Goal: Information Seeking & Learning: Learn about a topic

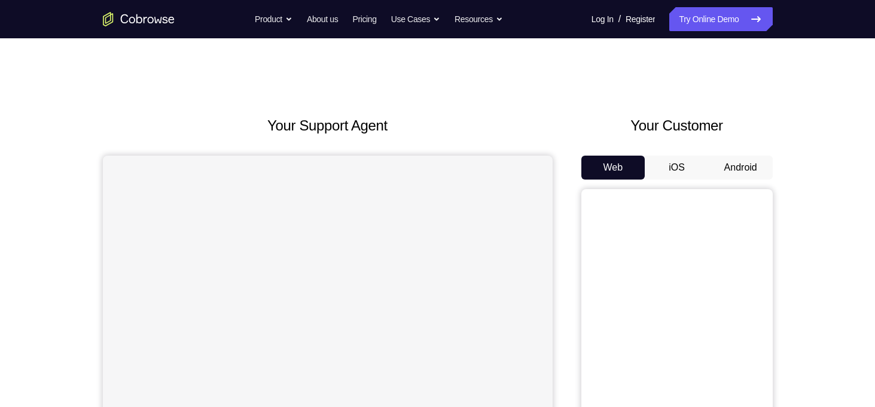
click at [733, 169] on button "Android" at bounding box center [741, 168] width 64 height 24
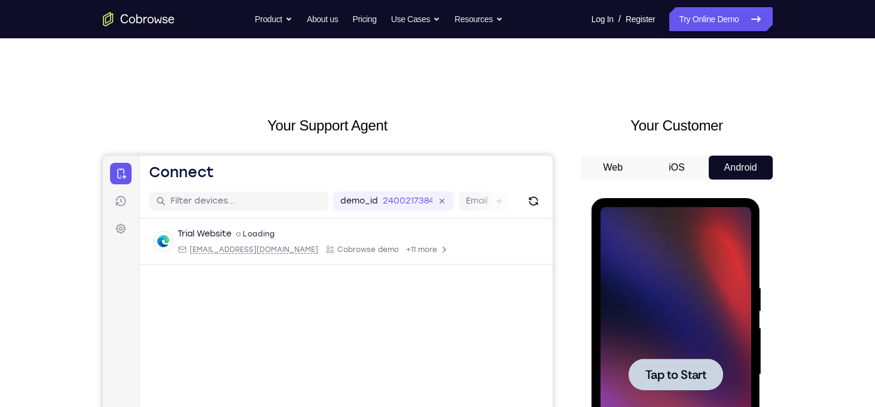
click at [695, 377] on span "Tap to Start" at bounding box center [676, 375] width 61 height 12
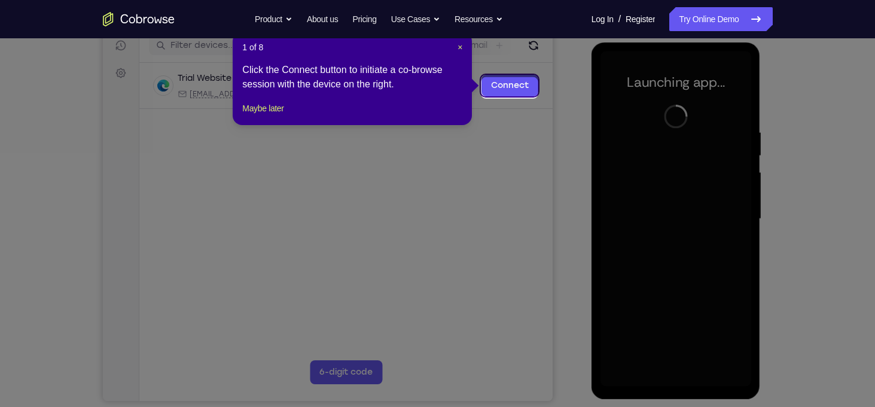
scroll to position [153, 0]
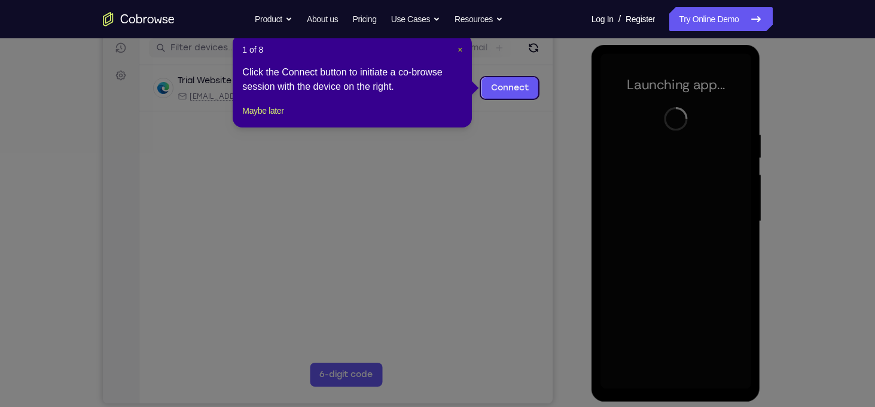
click at [461, 50] on span "×" at bounding box center [460, 50] width 5 height 10
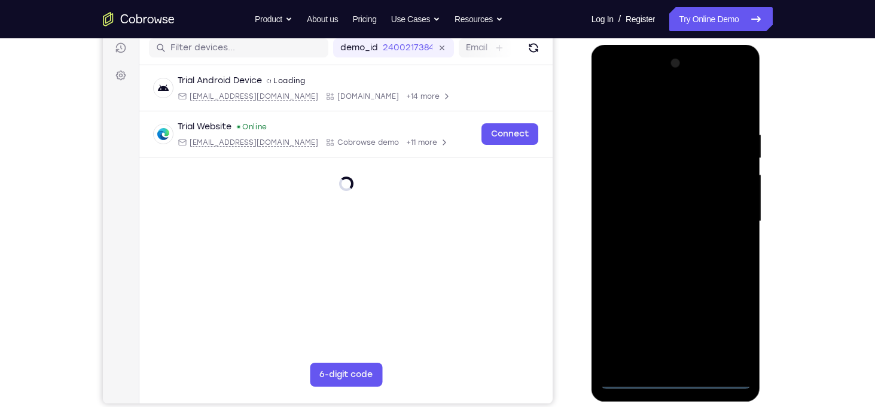
click at [676, 379] on div at bounding box center [676, 221] width 151 height 335
click at [731, 333] on div at bounding box center [676, 221] width 151 height 335
click at [652, 99] on div at bounding box center [676, 221] width 151 height 335
click at [726, 215] on div at bounding box center [676, 221] width 151 height 335
click at [662, 244] on div at bounding box center [676, 221] width 151 height 335
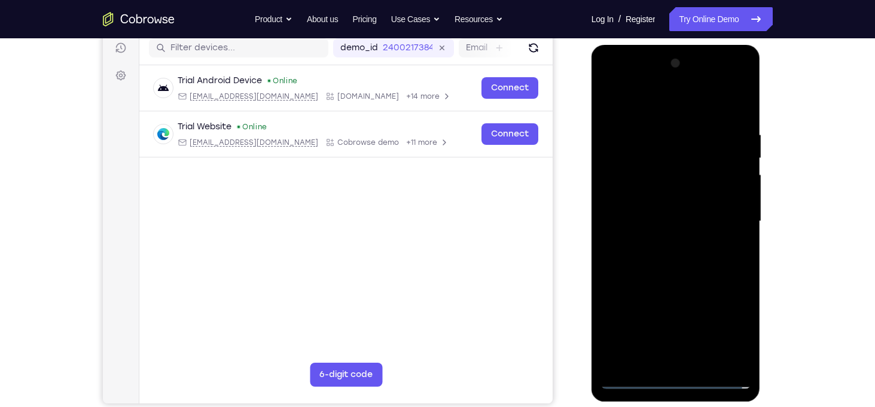
click at [668, 210] on div at bounding box center [676, 221] width 151 height 335
click at [667, 198] on div at bounding box center [676, 221] width 151 height 335
click at [695, 222] on div at bounding box center [676, 221] width 151 height 335
click at [699, 267] on div at bounding box center [676, 221] width 151 height 335
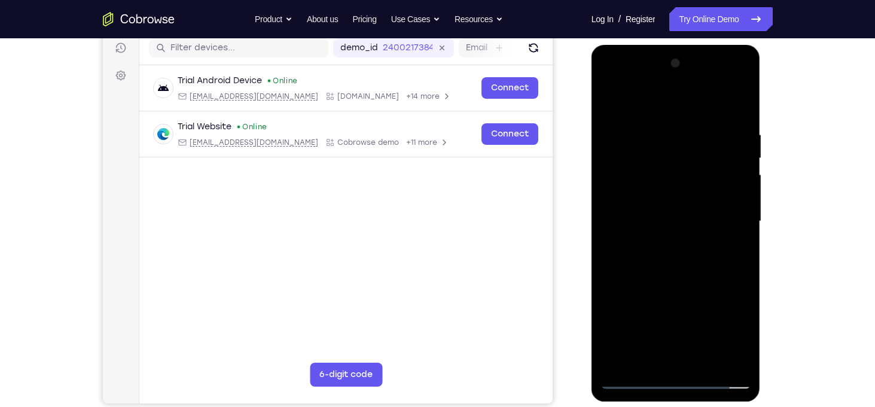
drag, startPoint x: 684, startPoint y: 114, endPoint x: 699, endPoint y: 43, distance: 72.8
click at [699, 45] on html "Online web based iOS Simulators and Android Emulators. Run iPhone, iPad, Mobile…" at bounding box center [677, 224] width 171 height 359
click at [742, 102] on div at bounding box center [676, 221] width 151 height 335
click at [613, 98] on div at bounding box center [676, 221] width 151 height 335
click at [703, 258] on div at bounding box center [676, 221] width 151 height 335
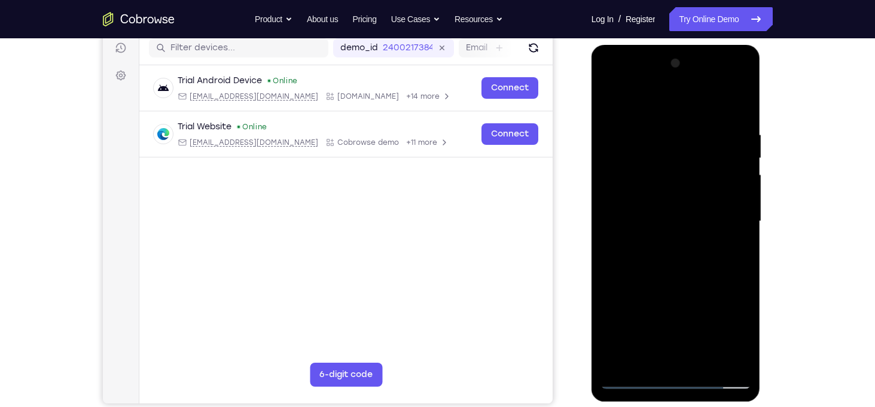
click at [703, 258] on div at bounding box center [676, 221] width 151 height 335
drag, startPoint x: 710, startPoint y: 288, endPoint x: 697, endPoint y: 180, distance: 109.1
click at [697, 180] on div at bounding box center [676, 221] width 151 height 335
click at [740, 167] on div at bounding box center [676, 221] width 151 height 335
drag, startPoint x: 723, startPoint y: 297, endPoint x: 732, endPoint y: 86, distance: 212.0
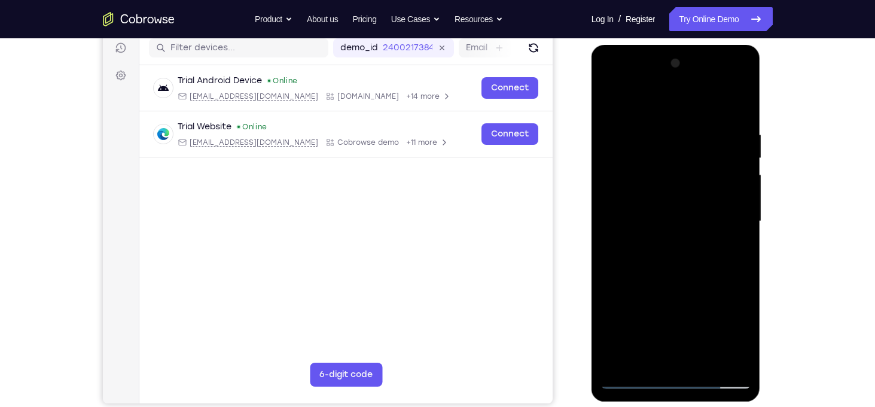
click at [732, 86] on div at bounding box center [676, 221] width 151 height 335
drag, startPoint x: 700, startPoint y: 287, endPoint x: 745, endPoint y: 64, distance: 227.0
click at [745, 64] on div at bounding box center [676, 221] width 151 height 335
drag, startPoint x: 698, startPoint y: 288, endPoint x: 724, endPoint y: 154, distance: 136.0
click at [724, 154] on div at bounding box center [676, 221] width 151 height 335
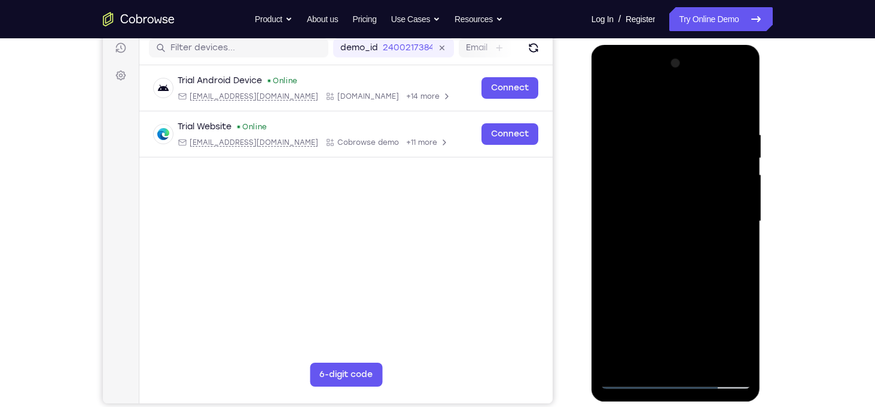
drag, startPoint x: 693, startPoint y: 287, endPoint x: 720, endPoint y: 125, distance: 163.7
click at [720, 125] on div at bounding box center [676, 221] width 151 height 335
click at [702, 200] on div at bounding box center [676, 221] width 151 height 335
click at [739, 188] on div at bounding box center [676, 221] width 151 height 335
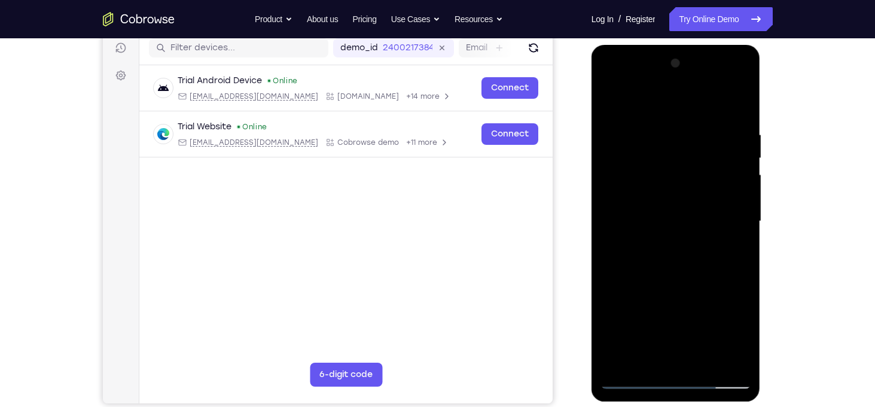
click at [737, 190] on div at bounding box center [676, 221] width 151 height 335
drag, startPoint x: 674, startPoint y: 171, endPoint x: 678, endPoint y: 232, distance: 60.6
click at [678, 232] on div at bounding box center [676, 221] width 151 height 335
click at [632, 136] on div at bounding box center [676, 221] width 151 height 335
click at [634, 165] on div at bounding box center [676, 221] width 151 height 335
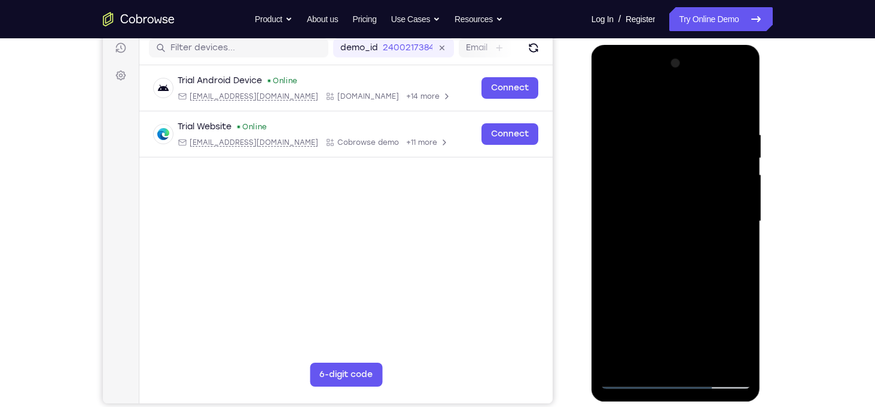
click at [614, 102] on div at bounding box center [676, 221] width 151 height 335
drag, startPoint x: 673, startPoint y: 279, endPoint x: 750, endPoint y: 54, distance: 238.2
click at [750, 54] on div at bounding box center [676, 223] width 169 height 357
drag, startPoint x: 676, startPoint y: 329, endPoint x: 683, endPoint y: 114, distance: 214.9
click at [683, 114] on div at bounding box center [676, 221] width 151 height 335
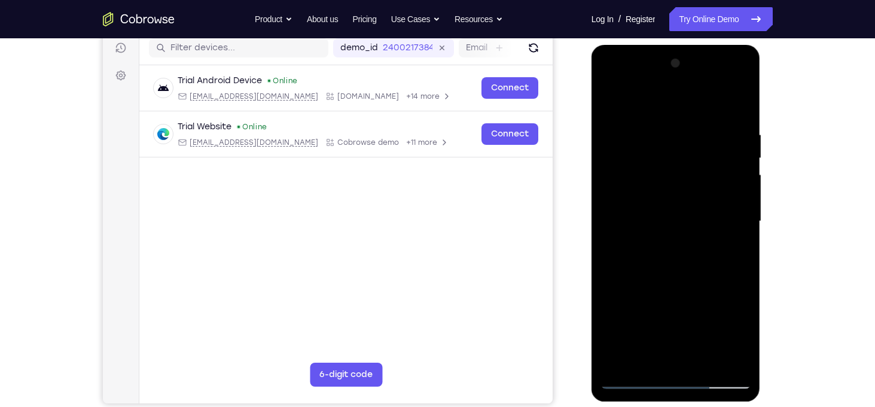
drag, startPoint x: 660, startPoint y: 315, endPoint x: 713, endPoint y: 84, distance: 237.0
click at [713, 84] on div at bounding box center [676, 221] width 151 height 335
click at [637, 232] on div at bounding box center [676, 221] width 151 height 335
click at [628, 184] on div at bounding box center [676, 221] width 151 height 335
click at [613, 104] on div at bounding box center [676, 221] width 151 height 335
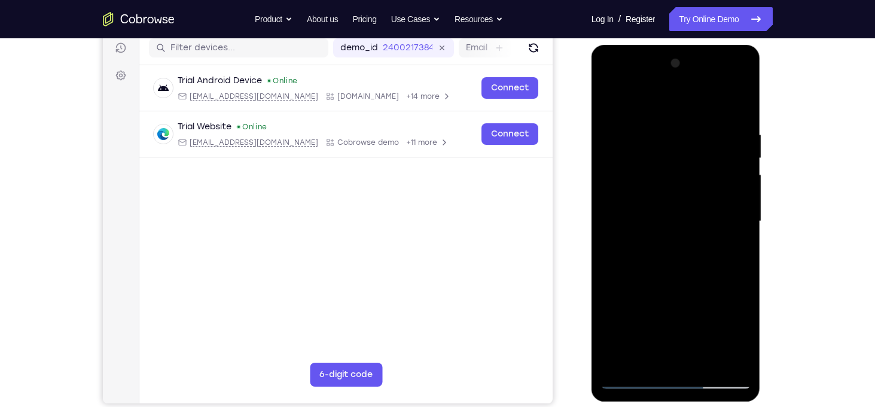
click at [680, 223] on div at bounding box center [676, 221] width 151 height 335
click at [613, 103] on div at bounding box center [676, 221] width 151 height 335
click at [732, 225] on div at bounding box center [676, 221] width 151 height 335
click at [610, 100] on div at bounding box center [676, 221] width 151 height 335
click at [723, 154] on div at bounding box center [676, 221] width 151 height 335
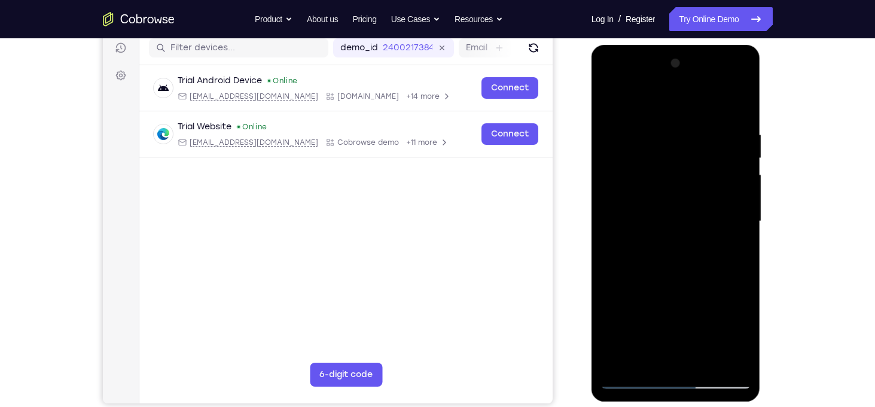
drag, startPoint x: 651, startPoint y: 131, endPoint x: 672, endPoint y: 337, distance: 206.9
click at [672, 337] on div at bounding box center [676, 221] width 151 height 335
click at [610, 99] on div at bounding box center [676, 221] width 151 height 335
drag, startPoint x: 680, startPoint y: 286, endPoint x: 759, endPoint y: -23, distance: 319.2
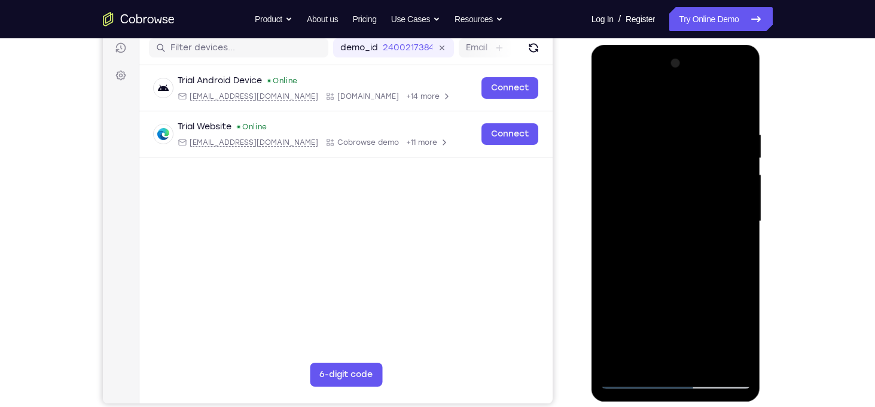
click at [759, 45] on html "Online web based iOS Simulators and Android Emulators. Run iPhone, iPad, Mobile…" at bounding box center [677, 224] width 171 height 359
drag, startPoint x: 709, startPoint y: 290, endPoint x: 798, endPoint y: 21, distance: 283.6
click at [762, 45] on html "Online web based iOS Simulators and Android Emulators. Run iPhone, iPad, Mobile…" at bounding box center [677, 224] width 171 height 359
drag, startPoint x: 687, startPoint y: 283, endPoint x: 1387, endPoint y: 191, distance: 705.5
click at [762, 146] on html "Online web based iOS Simulators and Android Emulators. Run iPhone, iPad, Mobile…" at bounding box center [677, 224] width 171 height 359
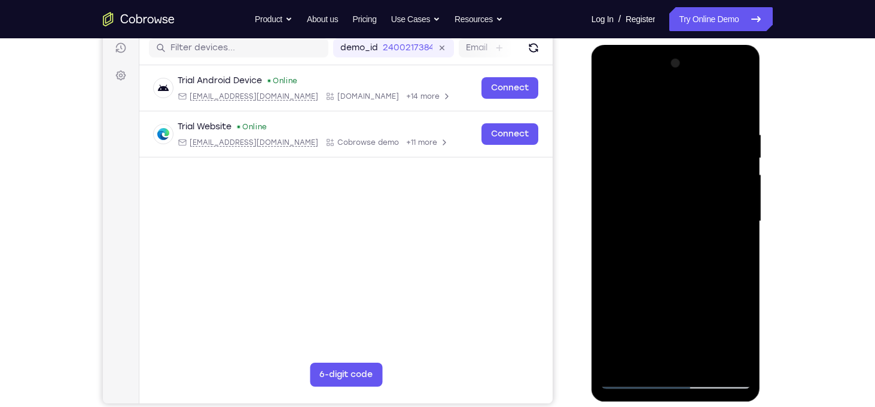
click at [685, 244] on div at bounding box center [676, 221] width 151 height 335
drag, startPoint x: 701, startPoint y: 299, endPoint x: 717, endPoint y: 132, distance: 167.7
click at [717, 132] on div at bounding box center [676, 221] width 151 height 335
drag, startPoint x: 711, startPoint y: 308, endPoint x: 817, endPoint y: 121, distance: 214.6
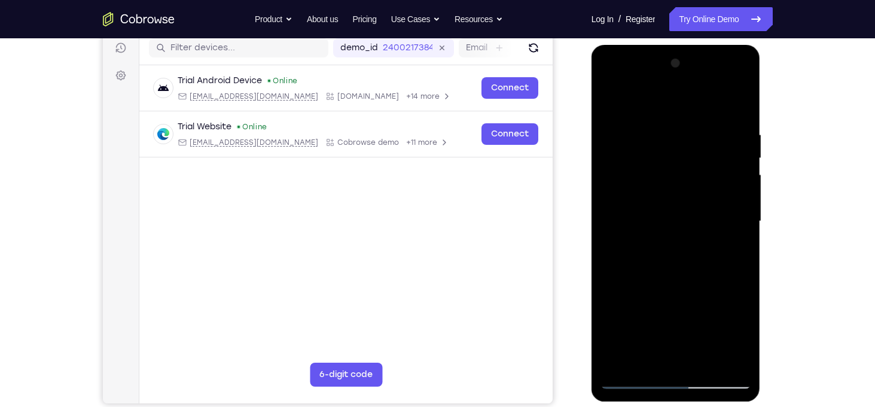
click at [762, 121] on html "Online web based iOS Simulators and Android Emulators. Run iPhone, iPad, Mobile…" at bounding box center [677, 224] width 171 height 359
drag, startPoint x: 683, startPoint y: 327, endPoint x: 1454, endPoint y: 219, distance: 778.7
click at [762, 174] on html "Online web based iOS Simulators and Android Emulators. Run iPhone, iPad, Mobile…" at bounding box center [677, 224] width 171 height 359
click at [696, 266] on div at bounding box center [676, 221] width 151 height 335
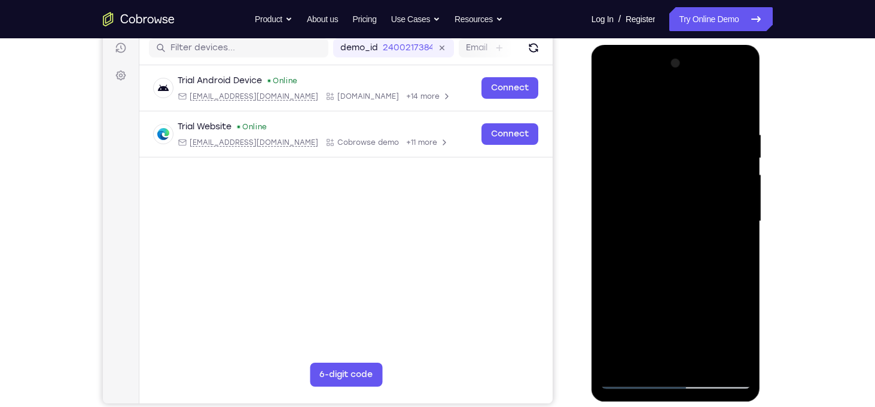
click at [684, 231] on div at bounding box center [676, 221] width 151 height 335
click at [744, 222] on div at bounding box center [676, 221] width 151 height 335
click at [740, 230] on div at bounding box center [676, 221] width 151 height 335
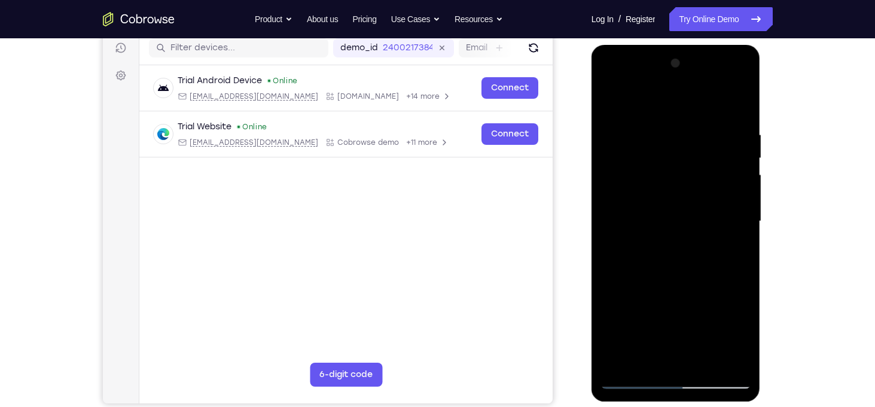
drag, startPoint x: 672, startPoint y: 287, endPoint x: 773, endPoint y: 23, distance: 281.8
click at [762, 45] on html "Online web based iOS Simulators and Android Emulators. Run iPhone, iPad, Mobile…" at bounding box center [677, 224] width 171 height 359
click at [608, 141] on div at bounding box center [676, 221] width 151 height 335
click at [671, 276] on div at bounding box center [676, 221] width 151 height 335
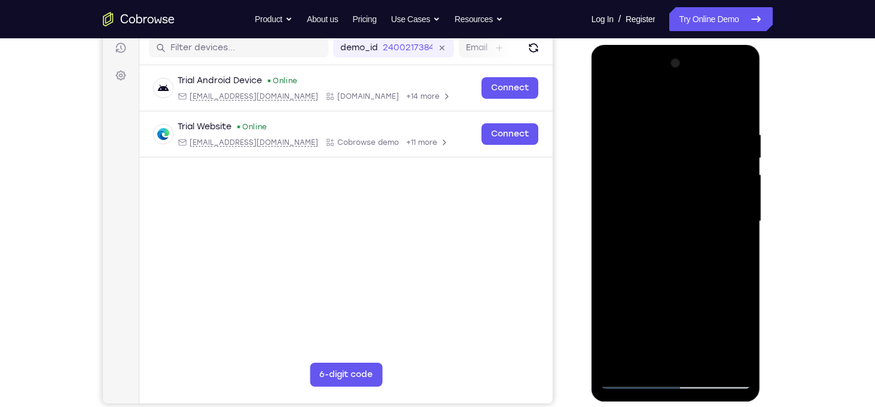
drag, startPoint x: 691, startPoint y: 294, endPoint x: 698, endPoint y: 140, distance: 153.9
click at [698, 140] on div at bounding box center [676, 221] width 151 height 335
drag, startPoint x: 698, startPoint y: 299, endPoint x: 718, endPoint y: 114, distance: 186.0
click at [718, 114] on div at bounding box center [676, 221] width 151 height 335
click at [677, 163] on div at bounding box center [676, 221] width 151 height 335
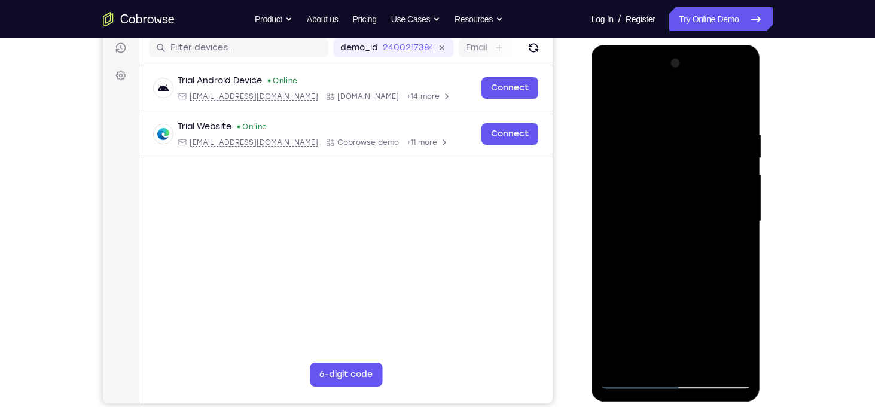
click at [677, 163] on div at bounding box center [676, 221] width 151 height 335
drag, startPoint x: 713, startPoint y: 309, endPoint x: 781, endPoint y: 83, distance: 235.5
click at [762, 83] on html "Online web based iOS Simulators and Android Emulators. Run iPhone, iPad, Mobile…" at bounding box center [677, 224] width 171 height 359
drag, startPoint x: 674, startPoint y: 288, endPoint x: 809, endPoint y: 117, distance: 218.5
click at [762, 117] on html "Online web based iOS Simulators and Android Emulators. Run iPhone, iPad, Mobile…" at bounding box center [677, 224] width 171 height 359
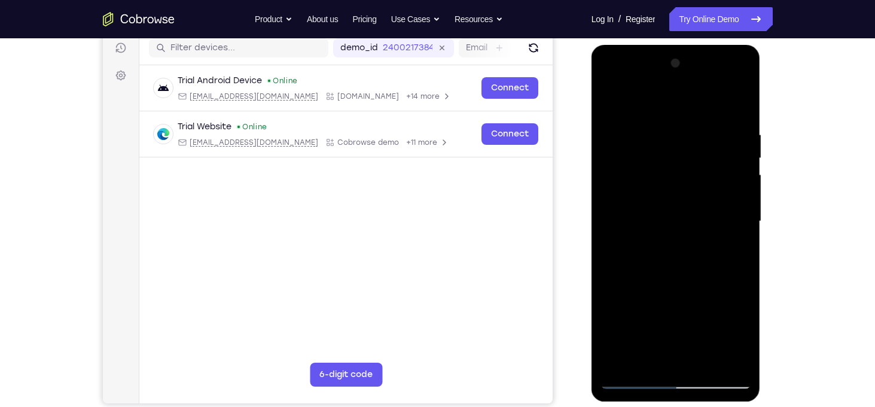
drag, startPoint x: 692, startPoint y: 272, endPoint x: 703, endPoint y: 169, distance: 103.5
click at [703, 169] on div at bounding box center [676, 221] width 151 height 335
click at [742, 156] on div at bounding box center [676, 221] width 151 height 335
drag, startPoint x: 707, startPoint y: 298, endPoint x: 836, endPoint y: 82, distance: 251.4
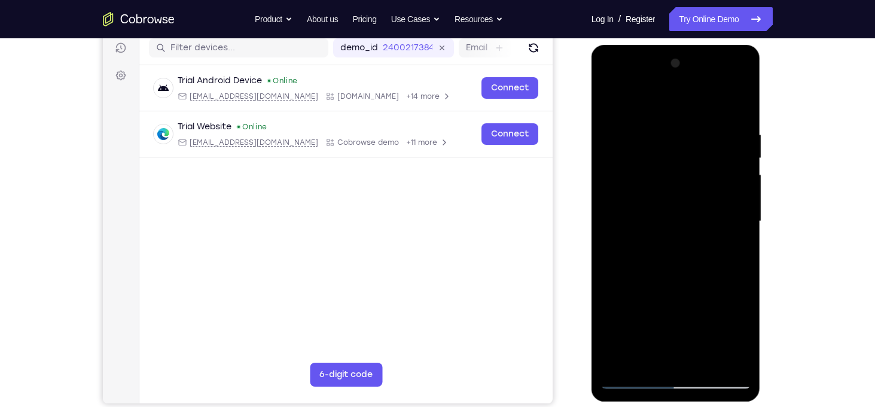
click at [762, 82] on html "Online web based iOS Simulators and Android Emulators. Run iPhone, iPad, Mobile…" at bounding box center [677, 224] width 171 height 359
click at [689, 233] on div at bounding box center [676, 221] width 151 height 335
drag, startPoint x: 689, startPoint y: 262, endPoint x: 884, endPoint y: 78, distance: 267.9
click at [762, 78] on html "Online web based iOS Simulators and Android Emulators. Run iPhone, iPad, Mobile…" at bounding box center [677, 224] width 171 height 359
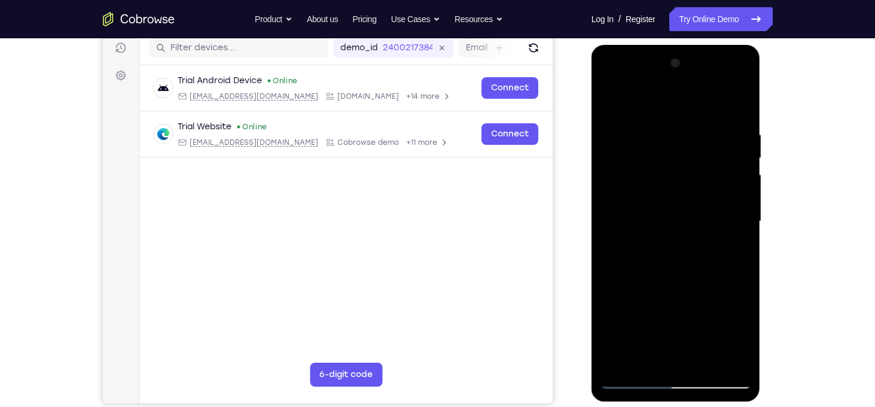
drag, startPoint x: 714, startPoint y: 285, endPoint x: 807, endPoint y: 129, distance: 182.4
click at [762, 129] on html "Online web based iOS Simulators and Android Emulators. Run iPhone, iPad, Mobile…" at bounding box center [677, 224] width 171 height 359
click at [690, 205] on div at bounding box center [676, 221] width 151 height 335
click at [741, 147] on div at bounding box center [676, 221] width 151 height 335
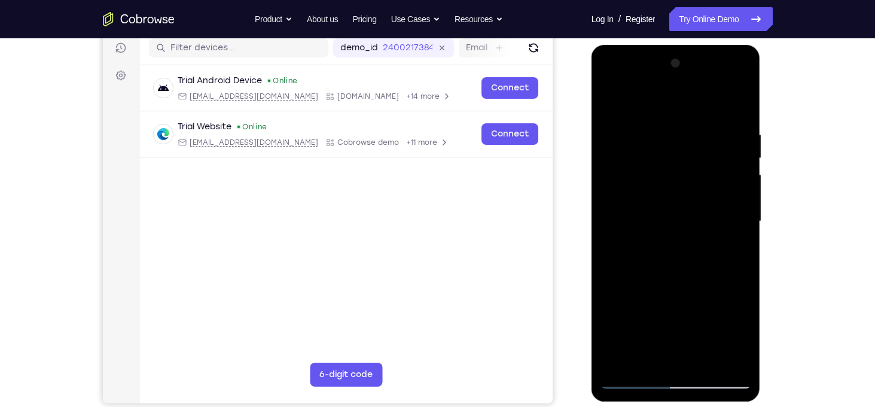
click at [741, 147] on div at bounding box center [676, 221] width 151 height 335
drag, startPoint x: 705, startPoint y: 282, endPoint x: 844, endPoint y: 86, distance: 241.2
click at [762, 86] on html "Online web based iOS Simulators and Android Emulators. Run iPhone, iPad, Mobile…" at bounding box center [677, 224] width 171 height 359
drag, startPoint x: 684, startPoint y: 215, endPoint x: 797, endPoint y: 104, distance: 158.2
click at [762, 104] on html "Online web based iOS Simulators and Android Emulators. Run iPhone, iPad, Mobile…" at bounding box center [677, 224] width 171 height 359
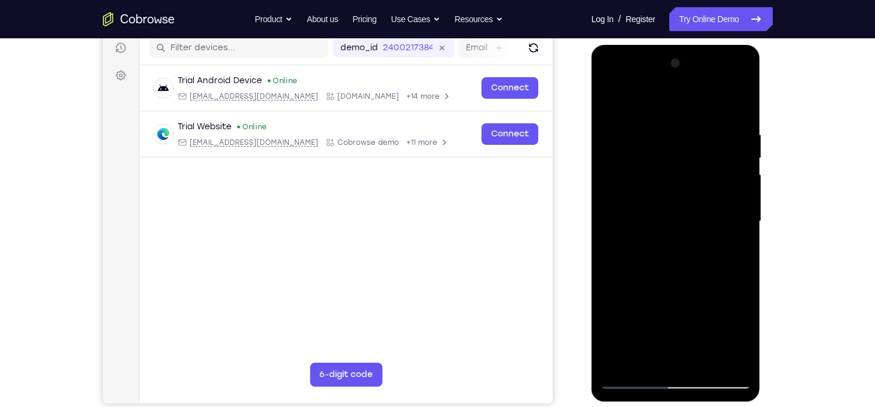
drag, startPoint x: 712, startPoint y: 281, endPoint x: 791, endPoint y: 93, distance: 203.8
click at [762, 93] on html "Online web based iOS Simulators and Android Emulators. Run iPhone, iPad, Mobile…" at bounding box center [677, 224] width 171 height 359
drag, startPoint x: 713, startPoint y: 162, endPoint x: 713, endPoint y: 277, distance: 114.9
click at [713, 277] on div at bounding box center [676, 221] width 151 height 335
drag, startPoint x: 704, startPoint y: 192, endPoint x: 705, endPoint y: 235, distance: 43.1
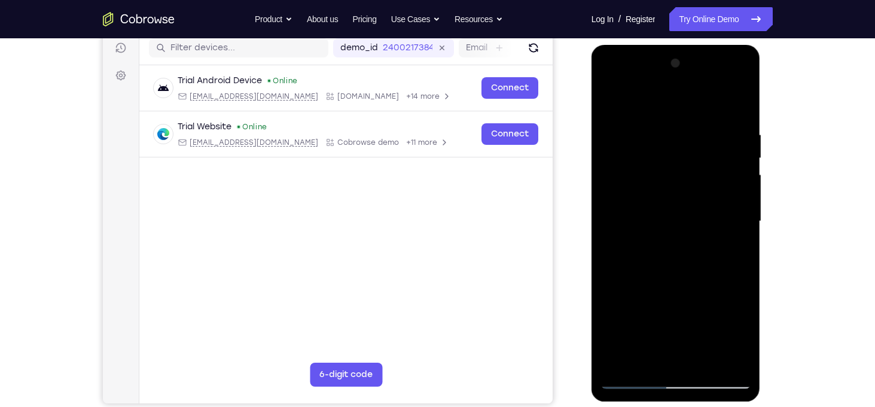
click at [705, 235] on div at bounding box center [676, 221] width 151 height 335
click at [701, 181] on div at bounding box center [676, 221] width 151 height 335
click at [611, 324] on div at bounding box center [676, 221] width 151 height 335
drag, startPoint x: 702, startPoint y: 325, endPoint x: 833, endPoint y: 93, distance: 266.6
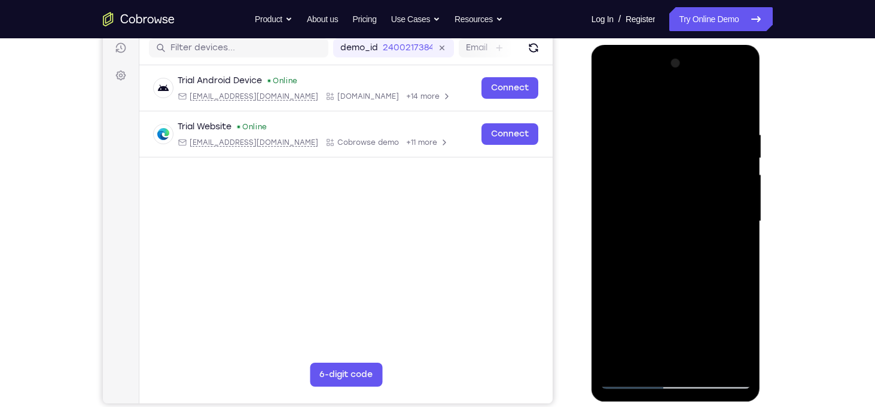
click at [762, 93] on html "Online web based iOS Simulators and Android Emulators. Run iPhone, iPad, Mobile…" at bounding box center [677, 224] width 171 height 359
drag, startPoint x: 655, startPoint y: 315, endPoint x: 749, endPoint y: 131, distance: 207.1
click at [749, 131] on div at bounding box center [676, 221] width 151 height 335
click at [677, 180] on div at bounding box center [676, 221] width 151 height 335
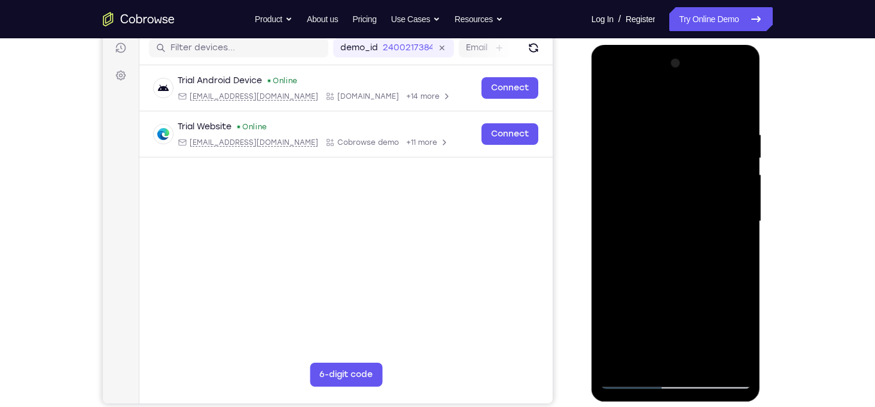
click at [690, 312] on div at bounding box center [676, 221] width 151 height 335
drag, startPoint x: 690, startPoint y: 312, endPoint x: 725, endPoint y: 118, distance: 196.3
click at [725, 118] on div at bounding box center [676, 221] width 151 height 335
click at [742, 163] on div at bounding box center [676, 221] width 151 height 335
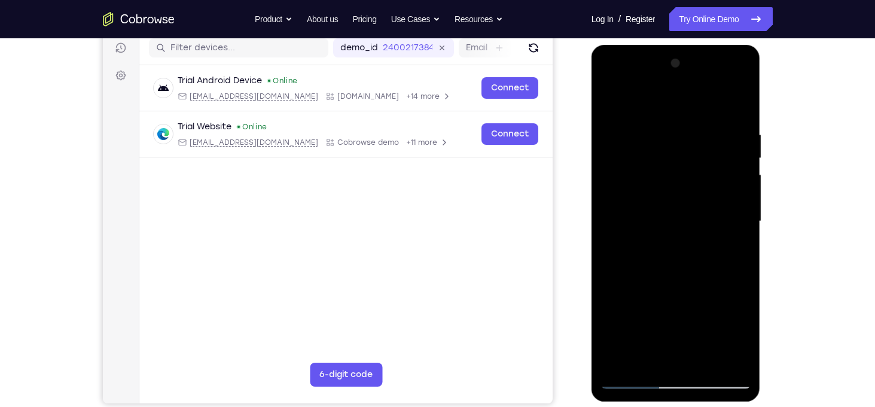
drag, startPoint x: 713, startPoint y: 193, endPoint x: 717, endPoint y: 228, distance: 35.0
click at [717, 228] on div at bounding box center [676, 221] width 151 height 335
click at [743, 191] on div at bounding box center [676, 221] width 151 height 335
click at [744, 205] on div at bounding box center [676, 221] width 151 height 335
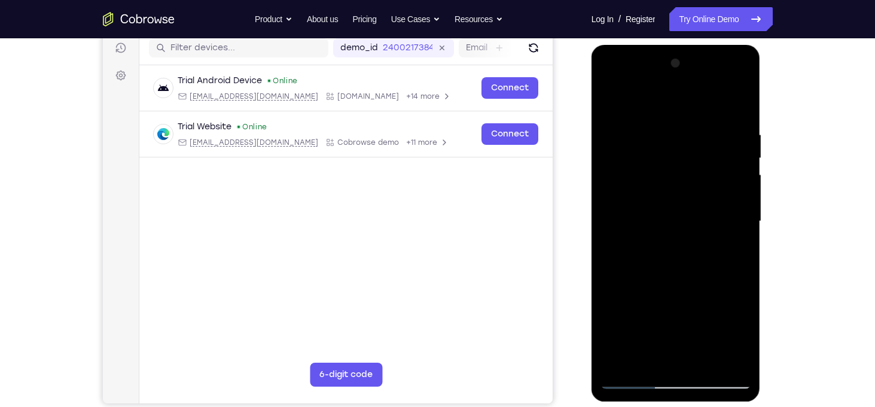
click at [702, 361] on div at bounding box center [676, 221] width 151 height 335
click at [678, 282] on div at bounding box center [676, 221] width 151 height 335
drag, startPoint x: 690, startPoint y: 290, endPoint x: 716, endPoint y: 133, distance: 158.8
click at [716, 133] on div at bounding box center [676, 221] width 151 height 335
drag, startPoint x: 701, startPoint y: 275, endPoint x: 714, endPoint y: 437, distance: 163.3
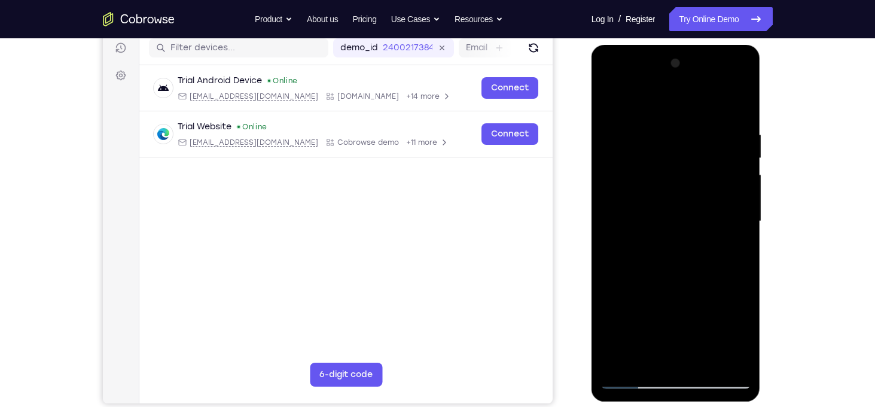
click at [714, 404] on html "Online web based iOS Simulators and Android Emulators. Run iPhone, iPad, Mobile…" at bounding box center [677, 224] width 171 height 359
click at [688, 214] on div at bounding box center [676, 221] width 151 height 335
click at [646, 359] on div at bounding box center [676, 221] width 151 height 335
click at [708, 287] on div at bounding box center [676, 221] width 151 height 335
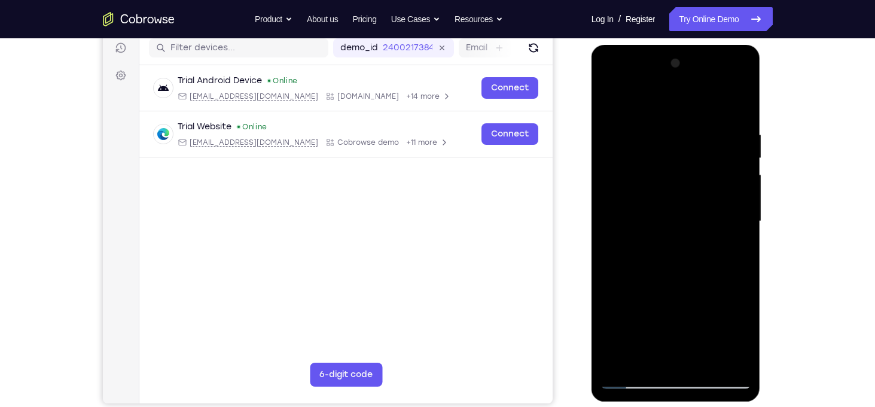
click at [735, 244] on div at bounding box center [676, 221] width 151 height 335
click at [616, 98] on div at bounding box center [676, 221] width 151 height 335
click at [614, 101] on div at bounding box center [676, 221] width 151 height 335
click at [710, 364] on div at bounding box center [676, 221] width 151 height 335
click at [664, 168] on div at bounding box center [676, 221] width 151 height 335
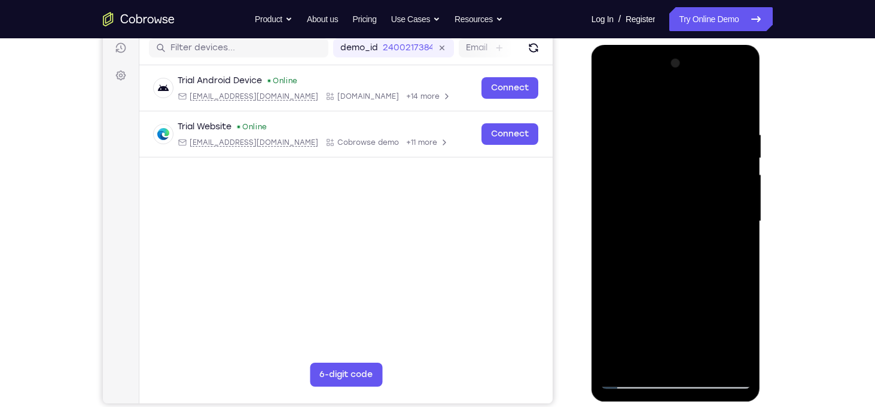
click at [664, 168] on div at bounding box center [676, 221] width 151 height 335
click at [618, 101] on div at bounding box center [676, 221] width 151 height 335
click at [664, 124] on div at bounding box center [676, 221] width 151 height 335
click at [721, 358] on div at bounding box center [676, 221] width 151 height 335
click at [611, 249] on div at bounding box center [676, 221] width 151 height 335
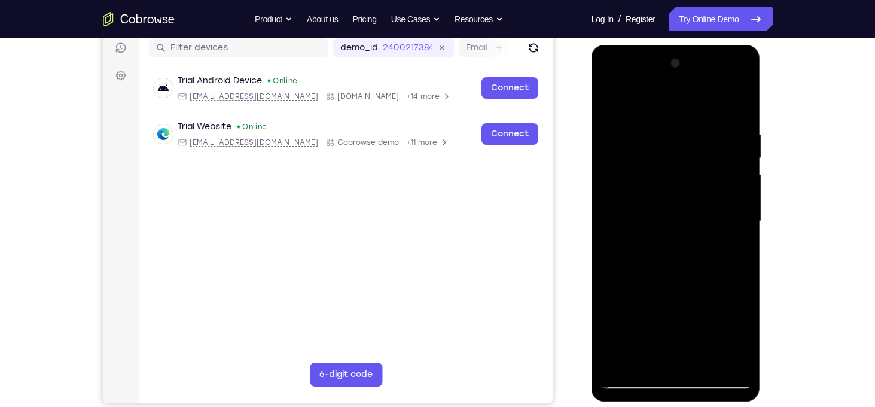
click at [725, 357] on div at bounding box center [676, 221] width 151 height 335
click at [738, 288] on div at bounding box center [676, 221] width 151 height 335
click at [721, 356] on div at bounding box center [676, 221] width 151 height 335
click at [611, 328] on div at bounding box center [676, 221] width 151 height 335
click at [733, 265] on div at bounding box center [676, 221] width 151 height 335
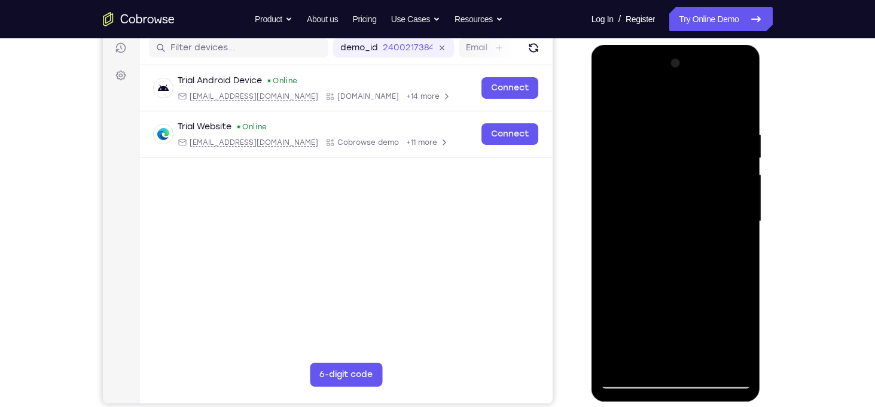
click at [733, 265] on div at bounding box center [676, 221] width 151 height 335
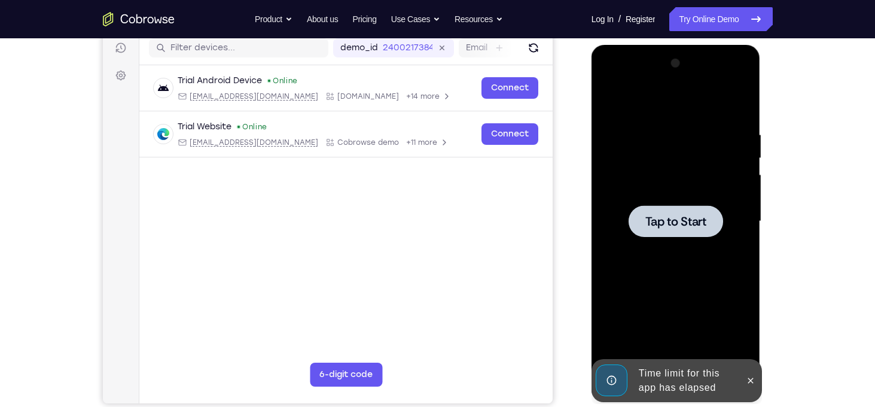
click at [691, 208] on div at bounding box center [676, 221] width 95 height 32
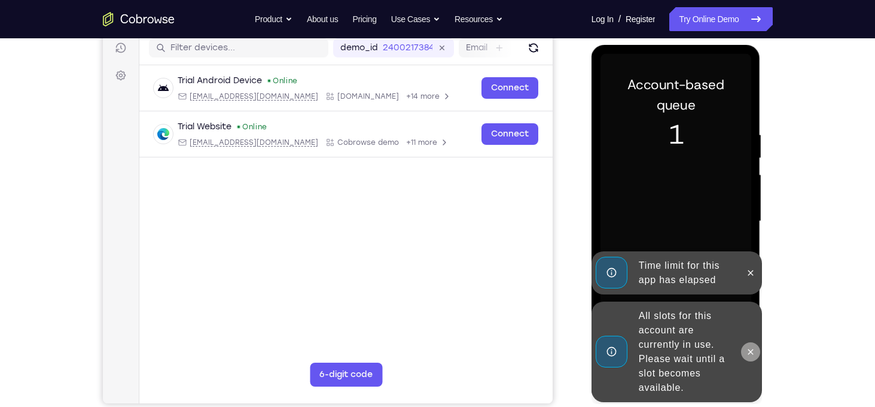
click at [750, 350] on icon at bounding box center [751, 352] width 10 height 10
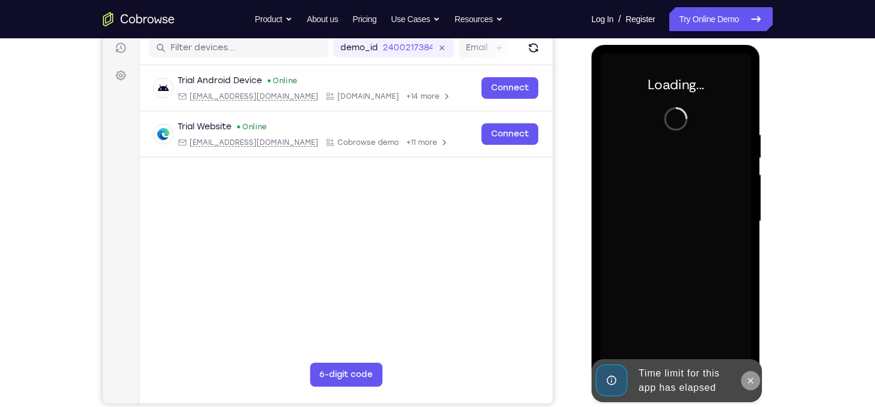
click at [754, 382] on icon at bounding box center [751, 381] width 10 height 10
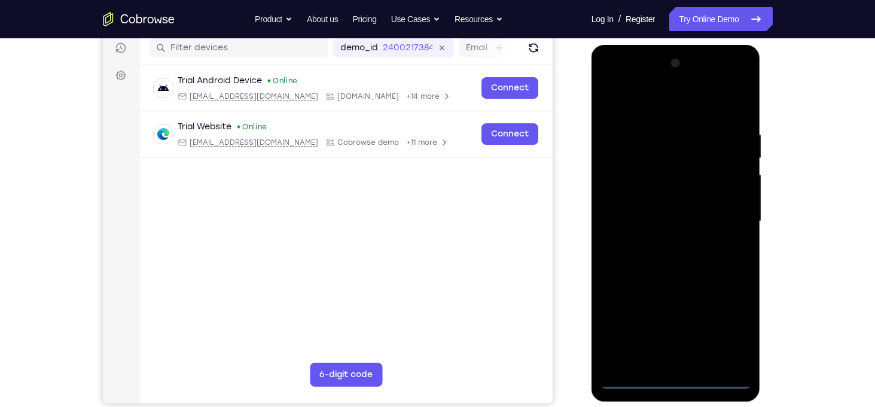
click at [675, 376] on div at bounding box center [676, 221] width 151 height 335
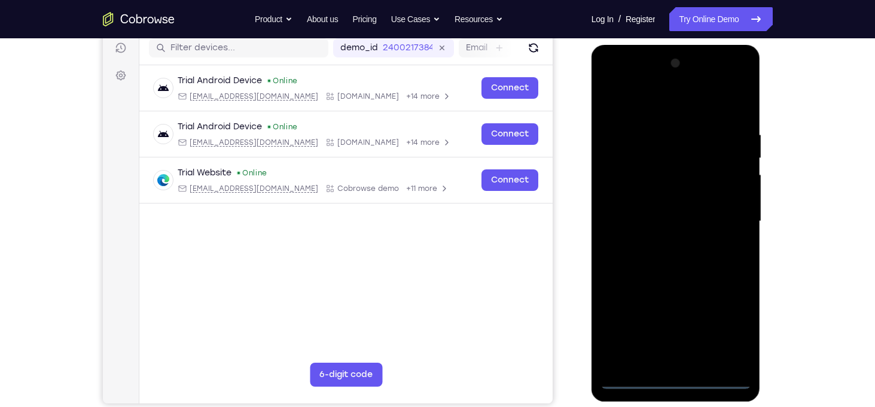
click at [681, 378] on div at bounding box center [676, 221] width 151 height 335
click at [726, 322] on div at bounding box center [676, 221] width 151 height 335
click at [644, 103] on div at bounding box center [676, 221] width 151 height 335
click at [725, 212] on div at bounding box center [676, 221] width 151 height 335
click at [669, 245] on div at bounding box center [676, 221] width 151 height 335
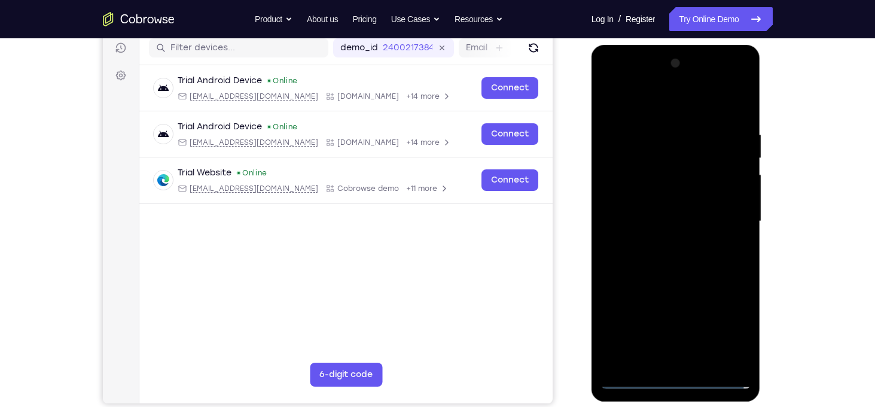
click at [667, 206] on div at bounding box center [676, 221] width 151 height 335
click at [665, 196] on div at bounding box center [676, 221] width 151 height 335
click at [683, 220] on div at bounding box center [676, 221] width 151 height 335
click at [695, 270] on div at bounding box center [676, 221] width 151 height 335
click at [665, 143] on div at bounding box center [676, 221] width 151 height 335
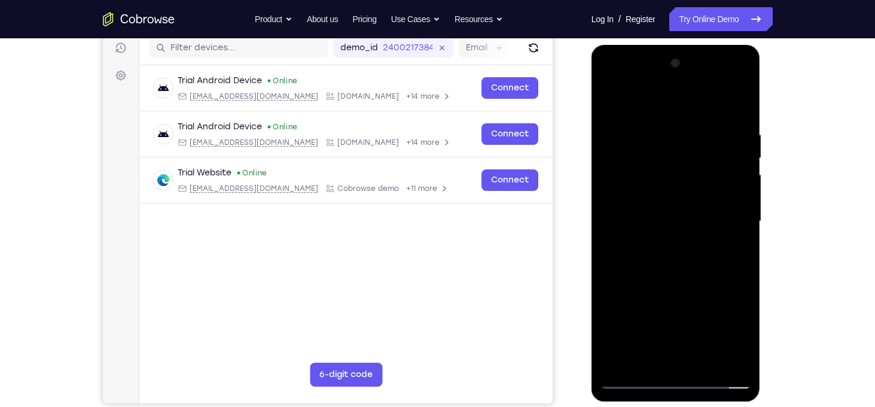
drag, startPoint x: 659, startPoint y: 106, endPoint x: 659, endPoint y: 31, distance: 75.4
click at [659, 45] on html "Online web based iOS Simulators and Android Emulators. Run iPhone, iPad, Mobile…" at bounding box center [677, 224] width 171 height 359
click at [745, 215] on div at bounding box center [676, 221] width 151 height 335
click at [735, 208] on div at bounding box center [676, 221] width 151 height 335
click at [625, 227] on div at bounding box center [676, 221] width 151 height 335
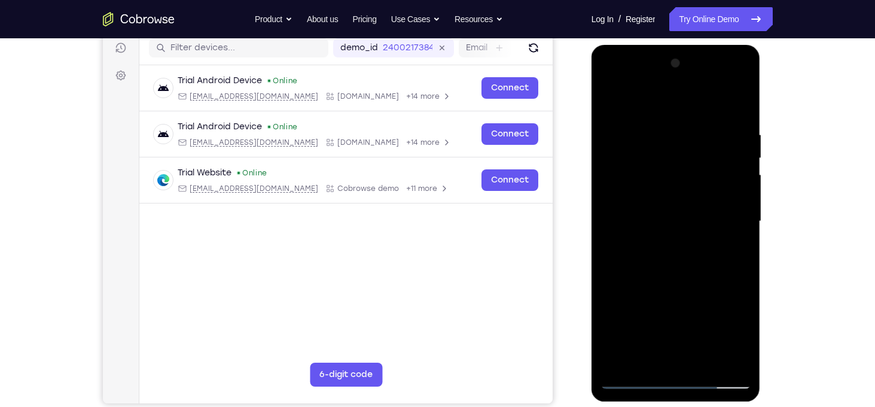
click at [738, 197] on div at bounding box center [676, 221] width 151 height 335
click at [726, 357] on div at bounding box center [676, 221] width 151 height 335
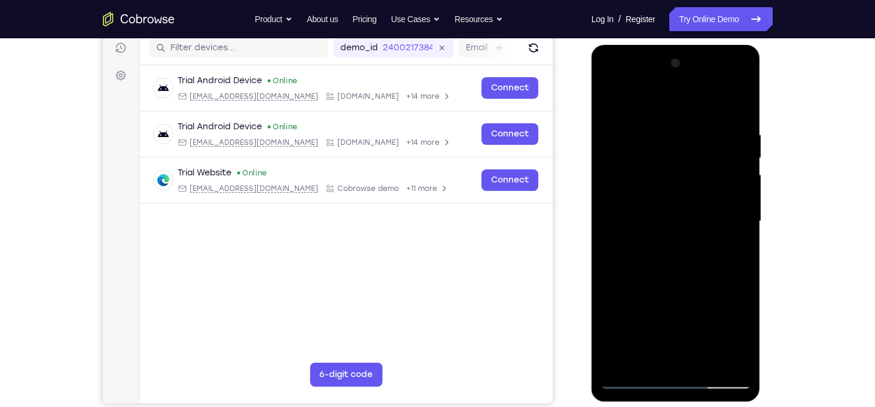
click at [737, 246] on div at bounding box center [676, 221] width 151 height 335
drag, startPoint x: 737, startPoint y: 246, endPoint x: 728, endPoint y: 246, distance: 8.4
click at [728, 246] on div at bounding box center [676, 221] width 151 height 335
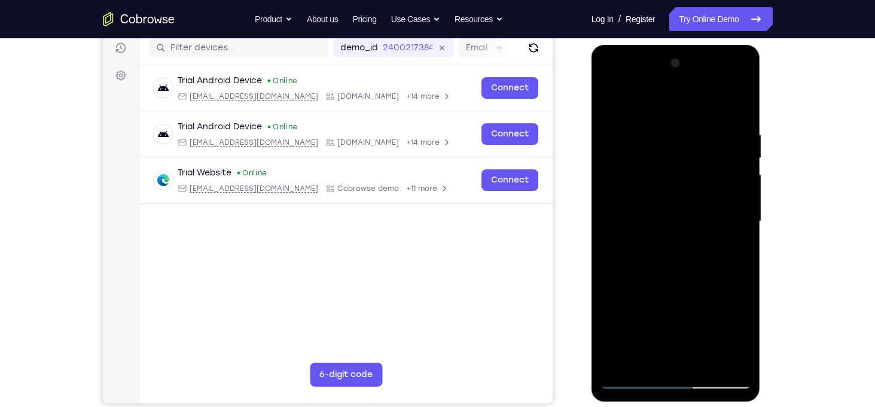
click at [728, 246] on div at bounding box center [676, 221] width 151 height 335
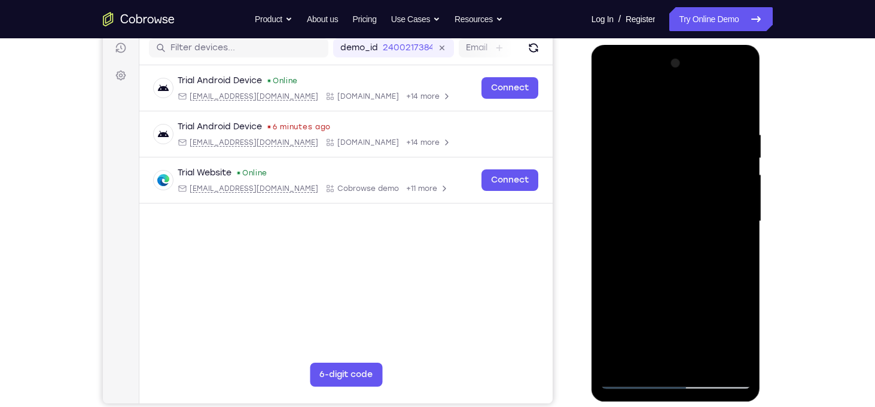
click at [728, 246] on div at bounding box center [676, 221] width 151 height 335
click at [616, 281] on div at bounding box center [676, 221] width 151 height 335
click at [731, 248] on div at bounding box center [676, 221] width 151 height 335
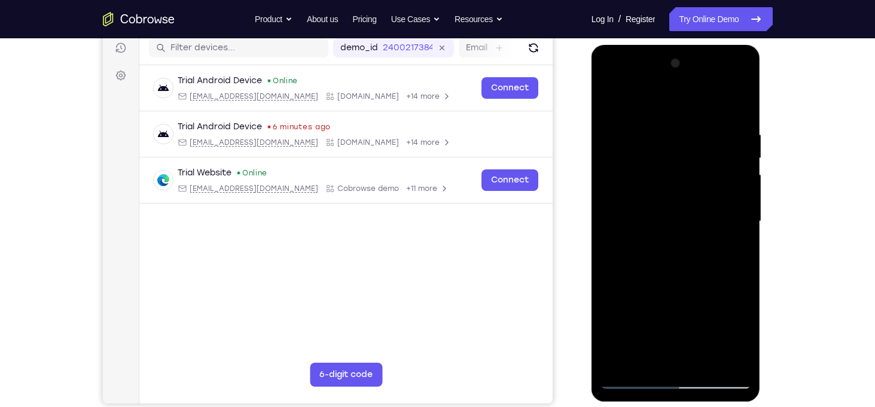
click at [731, 248] on div at bounding box center [676, 221] width 151 height 335
click at [731, 236] on div at bounding box center [676, 221] width 151 height 335
click at [733, 229] on div at bounding box center [676, 221] width 151 height 335
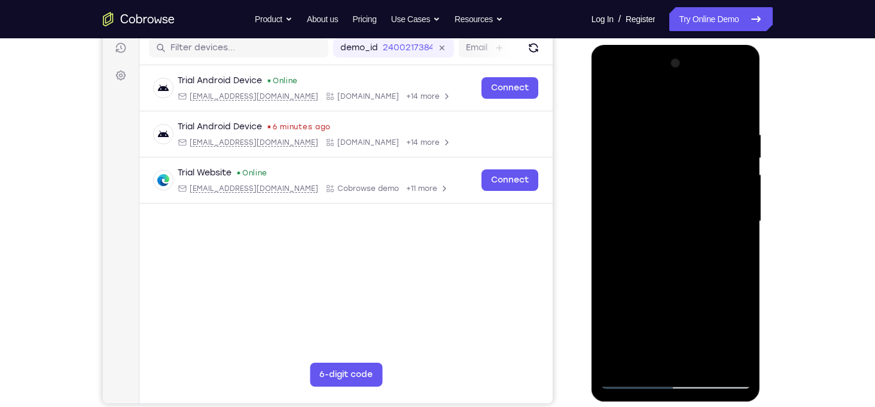
click at [626, 235] on div at bounding box center [676, 221] width 151 height 335
click at [733, 210] on div at bounding box center [676, 221] width 151 height 335
click at [617, 250] on div at bounding box center [676, 221] width 151 height 335
click at [723, 354] on div at bounding box center [676, 221] width 151 height 335
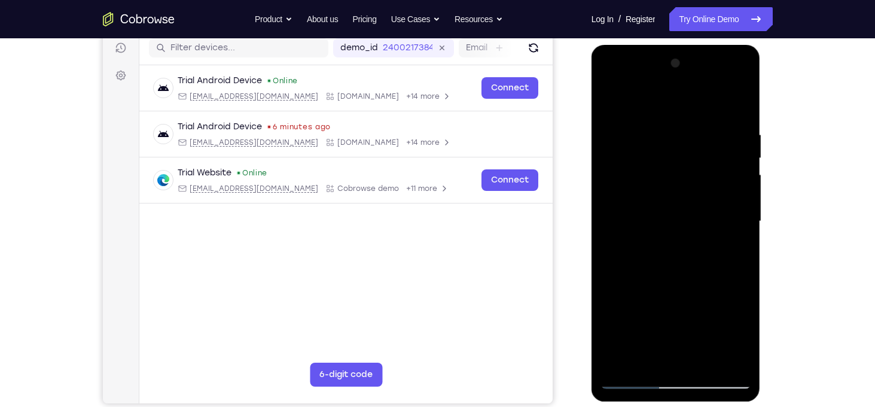
click at [721, 357] on div at bounding box center [676, 221] width 151 height 335
click at [726, 290] on div at bounding box center [676, 221] width 151 height 335
click at [737, 258] on div at bounding box center [676, 221] width 151 height 335
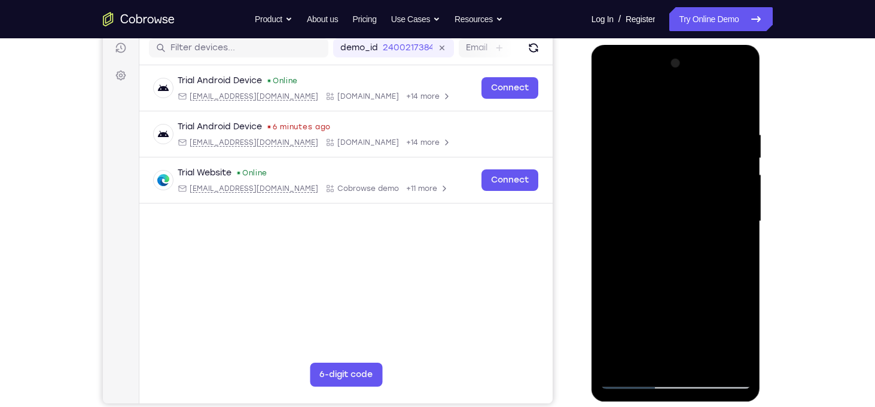
click at [611, 265] on div at bounding box center [676, 221] width 151 height 335
drag, startPoint x: 628, startPoint y: 257, endPoint x: 886, endPoint y: 203, distance: 264.1
click at [762, 203] on html "Online web based iOS Simulators and Android Emulators. Run iPhone, iPad, Mobile…" at bounding box center [677, 224] width 171 height 359
click at [731, 221] on div at bounding box center [676, 221] width 151 height 335
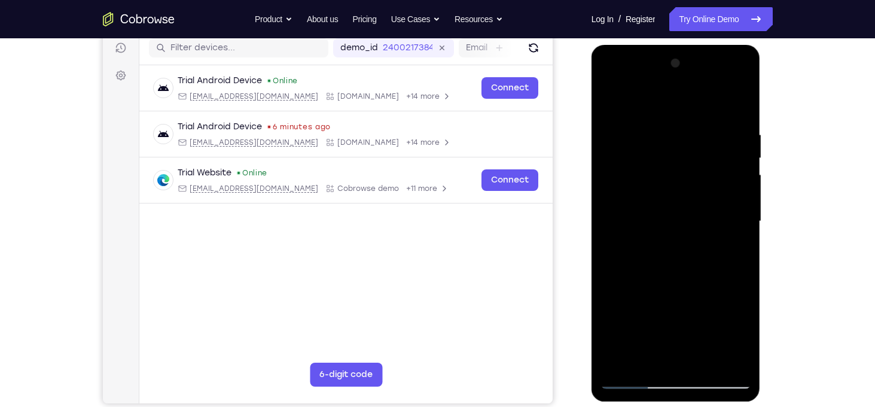
click at [731, 221] on div at bounding box center [676, 221] width 151 height 335
click at [608, 258] on div at bounding box center [676, 221] width 151 height 335
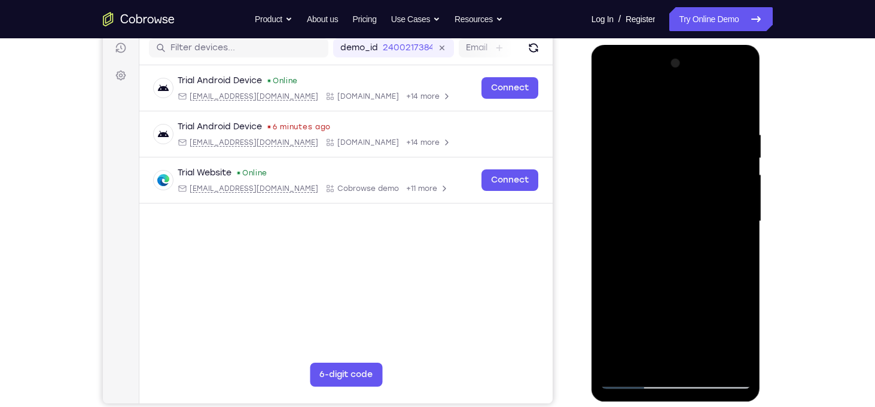
click at [731, 238] on div at bounding box center [676, 221] width 151 height 335
click at [731, 245] on div at bounding box center [676, 221] width 151 height 335
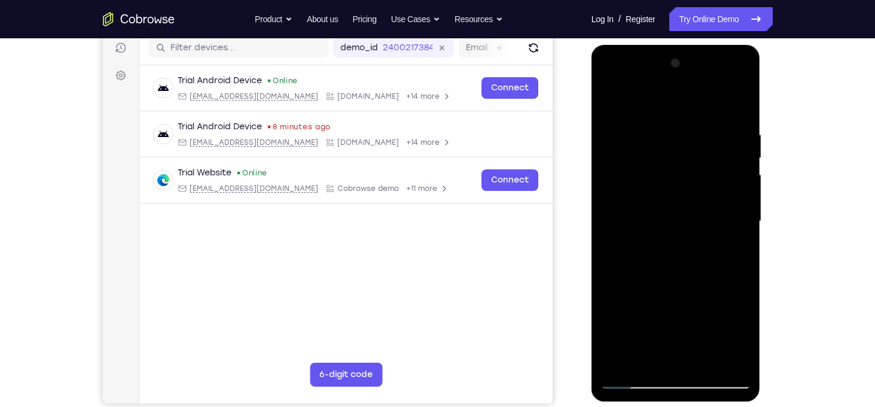
click at [731, 245] on div at bounding box center [676, 221] width 151 height 335
click at [616, 259] on div at bounding box center [676, 221] width 151 height 335
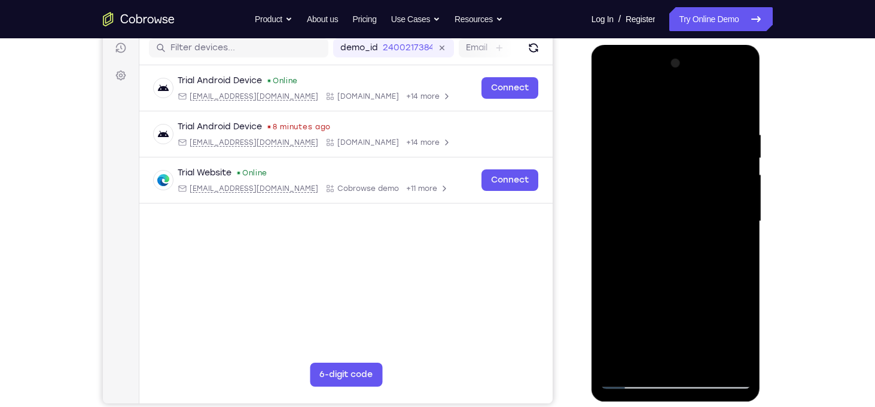
click at [616, 259] on div at bounding box center [676, 221] width 151 height 335
click at [614, 104] on div at bounding box center [676, 221] width 151 height 335
click at [613, 102] on div at bounding box center [676, 221] width 151 height 335
click at [732, 161] on div at bounding box center [676, 221] width 151 height 335
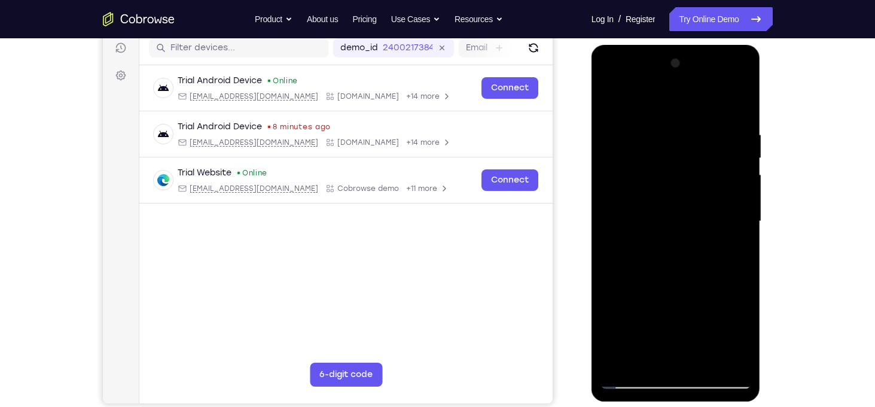
click at [617, 217] on div at bounding box center [676, 221] width 151 height 335
click at [736, 215] on div at bounding box center [676, 221] width 151 height 335
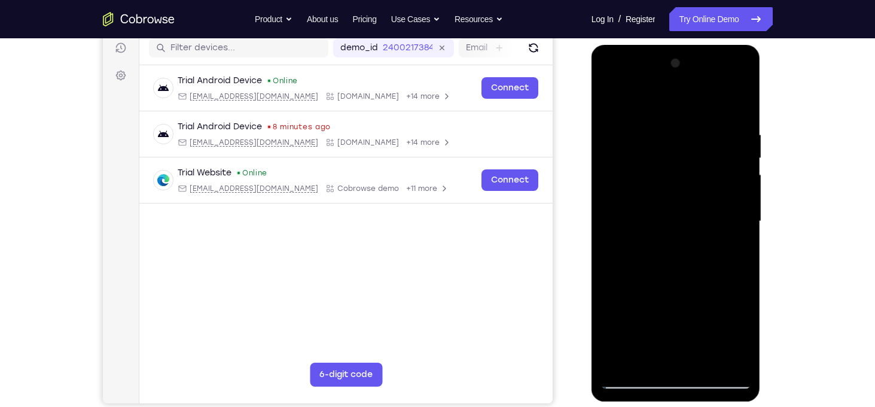
click at [736, 215] on div at bounding box center [676, 221] width 151 height 335
click at [736, 45] on div at bounding box center [676, 45] width 169 height 0
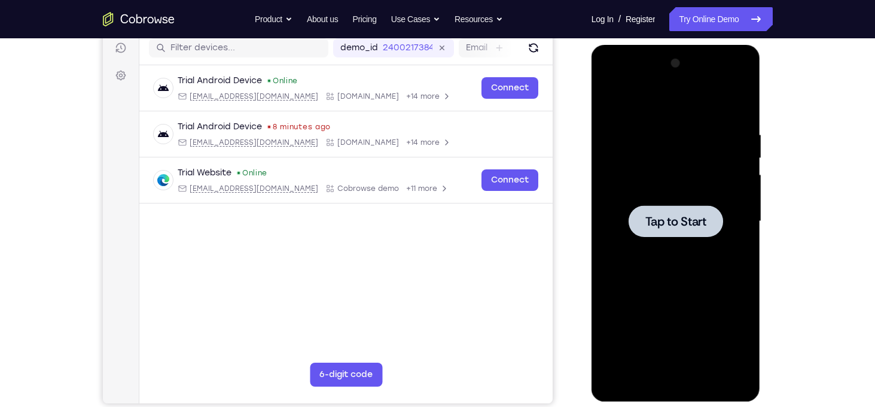
click at [675, 229] on div at bounding box center [676, 221] width 95 height 32
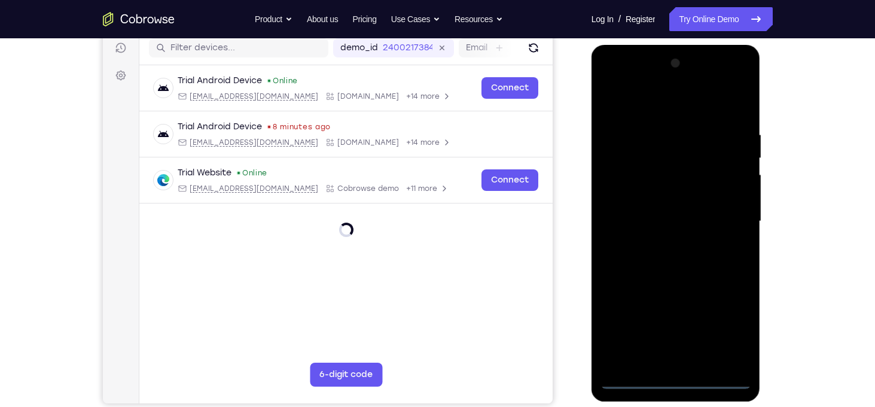
click at [679, 375] on div at bounding box center [676, 221] width 151 height 335
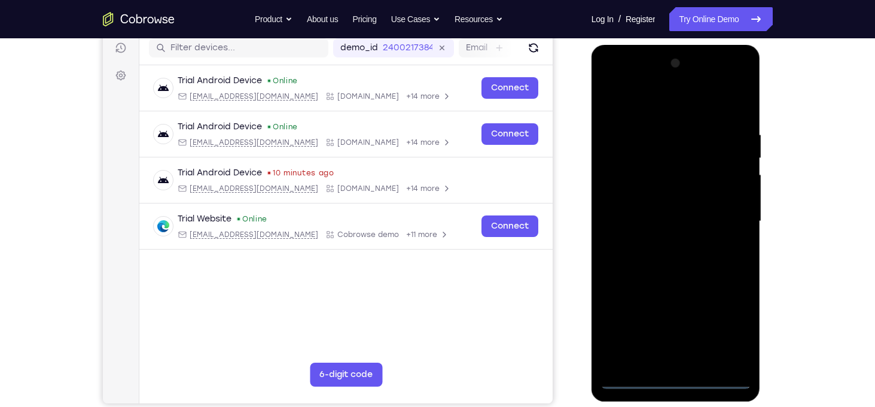
click at [679, 379] on div at bounding box center [676, 221] width 151 height 335
click at [733, 336] on div at bounding box center [676, 221] width 151 height 335
click at [616, 106] on div at bounding box center [676, 221] width 151 height 335
click at [732, 211] on div at bounding box center [676, 221] width 151 height 335
click at [664, 246] on div at bounding box center [676, 221] width 151 height 335
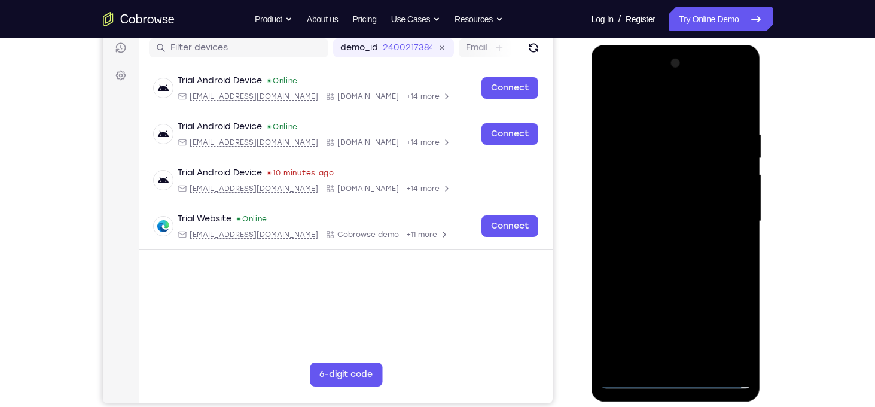
click at [655, 213] on div at bounding box center [676, 221] width 151 height 335
click at [664, 203] on div at bounding box center [676, 221] width 151 height 335
click at [689, 218] on div at bounding box center [676, 221] width 151 height 335
click at [691, 265] on div at bounding box center [676, 221] width 151 height 335
click at [704, 361] on div at bounding box center [676, 221] width 151 height 335
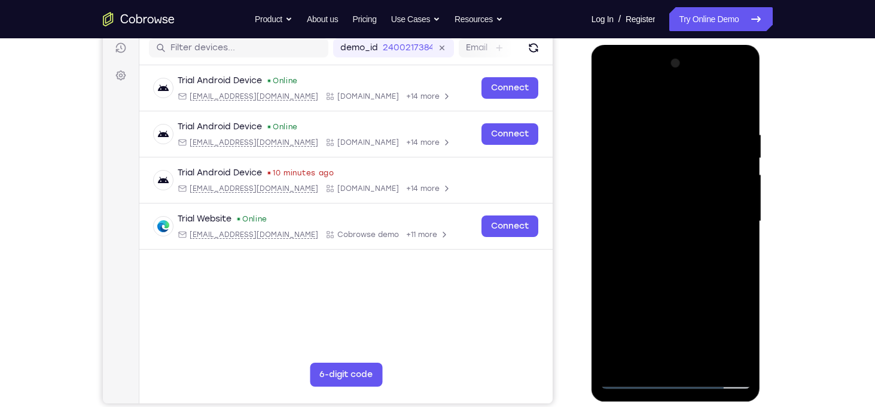
click at [675, 284] on div at bounding box center [676, 221] width 151 height 335
click at [676, 218] on div at bounding box center [676, 221] width 151 height 335
click at [649, 358] on div at bounding box center [676, 221] width 151 height 335
click at [711, 287] on div at bounding box center [676, 221] width 151 height 335
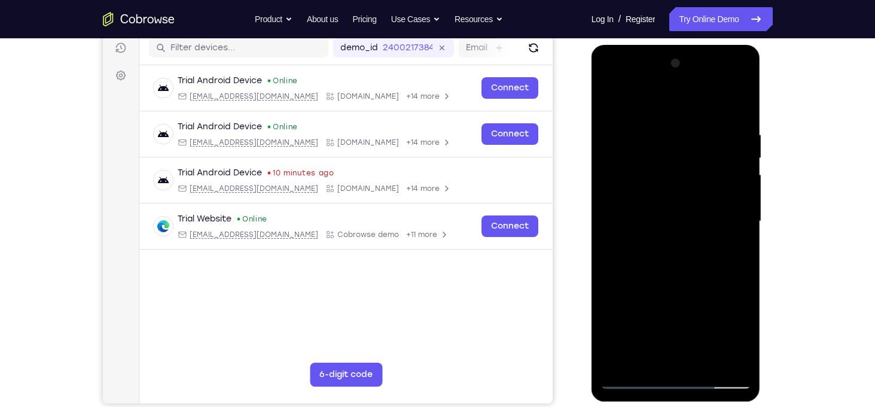
click at [731, 238] on div at bounding box center [676, 221] width 151 height 335
click at [648, 361] on div at bounding box center [676, 221] width 151 height 335
click at [707, 319] on div at bounding box center [676, 221] width 151 height 335
click at [738, 243] on div at bounding box center [676, 221] width 151 height 335
click at [611, 106] on div at bounding box center [676, 221] width 151 height 335
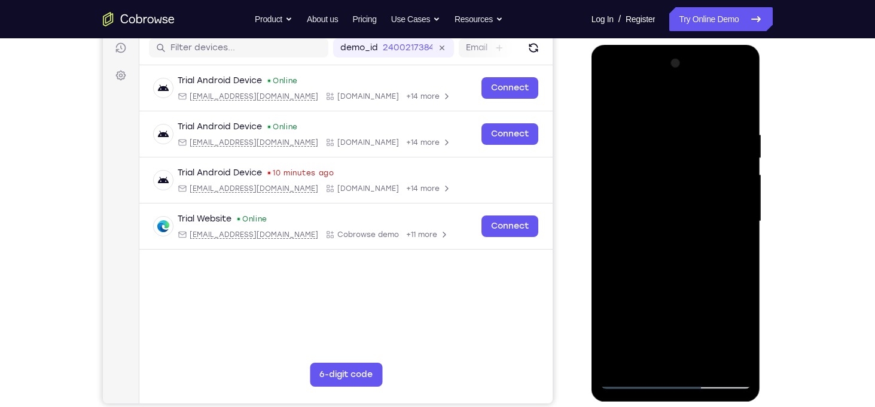
click at [614, 101] on div at bounding box center [676, 221] width 151 height 335
click at [666, 136] on div at bounding box center [676, 221] width 151 height 335
click at [602, 246] on div at bounding box center [676, 221] width 151 height 335
click at [720, 358] on div at bounding box center [676, 221] width 151 height 335
click at [734, 262] on div at bounding box center [676, 221] width 151 height 335
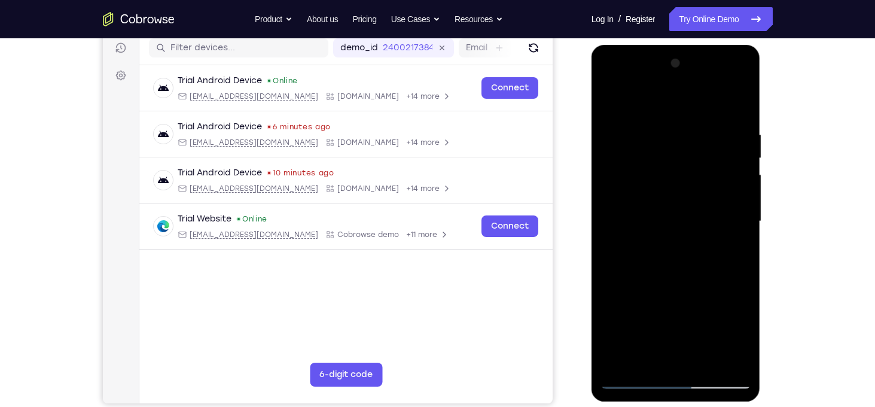
click at [722, 358] on div at bounding box center [676, 221] width 151 height 335
click at [732, 211] on div at bounding box center [676, 221] width 151 height 335
click at [733, 230] on div at bounding box center [676, 221] width 151 height 335
click at [740, 215] on div at bounding box center [676, 221] width 151 height 335
click at [738, 139] on div at bounding box center [676, 221] width 151 height 335
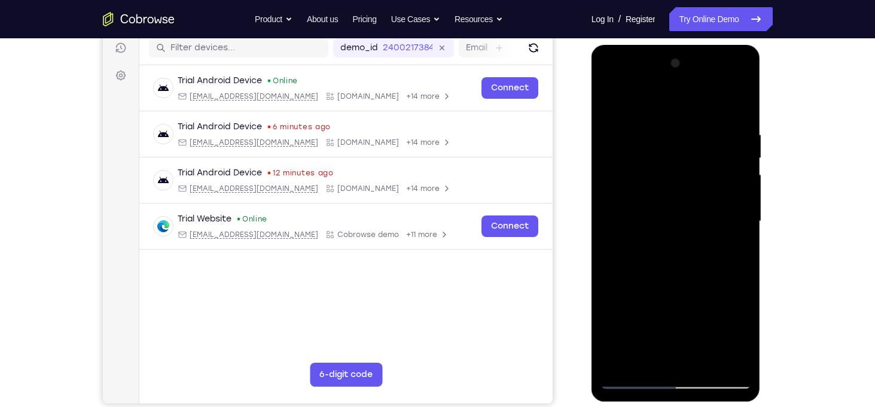
click at [738, 139] on div at bounding box center [676, 221] width 151 height 335
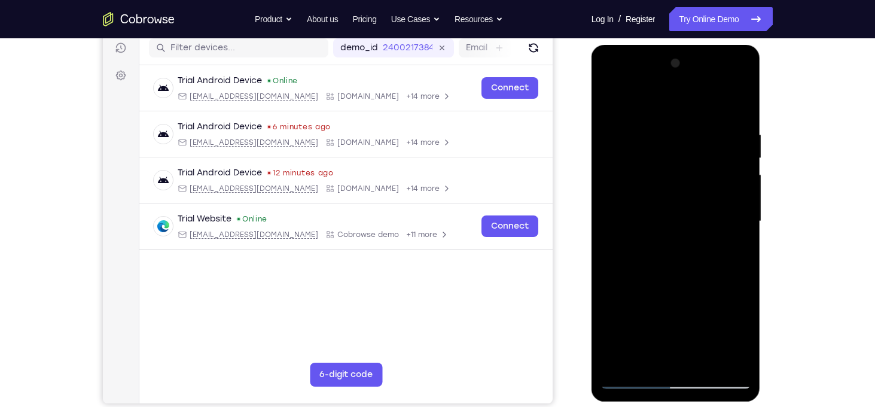
click at [738, 139] on div at bounding box center [676, 221] width 151 height 335
click at [739, 124] on div at bounding box center [676, 221] width 151 height 335
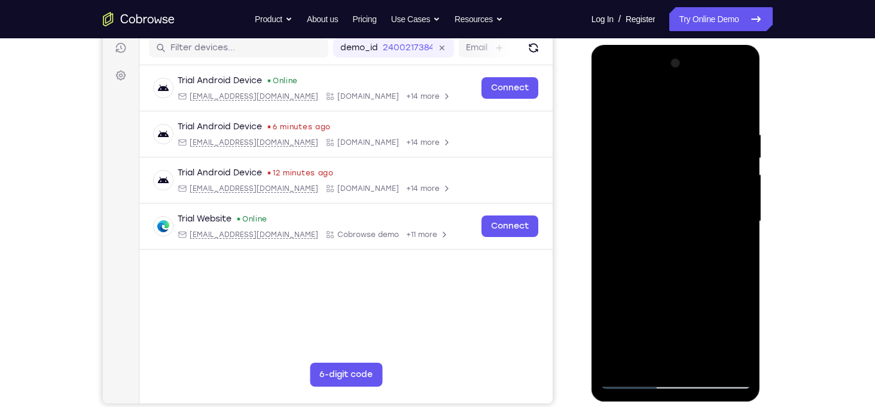
click at [739, 124] on div at bounding box center [676, 221] width 151 height 335
click at [620, 218] on div at bounding box center [676, 221] width 151 height 335
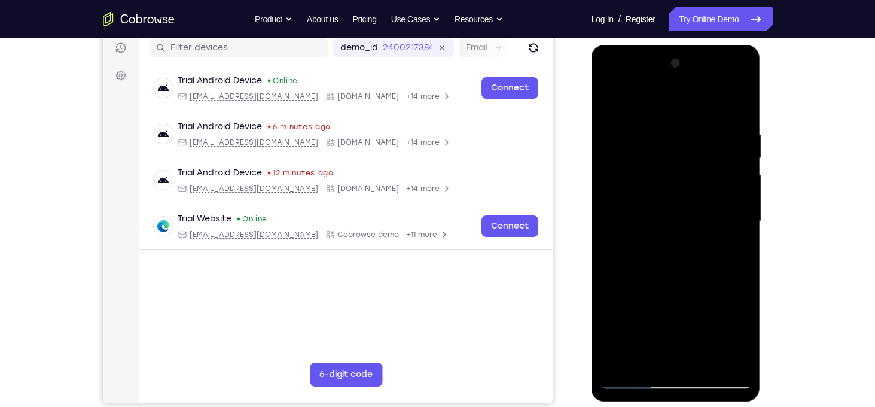
click at [736, 215] on div at bounding box center [676, 221] width 151 height 335
click at [624, 235] on div at bounding box center [676, 221] width 151 height 335
click at [724, 226] on div at bounding box center [676, 221] width 151 height 335
click at [614, 206] on div at bounding box center [676, 221] width 151 height 335
click at [720, 196] on div at bounding box center [676, 221] width 151 height 335
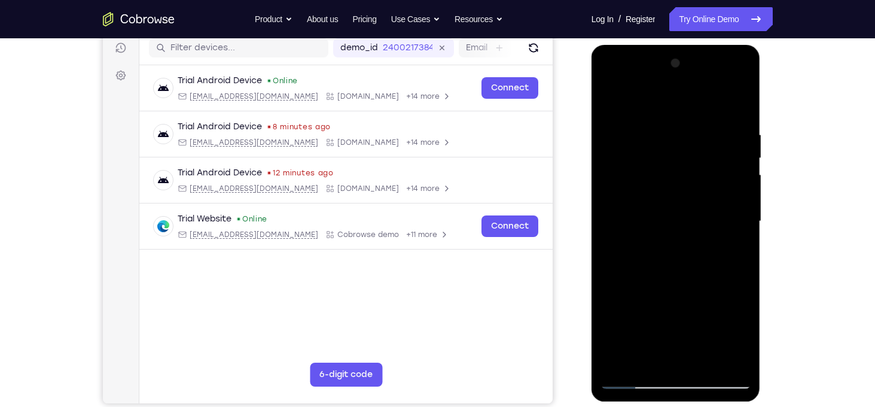
click at [740, 191] on div at bounding box center [676, 221] width 151 height 335
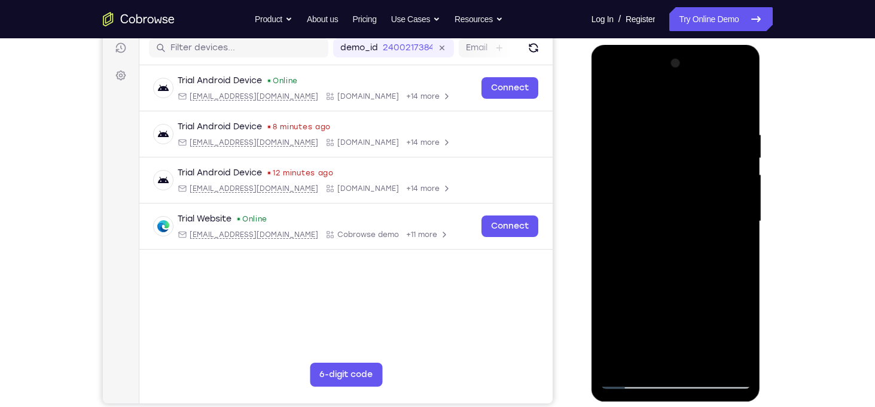
click at [740, 191] on div at bounding box center [676, 221] width 151 height 335
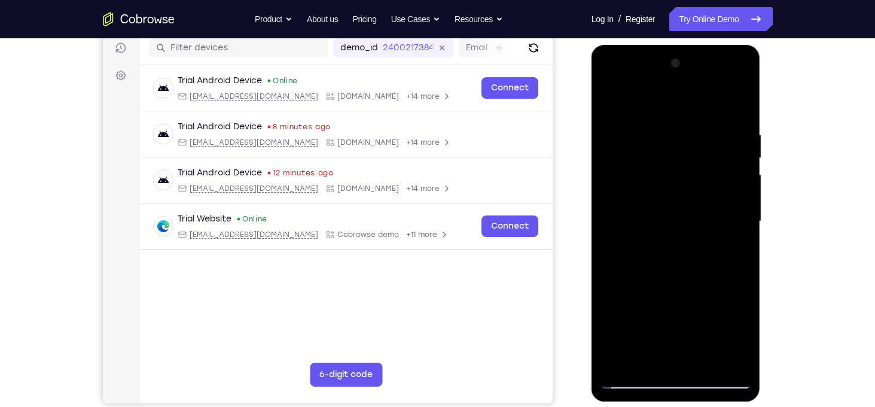
click at [619, 242] on div at bounding box center [676, 221] width 151 height 335
click at [744, 191] on div at bounding box center [676, 221] width 151 height 335
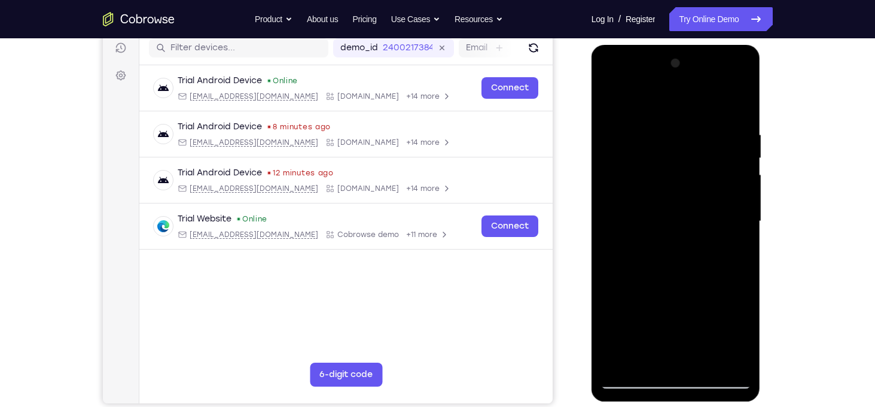
click at [744, 191] on div at bounding box center [676, 221] width 151 height 335
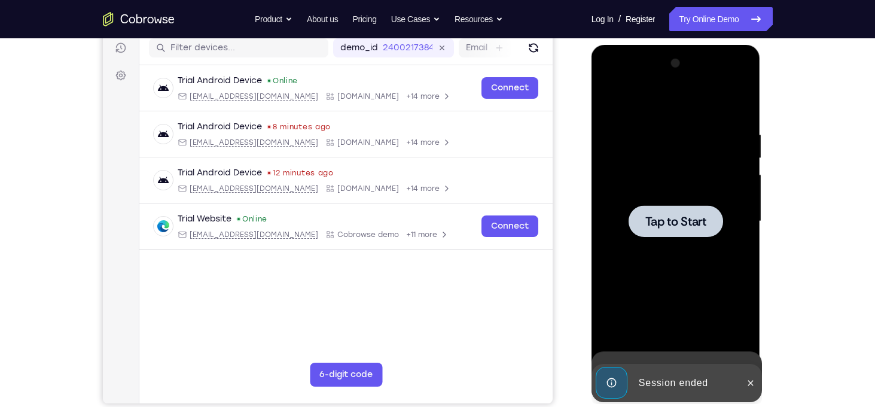
click at [744, 191] on div at bounding box center [676, 221] width 151 height 335
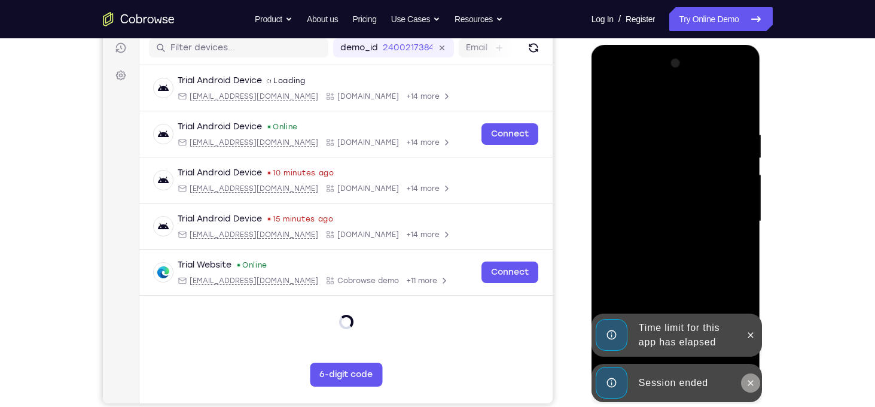
click at [750, 382] on icon at bounding box center [751, 383] width 10 height 10
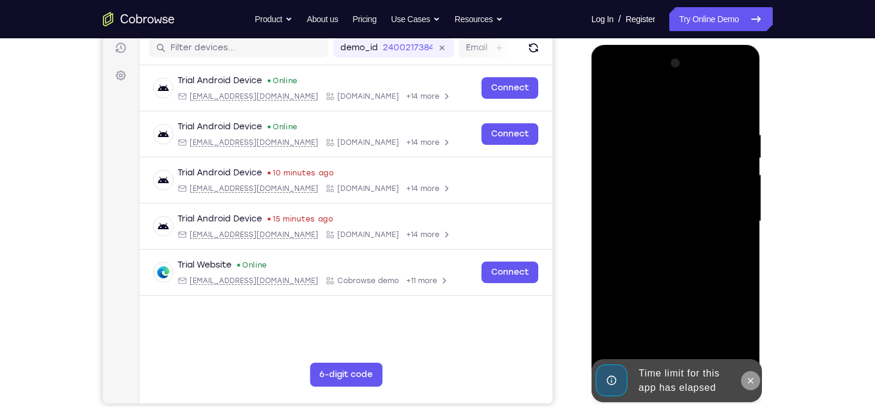
click at [744, 378] on button at bounding box center [750, 380] width 19 height 19
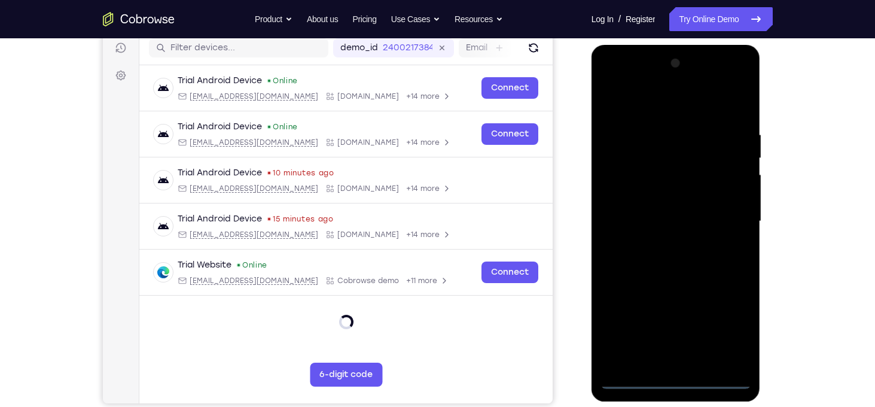
click at [677, 378] on div at bounding box center [676, 221] width 151 height 335
click at [726, 321] on div at bounding box center [676, 221] width 151 height 335
click at [650, 100] on div at bounding box center [676, 221] width 151 height 335
click at [726, 220] on div at bounding box center [676, 221] width 151 height 335
click at [662, 242] on div at bounding box center [676, 221] width 151 height 335
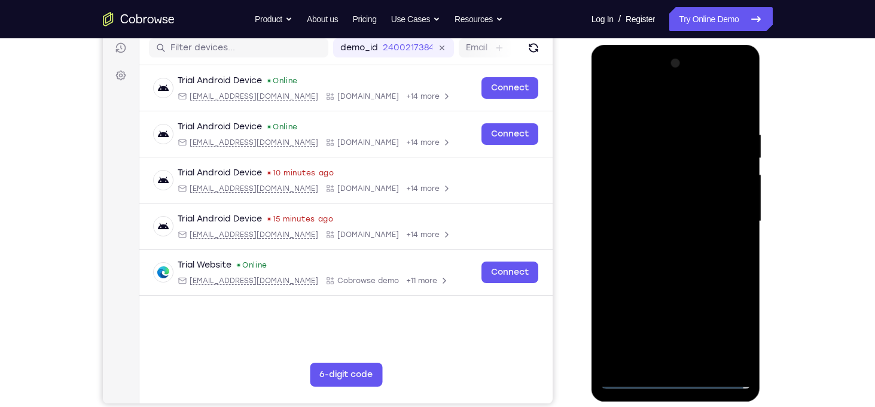
click at [656, 212] on div at bounding box center [676, 221] width 151 height 335
click at [661, 201] on div at bounding box center [676, 221] width 151 height 335
click at [680, 224] on div at bounding box center [676, 221] width 151 height 335
click at [686, 269] on div at bounding box center [676, 221] width 151 height 335
click at [706, 361] on div at bounding box center [676, 221] width 151 height 335
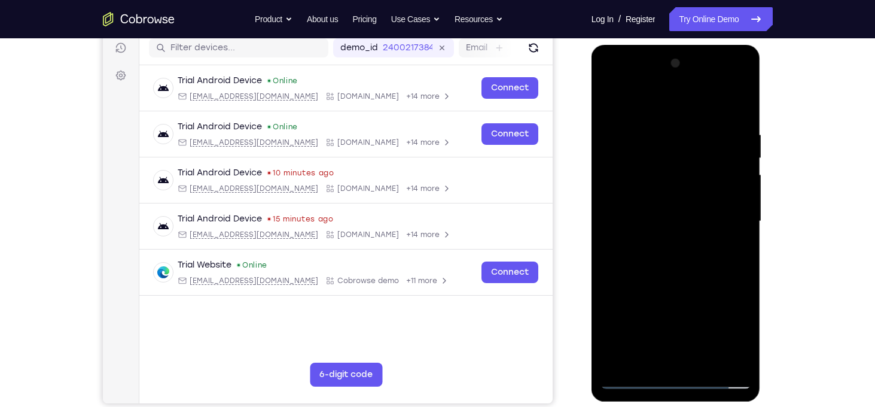
click at [680, 291] on div at bounding box center [676, 221] width 151 height 335
click at [659, 217] on div at bounding box center [676, 221] width 151 height 335
click at [649, 357] on div at bounding box center [676, 221] width 151 height 335
click at [707, 286] on div at bounding box center [676, 221] width 151 height 335
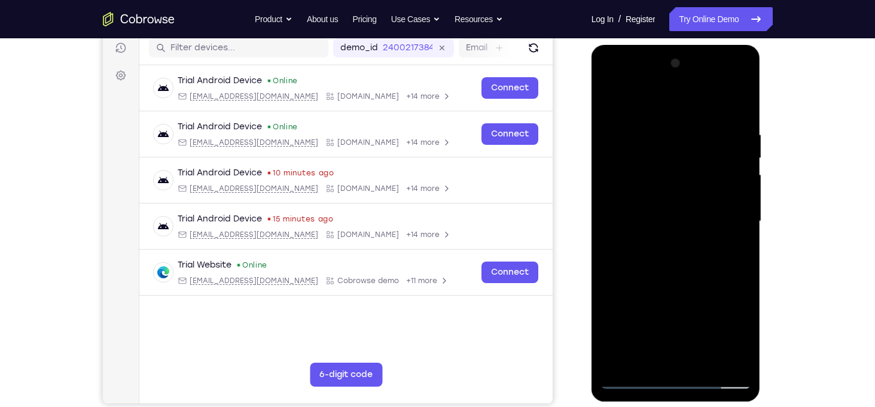
click at [733, 239] on div at bounding box center [676, 221] width 151 height 335
drag, startPoint x: 625, startPoint y: 111, endPoint x: 623, endPoint y: 34, distance: 76.6
click at [623, 45] on html "Online web based iOS Simulators and Android Emulators. Run iPhone, iPad, Mobile…" at bounding box center [677, 224] width 171 height 359
click at [613, 106] on div at bounding box center [676, 221] width 151 height 335
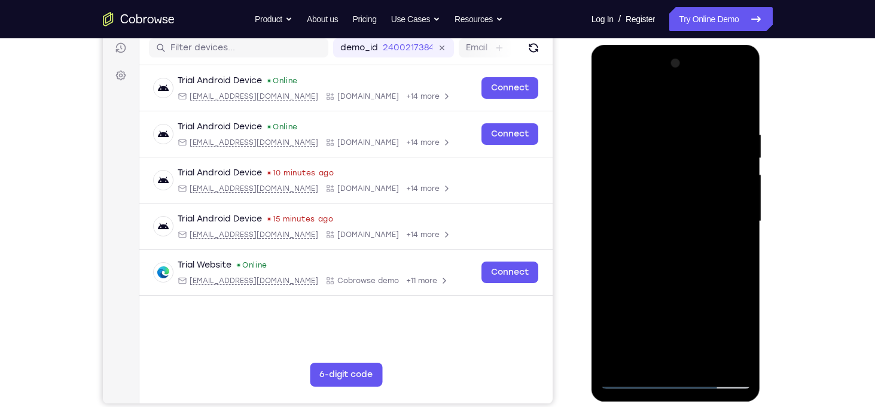
click at [656, 130] on div at bounding box center [676, 221] width 151 height 335
drag, startPoint x: 705, startPoint y: 163, endPoint x: 1475, endPoint y: 262, distance: 776.9
click at [762, 217] on html "Online web based iOS Simulators and Android Emulators. Run iPhone, iPad, Mobile…" at bounding box center [677, 224] width 171 height 359
drag, startPoint x: 640, startPoint y: 197, endPoint x: 886, endPoint y: 200, distance: 246.5
click at [762, 200] on html "Online web based iOS Simulators and Android Emulators. Run iPhone, iPad, Mobile…" at bounding box center [677, 224] width 171 height 359
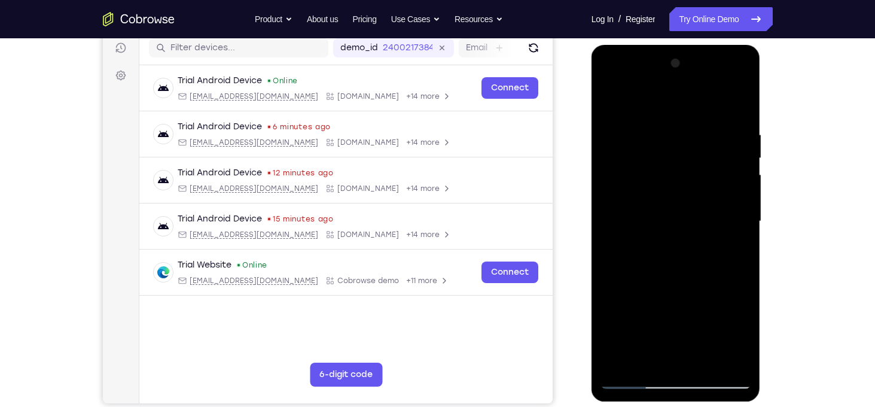
drag, startPoint x: 626, startPoint y: 209, endPoint x: 866, endPoint y: 212, distance: 240.5
click at [762, 212] on html "Online web based iOS Simulators and Android Emulators. Run iPhone, iPad, Mobile…" at bounding box center [677, 224] width 171 height 359
drag, startPoint x: 637, startPoint y: 200, endPoint x: 886, endPoint y: 230, distance: 251.3
click at [762, 230] on html "Online web based iOS Simulators and Android Emulators. Run iPhone, iPad, Mobile…" at bounding box center [677, 224] width 171 height 359
click at [661, 213] on div at bounding box center [676, 221] width 151 height 335
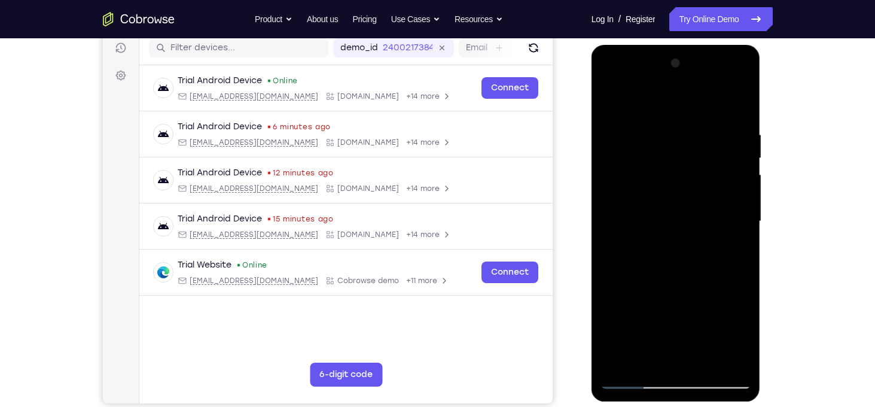
click at [673, 206] on div at bounding box center [676, 221] width 151 height 335
drag, startPoint x: 686, startPoint y: 243, endPoint x: 692, endPoint y: 155, distance: 88.2
click at [692, 155] on div at bounding box center [676, 221] width 151 height 335
click at [620, 288] on div at bounding box center [676, 221] width 151 height 335
click at [632, 381] on div at bounding box center [676, 221] width 151 height 335
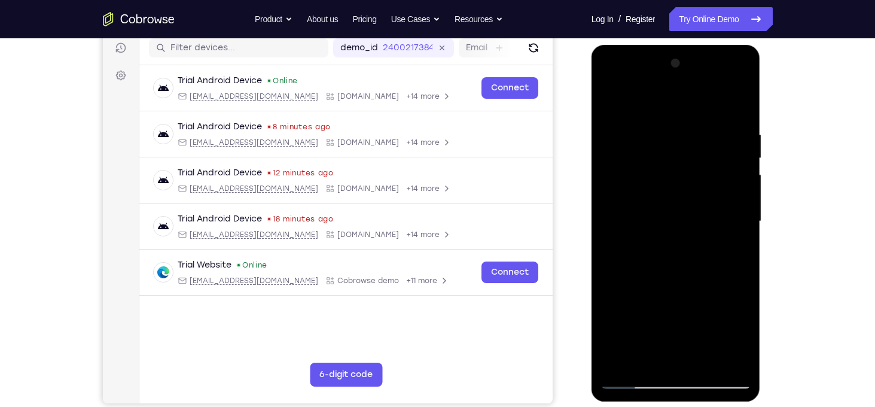
click at [741, 289] on div at bounding box center [676, 221] width 151 height 335
click at [738, 105] on div at bounding box center [676, 221] width 151 height 335
click at [704, 360] on div at bounding box center [676, 221] width 151 height 335
click at [675, 217] on div at bounding box center [676, 221] width 151 height 335
click at [645, 361] on div at bounding box center [676, 221] width 151 height 335
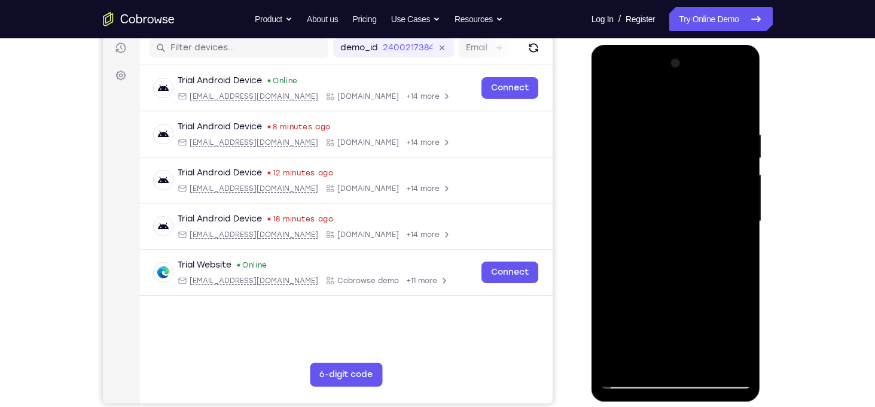
click at [710, 312] on div at bounding box center [676, 221] width 151 height 335
click at [711, 314] on div at bounding box center [676, 221] width 151 height 335
click at [735, 243] on div at bounding box center [676, 221] width 151 height 335
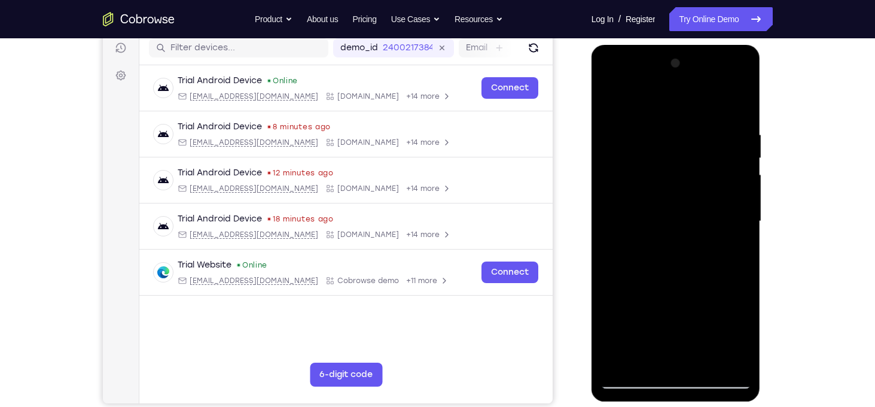
click at [610, 106] on div at bounding box center [676, 221] width 151 height 335
click at [625, 361] on div at bounding box center [676, 221] width 151 height 335
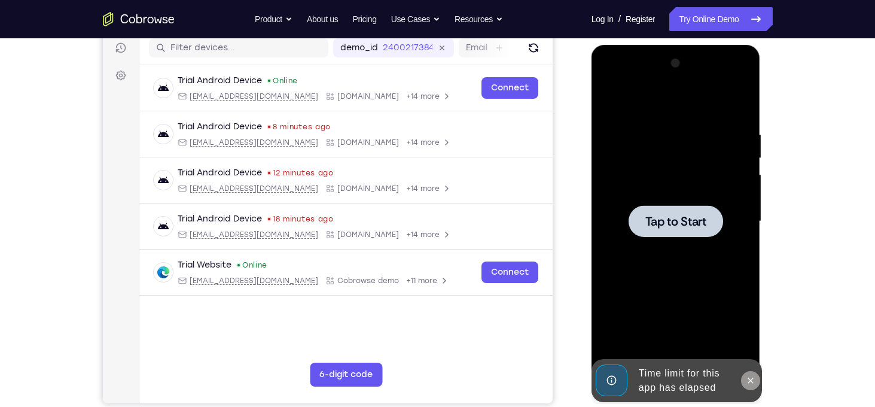
click at [748, 387] on button at bounding box center [750, 380] width 19 height 19
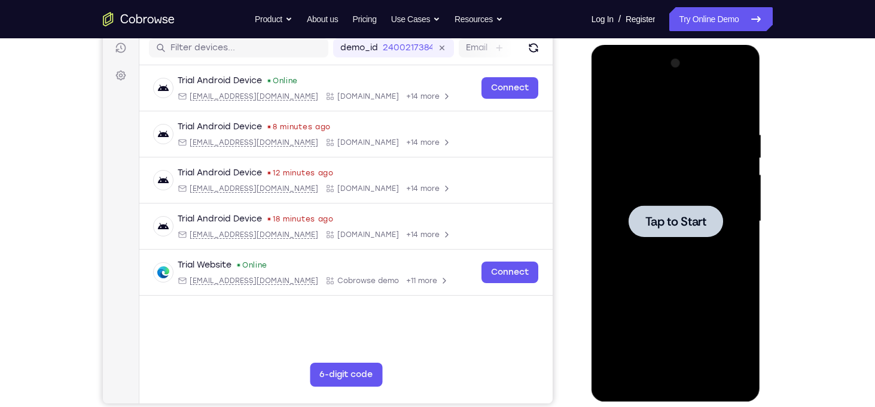
click at [687, 232] on div at bounding box center [676, 221] width 95 height 32
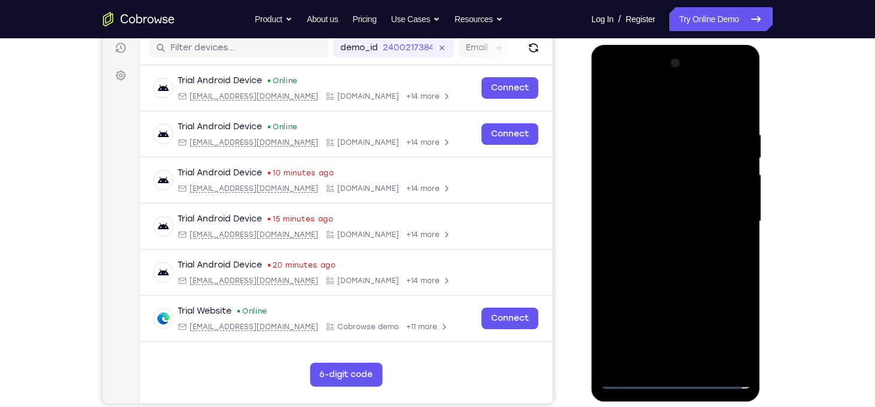
click at [682, 377] on div at bounding box center [676, 221] width 151 height 335
click at [728, 334] on div at bounding box center [676, 221] width 151 height 335
click at [620, 111] on div at bounding box center [676, 221] width 151 height 335
click at [722, 214] on div at bounding box center [676, 221] width 151 height 335
click at [664, 244] on div at bounding box center [676, 221] width 151 height 335
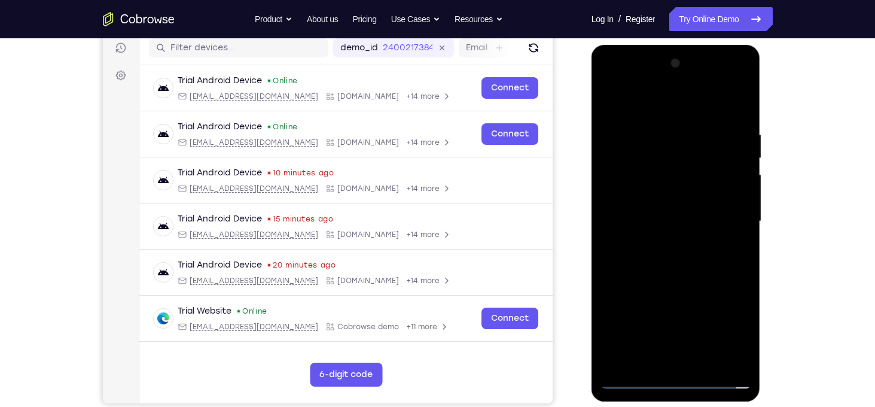
click at [665, 217] on div at bounding box center [676, 221] width 151 height 335
click at [661, 197] on div at bounding box center [676, 221] width 151 height 335
click at [680, 217] on div at bounding box center [676, 221] width 151 height 335
click at [693, 266] on div at bounding box center [676, 221] width 151 height 335
drag, startPoint x: 662, startPoint y: 111, endPoint x: 659, endPoint y: 31, distance: 79.7
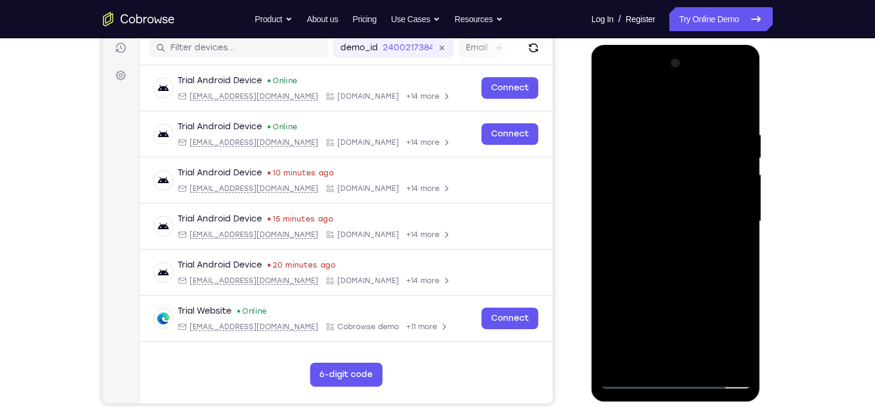
click at [659, 45] on html "Online web based iOS Simulators and Android Emulators. Run iPhone, iPad, Mobile…" at bounding box center [677, 224] width 171 height 359
click at [651, 129] on div at bounding box center [676, 221] width 151 height 335
click at [735, 212] on div at bounding box center [676, 221] width 151 height 335
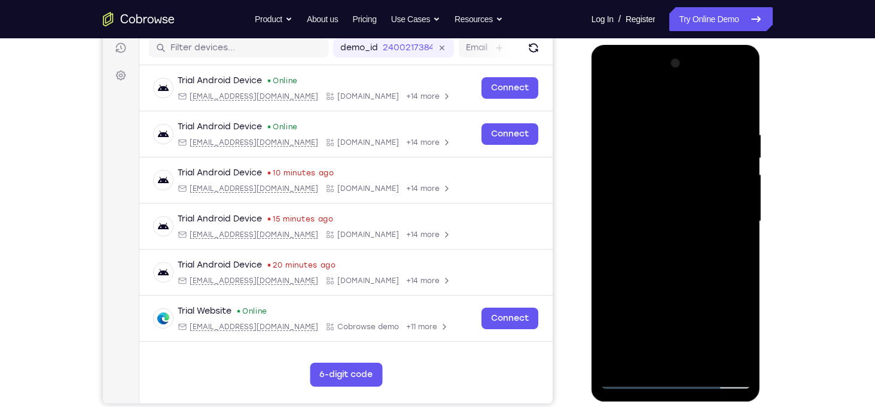
click at [713, 212] on div at bounding box center [676, 221] width 151 height 335
drag, startPoint x: 632, startPoint y: 235, endPoint x: 829, endPoint y: 272, distance: 199.8
click at [762, 272] on html "Online web based iOS Simulators and Android Emulators. Run iPhone, iPad, Mobile…" at bounding box center [677, 224] width 171 height 359
click at [724, 197] on div at bounding box center [676, 221] width 151 height 335
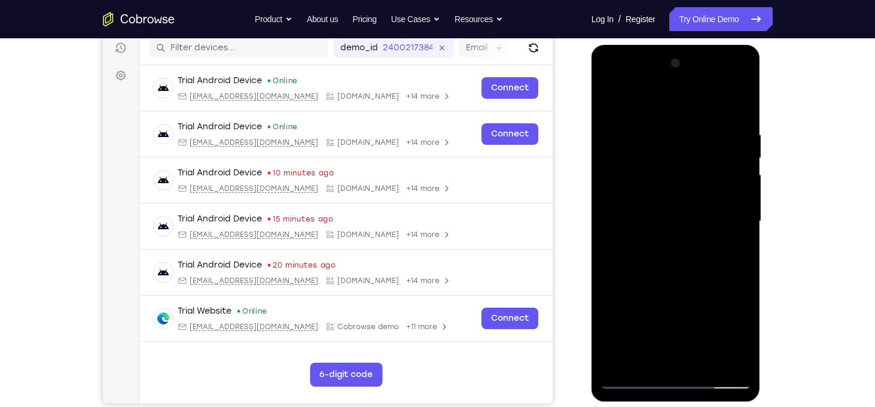
click at [724, 197] on div at bounding box center [676, 221] width 151 height 335
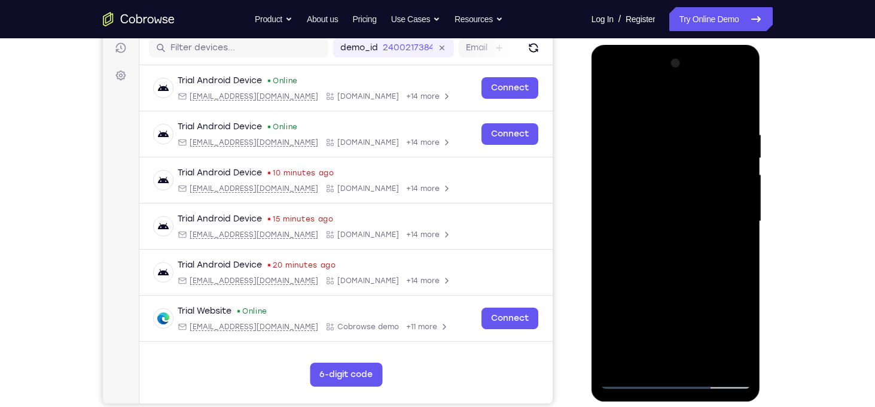
click at [724, 197] on div at bounding box center [676, 221] width 151 height 335
click at [740, 107] on div at bounding box center [676, 221] width 151 height 335
click at [709, 364] on div at bounding box center [676, 221] width 151 height 335
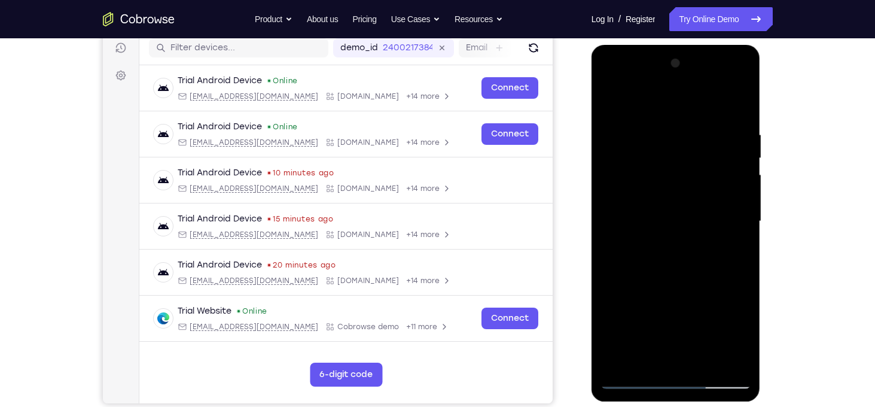
click at [690, 285] on div at bounding box center [676, 221] width 151 height 335
click at [670, 212] on div at bounding box center [676, 221] width 151 height 335
click at [650, 360] on div at bounding box center [676, 221] width 151 height 335
click at [712, 285] on div at bounding box center [676, 221] width 151 height 335
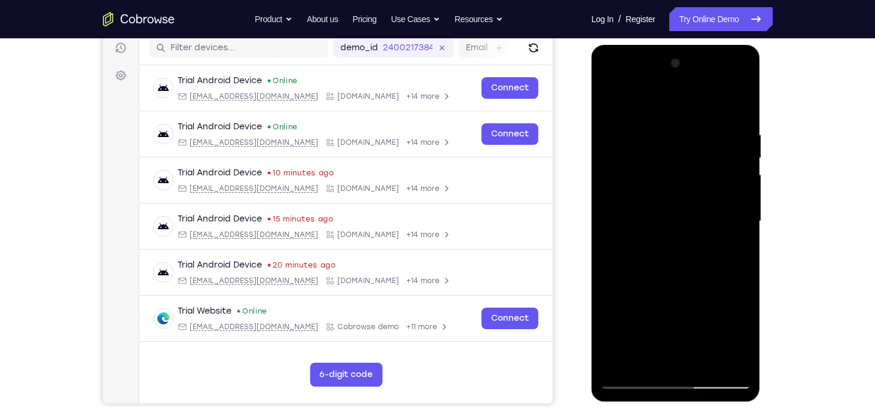
click at [716, 290] on div at bounding box center [676, 221] width 151 height 335
click at [728, 244] on div at bounding box center [676, 221] width 151 height 335
click at [613, 106] on div at bounding box center [676, 221] width 151 height 335
click at [646, 364] on div at bounding box center [676, 221] width 151 height 335
click at [647, 97] on div at bounding box center [676, 221] width 151 height 335
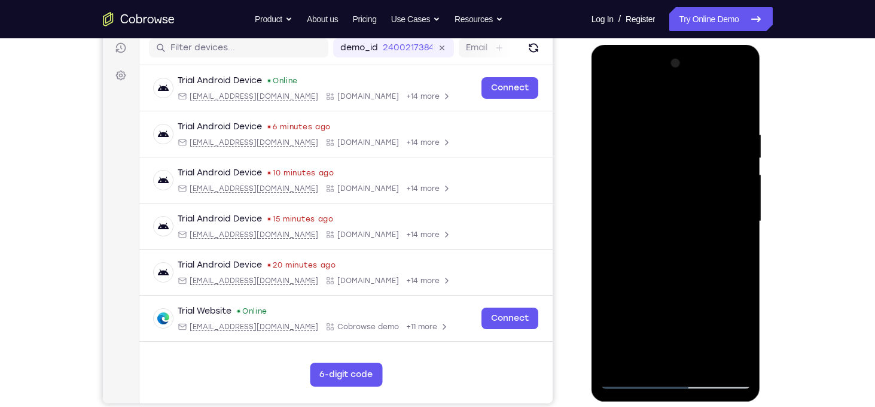
click at [725, 225] on div at bounding box center [676, 221] width 151 height 335
click at [607, 102] on div at bounding box center [676, 221] width 151 height 335
click at [656, 209] on div at bounding box center [676, 221] width 151 height 335
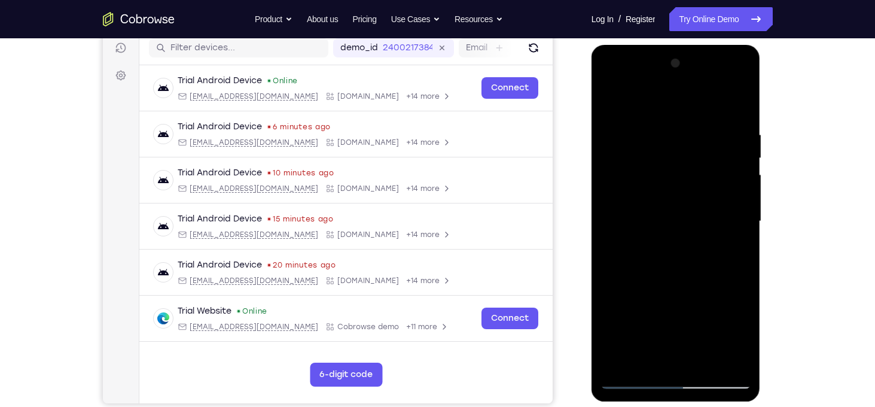
click at [609, 102] on div at bounding box center [676, 221] width 151 height 335
click at [662, 208] on div at bounding box center [676, 221] width 151 height 335
drag, startPoint x: 662, startPoint y: 208, endPoint x: 677, endPoint y: 68, distance: 141.3
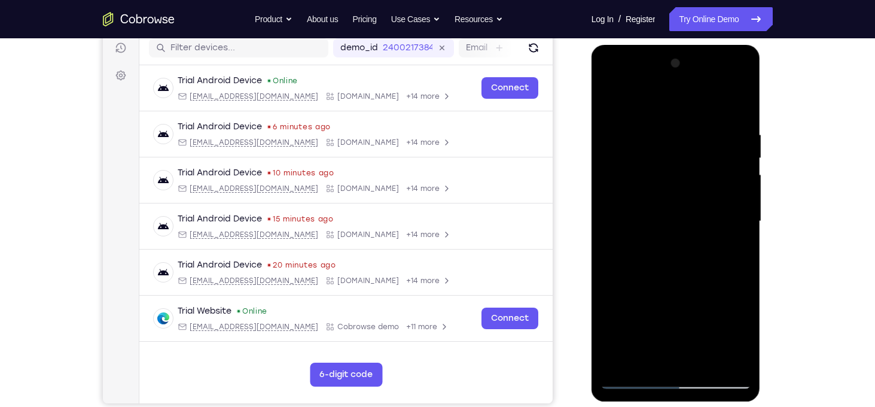
click at [677, 68] on div at bounding box center [676, 221] width 151 height 335
drag, startPoint x: 680, startPoint y: 303, endPoint x: 735, endPoint y: 23, distance: 285.4
click at [735, 45] on html "Online web based iOS Simulators and Android Emulators. Run iPhone, iPad, Mobile…" at bounding box center [677, 224] width 171 height 359
click at [663, 281] on div at bounding box center [676, 221] width 151 height 335
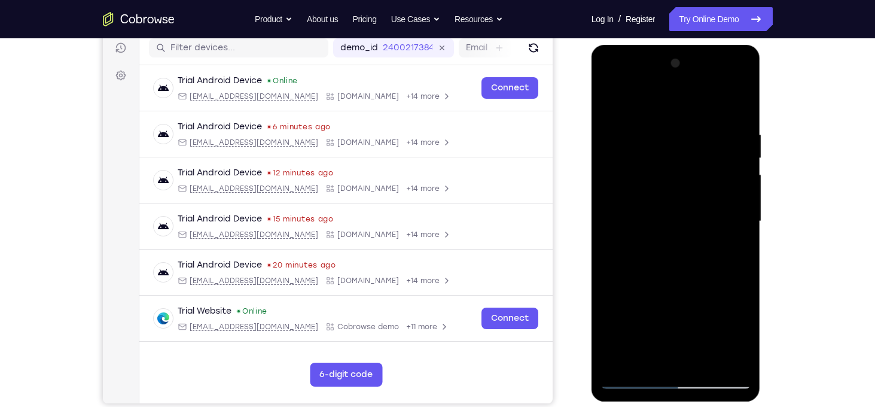
drag, startPoint x: 663, startPoint y: 281, endPoint x: 691, endPoint y: 127, distance: 155.7
click at [691, 127] on div at bounding box center [676, 221] width 151 height 335
drag, startPoint x: 705, startPoint y: 322, endPoint x: 740, endPoint y: 129, distance: 196.3
click at [740, 129] on div at bounding box center [676, 221] width 151 height 335
click at [702, 198] on div at bounding box center [676, 221] width 151 height 335
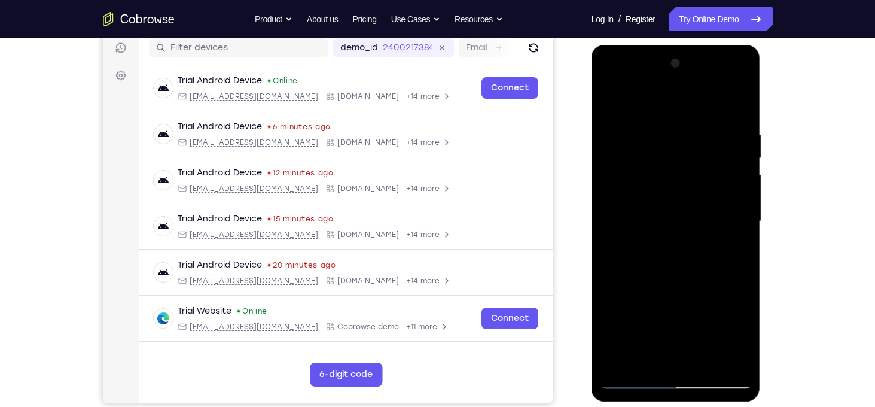
click at [702, 198] on div at bounding box center [676, 221] width 151 height 335
drag, startPoint x: 715, startPoint y: 331, endPoint x: 716, endPoint y: 144, distance: 187.9
click at [716, 144] on div at bounding box center [676, 221] width 151 height 335
drag, startPoint x: 710, startPoint y: 287, endPoint x: 771, endPoint y: 108, distance: 188.4
click at [762, 108] on html "Online web based iOS Simulators and Android Emulators. Run iPhone, iPad, Mobile…" at bounding box center [677, 224] width 171 height 359
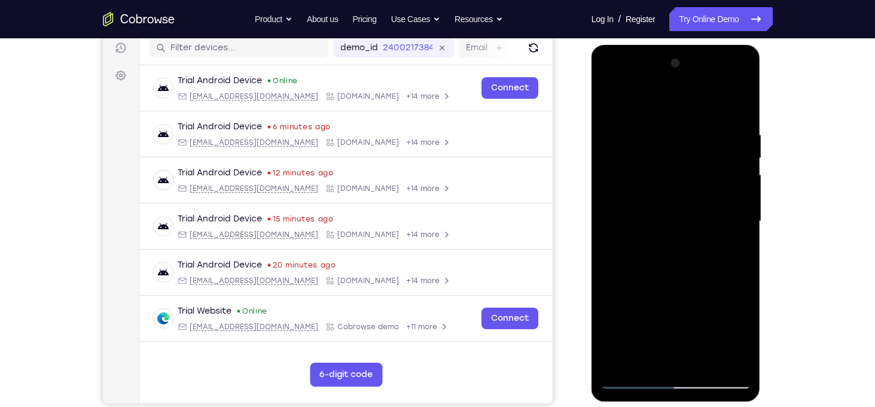
drag, startPoint x: 699, startPoint y: 241, endPoint x: 745, endPoint y: 112, distance: 136.3
click at [745, 112] on div at bounding box center [676, 221] width 151 height 335
drag, startPoint x: 704, startPoint y: 285, endPoint x: 819, endPoint y: 126, distance: 196.3
click at [762, 126] on html "Online web based iOS Simulators and Android Emulators. Run iPhone, iPad, Mobile…" at bounding box center [677, 224] width 171 height 359
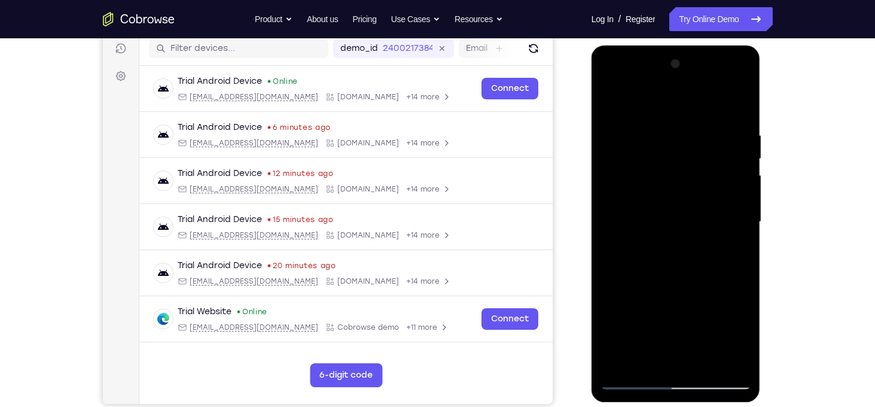
drag, startPoint x: 711, startPoint y: 308, endPoint x: 707, endPoint y: 279, distance: 29.1
click at [707, 279] on div at bounding box center [676, 221] width 151 height 335
click at [692, 187] on div at bounding box center [676, 221] width 151 height 335
drag, startPoint x: 720, startPoint y: 294, endPoint x: 838, endPoint y: 135, distance: 198.2
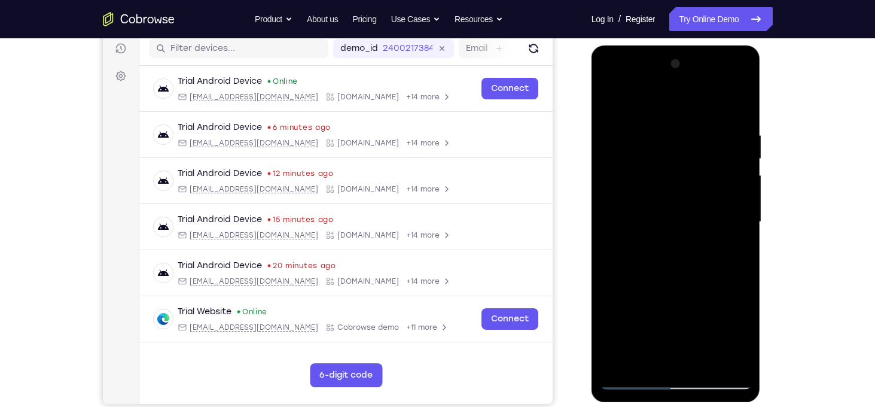
click at [762, 135] on html "Online web based iOS Simulators and Android Emulators. Run iPhone, iPad, Mobile…" at bounding box center [677, 224] width 171 height 359
drag, startPoint x: 704, startPoint y: 286, endPoint x: 734, endPoint y: 205, distance: 85.9
click at [734, 205] on div at bounding box center [676, 221] width 151 height 335
click at [714, 170] on div at bounding box center [676, 221] width 151 height 335
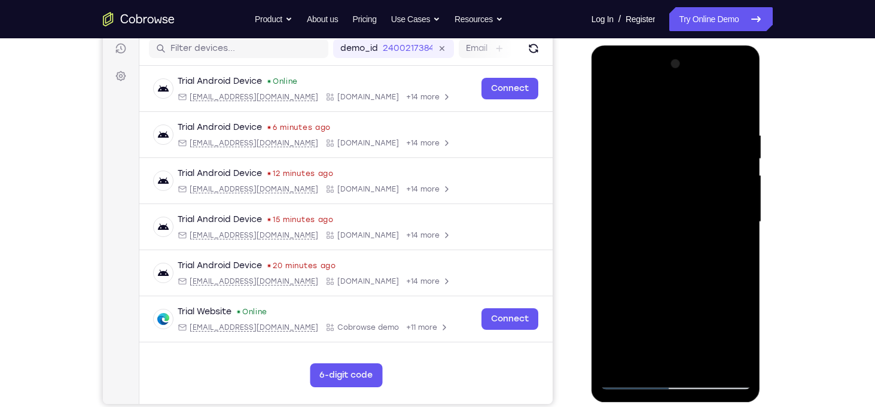
drag, startPoint x: 728, startPoint y: 285, endPoint x: 886, endPoint y: 122, distance: 226.8
click at [762, 122] on html "Online web based iOS Simulators and Android Emulators. Run iPhone, iPad, Mobile…" at bounding box center [677, 224] width 171 height 359
click at [740, 238] on div at bounding box center [676, 221] width 151 height 335
drag, startPoint x: 704, startPoint y: 298, endPoint x: 831, endPoint y: 80, distance: 252.8
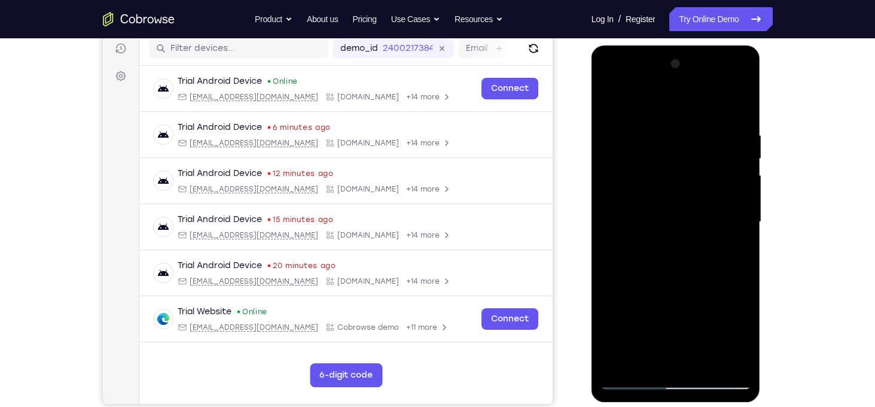
click at [762, 80] on html "Online web based iOS Simulators and Android Emulators. Run iPhone, iPad, Mobile…" at bounding box center [677, 224] width 171 height 359
click at [610, 123] on div at bounding box center [676, 221] width 151 height 335
drag, startPoint x: 671, startPoint y: 290, endPoint x: 820, endPoint y: 105, distance: 237.3
click at [762, 105] on html "Online web based iOS Simulators and Android Emulators. Run iPhone, iPad, Mobile…" at bounding box center [677, 224] width 171 height 359
drag, startPoint x: 718, startPoint y: 302, endPoint x: 717, endPoint y: 212, distance: 90.4
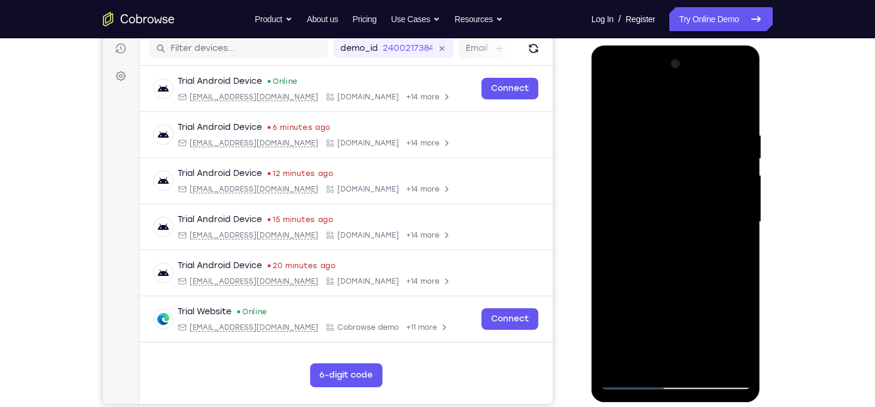
click at [717, 212] on div at bounding box center [676, 221] width 151 height 335
drag, startPoint x: 694, startPoint y: 300, endPoint x: 787, endPoint y: 84, distance: 235.8
click at [762, 84] on html "Online web based iOS Simulators and Android Emulators. Run iPhone, iPad, Mobile…" at bounding box center [677, 224] width 171 height 359
drag, startPoint x: 681, startPoint y: 306, endPoint x: 704, endPoint y: 170, distance: 138.3
click at [704, 170] on div at bounding box center [676, 221] width 151 height 335
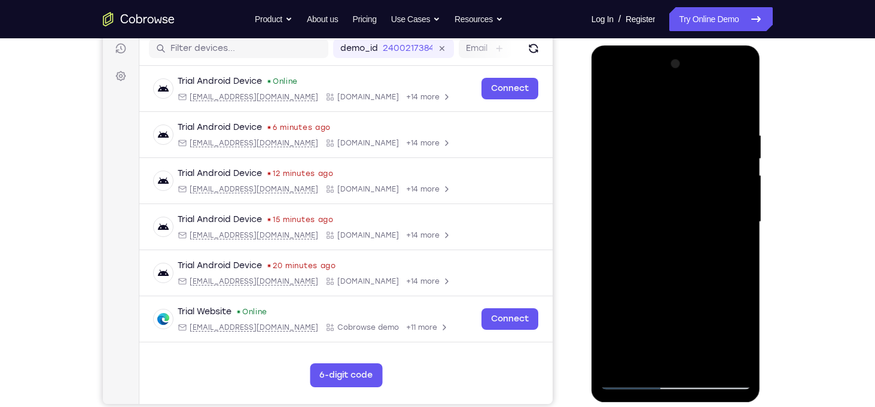
drag, startPoint x: 716, startPoint y: 322, endPoint x: 738, endPoint y: 121, distance: 201.6
click at [738, 121] on div at bounding box center [676, 221] width 151 height 335
drag, startPoint x: 702, startPoint y: 278, endPoint x: 817, endPoint y: 68, distance: 239.1
click at [762, 68] on html "Online web based iOS Simulators and Android Emulators. Run iPhone, iPad, Mobile…" at bounding box center [677, 224] width 171 height 359
drag, startPoint x: 695, startPoint y: 319, endPoint x: 860, endPoint y: 98, distance: 275.7
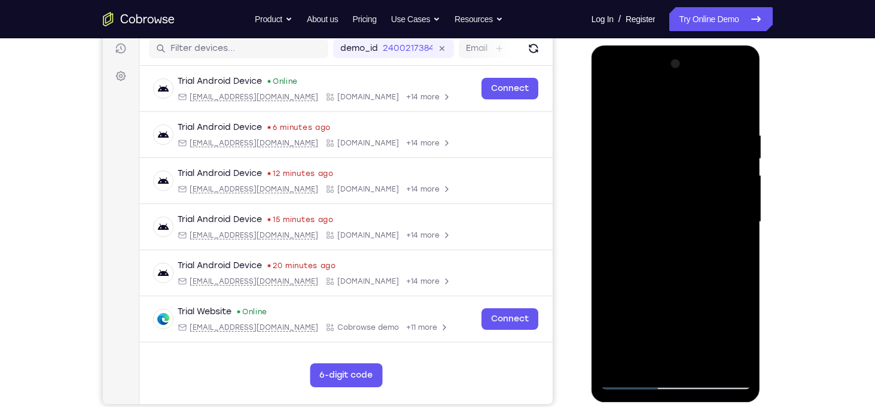
click at [762, 98] on html "Online web based iOS Simulators and Android Emulators. Run iPhone, iPad, Mobile…" at bounding box center [677, 224] width 171 height 359
drag, startPoint x: 699, startPoint y: 287, endPoint x: 710, endPoint y: 235, distance: 53.6
click at [710, 235] on div at bounding box center [676, 221] width 151 height 335
click at [709, 215] on div at bounding box center [676, 221] width 151 height 335
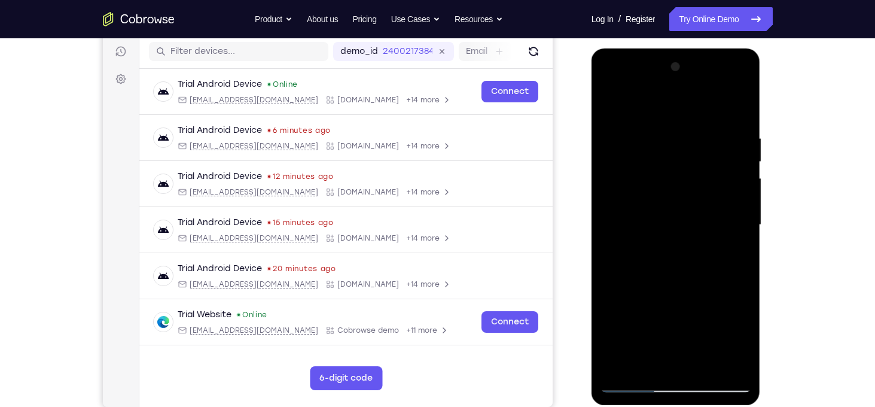
scroll to position [151, 0]
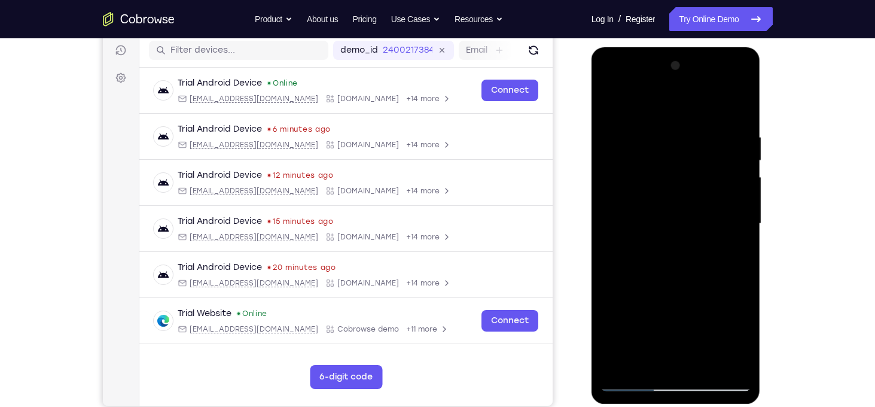
click at [704, 360] on div at bounding box center [676, 223] width 151 height 335
click at [635, 386] on div at bounding box center [676, 223] width 151 height 335
drag, startPoint x: 673, startPoint y: 148, endPoint x: 803, endPoint y: 437, distance: 317.3
click at [762, 406] on html "Online web based iOS Simulators and Android Emulators. Run iPhone, iPad, Mobile…" at bounding box center [677, 226] width 171 height 359
drag, startPoint x: 693, startPoint y: 183, endPoint x: 759, endPoint y: 400, distance: 226.9
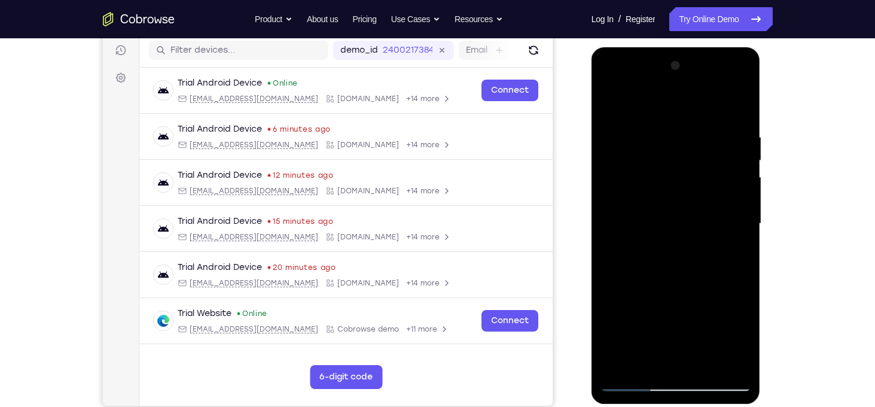
click at [759, 400] on div at bounding box center [676, 225] width 169 height 357
click at [663, 124] on div at bounding box center [676, 223] width 151 height 335
click at [726, 229] on div at bounding box center [676, 223] width 151 height 335
click at [745, 215] on div at bounding box center [676, 223] width 151 height 335
click at [646, 107] on div at bounding box center [676, 223] width 151 height 335
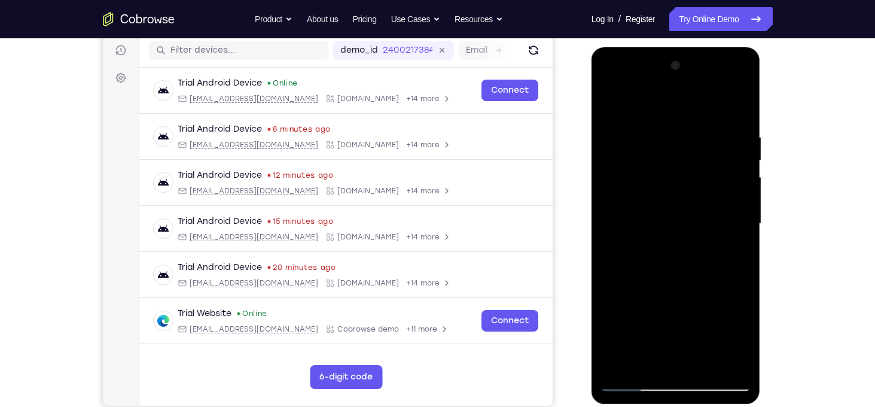
click at [731, 265] on div at bounding box center [676, 223] width 151 height 335
click at [611, 104] on div at bounding box center [676, 223] width 151 height 335
click at [705, 150] on div at bounding box center [676, 223] width 151 height 335
click at [613, 110] on div at bounding box center [676, 223] width 151 height 335
drag, startPoint x: 677, startPoint y: 167, endPoint x: 577, endPoint y: 171, distance: 100.6
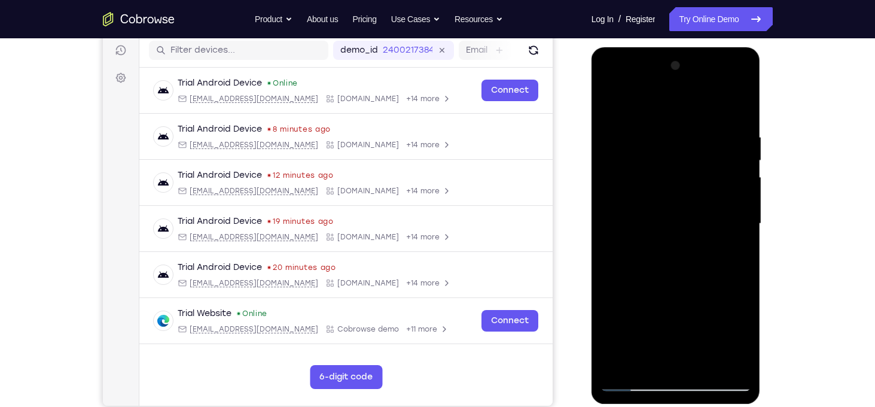
click at [592, 171] on html "Online web based iOS Simulators and Android Emulators. Run iPhone, iPad, Mobile…" at bounding box center [677, 226] width 171 height 359
click at [745, 161] on div at bounding box center [676, 223] width 151 height 335
click at [730, 180] on div at bounding box center [676, 223] width 151 height 335
click at [638, 163] on div at bounding box center [676, 223] width 151 height 335
click at [687, 278] on div at bounding box center [676, 223] width 151 height 335
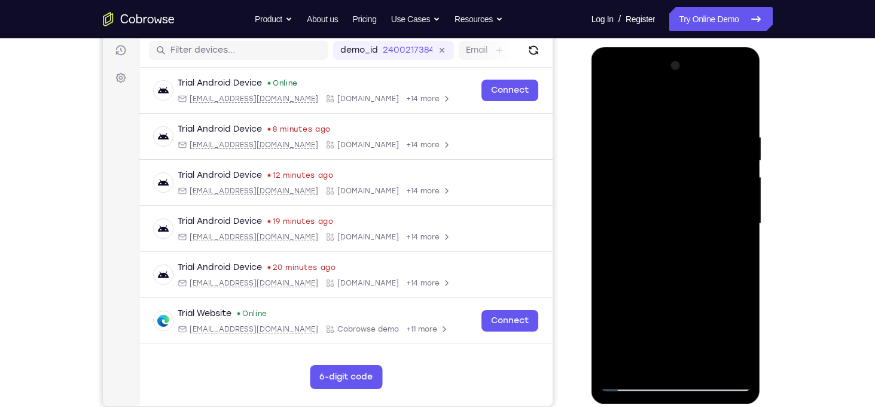
click at [649, 360] on div at bounding box center [676, 223] width 151 height 335
drag, startPoint x: 678, startPoint y: 337, endPoint x: 704, endPoint y: 159, distance: 179.6
click at [704, 159] on div at bounding box center [676, 223] width 151 height 335
drag, startPoint x: 711, startPoint y: 328, endPoint x: 713, endPoint y: 187, distance: 141.8
click at [713, 187] on div at bounding box center [676, 223] width 151 height 335
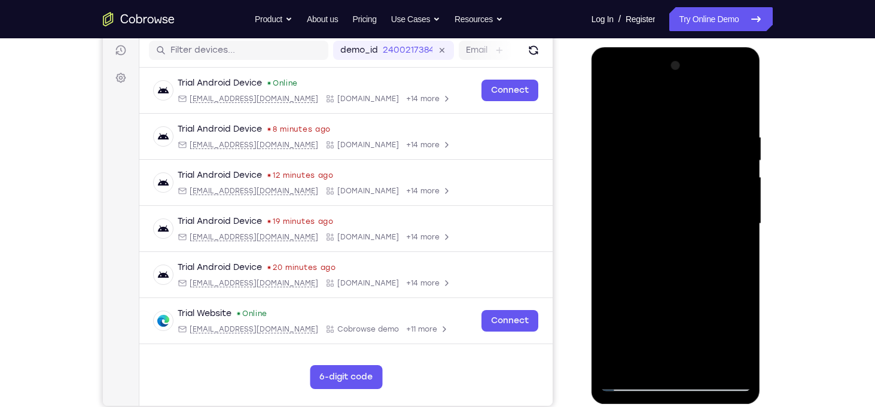
drag, startPoint x: 708, startPoint y: 320, endPoint x: 703, endPoint y: 255, distance: 65.4
click at [703, 255] on div at bounding box center [676, 223] width 151 height 335
click at [696, 241] on div at bounding box center [676, 223] width 151 height 335
drag, startPoint x: 683, startPoint y: 330, endPoint x: 686, endPoint y: 264, distance: 65.3
click at [686, 264] on div at bounding box center [676, 223] width 151 height 335
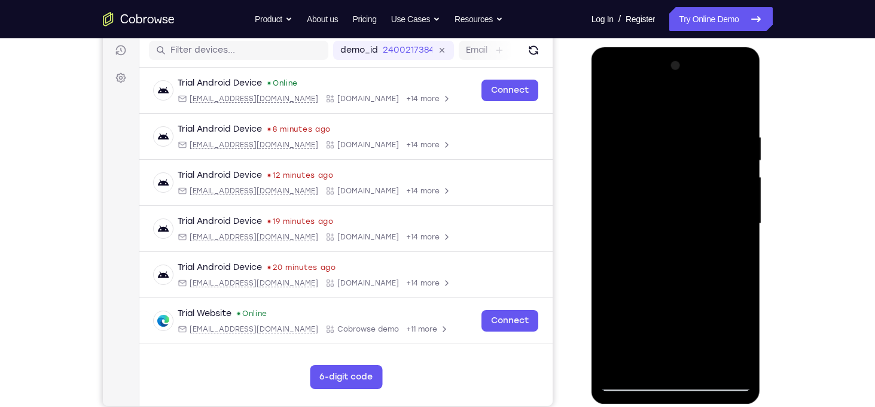
drag, startPoint x: 662, startPoint y: 327, endPoint x: 675, endPoint y: 437, distance: 110.9
click at [675, 406] on html "Online web based iOS Simulators and Android Emulators. Run iPhone, iPad, Mobile…" at bounding box center [677, 226] width 171 height 359
drag, startPoint x: 702, startPoint y: 300, endPoint x: 711, endPoint y: 340, distance: 41.7
click at [711, 340] on div at bounding box center [676, 223] width 151 height 335
click at [740, 298] on div at bounding box center [676, 223] width 151 height 335
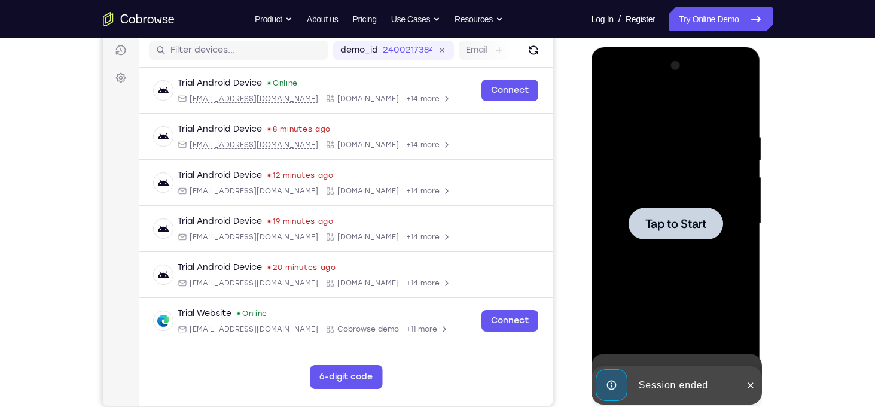
click at [658, 47] on div "Tap to Start" at bounding box center [676, 47] width 169 height 0
click at [667, 229] on span "Tap to Start" at bounding box center [676, 224] width 61 height 12
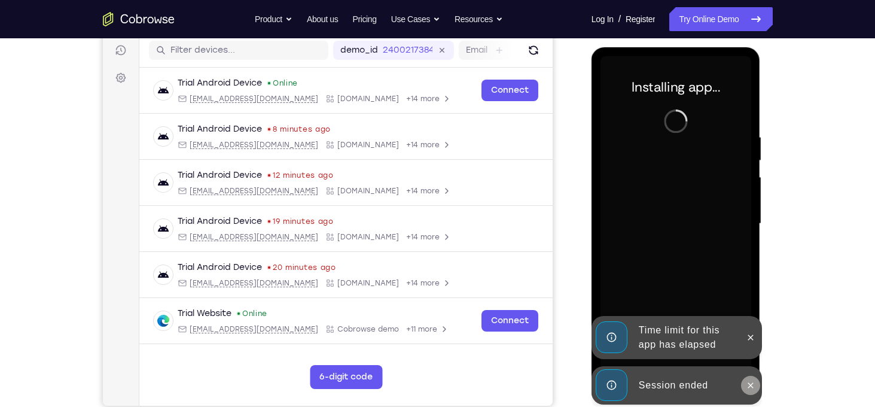
click at [746, 387] on icon at bounding box center [751, 386] width 10 height 10
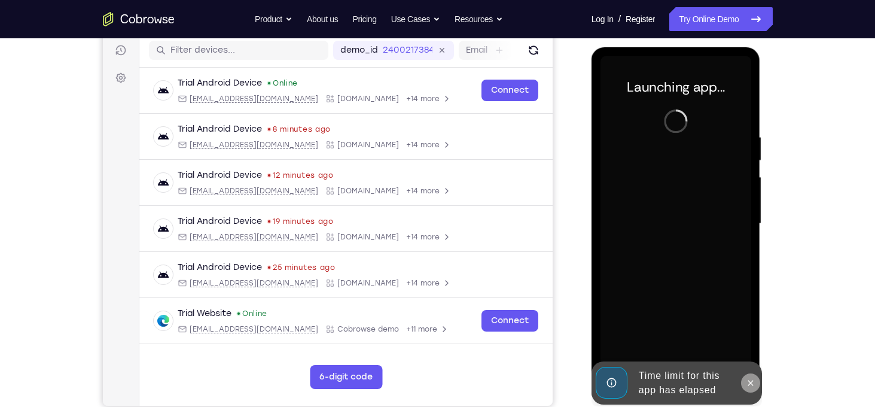
click at [752, 385] on icon at bounding box center [751, 383] width 10 height 10
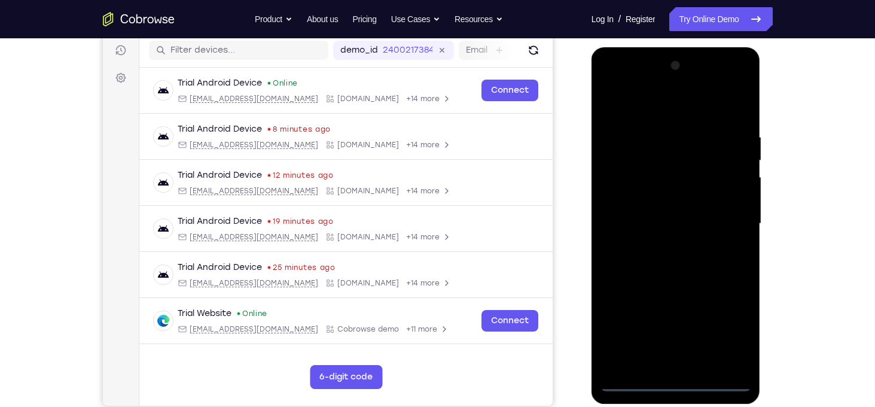
click at [675, 382] on div at bounding box center [676, 223] width 151 height 335
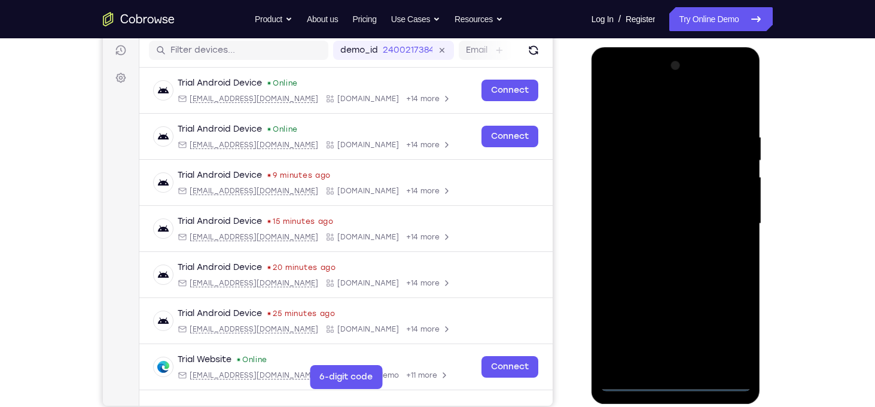
click at [731, 328] on div at bounding box center [676, 223] width 151 height 335
click at [647, 105] on div at bounding box center [676, 223] width 151 height 335
click at [720, 217] on div at bounding box center [676, 223] width 151 height 335
click at [667, 249] on div at bounding box center [676, 223] width 151 height 335
click at [702, 212] on div at bounding box center [676, 223] width 151 height 335
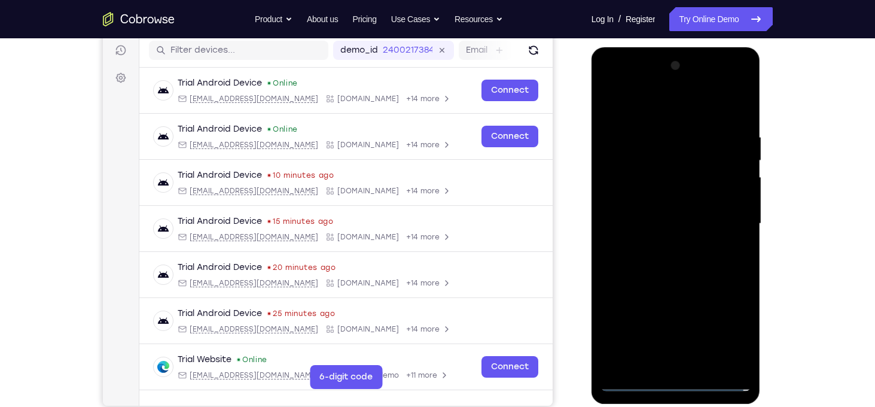
click at [696, 202] on div at bounding box center [676, 223] width 151 height 335
click at [713, 222] on div at bounding box center [676, 223] width 151 height 335
click at [690, 267] on div at bounding box center [676, 223] width 151 height 335
click at [704, 366] on div at bounding box center [676, 223] width 151 height 335
click at [710, 282] on div at bounding box center [676, 223] width 151 height 335
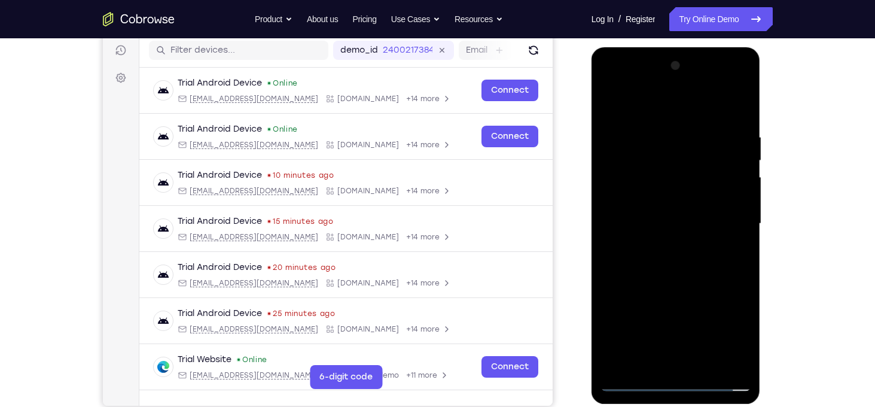
click at [671, 169] on div at bounding box center [676, 223] width 151 height 335
click at [644, 361] on div at bounding box center [676, 223] width 151 height 335
drag, startPoint x: 680, startPoint y: 325, endPoint x: 732, endPoint y: 130, distance: 201.9
click at [732, 130] on div at bounding box center [676, 223] width 151 height 335
drag, startPoint x: 696, startPoint y: 319, endPoint x: 698, endPoint y: 237, distance: 82.0
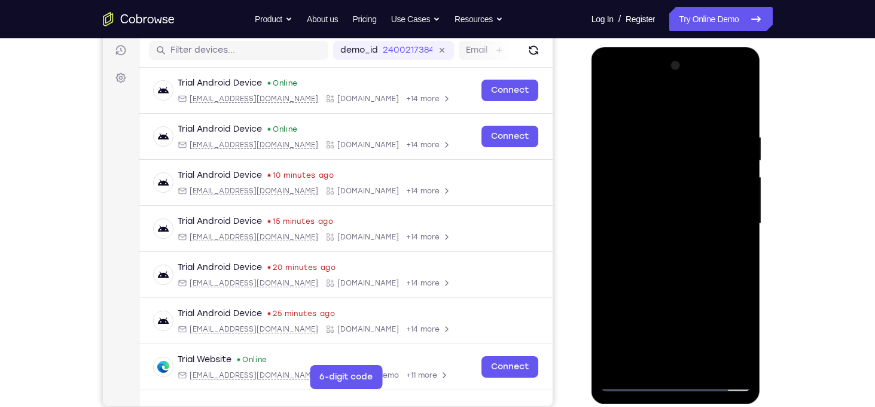
click at [698, 237] on div at bounding box center [676, 223] width 151 height 335
click at [741, 307] on div at bounding box center [676, 223] width 151 height 335
click at [662, 263] on div at bounding box center [676, 223] width 151 height 335
click at [669, 225] on div at bounding box center [676, 223] width 151 height 335
click at [689, 163] on div at bounding box center [676, 223] width 151 height 335
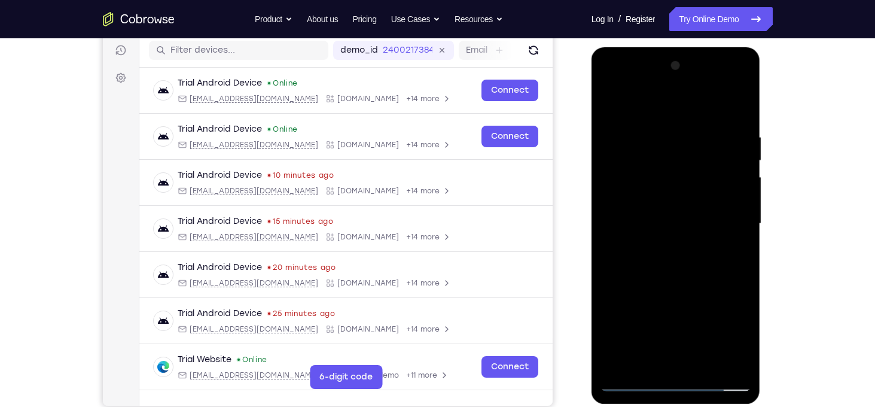
click at [689, 163] on div at bounding box center [676, 223] width 151 height 335
click at [735, 251] on div at bounding box center [676, 223] width 151 height 335
click at [610, 101] on div at bounding box center [676, 223] width 151 height 335
click at [608, 104] on div at bounding box center [676, 223] width 151 height 335
click at [664, 133] on div at bounding box center [676, 223] width 151 height 335
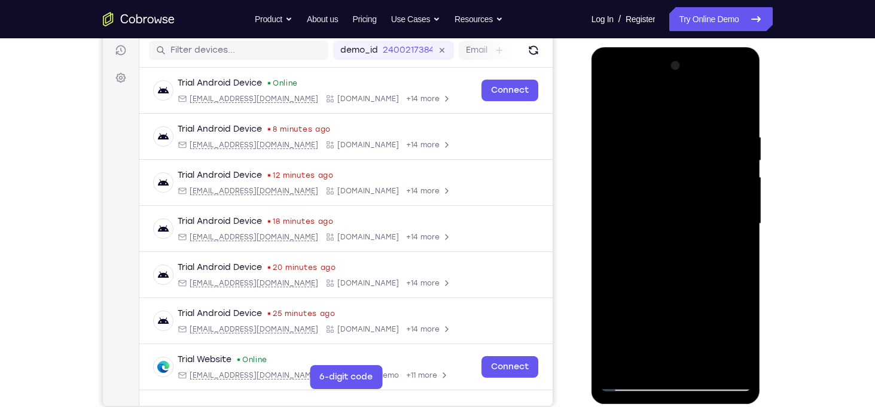
click at [744, 111] on div at bounding box center [676, 223] width 151 height 335
click at [699, 363] on div at bounding box center [676, 223] width 151 height 335
click at [653, 217] on div at bounding box center [676, 223] width 151 height 335
click at [741, 342] on div at bounding box center [676, 223] width 151 height 335
click at [645, 358] on div at bounding box center [676, 223] width 151 height 335
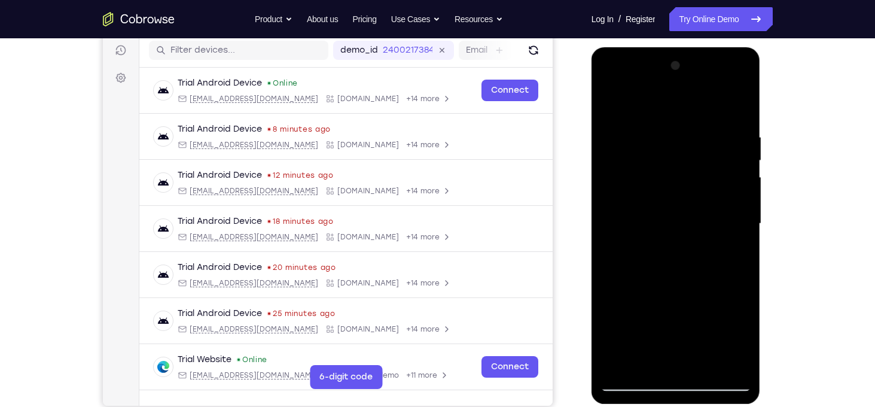
click at [707, 321] on div at bounding box center [676, 223] width 151 height 335
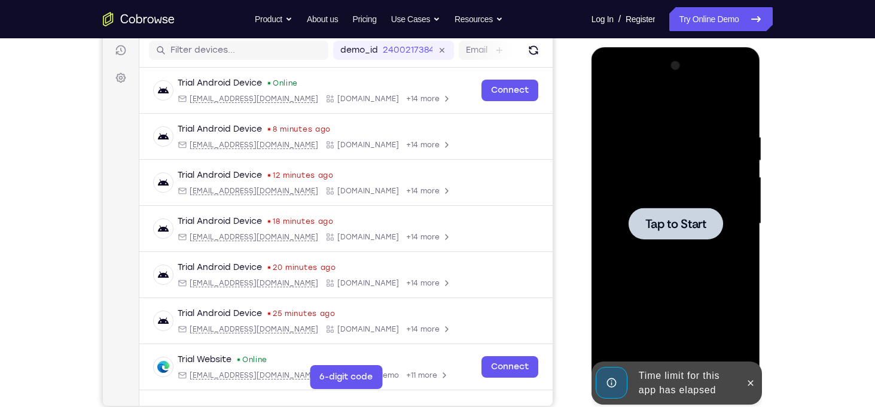
click at [695, 238] on div at bounding box center [676, 224] width 95 height 32
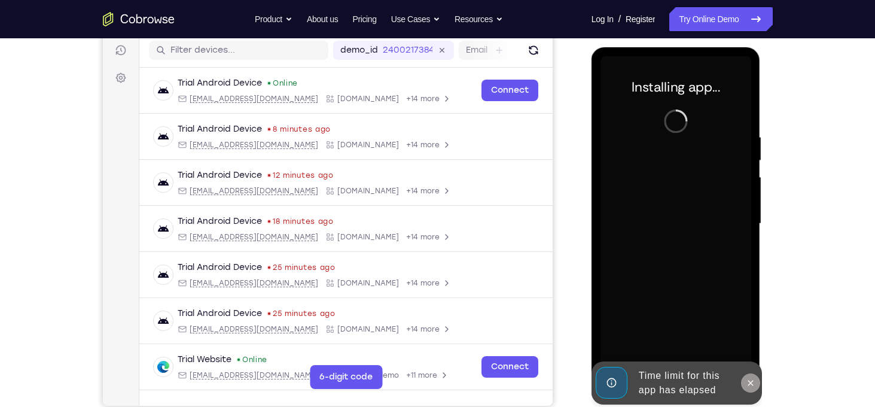
click at [744, 379] on button at bounding box center [750, 382] width 19 height 19
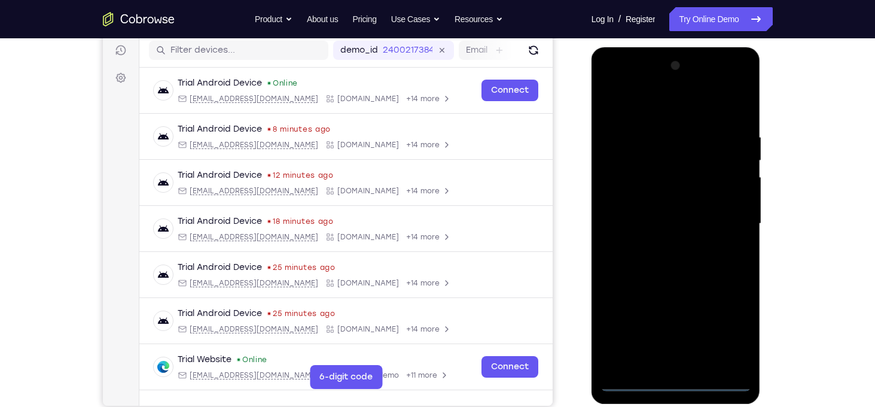
click at [684, 379] on div at bounding box center [676, 223] width 151 height 335
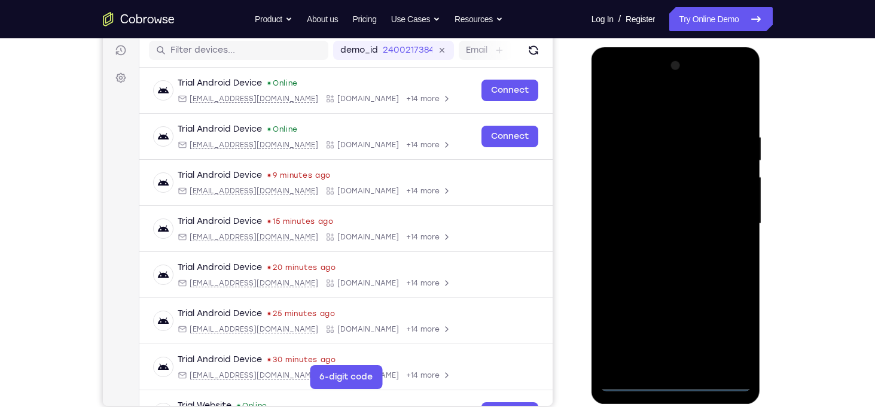
click at [724, 333] on div at bounding box center [676, 223] width 151 height 335
click at [641, 110] on div at bounding box center [676, 223] width 151 height 335
click at [726, 222] on div at bounding box center [676, 223] width 151 height 335
click at [659, 248] on div at bounding box center [676, 223] width 151 height 335
click at [669, 208] on div at bounding box center [676, 223] width 151 height 335
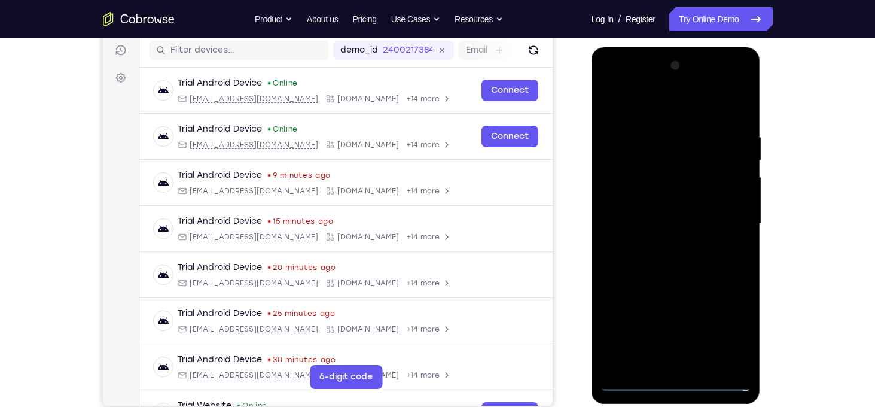
click at [668, 199] on div at bounding box center [676, 223] width 151 height 335
click at [683, 218] on div at bounding box center [676, 223] width 151 height 335
click at [672, 267] on div at bounding box center [676, 223] width 151 height 335
click at [689, 268] on div at bounding box center [676, 223] width 151 height 335
click at [688, 264] on div at bounding box center [676, 223] width 151 height 335
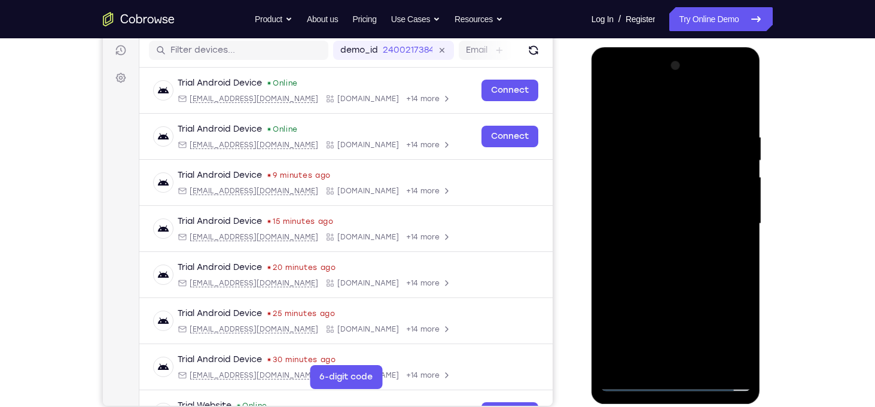
click at [707, 367] on div at bounding box center [676, 223] width 151 height 335
click at [681, 287] on div at bounding box center [676, 223] width 151 height 335
click at [661, 223] on div at bounding box center [676, 223] width 151 height 335
click at [738, 337] on div at bounding box center [676, 223] width 151 height 335
click at [649, 358] on div at bounding box center [676, 223] width 151 height 335
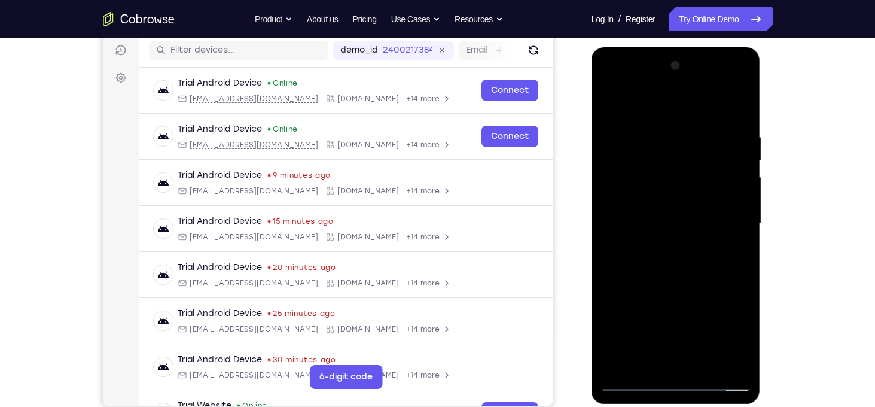
click at [709, 289] on div at bounding box center [676, 223] width 151 height 335
click at [729, 248] on div at bounding box center [676, 223] width 151 height 335
click at [644, 234] on div at bounding box center [676, 223] width 151 height 335
drag, startPoint x: 625, startPoint y: 117, endPoint x: 620, endPoint y: -3, distance: 120.3
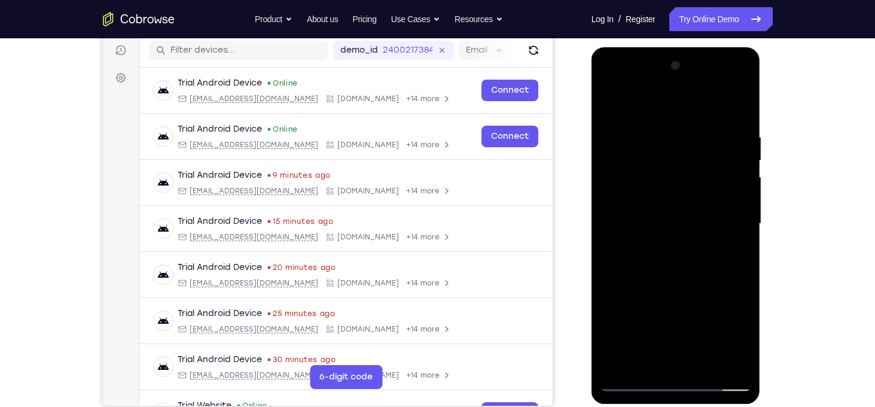
click at [620, 47] on html "Online web based iOS Simulators and Android Emulators. Run iPhone, iPad, Mobile…" at bounding box center [677, 226] width 171 height 359
click at [608, 109] on div at bounding box center [676, 223] width 151 height 335
click at [614, 98] on div at bounding box center [676, 223] width 151 height 335
click at [666, 129] on div at bounding box center [676, 223] width 151 height 335
click at [743, 217] on div at bounding box center [676, 223] width 151 height 335
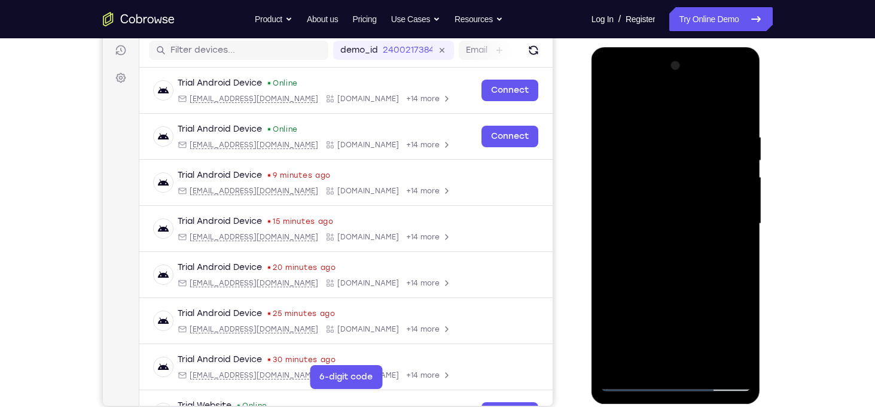
click at [743, 217] on div at bounding box center [676, 223] width 151 height 335
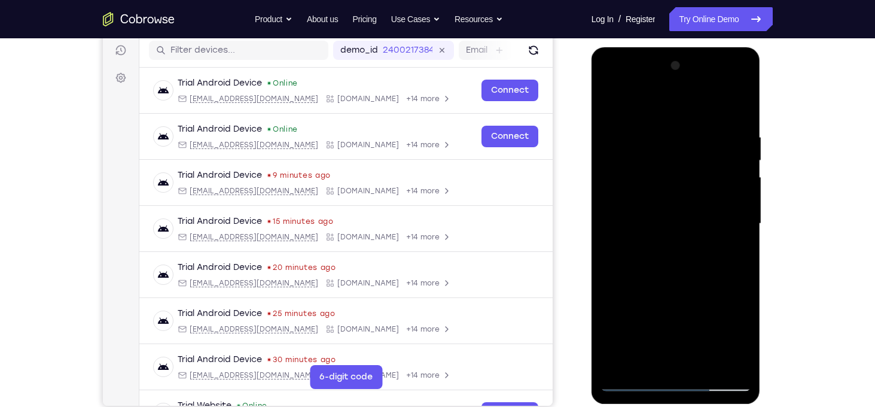
click at [743, 217] on div at bounding box center [676, 223] width 151 height 335
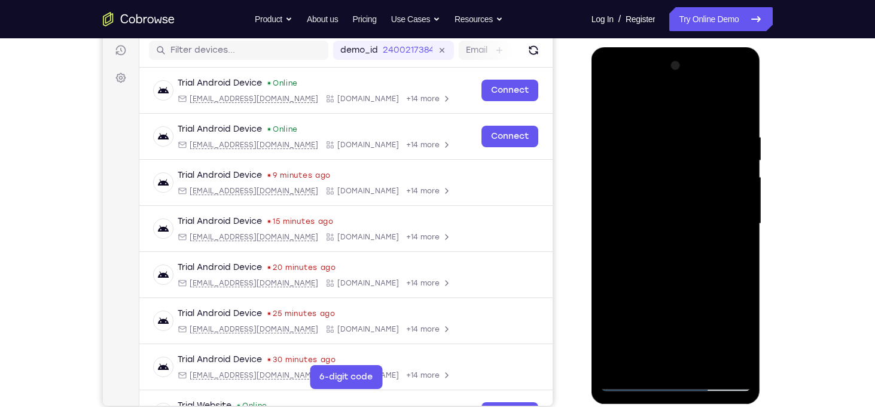
click at [743, 217] on div at bounding box center [676, 223] width 151 height 335
click at [737, 210] on div at bounding box center [676, 223] width 151 height 335
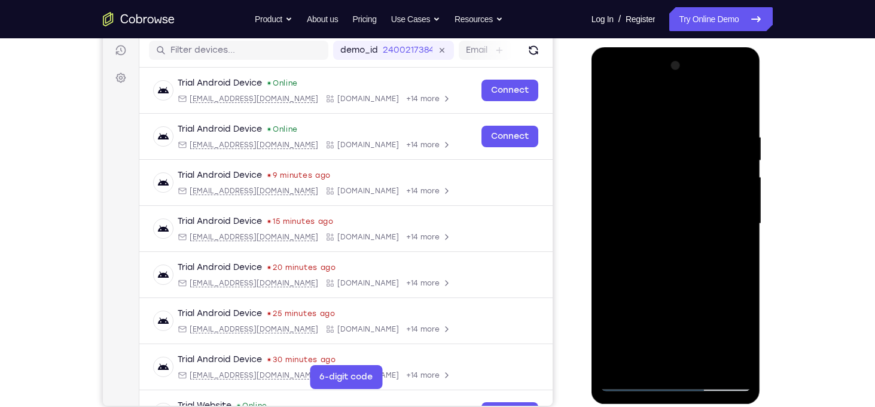
click at [611, 222] on div at bounding box center [676, 223] width 151 height 335
click at [742, 200] on div at bounding box center [676, 223] width 151 height 335
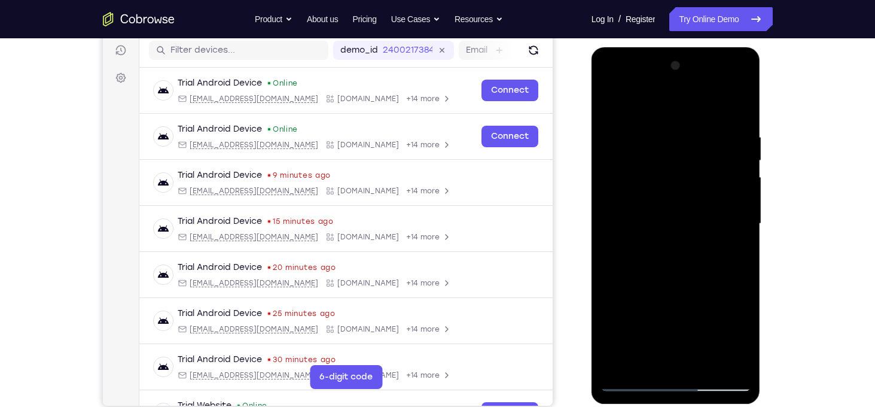
click at [742, 200] on div at bounding box center [676, 223] width 151 height 335
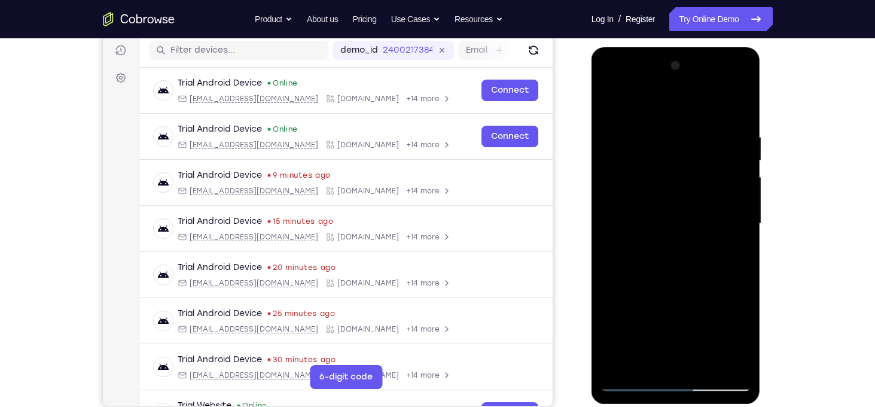
click at [623, 232] on div at bounding box center [676, 223] width 151 height 335
click at [744, 208] on div at bounding box center [676, 223] width 151 height 335
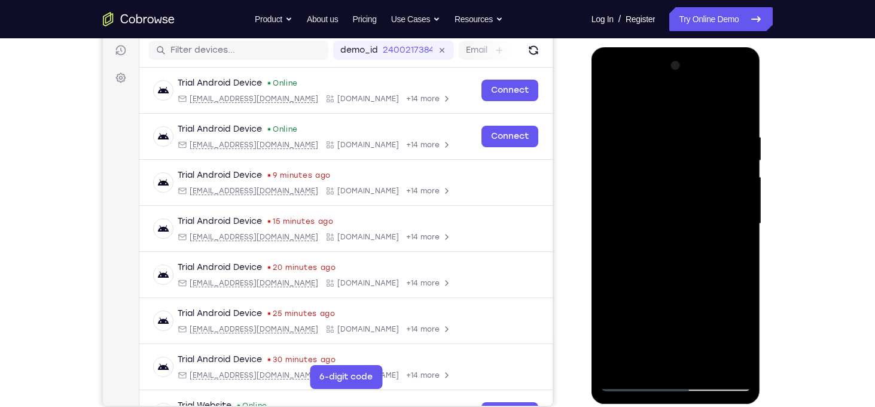
click at [744, 208] on div at bounding box center [676, 223] width 151 height 335
click at [608, 242] on div at bounding box center [676, 223] width 151 height 335
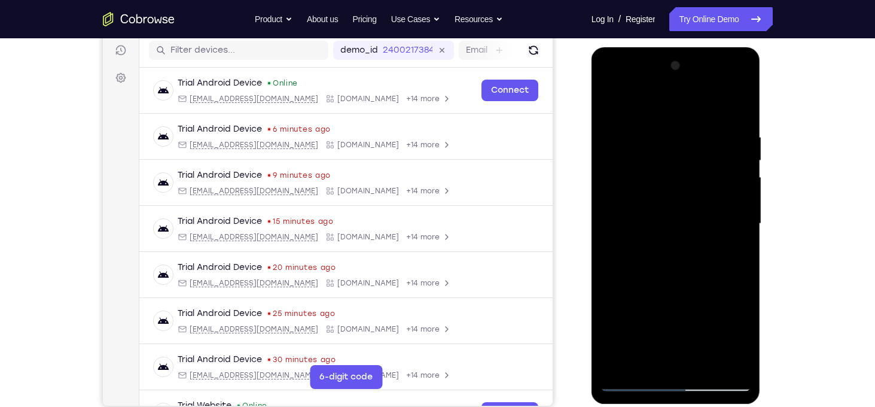
click at [608, 242] on div at bounding box center [676, 223] width 151 height 335
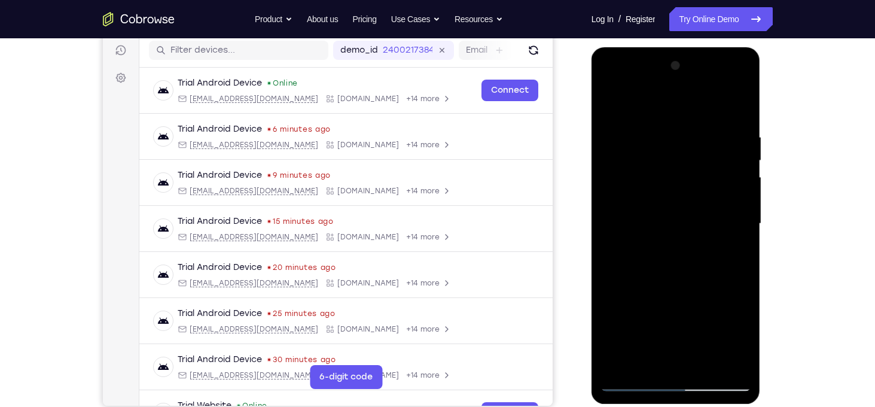
click at [608, 242] on div at bounding box center [676, 223] width 151 height 335
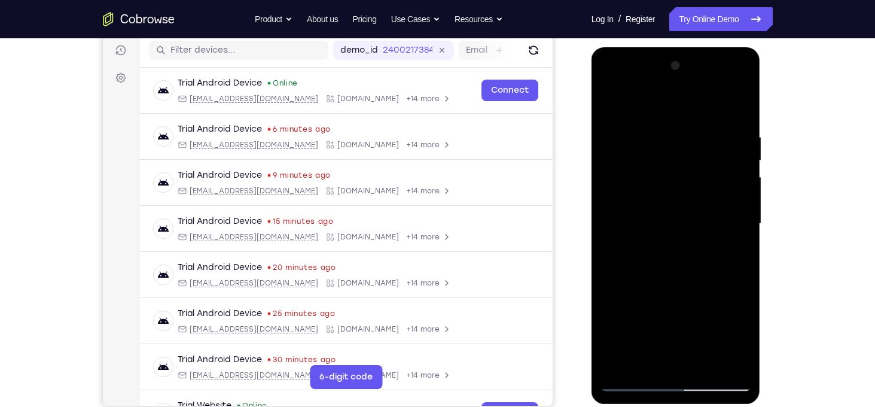
click at [608, 242] on div at bounding box center [676, 223] width 151 height 335
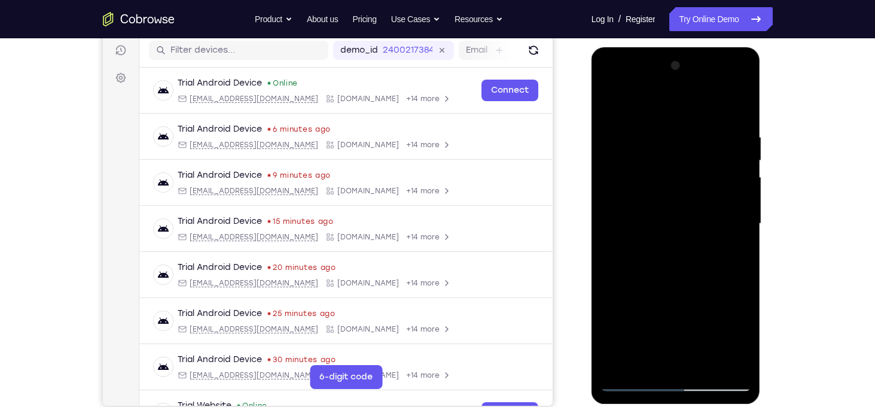
click at [608, 242] on div at bounding box center [676, 223] width 151 height 335
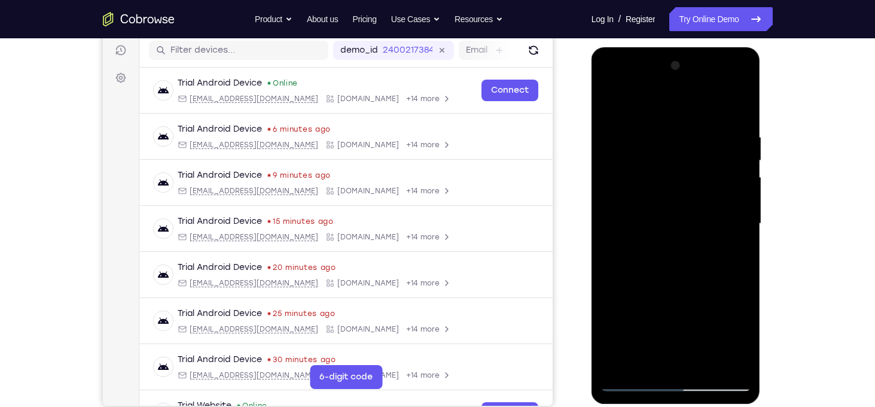
click at [608, 242] on div at bounding box center [676, 223] width 151 height 335
click at [742, 205] on div at bounding box center [676, 223] width 151 height 335
drag, startPoint x: 742, startPoint y: 205, endPoint x: 802, endPoint y: 86, distance: 133.5
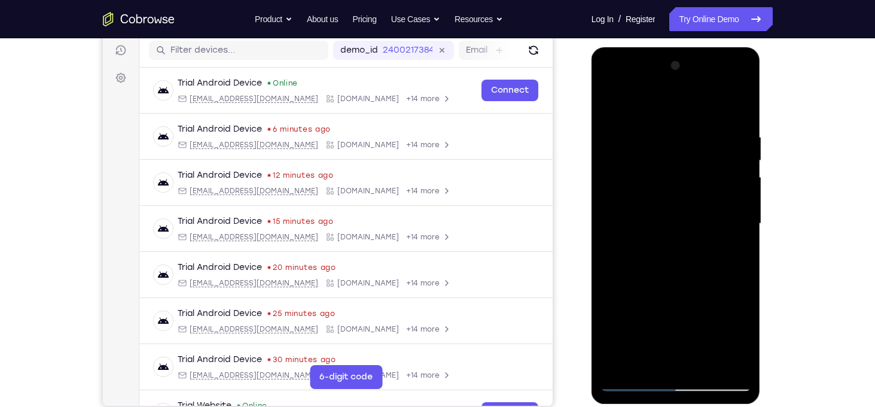
click at [762, 86] on html "Online web based iOS Simulators and Android Emulators. Run iPhone, iPad, Mobile…" at bounding box center [677, 226] width 171 height 359
click at [744, 159] on div at bounding box center [676, 223] width 151 height 335
click at [741, 163] on div at bounding box center [676, 223] width 151 height 335
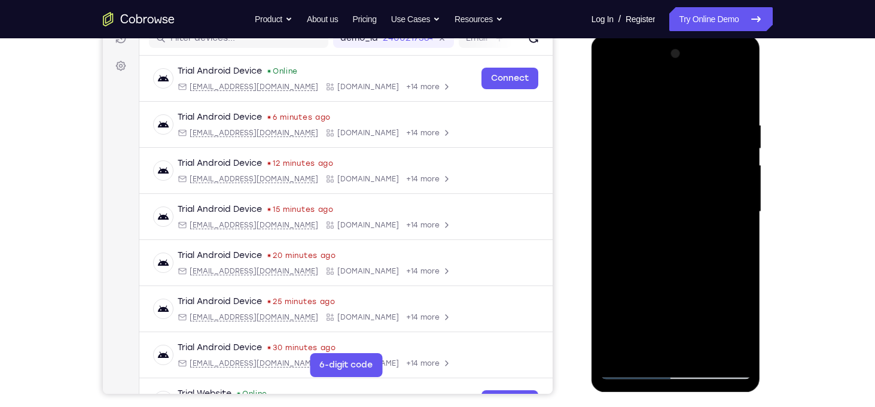
scroll to position [153, 0]
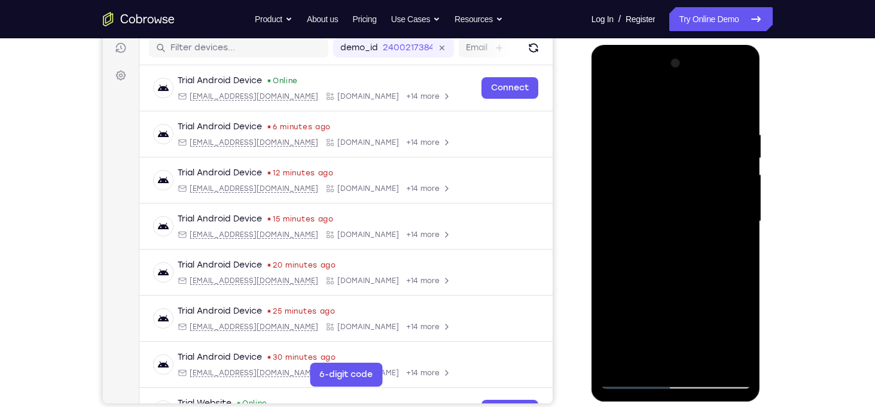
click at [741, 176] on div at bounding box center [676, 221] width 151 height 335
click at [695, 208] on div at bounding box center [676, 221] width 151 height 335
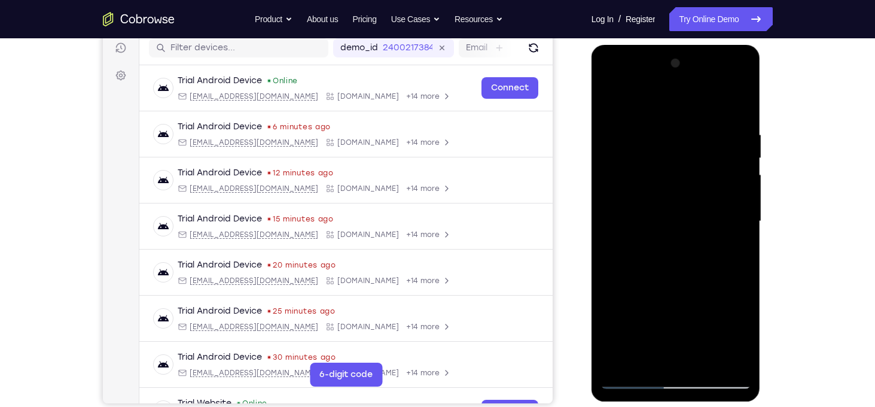
click at [687, 206] on div at bounding box center [676, 221] width 151 height 335
click at [688, 141] on div at bounding box center [676, 221] width 151 height 335
click at [616, 100] on div at bounding box center [676, 221] width 151 height 335
click at [739, 196] on div at bounding box center [676, 221] width 151 height 335
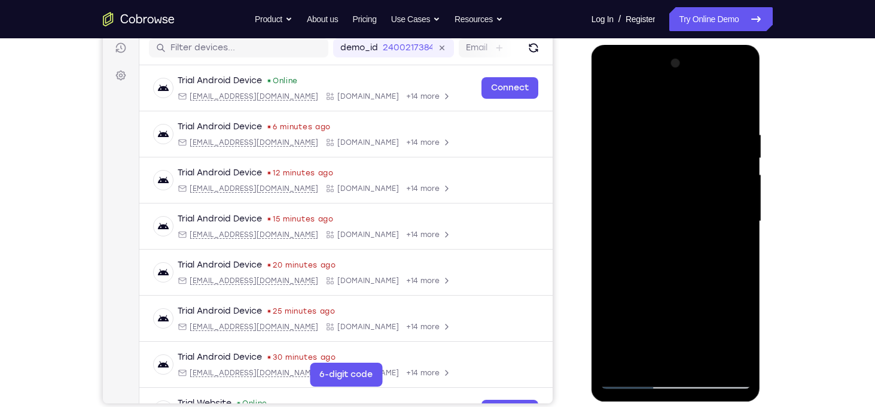
click at [678, 206] on div at bounding box center [676, 221] width 151 height 335
click at [683, 200] on div at bounding box center [676, 221] width 151 height 335
click at [709, 139] on div at bounding box center [676, 221] width 151 height 335
click at [611, 99] on div at bounding box center [676, 221] width 151 height 335
click at [744, 159] on div at bounding box center [676, 221] width 151 height 335
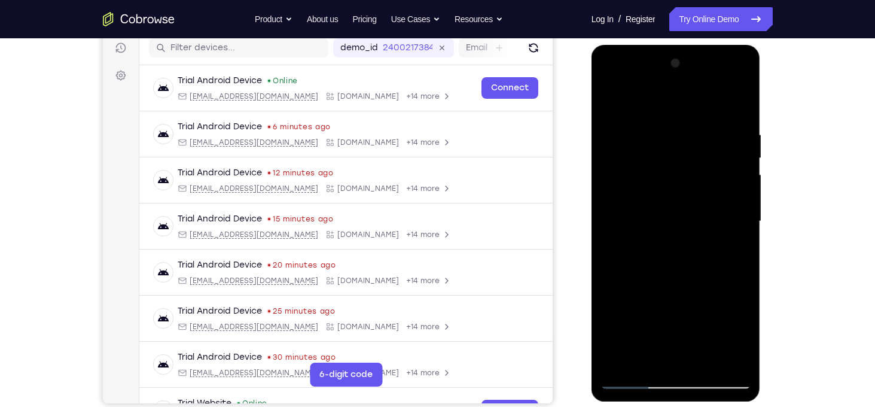
click at [739, 162] on div at bounding box center [676, 221] width 151 height 335
click at [622, 197] on div at bounding box center [676, 221] width 151 height 335
click at [667, 208] on div at bounding box center [676, 221] width 151 height 335
click at [672, 200] on div at bounding box center [676, 221] width 151 height 335
click at [608, 100] on div at bounding box center [676, 221] width 151 height 335
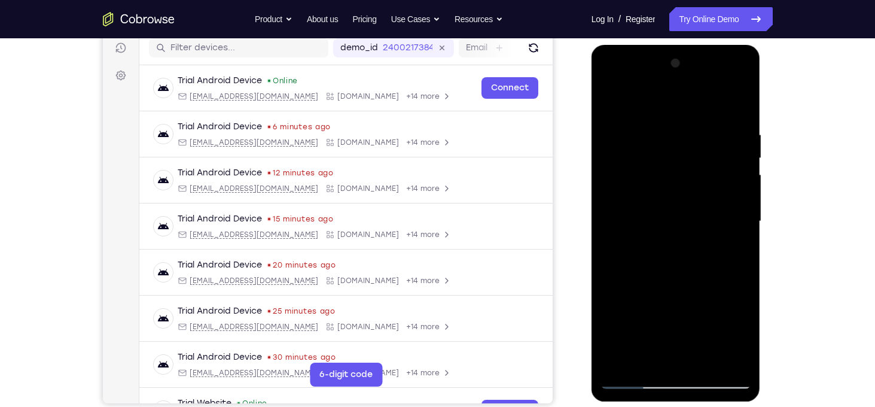
click at [737, 213] on div at bounding box center [676, 221] width 151 height 335
click at [748, 219] on div at bounding box center [676, 221] width 151 height 335
click at [699, 218] on div at bounding box center [676, 221] width 151 height 335
click at [673, 205] on div at bounding box center [676, 221] width 151 height 335
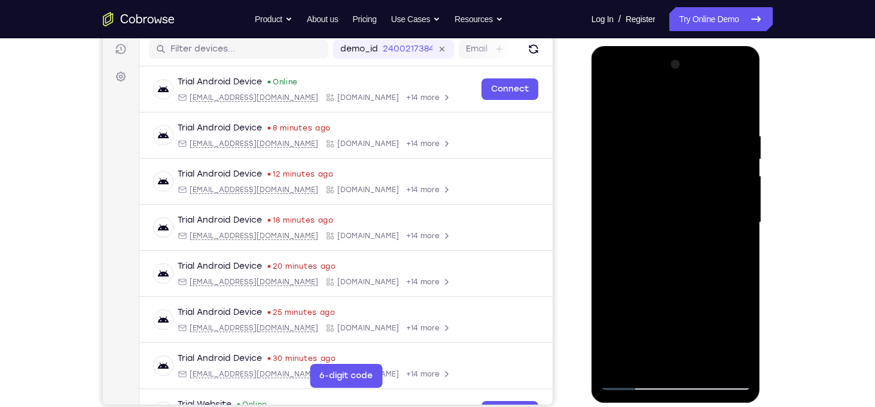
click at [613, 105] on div at bounding box center [676, 222] width 151 height 335
click at [742, 224] on div at bounding box center [676, 222] width 151 height 335
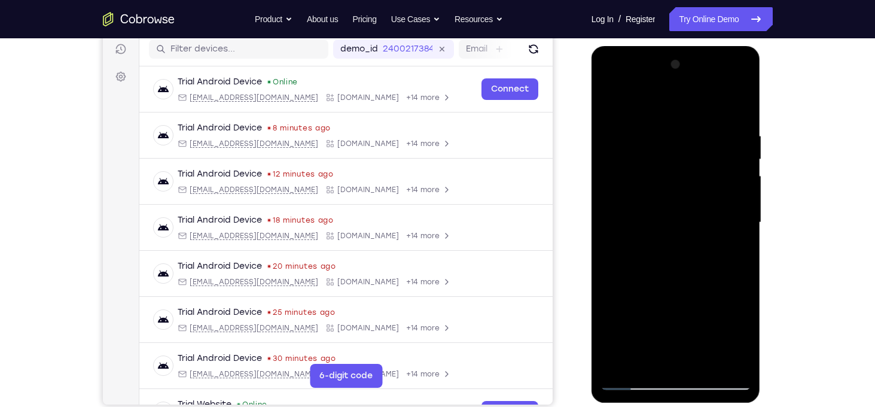
click at [617, 219] on div at bounding box center [676, 222] width 151 height 335
click at [662, 211] on div at bounding box center [676, 222] width 151 height 335
click at [678, 209] on div at bounding box center [676, 222] width 151 height 335
click at [612, 106] on div at bounding box center [676, 222] width 151 height 335
click at [740, 110] on div at bounding box center [676, 222] width 151 height 335
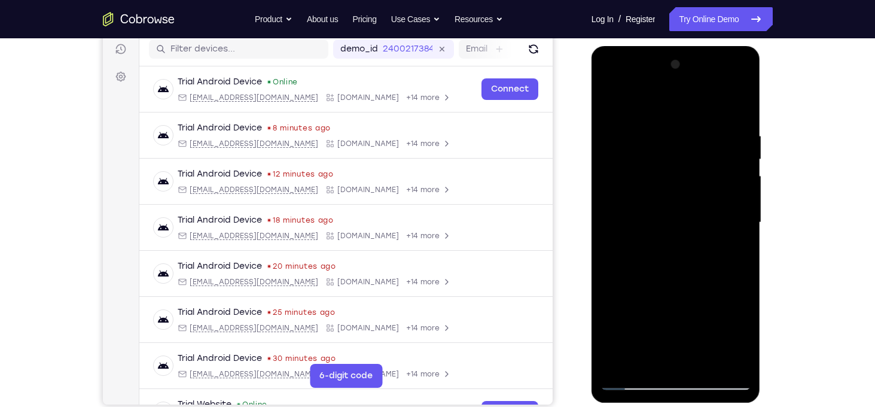
click at [706, 366] on div at bounding box center [676, 222] width 151 height 335
click at [649, 224] on div at bounding box center [676, 222] width 151 height 335
click at [652, 361] on div at bounding box center [676, 222] width 151 height 335
click at [614, 293] on div at bounding box center [676, 222] width 151 height 335
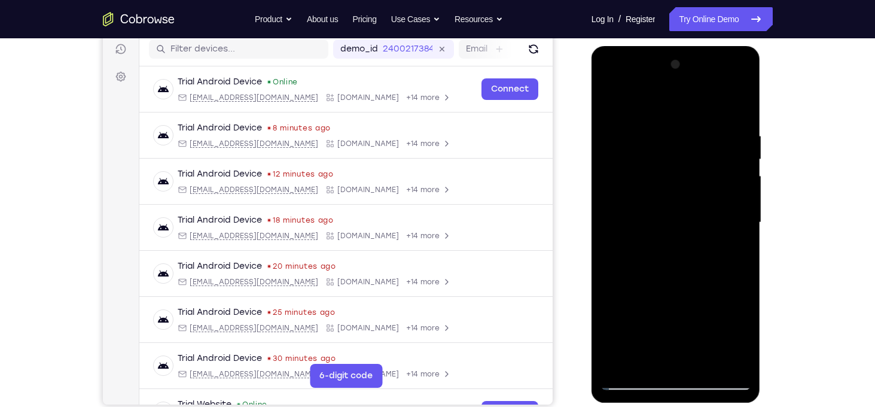
click at [613, 297] on div at bounding box center [676, 222] width 151 height 335
click at [737, 360] on div at bounding box center [676, 222] width 151 height 335
click at [644, 349] on div at bounding box center [676, 222] width 151 height 335
click at [731, 246] on div at bounding box center [676, 222] width 151 height 335
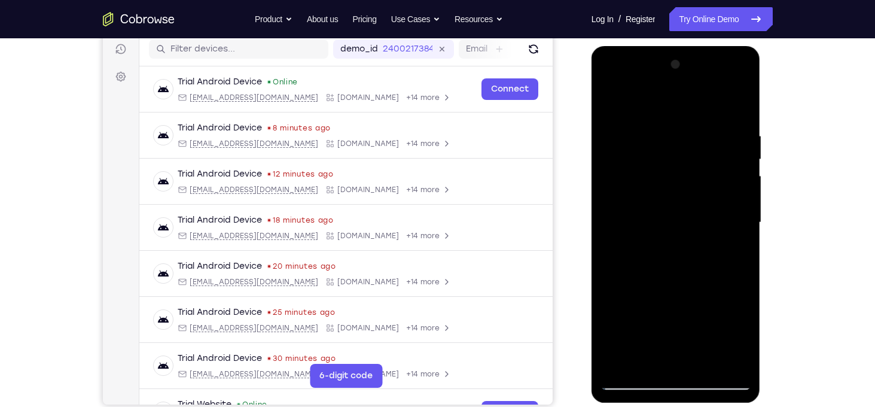
click at [616, 108] on div at bounding box center [676, 222] width 151 height 335
click at [609, 110] on div at bounding box center [676, 222] width 151 height 335
click at [613, 101] on div at bounding box center [676, 222] width 151 height 335
drag, startPoint x: 689, startPoint y: 173, endPoint x: 701, endPoint y: 416, distance: 243.8
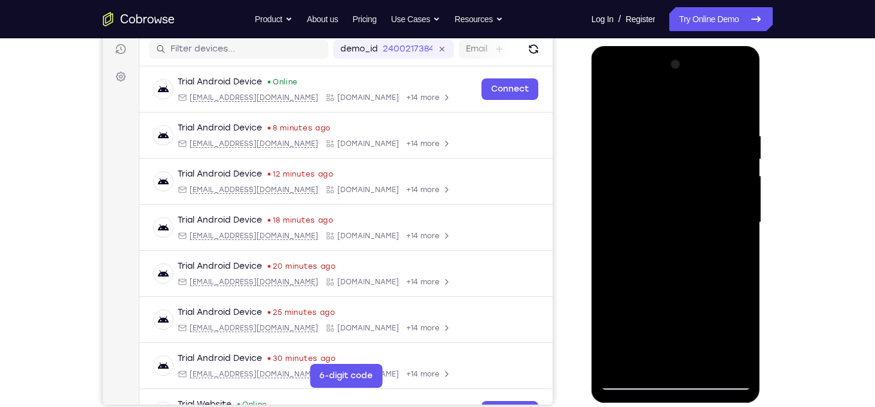
click at [701, 405] on html "Online web based iOS Simulators and Android Emulators. Run iPhone, iPad, Mobile…" at bounding box center [677, 225] width 171 height 359
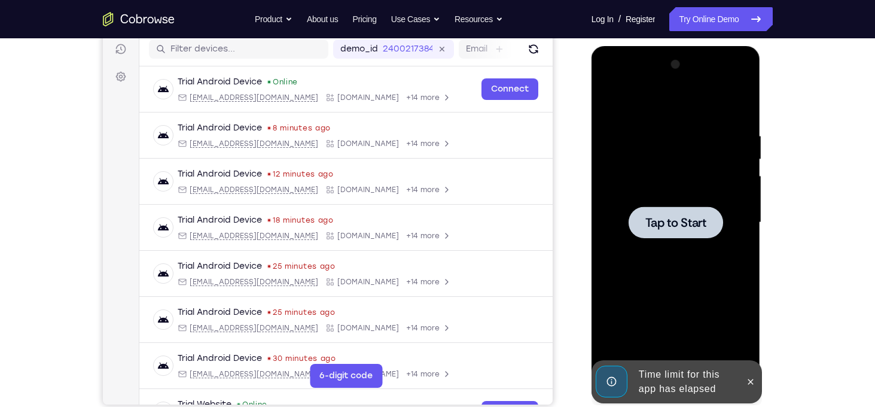
click at [682, 219] on span "Tap to Start" at bounding box center [676, 223] width 61 height 12
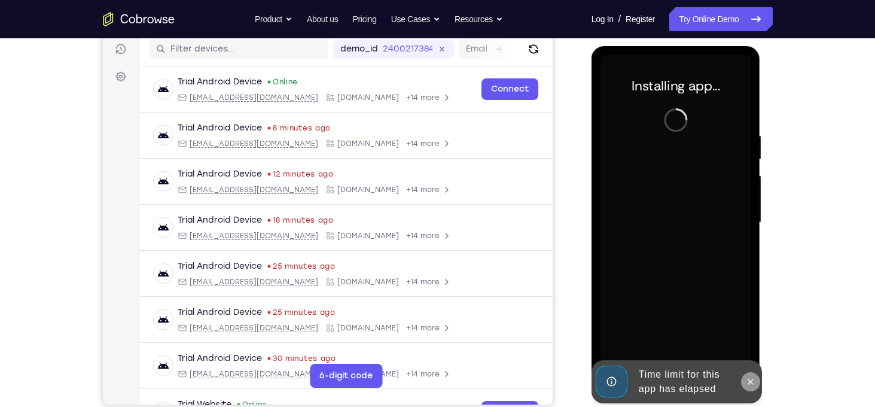
click at [751, 382] on icon at bounding box center [750, 381] width 5 height 5
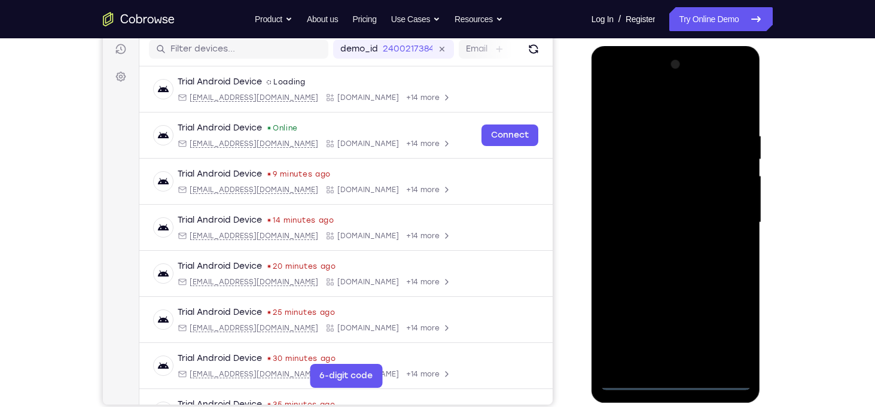
click at [680, 381] on div at bounding box center [676, 222] width 151 height 335
click at [723, 333] on div at bounding box center [676, 222] width 151 height 335
click at [647, 102] on div at bounding box center [676, 222] width 151 height 335
click at [725, 214] on div at bounding box center [676, 222] width 151 height 335
click at [669, 245] on div at bounding box center [676, 222] width 151 height 335
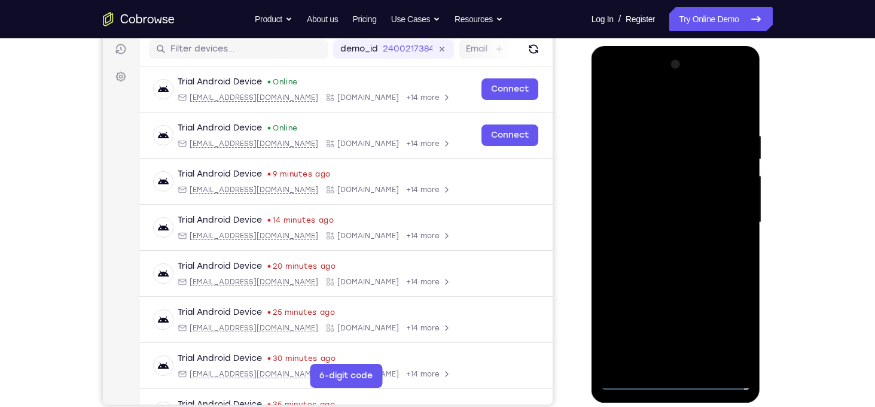
click at [670, 215] on div at bounding box center [676, 222] width 151 height 335
click at [664, 200] on div at bounding box center [676, 222] width 151 height 335
click at [675, 221] on div at bounding box center [676, 222] width 151 height 335
click at [700, 275] on div at bounding box center [676, 222] width 151 height 335
drag, startPoint x: 678, startPoint y: 103, endPoint x: 669, endPoint y: 36, distance: 67.7
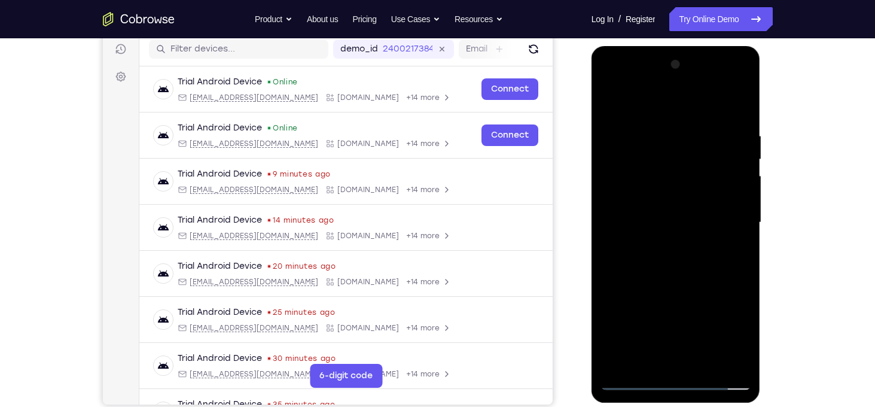
click at [669, 46] on html "Online web based iOS Simulators and Android Emulators. Run iPhone, iPad, Mobile…" at bounding box center [677, 225] width 171 height 359
drag, startPoint x: 671, startPoint y: 236, endPoint x: 674, endPoint y: 193, distance: 42.6
click at [674, 193] on div at bounding box center [676, 222] width 151 height 335
click at [680, 205] on div at bounding box center [676, 222] width 151 height 335
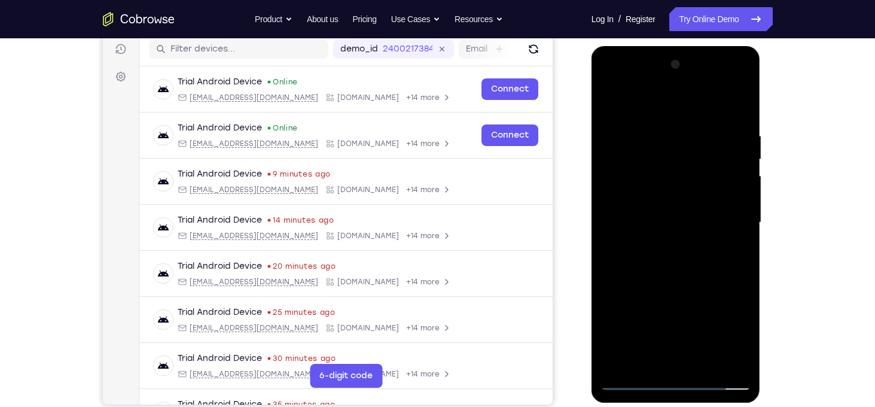
drag, startPoint x: 680, startPoint y: 205, endPoint x: 681, endPoint y: 153, distance: 52.1
click at [681, 153] on div at bounding box center [676, 222] width 151 height 335
click at [745, 181] on div at bounding box center [676, 222] width 151 height 335
drag, startPoint x: 701, startPoint y: 202, endPoint x: 701, endPoint y: 285, distance: 83.8
click at [701, 285] on div at bounding box center [676, 222] width 151 height 335
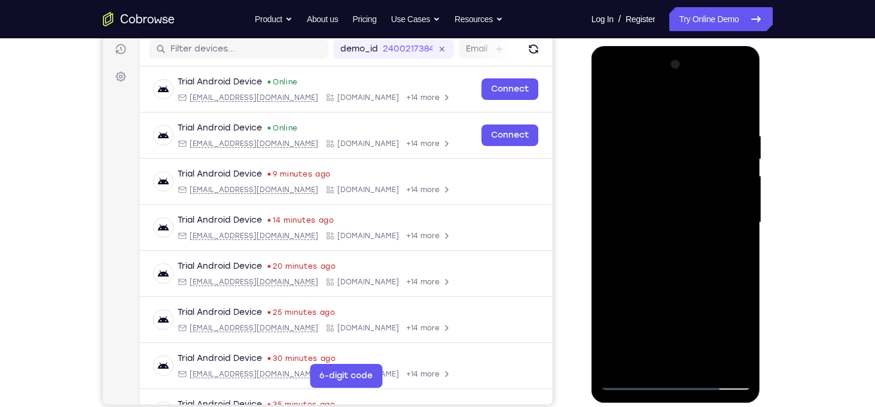
click at [662, 129] on div at bounding box center [676, 222] width 151 height 335
click at [743, 166] on div at bounding box center [676, 222] width 151 height 335
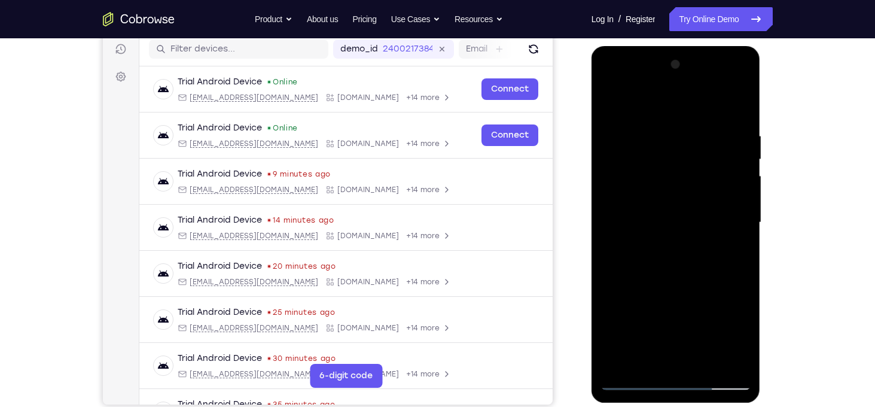
drag, startPoint x: 743, startPoint y: 166, endPoint x: 598, endPoint y: 174, distance: 145.0
click at [598, 174] on div at bounding box center [676, 224] width 169 height 357
drag, startPoint x: 741, startPoint y: 200, endPoint x: 580, endPoint y: 205, distance: 161.6
click at [592, 205] on html "Online web based iOS Simulators and Android Emulators. Run iPhone, iPad, Mobile…" at bounding box center [677, 225] width 171 height 359
click at [738, 176] on div at bounding box center [676, 222] width 151 height 335
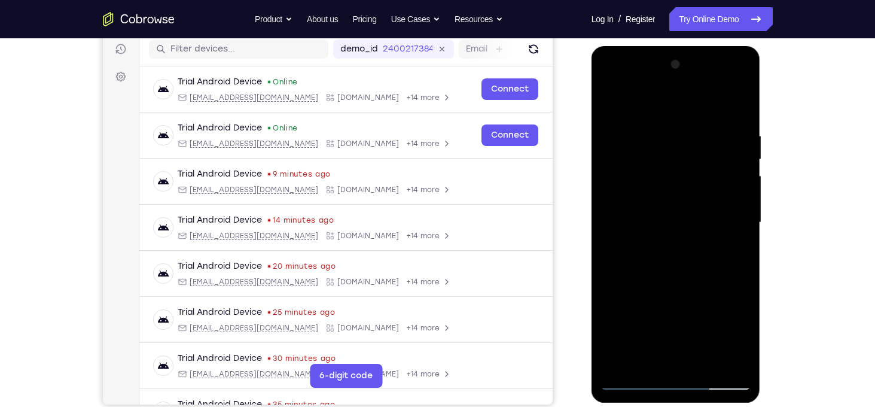
click at [738, 176] on div at bounding box center [676, 222] width 151 height 335
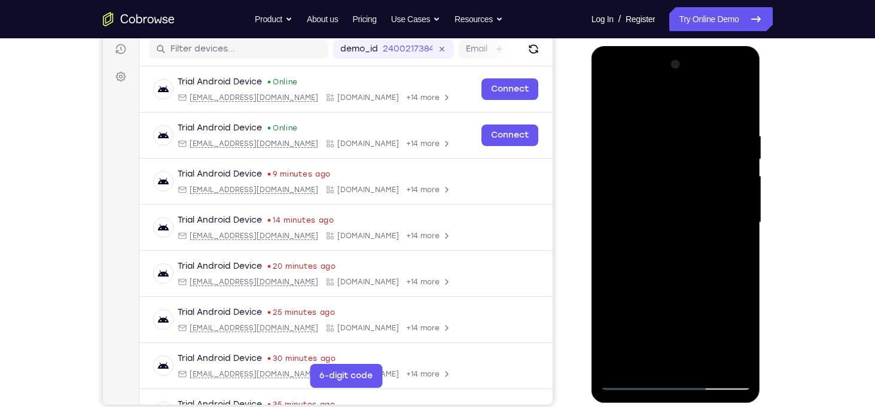
click at [738, 176] on div at bounding box center [676, 222] width 151 height 335
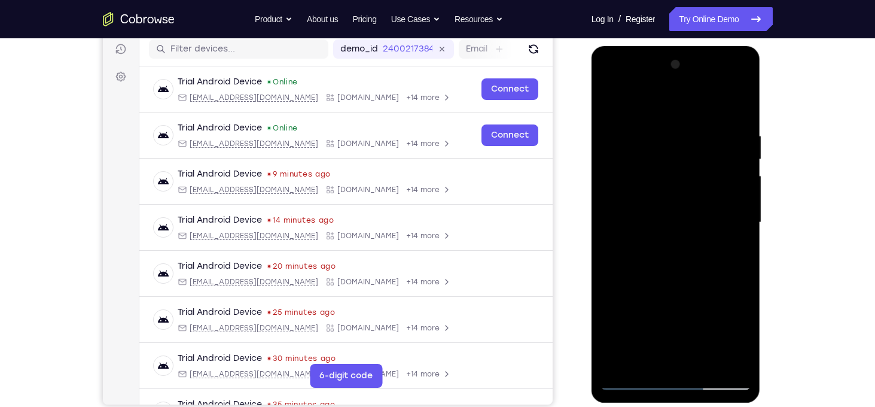
click at [738, 176] on div at bounding box center [676, 222] width 151 height 335
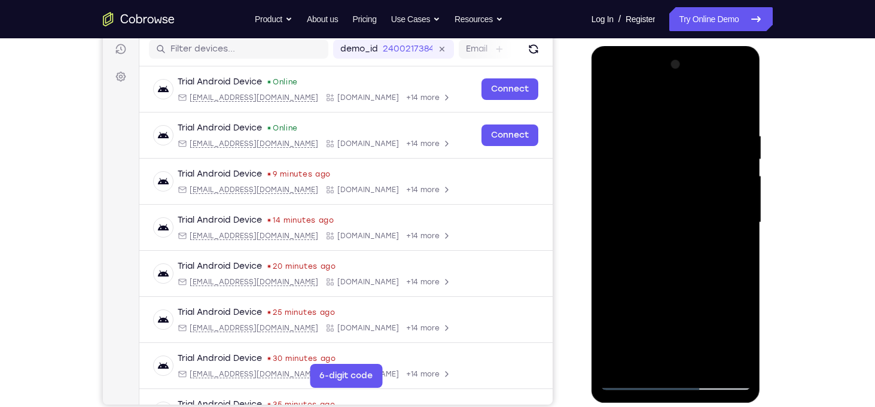
click at [611, 234] on div at bounding box center [676, 222] width 151 height 335
click at [728, 214] on div at bounding box center [676, 222] width 151 height 335
click at [739, 207] on div at bounding box center [676, 222] width 151 height 335
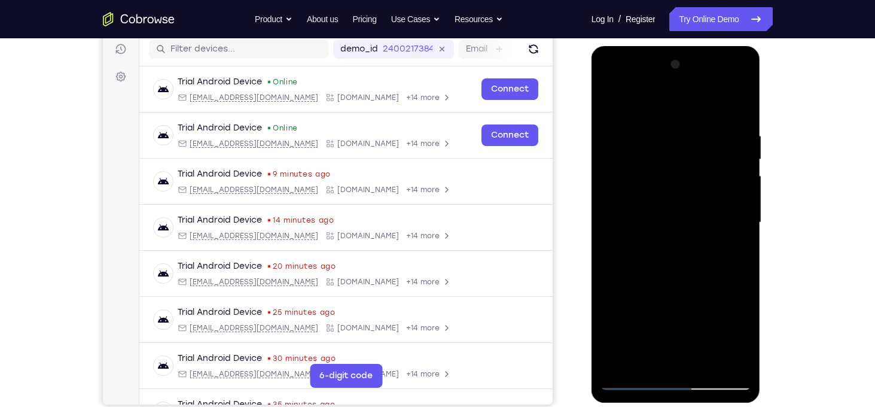
click at [735, 136] on div at bounding box center [676, 222] width 151 height 335
click at [742, 106] on div at bounding box center [676, 222] width 151 height 335
click at [706, 361] on div at bounding box center [676, 222] width 151 height 335
click at [696, 283] on div at bounding box center [676, 222] width 151 height 335
click at [678, 221] on div at bounding box center [676, 222] width 151 height 335
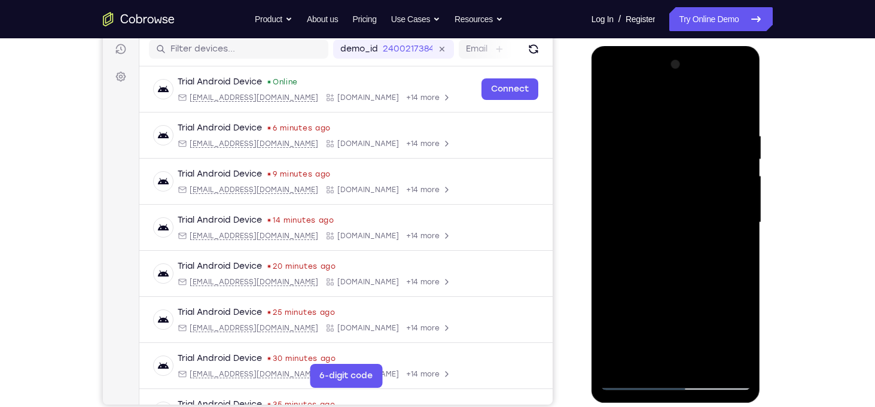
click at [689, 324] on div at bounding box center [676, 222] width 151 height 335
click at [717, 323] on div at bounding box center [676, 222] width 151 height 335
click at [650, 360] on div at bounding box center [676, 222] width 151 height 335
click at [710, 293] on div at bounding box center [676, 222] width 151 height 335
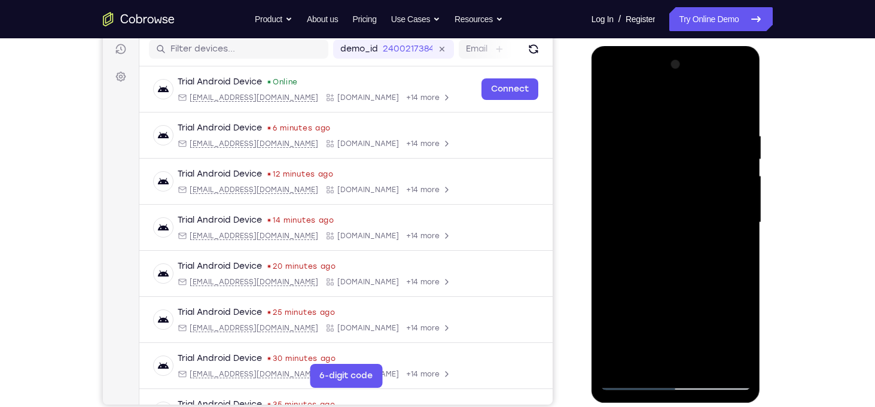
click at [658, 173] on div at bounding box center [676, 222] width 151 height 335
click at [686, 287] on div at bounding box center [676, 222] width 151 height 335
click at [742, 339] on div at bounding box center [676, 222] width 151 height 335
click at [611, 104] on div at bounding box center [676, 222] width 151 height 335
click at [612, 102] on div at bounding box center [676, 222] width 151 height 335
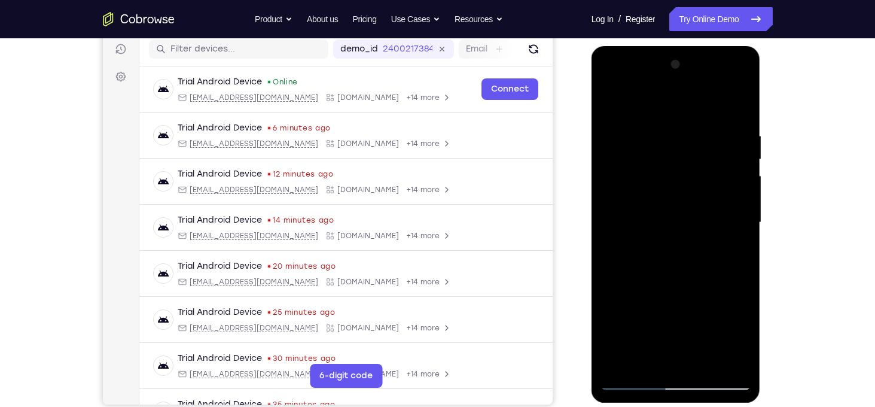
click at [619, 358] on div at bounding box center [676, 222] width 151 height 335
drag, startPoint x: 687, startPoint y: 173, endPoint x: 668, endPoint y: 361, distance: 189.4
click at [668, 361] on div at bounding box center [676, 222] width 151 height 335
drag, startPoint x: 689, startPoint y: 164, endPoint x: 685, endPoint y: 377, distance: 213.0
click at [685, 377] on div at bounding box center [676, 222] width 151 height 335
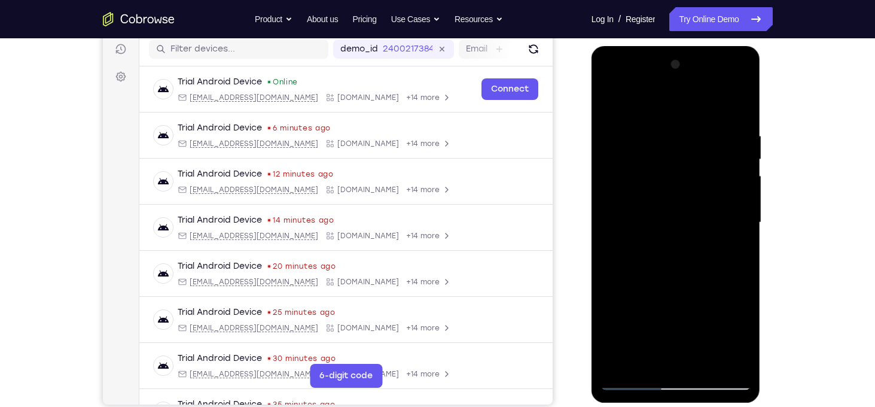
click at [683, 246] on div at bounding box center [676, 222] width 151 height 335
click at [745, 346] on div at bounding box center [676, 222] width 151 height 335
click at [671, 125] on div at bounding box center [676, 222] width 151 height 335
click at [736, 107] on div at bounding box center [676, 222] width 151 height 335
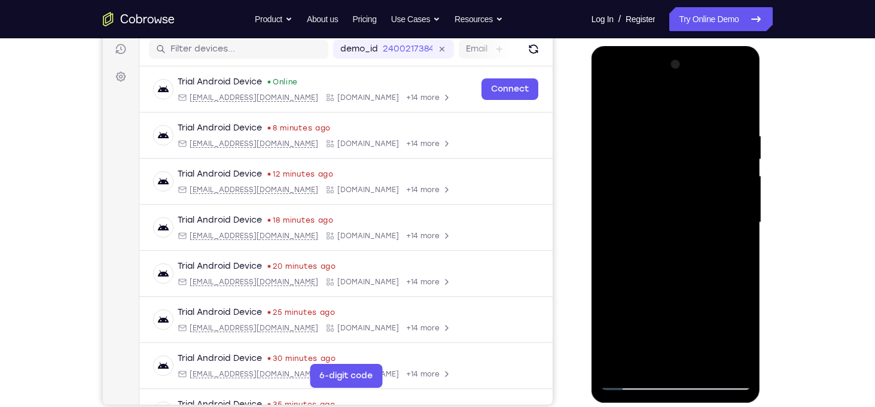
click at [710, 358] on div at bounding box center [676, 222] width 151 height 335
click at [610, 99] on div at bounding box center [676, 222] width 151 height 335
drag, startPoint x: 647, startPoint y: 111, endPoint x: 667, endPoint y: 297, distance: 187.1
click at [667, 297] on div at bounding box center [676, 222] width 151 height 335
click at [696, 127] on div at bounding box center [676, 222] width 151 height 335
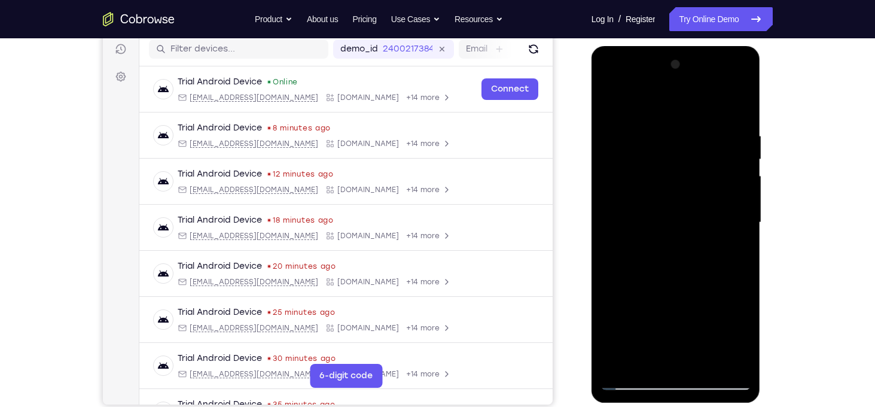
click at [738, 104] on div at bounding box center [676, 222] width 151 height 335
click at [703, 363] on div at bounding box center [676, 222] width 151 height 335
click at [659, 218] on div at bounding box center [676, 222] width 151 height 335
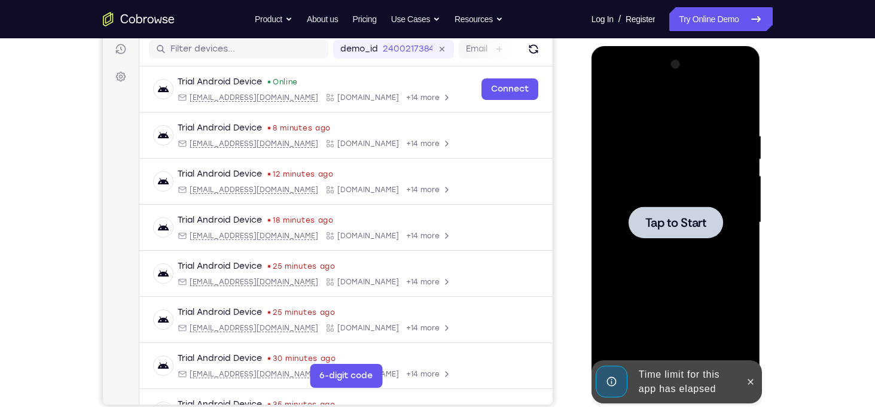
click at [685, 218] on span "Tap to Start" at bounding box center [676, 223] width 61 height 12
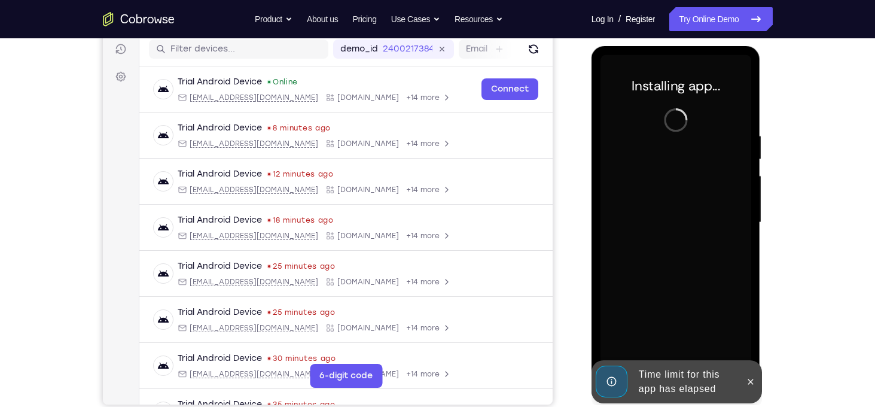
click at [747, 391] on div at bounding box center [750, 381] width 19 height 43
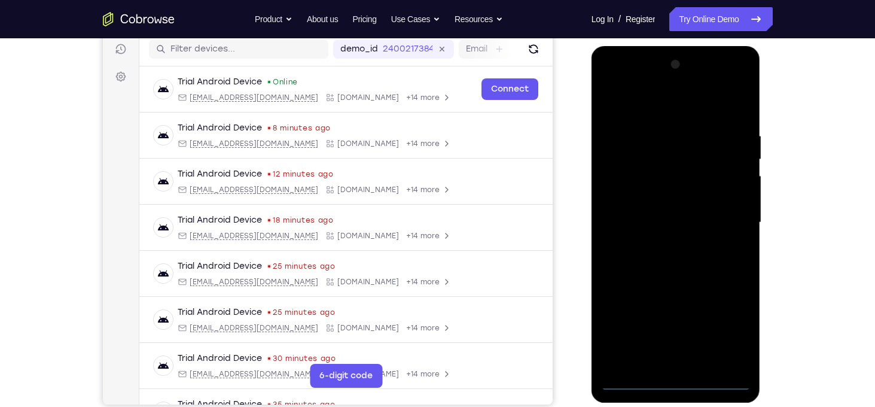
click at [680, 381] on div at bounding box center [676, 222] width 151 height 335
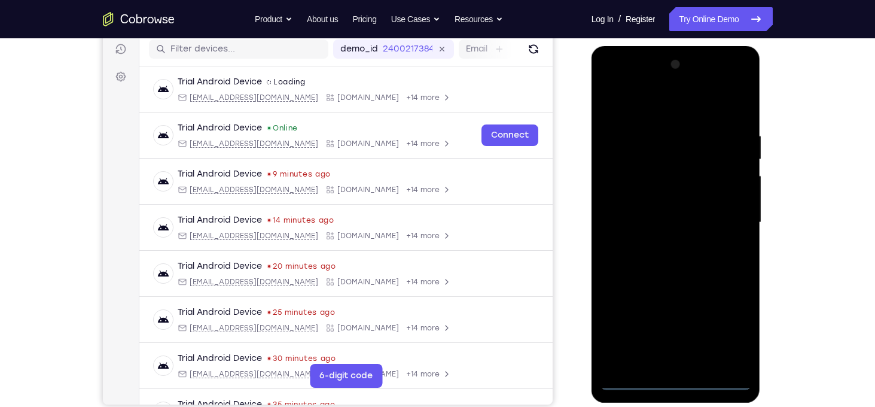
click at [725, 338] on div at bounding box center [676, 222] width 151 height 335
click at [637, 100] on div at bounding box center [676, 222] width 151 height 335
click at [727, 213] on div at bounding box center [676, 222] width 151 height 335
click at [668, 242] on div at bounding box center [676, 222] width 151 height 335
click at [657, 208] on div at bounding box center [676, 222] width 151 height 335
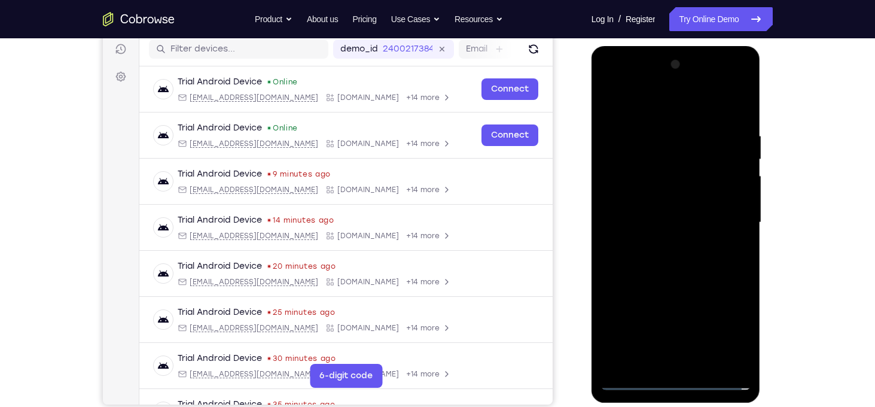
click at [662, 197] on div at bounding box center [676, 222] width 151 height 335
click at [678, 229] on div at bounding box center [676, 222] width 151 height 335
click at [710, 267] on div at bounding box center [676, 222] width 151 height 335
click at [703, 358] on div at bounding box center [676, 222] width 151 height 335
click at [678, 284] on div at bounding box center [676, 222] width 151 height 335
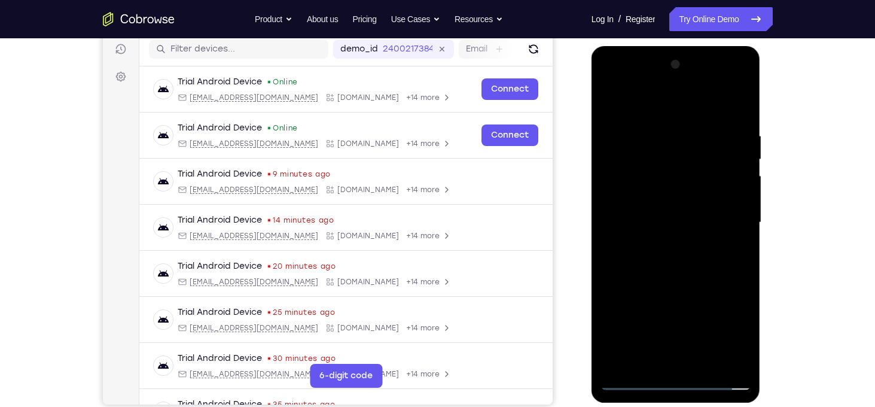
click at [670, 214] on div at bounding box center [676, 222] width 151 height 335
click at [647, 293] on div at bounding box center [676, 222] width 151 height 335
click at [647, 241] on div at bounding box center [676, 222] width 151 height 335
click at [662, 236] on div at bounding box center [676, 222] width 151 height 335
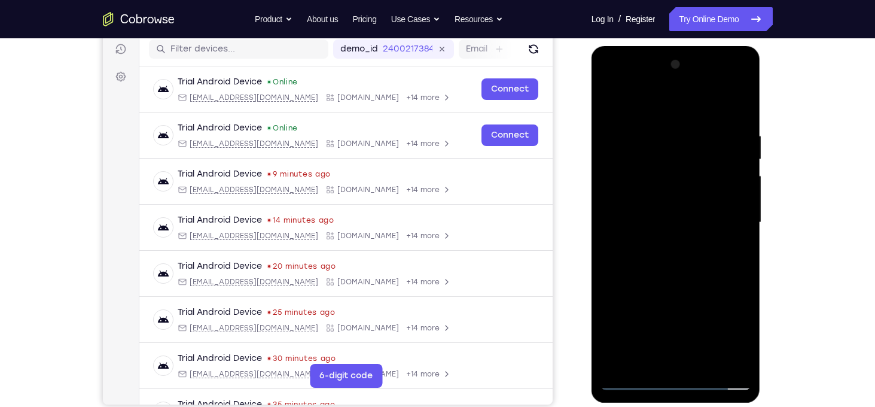
click at [636, 262] on div at bounding box center [676, 222] width 151 height 335
click at [653, 291] on div at bounding box center [676, 222] width 151 height 335
click at [646, 233] on div at bounding box center [676, 222] width 151 height 335
click at [676, 227] on div at bounding box center [676, 222] width 151 height 335
click at [647, 356] on div at bounding box center [676, 222] width 151 height 335
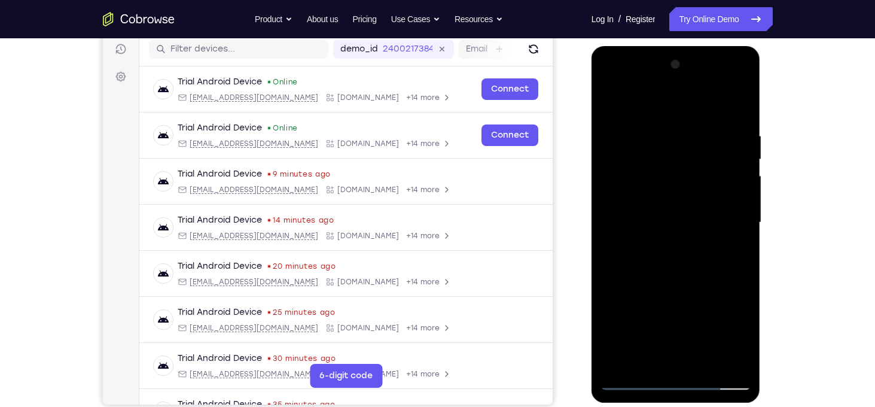
click at [708, 290] on div at bounding box center [676, 222] width 151 height 335
click at [647, 135] on div at bounding box center [676, 222] width 151 height 335
click at [678, 254] on div at bounding box center [676, 222] width 151 height 335
click at [639, 149] on div at bounding box center [676, 222] width 151 height 335
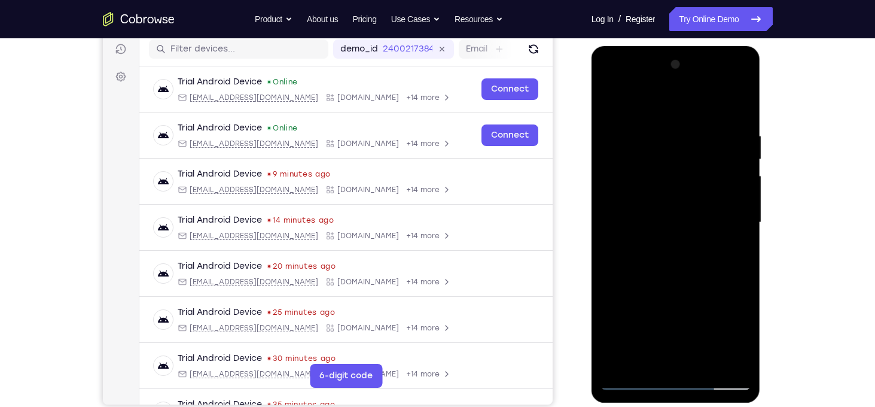
click at [639, 149] on div at bounding box center [676, 222] width 151 height 335
click at [636, 254] on div at bounding box center [676, 222] width 151 height 335
click at [661, 254] on div at bounding box center [676, 222] width 151 height 335
click at [737, 336] on div at bounding box center [676, 222] width 151 height 335
click at [644, 358] on div at bounding box center [676, 222] width 151 height 335
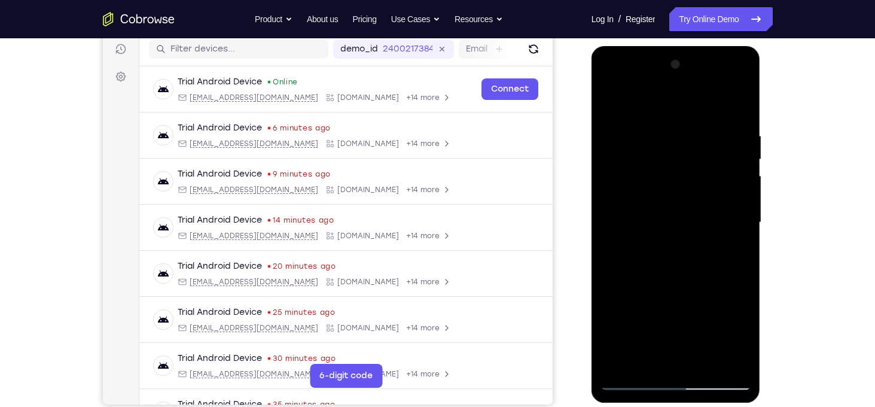
click at [611, 291] on div at bounding box center [676, 222] width 151 height 335
click at [733, 247] on div at bounding box center [676, 222] width 151 height 335
click at [608, 108] on div at bounding box center [676, 222] width 151 height 335
click at [744, 162] on div at bounding box center [676, 222] width 151 height 335
click at [608, 159] on div at bounding box center [676, 222] width 151 height 335
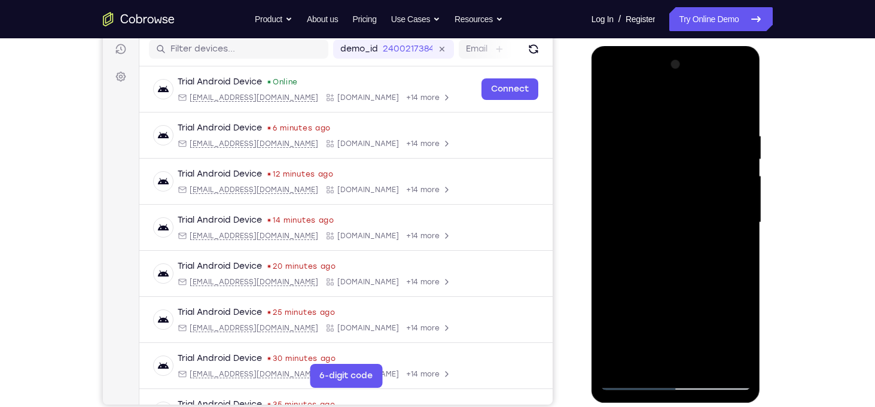
click at [692, 215] on div at bounding box center [676, 222] width 151 height 335
click at [609, 105] on div at bounding box center [676, 222] width 151 height 335
click at [744, 160] on div at bounding box center [676, 222] width 151 height 335
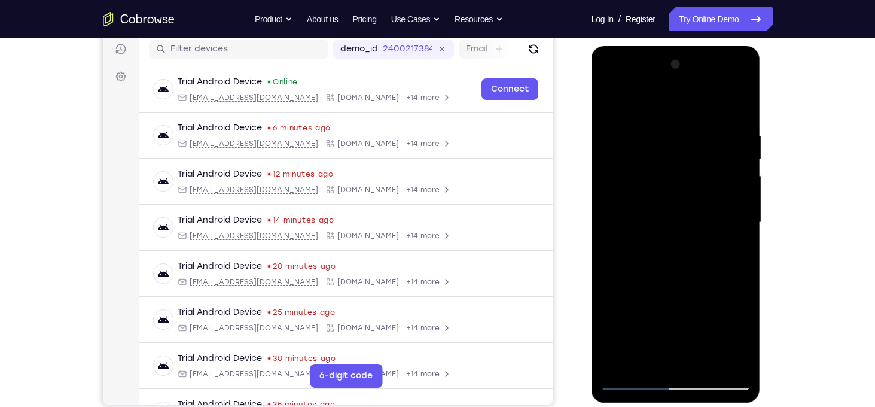
click at [629, 168] on div at bounding box center [676, 222] width 151 height 335
click at [725, 161] on div at bounding box center [676, 222] width 151 height 335
click at [742, 156] on div at bounding box center [676, 222] width 151 height 335
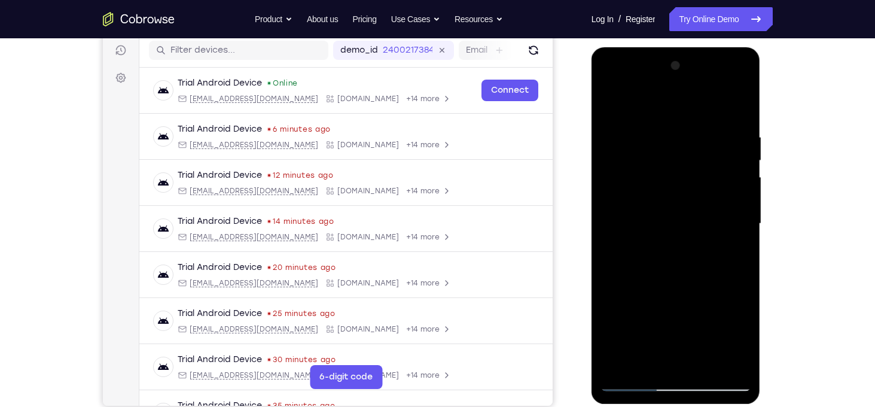
click at [608, 163] on div at bounding box center [676, 223] width 151 height 335
click at [641, 219] on div at bounding box center [676, 223] width 151 height 335
click at [606, 104] on div at bounding box center [676, 223] width 151 height 335
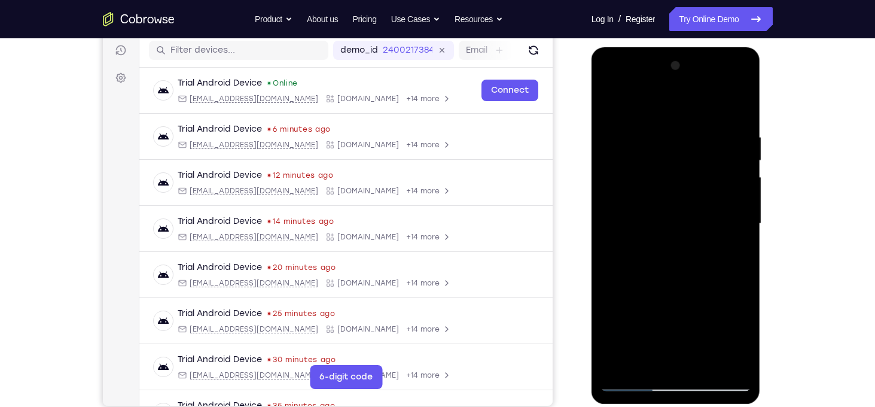
click at [615, 104] on div at bounding box center [676, 223] width 151 height 335
click at [695, 132] on div at bounding box center [676, 223] width 151 height 335
click at [742, 179] on div at bounding box center [676, 223] width 151 height 335
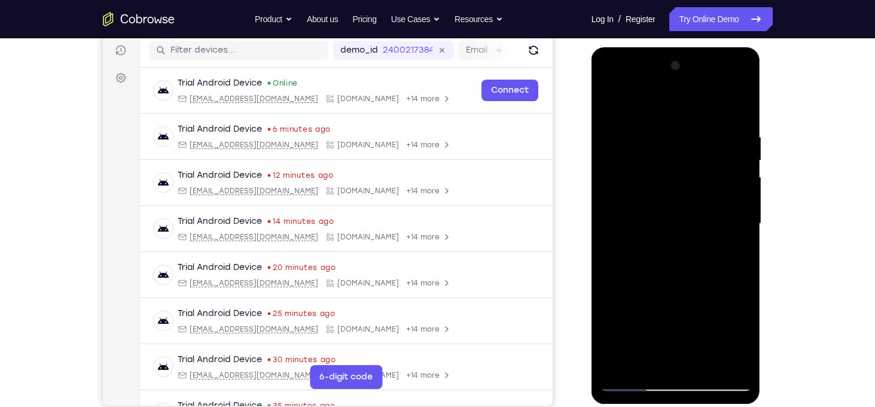
click at [742, 179] on div at bounding box center [676, 223] width 151 height 335
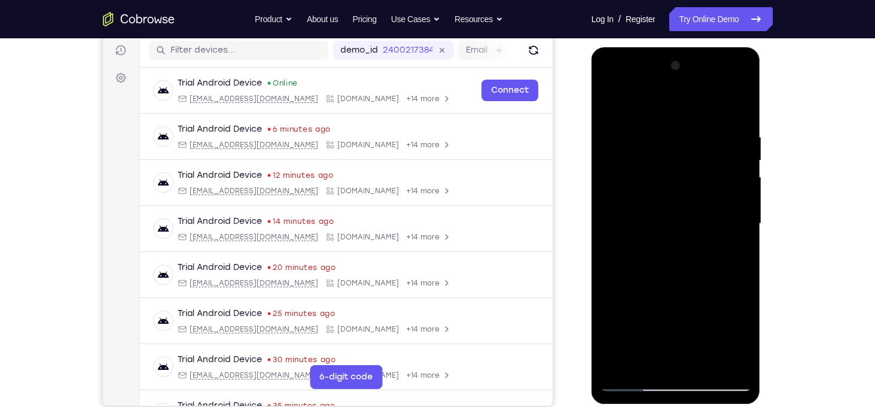
click at [742, 179] on div at bounding box center [676, 223] width 151 height 335
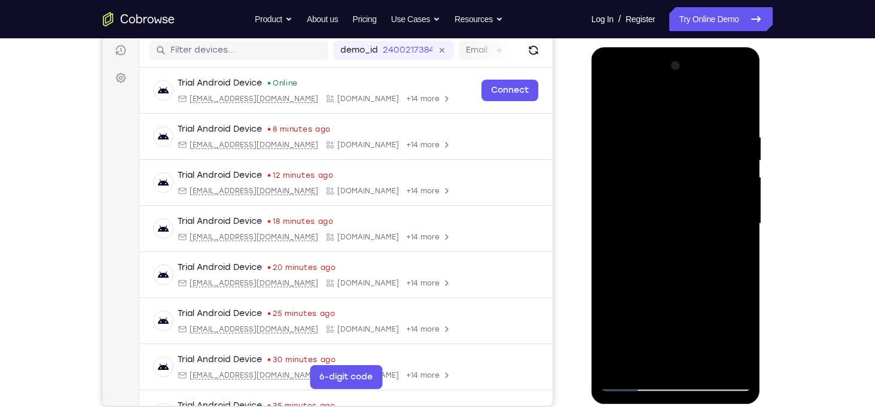
click at [742, 179] on div at bounding box center [676, 223] width 151 height 335
click at [611, 214] on div at bounding box center [676, 223] width 151 height 335
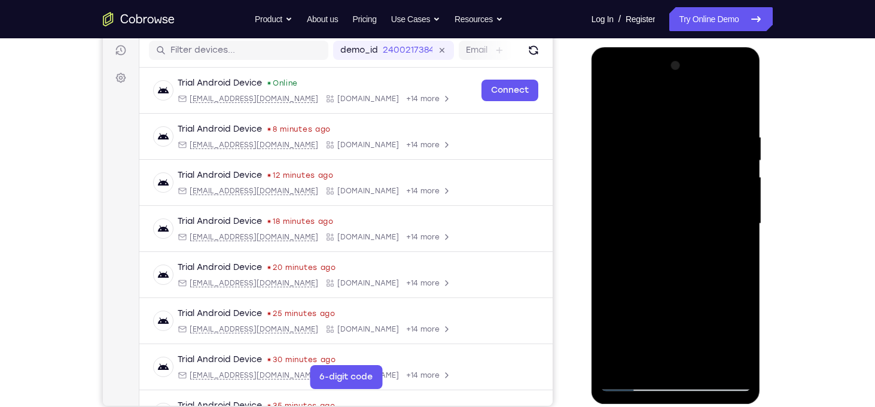
click at [745, 180] on div at bounding box center [676, 223] width 151 height 335
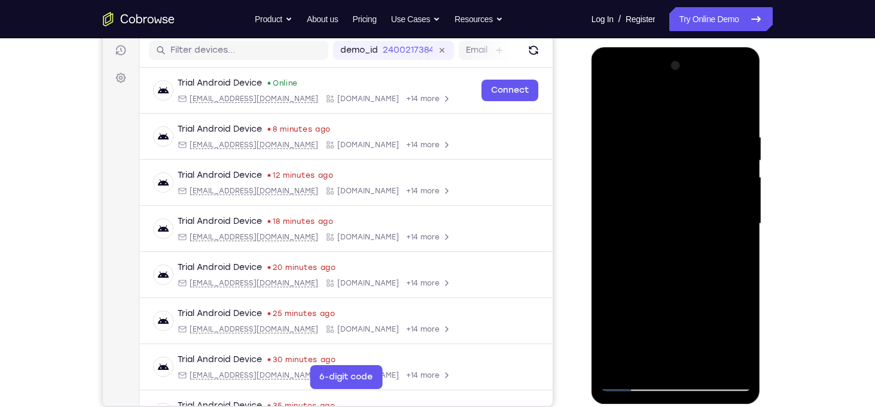
click at [745, 180] on div at bounding box center [676, 223] width 151 height 335
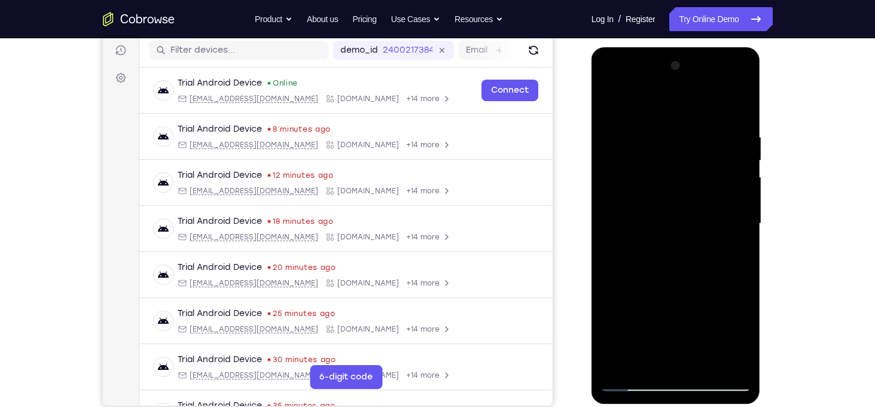
click at [745, 180] on div at bounding box center [676, 223] width 151 height 335
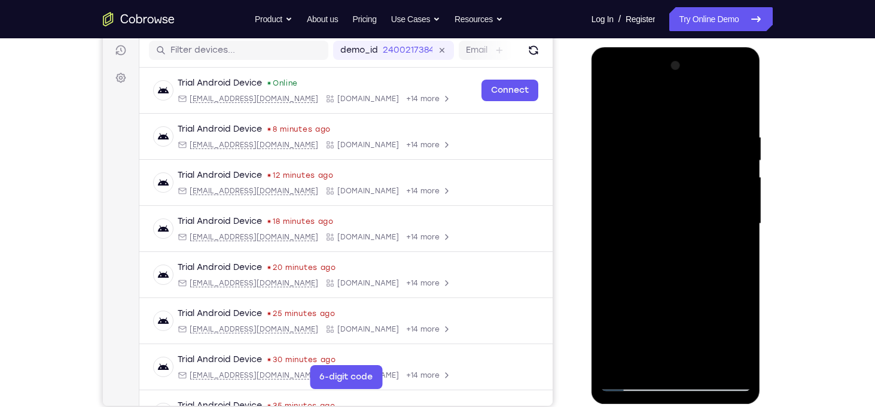
click at [737, 109] on div at bounding box center [676, 223] width 151 height 335
drag, startPoint x: 676, startPoint y: 300, endPoint x: 647, endPoint y: 197, distance: 106.3
click at [647, 197] on div at bounding box center [676, 223] width 151 height 335
click at [654, 202] on div at bounding box center [676, 223] width 151 height 335
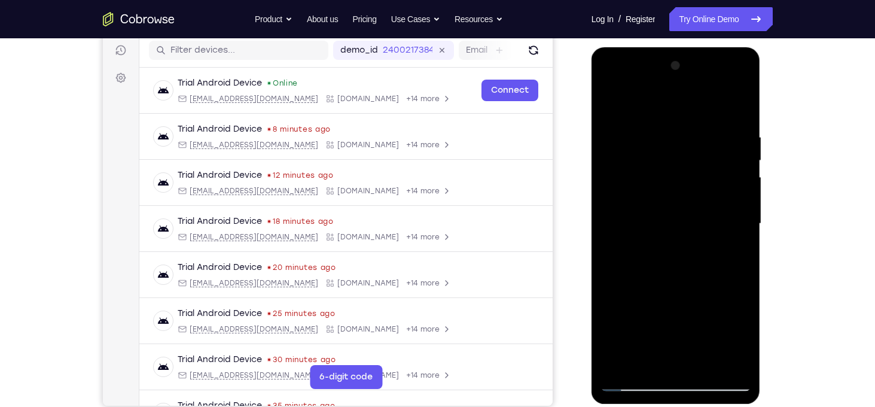
drag, startPoint x: 681, startPoint y: 251, endPoint x: 628, endPoint y: 83, distance: 176.5
click at [628, 83] on div at bounding box center [676, 223] width 151 height 335
drag, startPoint x: 667, startPoint y: 263, endPoint x: 639, endPoint y: 136, distance: 129.9
click at [639, 136] on div at bounding box center [676, 223] width 151 height 335
click at [672, 188] on div at bounding box center [676, 223] width 151 height 335
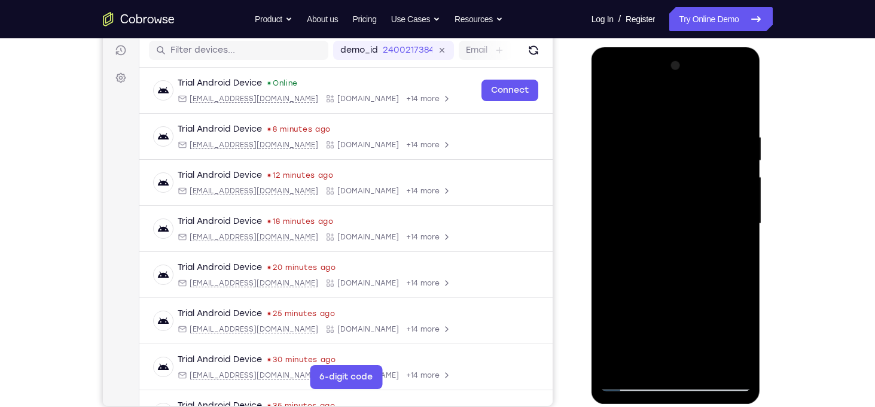
click at [672, 188] on div at bounding box center [676, 223] width 151 height 335
drag, startPoint x: 705, startPoint y: 278, endPoint x: 659, endPoint y: 117, distance: 167.4
click at [659, 117] on div at bounding box center [676, 223] width 151 height 335
drag, startPoint x: 666, startPoint y: 272, endPoint x: 614, endPoint y: 136, distance: 144.9
click at [614, 136] on div at bounding box center [676, 223] width 151 height 335
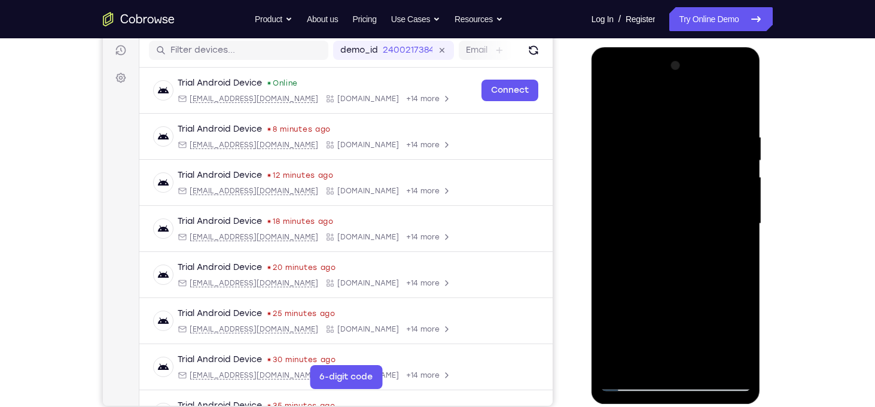
drag, startPoint x: 681, startPoint y: 346, endPoint x: 649, endPoint y: 192, distance: 157.1
click at [649, 192] on div at bounding box center [676, 223] width 151 height 335
drag, startPoint x: 683, startPoint y: 265, endPoint x: 668, endPoint y: 145, distance: 121.1
click at [668, 145] on div at bounding box center [676, 223] width 151 height 335
click at [675, 165] on div at bounding box center [676, 223] width 151 height 335
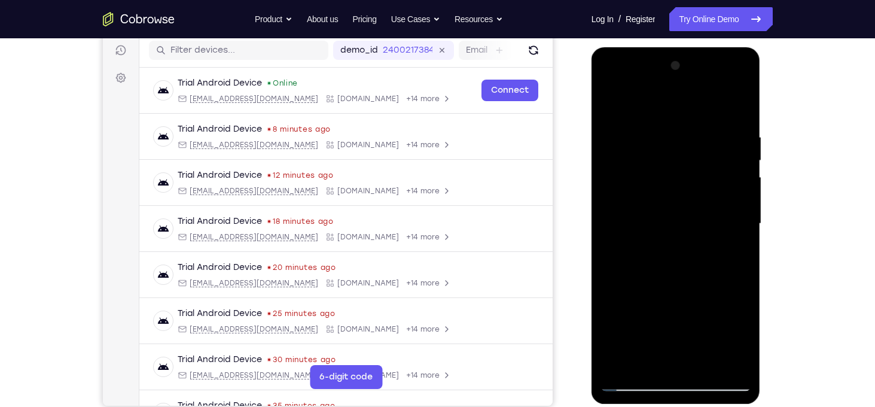
click at [675, 165] on div at bounding box center [676, 223] width 151 height 335
drag, startPoint x: 705, startPoint y: 254, endPoint x: 681, endPoint y: 112, distance: 144.4
click at [681, 112] on div at bounding box center [676, 223] width 151 height 335
drag, startPoint x: 695, startPoint y: 287, endPoint x: 693, endPoint y: 195, distance: 91.6
click at [693, 195] on div at bounding box center [676, 223] width 151 height 335
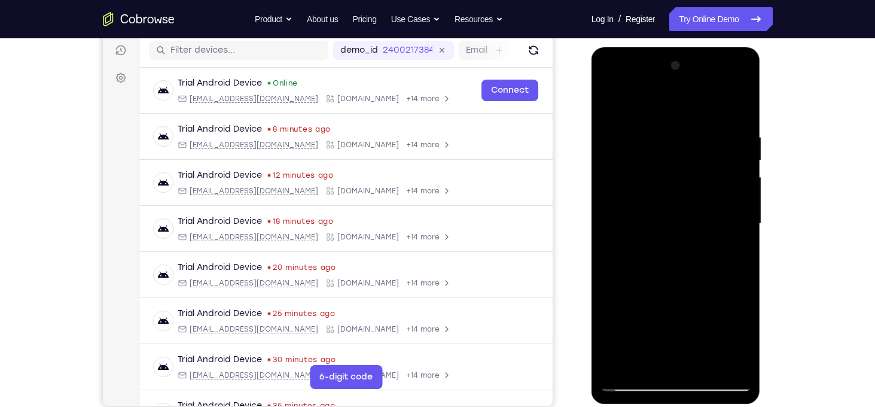
click at [742, 191] on div at bounding box center [676, 223] width 151 height 335
drag, startPoint x: 707, startPoint y: 288, endPoint x: 719, endPoint y: 374, distance: 86.4
click at [719, 374] on div at bounding box center [676, 223] width 151 height 335
click at [637, 179] on div at bounding box center [676, 223] width 151 height 335
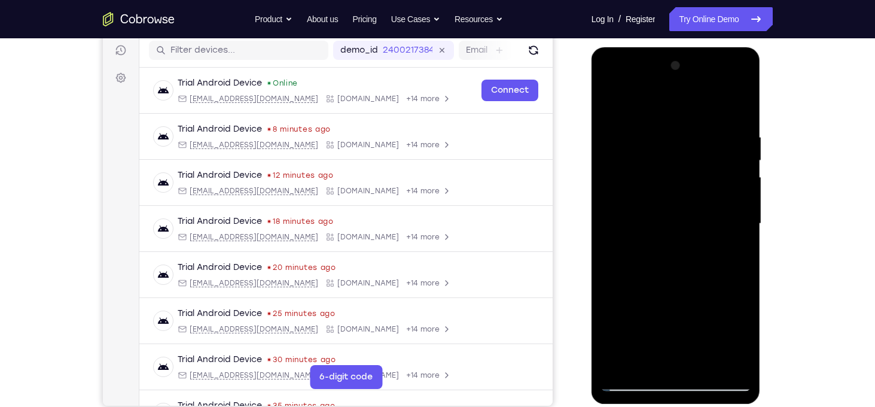
drag, startPoint x: 677, startPoint y: 260, endPoint x: 692, endPoint y: 373, distance: 113.5
click at [692, 373] on div at bounding box center [676, 223] width 151 height 335
drag, startPoint x: 711, startPoint y: 198, endPoint x: 750, endPoint y: 360, distance: 166.7
click at [750, 360] on div at bounding box center [676, 223] width 151 height 335
click at [731, 235] on div at bounding box center [676, 223] width 151 height 335
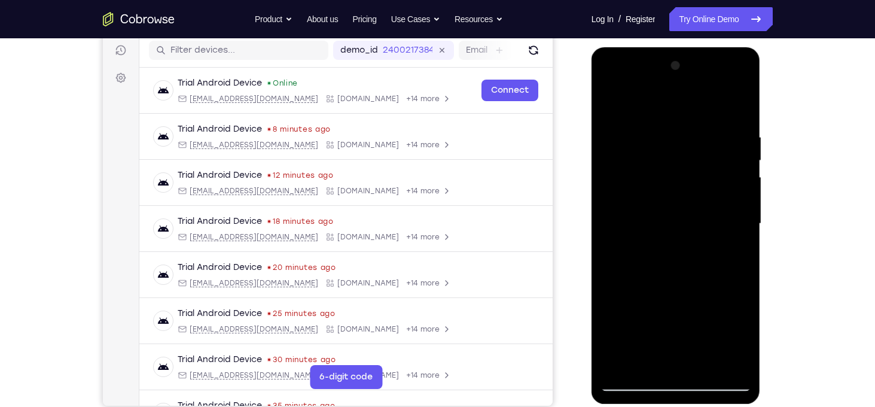
drag, startPoint x: 662, startPoint y: 274, endPoint x: 678, endPoint y: 318, distance: 46.6
click at [678, 318] on div at bounding box center [676, 223] width 151 height 335
click at [613, 102] on div at bounding box center [676, 223] width 151 height 335
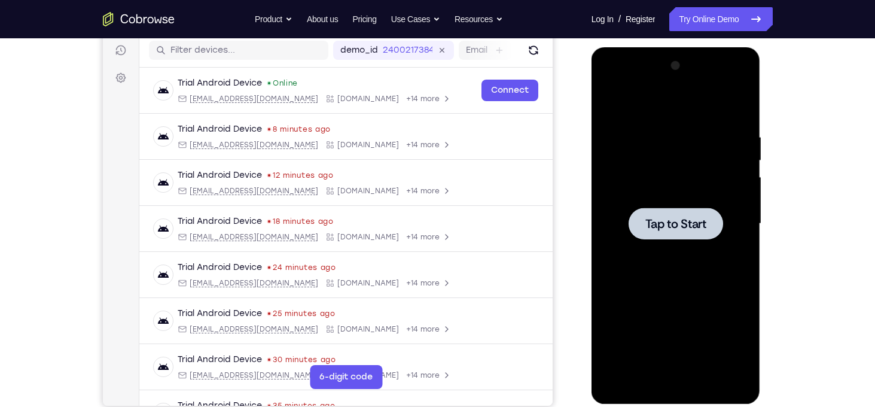
click at [688, 229] on span "Tap to Start" at bounding box center [676, 224] width 61 height 12
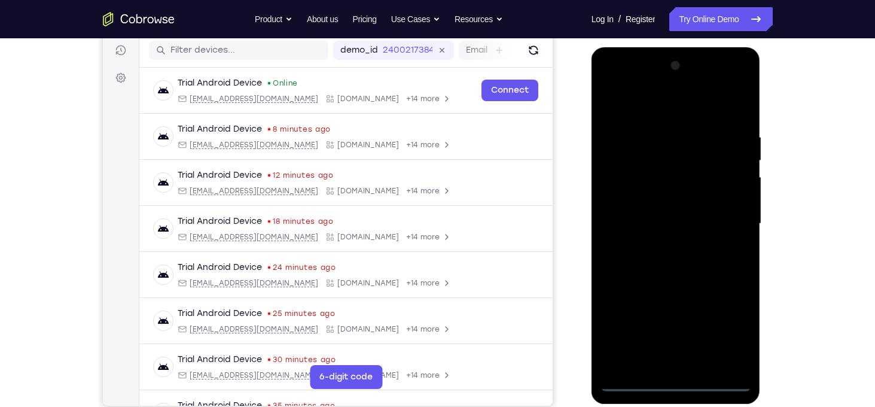
click at [680, 382] on div at bounding box center [676, 223] width 151 height 335
click at [729, 331] on div at bounding box center [676, 223] width 151 height 335
click at [635, 107] on div at bounding box center [676, 223] width 151 height 335
click at [725, 217] on div at bounding box center [676, 223] width 151 height 335
click at [659, 247] on div at bounding box center [676, 223] width 151 height 335
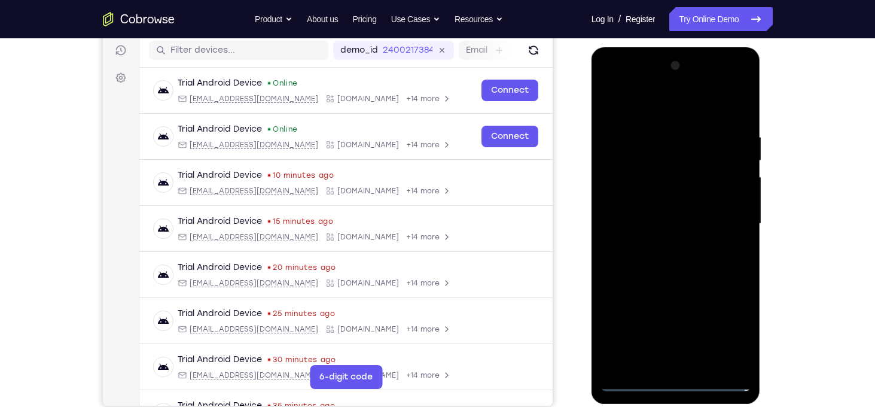
click at [675, 217] on div at bounding box center [676, 223] width 151 height 335
click at [675, 200] on div at bounding box center [676, 223] width 151 height 335
click at [687, 228] on div at bounding box center [676, 223] width 151 height 335
click at [691, 276] on div at bounding box center [676, 223] width 151 height 335
drag, startPoint x: 674, startPoint y: 112, endPoint x: 661, endPoint y: 39, distance: 74.8
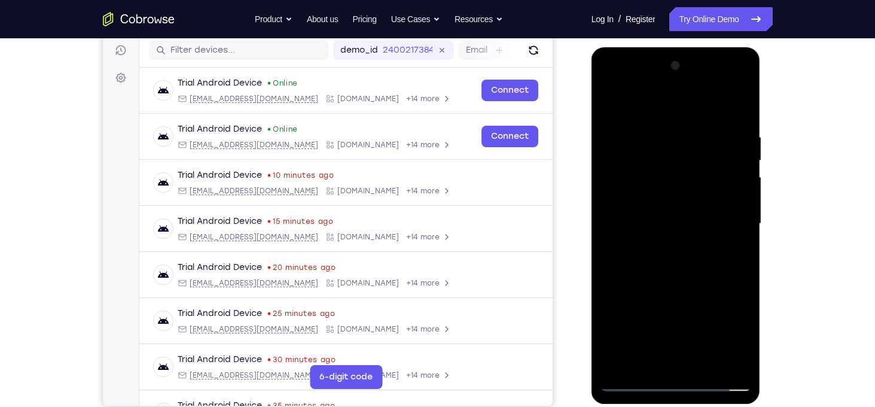
click at [661, 47] on html "Online web based iOS Simulators and Android Emulators. Run iPhone, iPad, Mobile…" at bounding box center [677, 226] width 171 height 359
click at [664, 130] on div at bounding box center [676, 223] width 151 height 335
click at [738, 105] on div at bounding box center [676, 223] width 151 height 335
click at [667, 127] on div at bounding box center [676, 223] width 151 height 335
click at [611, 214] on div at bounding box center [676, 223] width 151 height 335
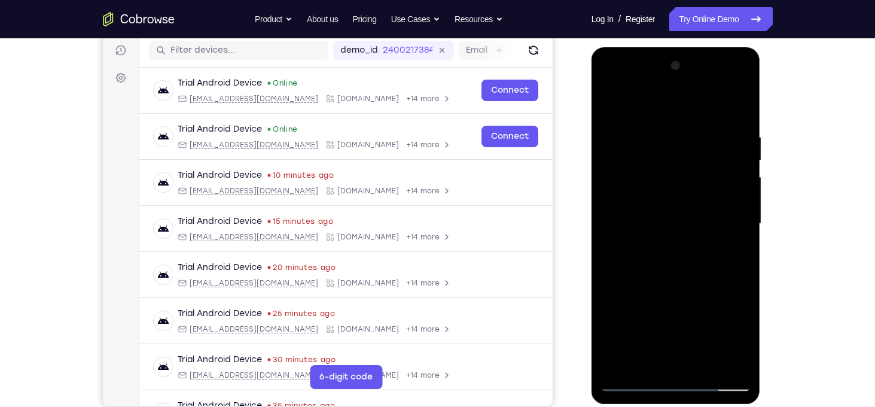
click at [741, 106] on div at bounding box center [676, 223] width 151 height 335
click at [704, 361] on div at bounding box center [676, 223] width 151 height 335
click at [680, 291] on div at bounding box center [676, 223] width 151 height 335
click at [649, 217] on div at bounding box center [676, 223] width 151 height 335
click at [613, 102] on div at bounding box center [676, 223] width 151 height 335
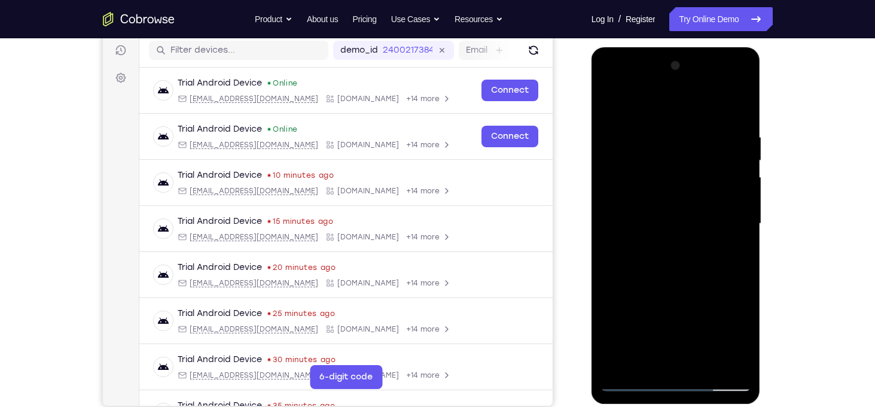
click at [613, 102] on div at bounding box center [676, 223] width 151 height 335
click at [663, 142] on div at bounding box center [676, 223] width 151 height 335
click at [738, 108] on div at bounding box center [676, 223] width 151 height 335
click at [702, 129] on div at bounding box center [676, 223] width 151 height 335
click at [735, 160] on div at bounding box center [676, 223] width 151 height 335
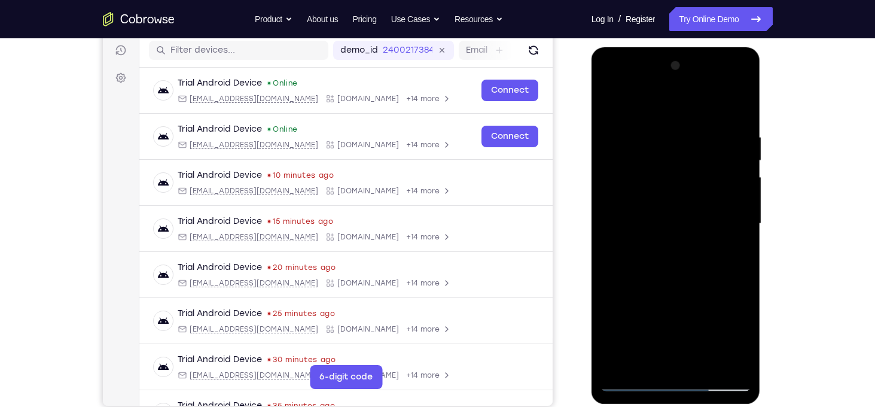
click at [735, 160] on div at bounding box center [676, 223] width 151 height 335
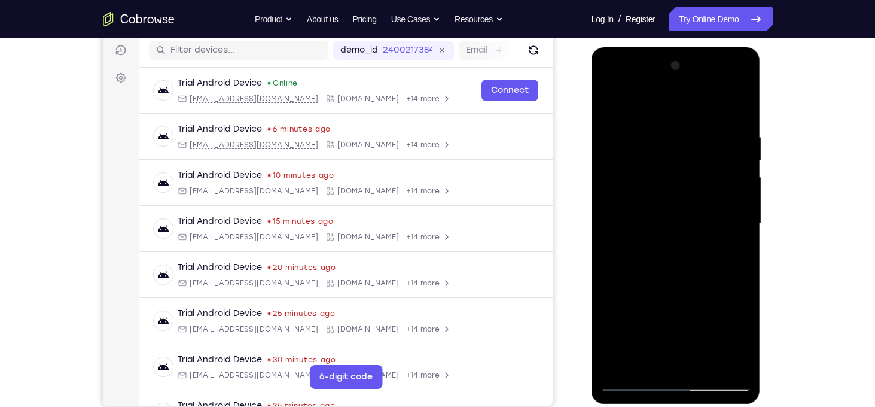
click at [735, 160] on div at bounding box center [676, 223] width 151 height 335
click at [617, 243] on div at bounding box center [676, 223] width 151 height 335
click at [732, 194] on div at bounding box center [676, 223] width 151 height 335
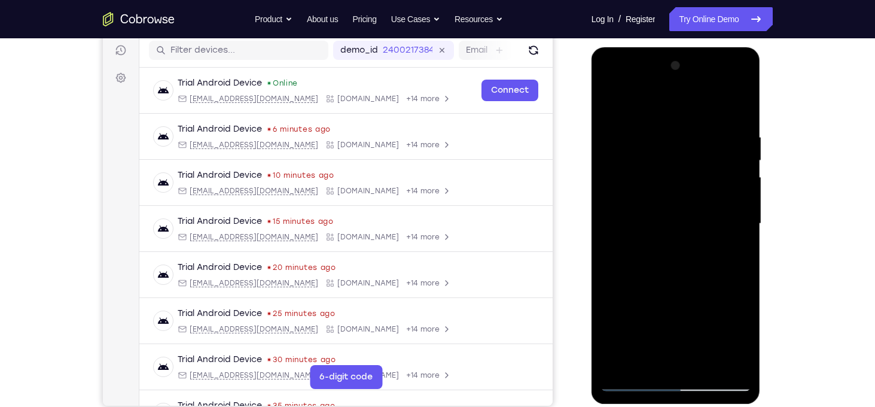
click at [732, 194] on div at bounding box center [676, 223] width 151 height 335
click at [739, 106] on div at bounding box center [676, 223] width 151 height 335
click at [704, 363] on div at bounding box center [676, 223] width 151 height 335
click at [644, 224] on div at bounding box center [676, 223] width 151 height 335
click at [654, 356] on div at bounding box center [676, 223] width 151 height 335
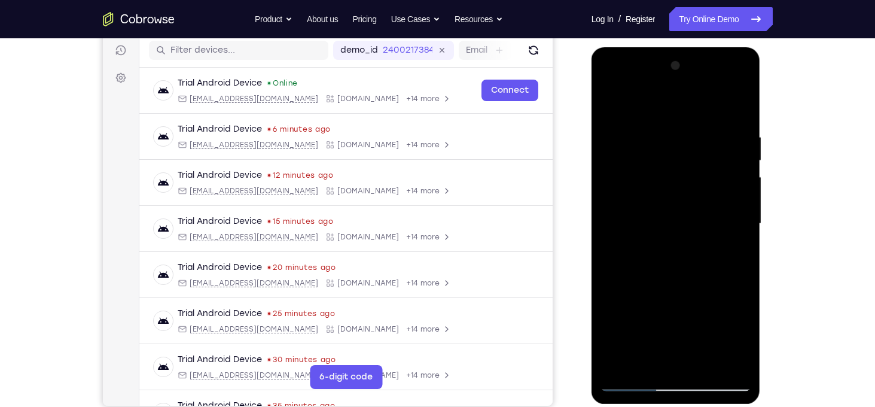
click at [711, 289] on div at bounding box center [676, 223] width 151 height 335
click at [738, 239] on div at bounding box center [676, 223] width 151 height 335
click at [616, 104] on div at bounding box center [676, 223] width 151 height 335
click at [613, 105] on div at bounding box center [676, 223] width 151 height 335
drag, startPoint x: 695, startPoint y: 156, endPoint x: 710, endPoint y: 313, distance: 158.1
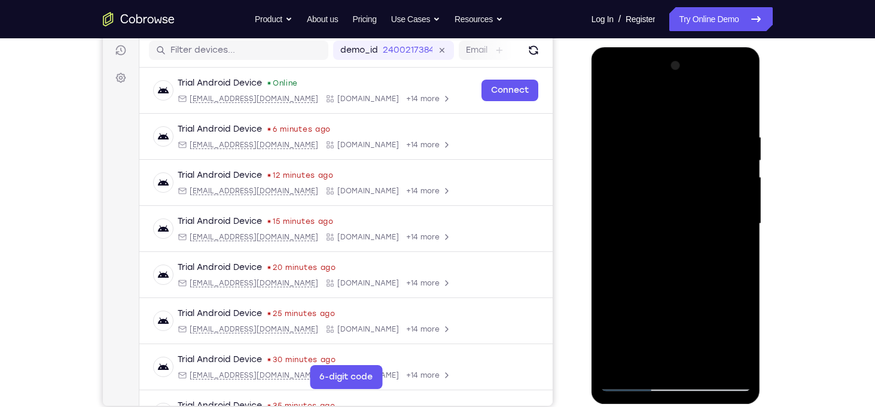
click at [710, 313] on div at bounding box center [676, 223] width 151 height 335
click at [745, 346] on div at bounding box center [676, 223] width 151 height 335
click at [708, 363] on div at bounding box center [676, 223] width 151 height 335
click at [675, 217] on div at bounding box center [676, 223] width 151 height 335
click at [734, 339] on div at bounding box center [676, 223] width 151 height 335
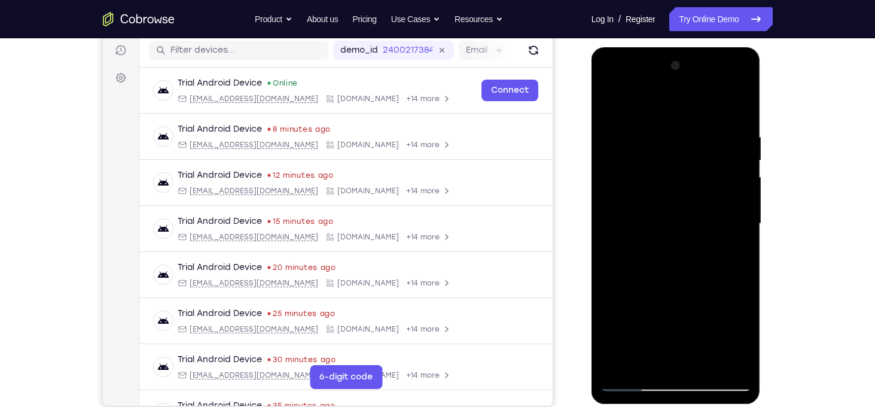
click at [734, 339] on div at bounding box center [676, 223] width 151 height 335
click at [646, 361] on div at bounding box center [676, 223] width 151 height 335
click at [616, 293] on div at bounding box center [676, 223] width 151 height 335
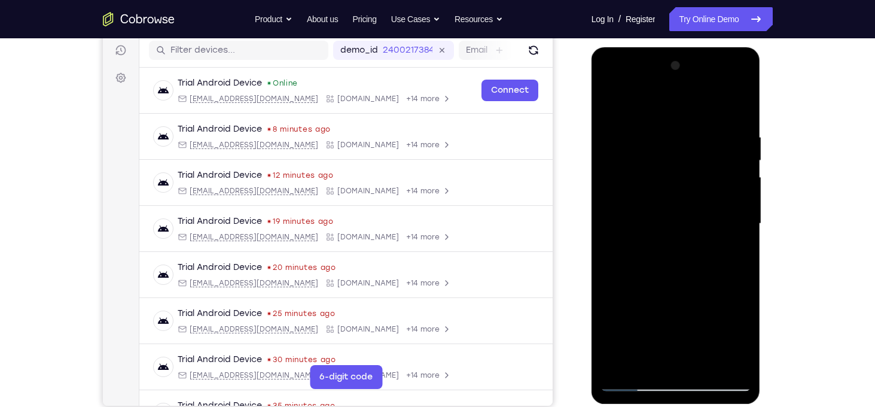
click at [616, 293] on div at bounding box center [676, 223] width 151 height 335
click at [737, 241] on div at bounding box center [676, 223] width 151 height 335
click at [616, 107] on div at bounding box center [676, 223] width 151 height 335
click at [657, 127] on div at bounding box center [676, 223] width 151 height 335
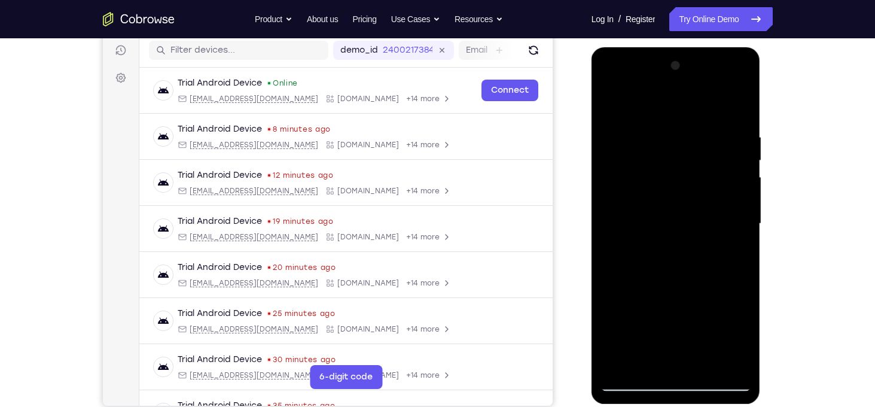
drag, startPoint x: 695, startPoint y: 162, endPoint x: 684, endPoint y: 269, distance: 107.6
click at [684, 269] on div at bounding box center [676, 223] width 151 height 335
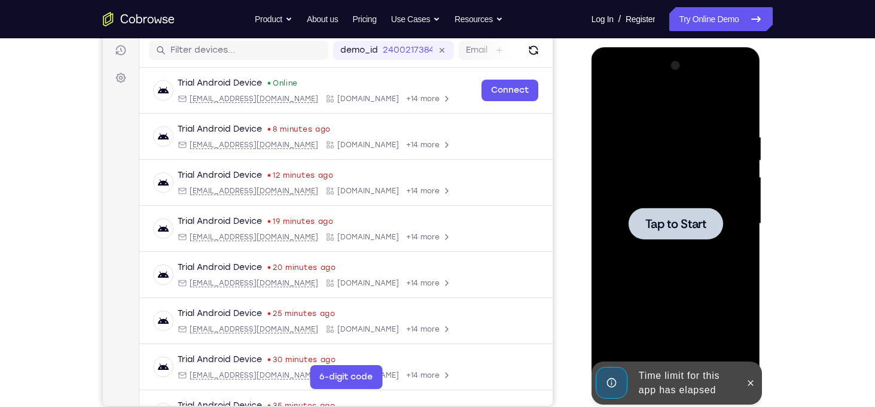
click at [657, 225] on span "Tap to Start" at bounding box center [676, 224] width 61 height 12
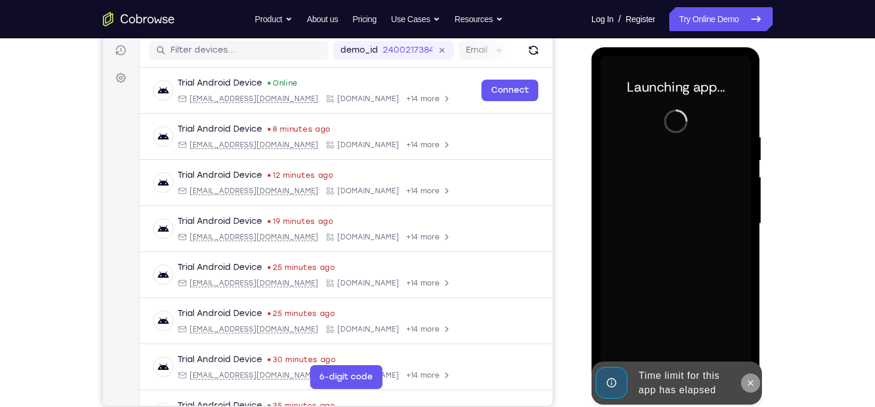
click at [756, 382] on button at bounding box center [750, 382] width 19 height 19
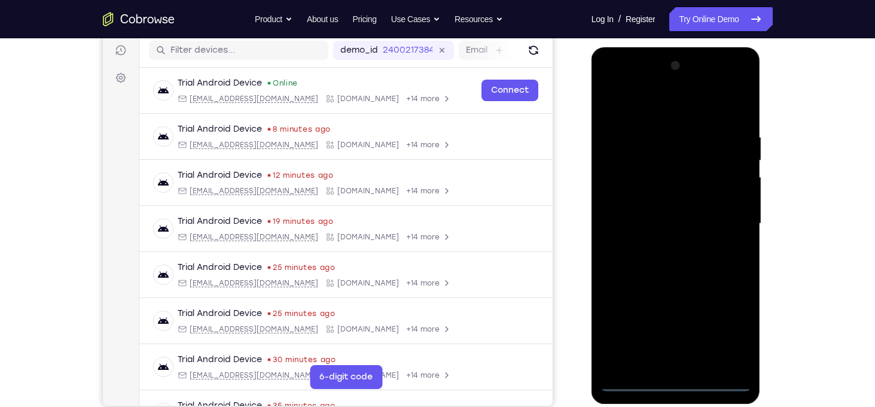
click at [678, 378] on div at bounding box center [676, 223] width 151 height 335
click at [680, 383] on div at bounding box center [676, 223] width 151 height 335
click at [731, 328] on div at bounding box center [676, 223] width 151 height 335
click at [662, 107] on div at bounding box center [676, 223] width 151 height 335
click at [725, 213] on div at bounding box center [676, 223] width 151 height 335
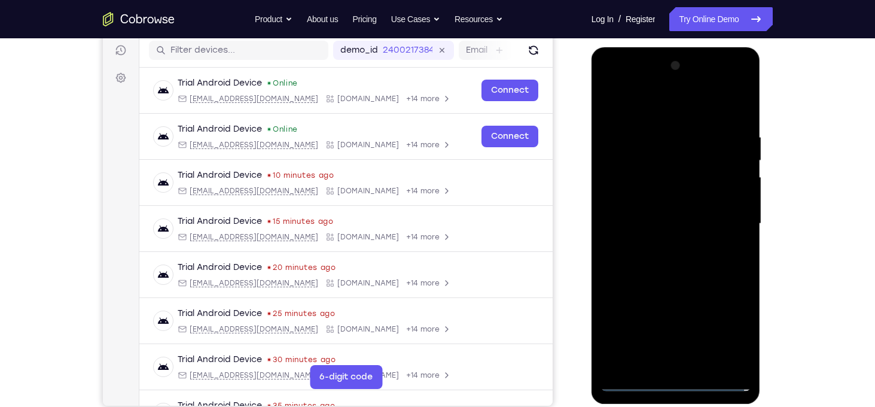
click at [665, 244] on div at bounding box center [676, 223] width 151 height 335
click at [668, 220] on div at bounding box center [676, 223] width 151 height 335
click at [669, 203] on div at bounding box center [676, 223] width 151 height 335
click at [677, 227] on div at bounding box center [676, 223] width 151 height 335
click at [649, 364] on div at bounding box center [676, 223] width 151 height 335
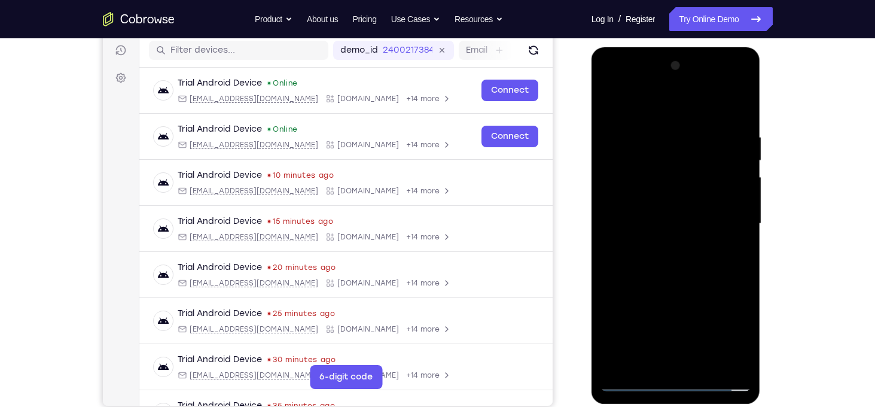
click at [713, 270] on div at bounding box center [676, 223] width 151 height 335
click at [646, 369] on div at bounding box center [676, 223] width 151 height 335
drag, startPoint x: 675, startPoint y: 101, endPoint x: 660, endPoint y: -2, distance: 104.1
click at [660, 47] on html "Online web based iOS Simulators and Android Emulators. Run iPhone, iPad, Mobile…" at bounding box center [677, 226] width 171 height 359
click at [677, 104] on div at bounding box center [676, 223] width 151 height 335
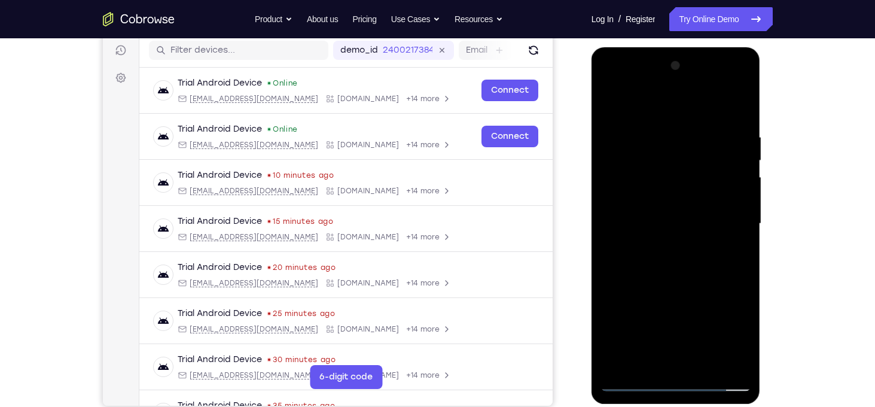
click at [668, 124] on div at bounding box center [676, 223] width 151 height 335
click at [620, 126] on div at bounding box center [676, 223] width 151 height 335
click at [728, 179] on div at bounding box center [676, 223] width 151 height 335
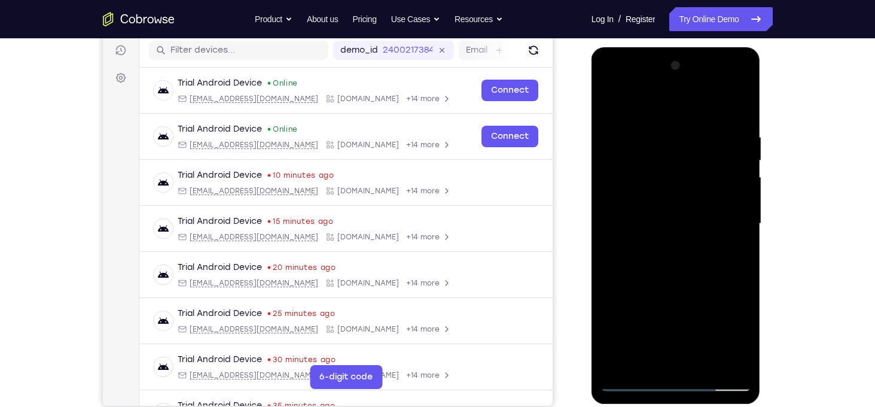
click at [728, 179] on div at bounding box center [676, 223] width 151 height 335
click at [735, 111] on div at bounding box center [676, 223] width 151 height 335
click at [620, 366] on div at bounding box center [676, 223] width 151 height 335
click at [707, 366] on div at bounding box center [676, 223] width 151 height 335
click at [687, 289] on div at bounding box center [676, 223] width 151 height 335
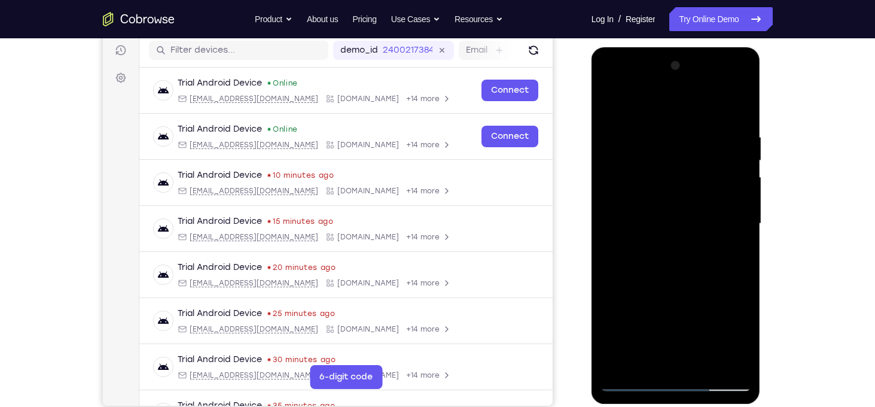
click at [674, 219] on div at bounding box center [676, 223] width 151 height 335
click at [649, 357] on div at bounding box center [676, 223] width 151 height 335
click at [713, 291] on div at bounding box center [676, 223] width 151 height 335
click at [735, 241] on div at bounding box center [676, 223] width 151 height 335
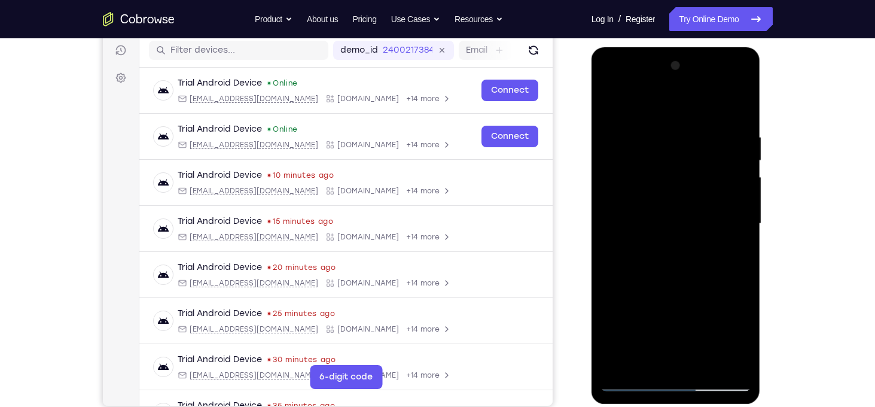
click at [608, 109] on div at bounding box center [676, 223] width 151 height 335
click at [612, 101] on div at bounding box center [676, 223] width 151 height 335
click at [655, 136] on div at bounding box center [676, 223] width 151 height 335
click at [740, 108] on div at bounding box center [676, 223] width 151 height 335
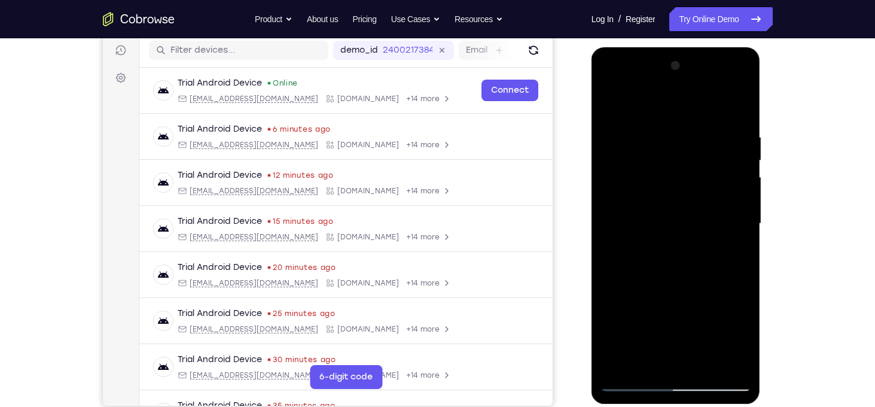
click at [701, 363] on div at bounding box center [676, 223] width 151 height 335
click at [668, 216] on div at bounding box center [676, 223] width 151 height 335
click at [609, 107] on div at bounding box center [676, 223] width 151 height 335
click at [616, 106] on div at bounding box center [676, 223] width 151 height 335
click at [709, 360] on div at bounding box center [676, 223] width 151 height 335
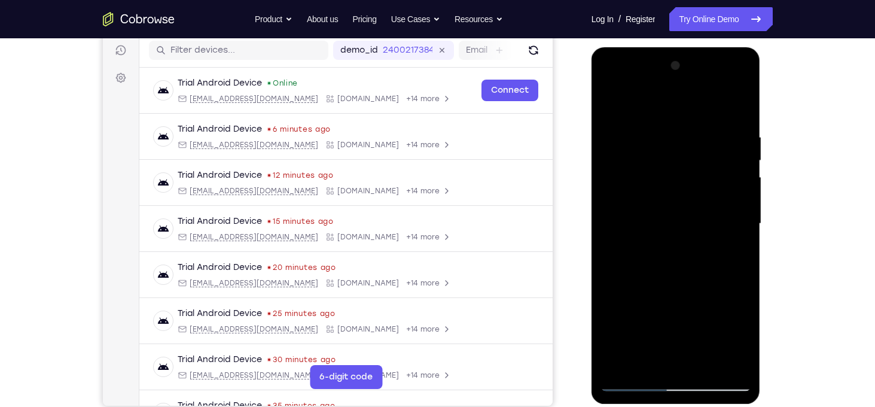
click at [664, 208] on div at bounding box center [676, 223] width 151 height 335
click at [726, 337] on div at bounding box center [676, 223] width 151 height 335
click at [678, 338] on div at bounding box center [676, 223] width 151 height 335
click at [653, 276] on div at bounding box center [676, 223] width 151 height 335
click at [643, 366] on div at bounding box center [676, 223] width 151 height 335
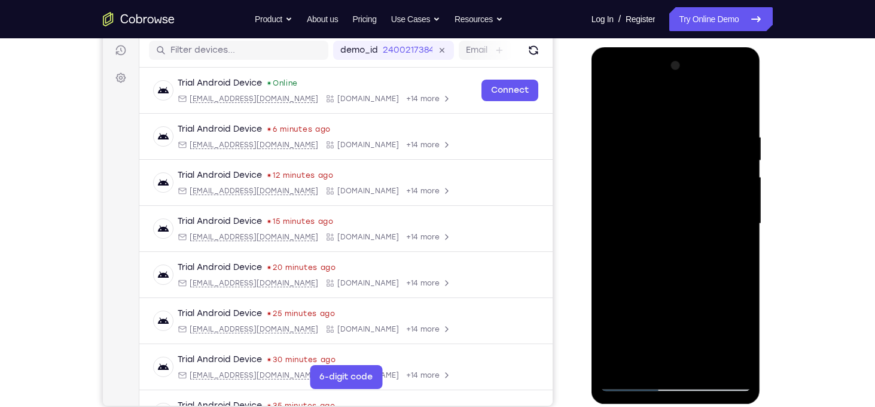
click at [614, 289] on div at bounding box center [676, 223] width 151 height 335
click at [731, 246] on div at bounding box center [676, 223] width 151 height 335
click at [623, 229] on div at bounding box center [676, 223] width 151 height 335
click at [689, 242] on div at bounding box center [676, 223] width 151 height 335
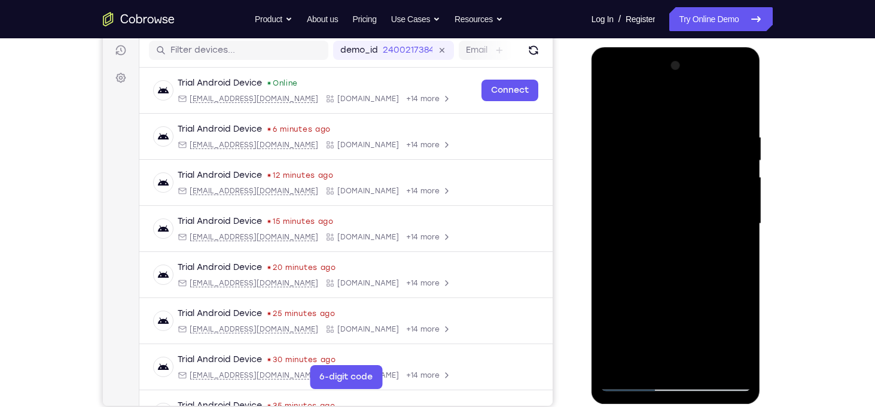
click at [610, 104] on div at bounding box center [676, 223] width 151 height 335
click at [616, 107] on div at bounding box center [676, 223] width 151 height 335
drag, startPoint x: 677, startPoint y: 154, endPoint x: 653, endPoint y: 357, distance: 204.9
click at [653, 357] on div at bounding box center [676, 223] width 151 height 335
click at [731, 135] on div at bounding box center [676, 223] width 151 height 335
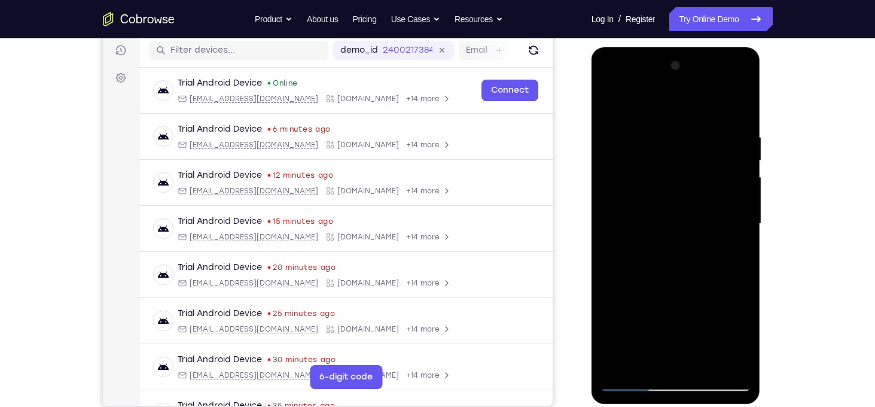
click at [735, 157] on div at bounding box center [676, 223] width 151 height 335
click at [612, 217] on div at bounding box center [676, 223] width 151 height 335
drag, startPoint x: 705, startPoint y: 208, endPoint x: 533, endPoint y: 176, distance: 175.1
click at [592, 176] on html "Online web based iOS Simulators and Android Emulators. Run iPhone, iPad, Mobile…" at bounding box center [677, 226] width 171 height 359
click at [605, 238] on div at bounding box center [676, 223] width 151 height 335
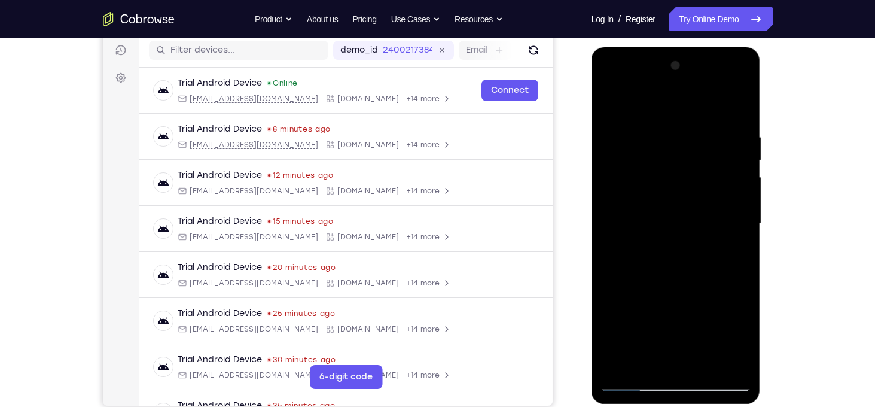
click at [733, 202] on div at bounding box center [676, 223] width 151 height 335
click at [619, 226] on div at bounding box center [676, 223] width 151 height 335
click at [728, 211] on div at bounding box center [676, 223] width 151 height 335
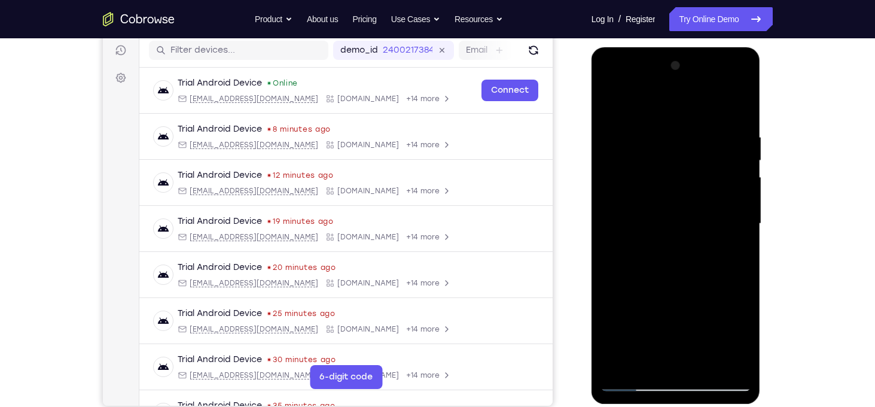
click at [728, 211] on div at bounding box center [676, 223] width 151 height 335
click at [614, 241] on div at bounding box center [676, 223] width 151 height 335
click at [719, 208] on div at bounding box center [676, 223] width 151 height 335
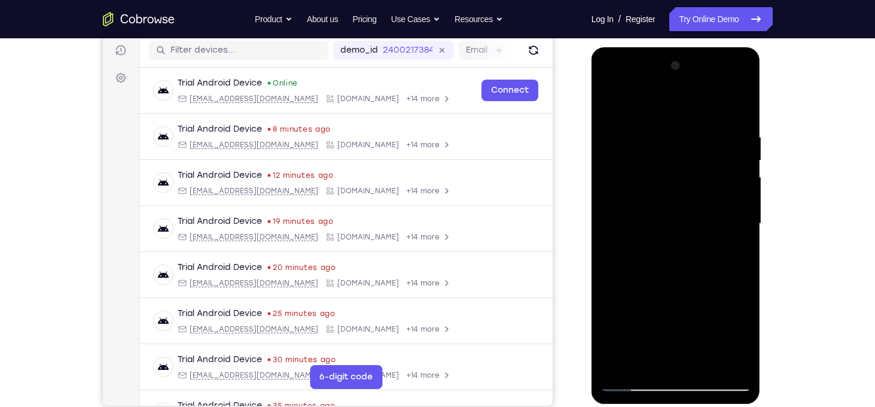
click at [719, 208] on div at bounding box center [676, 223] width 151 height 335
click at [738, 107] on div at bounding box center [676, 223] width 151 height 335
click at [704, 368] on div at bounding box center [676, 223] width 151 height 335
click at [675, 220] on div at bounding box center [676, 223] width 151 height 335
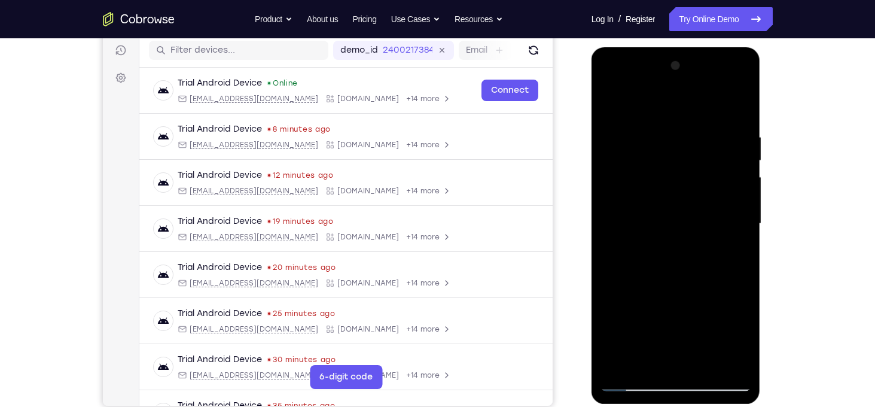
click at [611, 105] on div at bounding box center [676, 223] width 151 height 335
click at [618, 98] on div at bounding box center [676, 223] width 151 height 335
drag, startPoint x: 677, startPoint y: 215, endPoint x: 673, endPoint y: 360, distance: 145.4
click at [673, 360] on div at bounding box center [676, 223] width 151 height 335
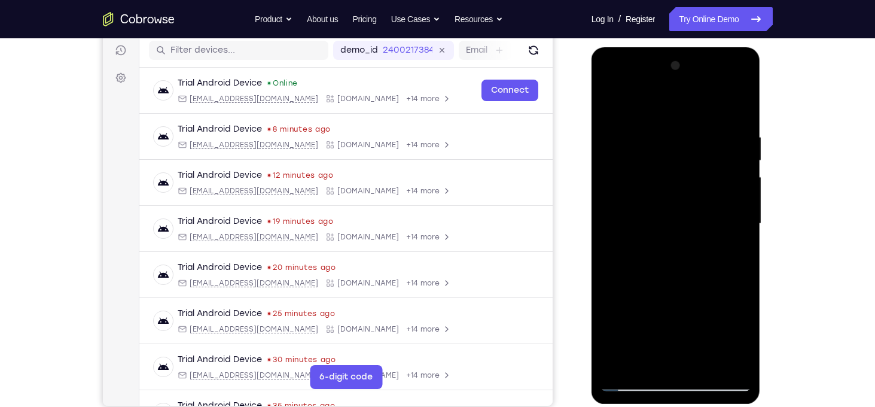
click at [707, 363] on div at bounding box center [676, 223] width 151 height 335
click at [613, 105] on div at bounding box center [676, 223] width 151 height 335
click at [658, 124] on div at bounding box center [676, 223] width 151 height 335
click at [736, 163] on div at bounding box center [676, 223] width 151 height 335
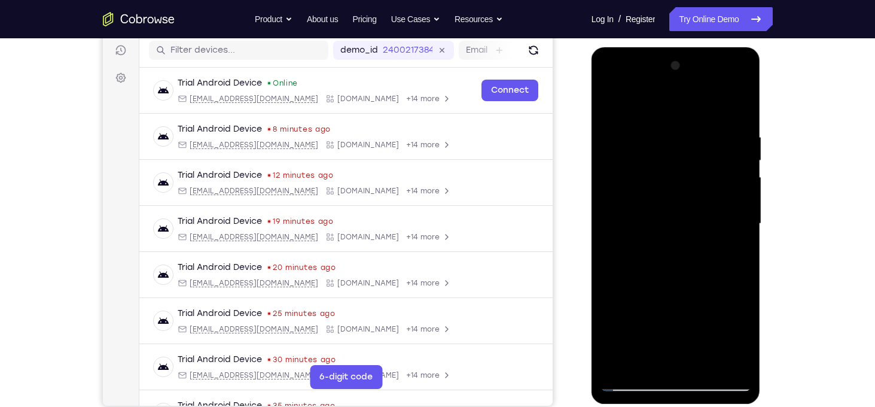
click at [736, 163] on div at bounding box center [676, 223] width 151 height 335
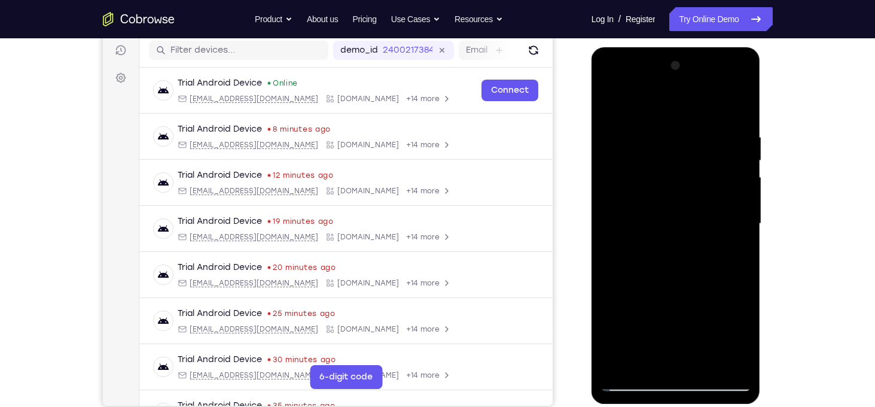
click at [739, 163] on div at bounding box center [676, 223] width 151 height 335
drag, startPoint x: 739, startPoint y: 163, endPoint x: 747, endPoint y: 160, distance: 7.6
click at [747, 160] on div at bounding box center [676, 223] width 151 height 335
click at [736, 159] on div at bounding box center [676, 223] width 151 height 335
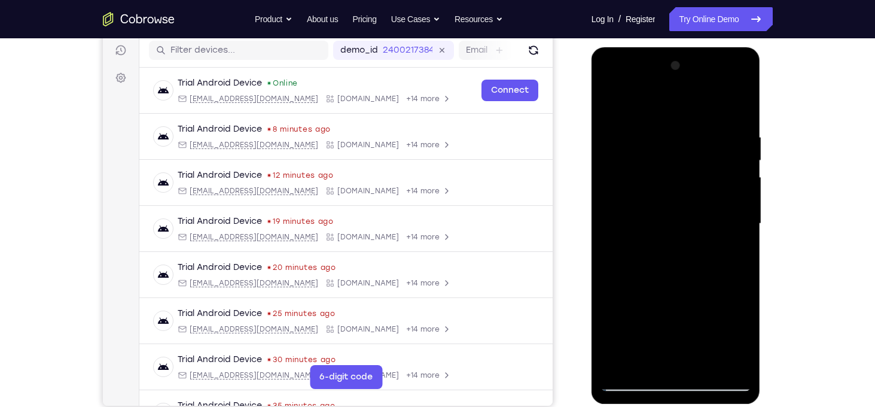
click at [739, 105] on div at bounding box center [676, 223] width 151 height 335
click at [703, 363] on div at bounding box center [676, 223] width 151 height 335
click at [652, 219] on div at bounding box center [676, 223] width 151 height 335
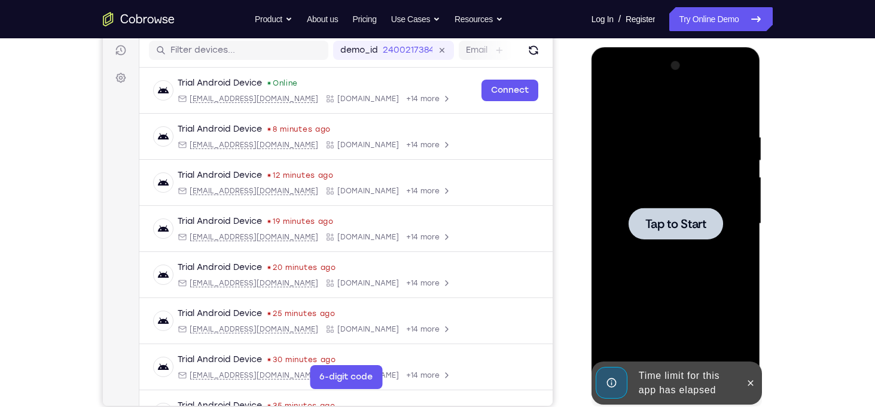
click at [671, 232] on div at bounding box center [676, 224] width 95 height 32
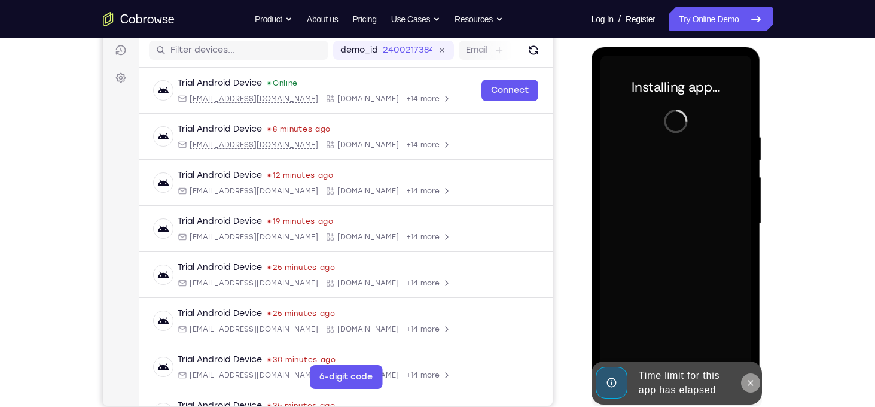
click at [748, 380] on icon at bounding box center [751, 383] width 10 height 10
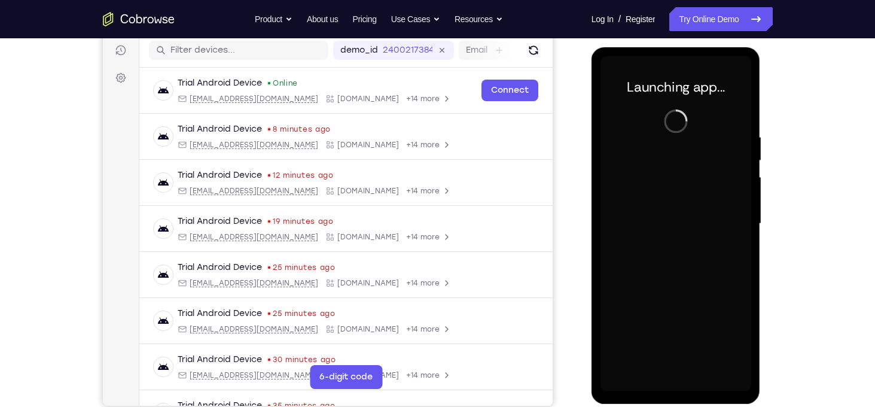
click at [678, 382] on div at bounding box center [676, 223] width 151 height 335
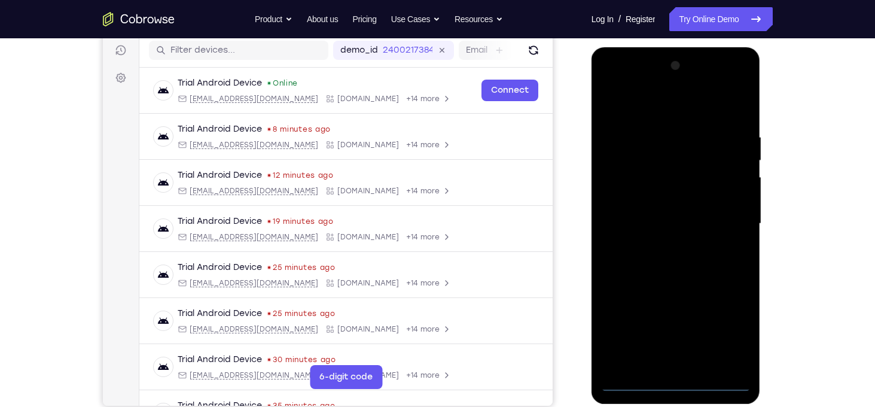
click at [678, 382] on div at bounding box center [676, 223] width 151 height 335
click at [728, 315] on div at bounding box center [676, 223] width 151 height 335
click at [731, 326] on div at bounding box center [676, 223] width 151 height 335
click at [671, 99] on div at bounding box center [676, 223] width 151 height 335
click at [722, 210] on div at bounding box center [676, 223] width 151 height 335
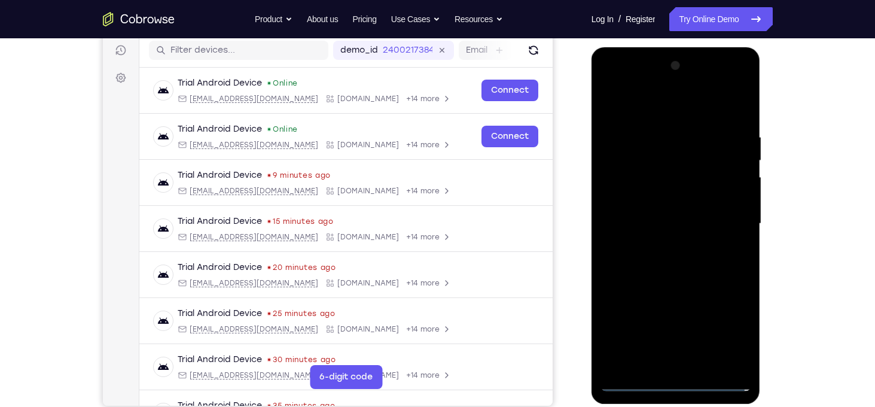
click at [668, 244] on div at bounding box center [676, 223] width 151 height 335
click at [668, 212] on div at bounding box center [676, 223] width 151 height 335
click at [664, 200] on div at bounding box center [676, 223] width 151 height 335
click at [674, 221] on div at bounding box center [676, 223] width 151 height 335
click at [711, 270] on div at bounding box center [676, 223] width 151 height 335
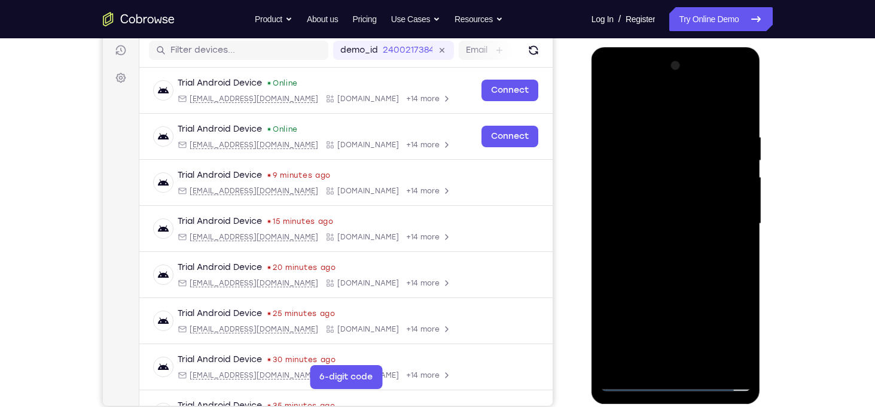
drag, startPoint x: 656, startPoint y: 115, endPoint x: 639, endPoint y: 34, distance: 83.2
click at [639, 47] on html "Online web based iOS Simulators and Android Emulators. Run iPhone, iPad, Mobile…" at bounding box center [677, 226] width 171 height 359
click at [706, 366] on div at bounding box center [676, 223] width 151 height 335
click at [697, 284] on div at bounding box center [676, 223] width 151 height 335
click at [664, 224] on div at bounding box center [676, 223] width 151 height 335
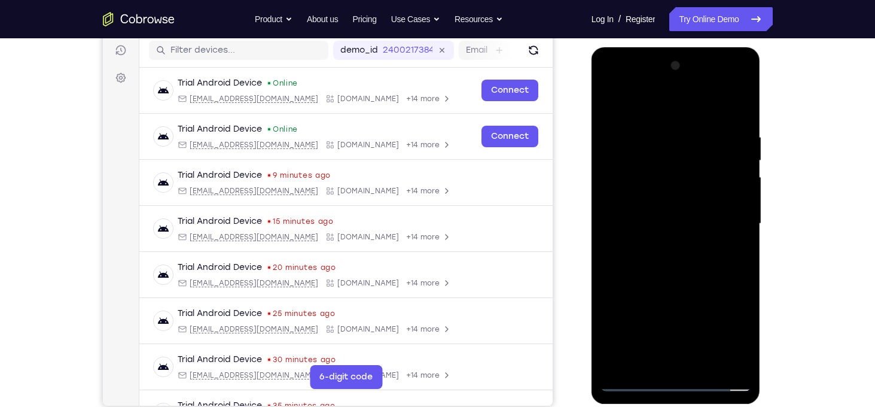
click at [654, 358] on div at bounding box center [676, 223] width 151 height 335
click at [745, 341] on div at bounding box center [676, 223] width 151 height 335
click at [643, 366] on div at bounding box center [676, 223] width 151 height 335
click at [714, 290] on div at bounding box center [676, 223] width 151 height 335
click at [710, 296] on div at bounding box center [676, 223] width 151 height 335
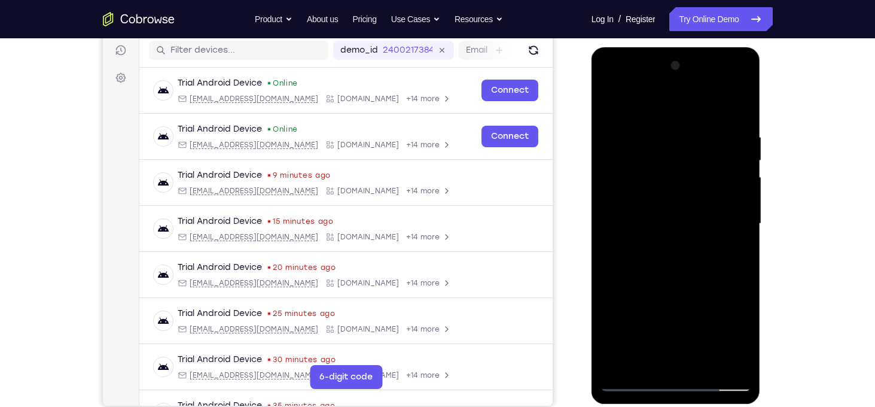
click at [738, 245] on div at bounding box center [676, 223] width 151 height 335
click at [644, 359] on div at bounding box center [676, 223] width 151 height 335
click at [611, 296] on div at bounding box center [676, 223] width 151 height 335
click at [646, 348] on div at bounding box center [676, 223] width 151 height 335
click at [731, 246] on div at bounding box center [676, 223] width 151 height 335
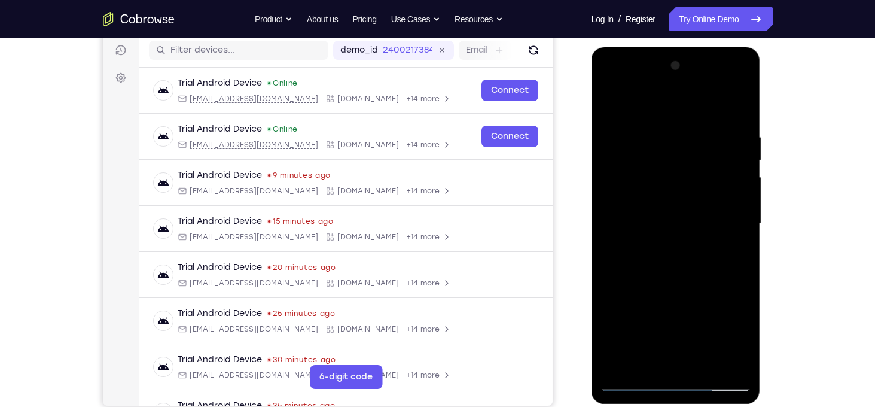
click at [613, 105] on div at bounding box center [676, 223] width 151 height 335
drag, startPoint x: 710, startPoint y: 142, endPoint x: 606, endPoint y: 110, distance: 108.8
click at [606, 110] on div at bounding box center [676, 223] width 151 height 335
click at [677, 131] on div at bounding box center [676, 223] width 151 height 335
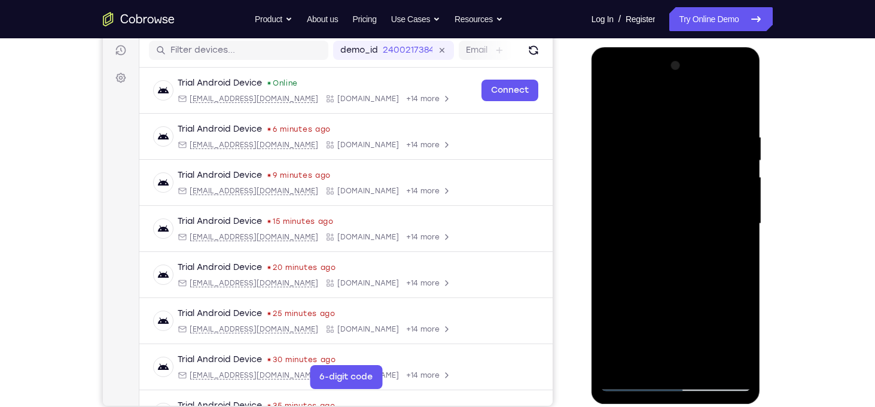
click at [736, 112] on div at bounding box center [676, 223] width 151 height 335
drag, startPoint x: 717, startPoint y: 148, endPoint x: 608, endPoint y: 133, distance: 109.8
click at [608, 133] on div at bounding box center [676, 223] width 151 height 335
drag, startPoint x: 742, startPoint y: 129, endPoint x: 575, endPoint y: 156, distance: 169.7
click at [592, 156] on html "Online web based iOS Simulators and Android Emulators. Run iPhone, iPad, Mobile…" at bounding box center [677, 226] width 171 height 359
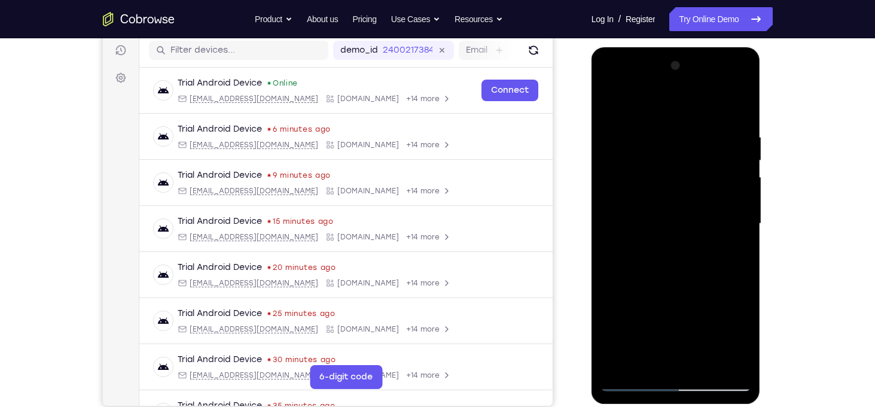
drag, startPoint x: 717, startPoint y: 129, endPoint x: 616, endPoint y: 131, distance: 101.7
click at [616, 131] on div at bounding box center [676, 223] width 151 height 335
click at [629, 133] on div at bounding box center [676, 223] width 151 height 335
click at [736, 361] on div at bounding box center [676, 223] width 151 height 335
click at [696, 365] on div at bounding box center [676, 223] width 151 height 335
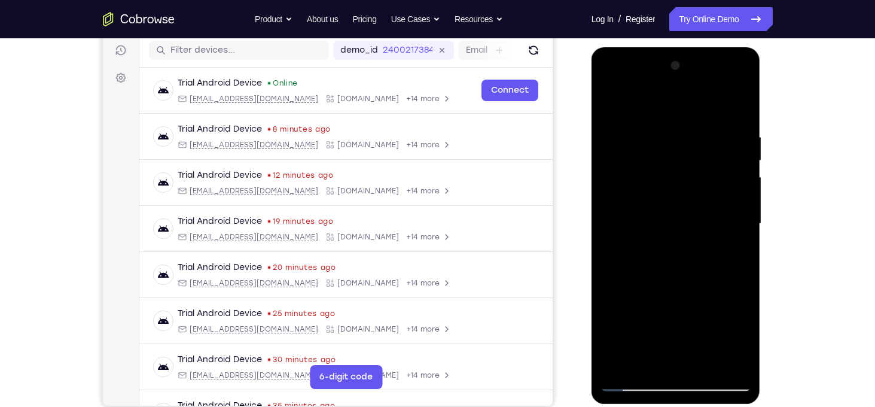
click at [647, 361] on div at bounding box center [676, 223] width 151 height 335
click at [708, 334] on div at bounding box center [676, 223] width 151 height 335
click at [702, 212] on div at bounding box center [676, 223] width 151 height 335
click at [716, 358] on div at bounding box center [676, 223] width 151 height 335
click at [735, 363] on div at bounding box center [676, 223] width 151 height 335
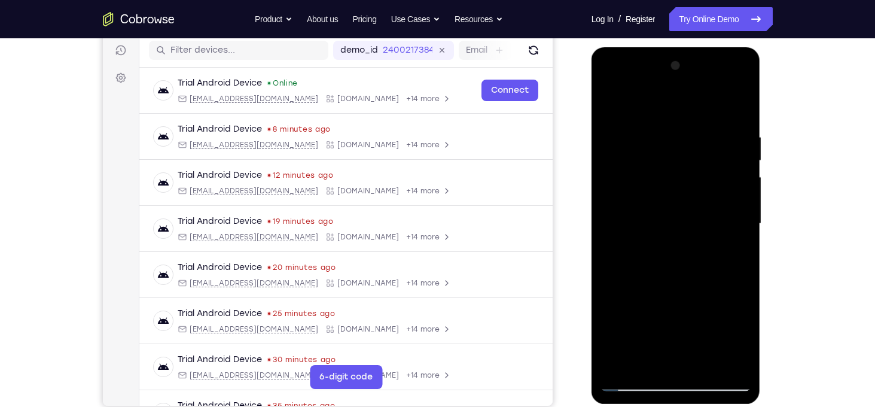
click at [732, 275] on div at bounding box center [676, 223] width 151 height 335
click at [709, 360] on div at bounding box center [676, 223] width 151 height 335
click at [614, 105] on div at bounding box center [676, 223] width 151 height 335
click at [674, 246] on div at bounding box center [676, 223] width 151 height 335
click at [652, 357] on div at bounding box center [676, 223] width 151 height 335
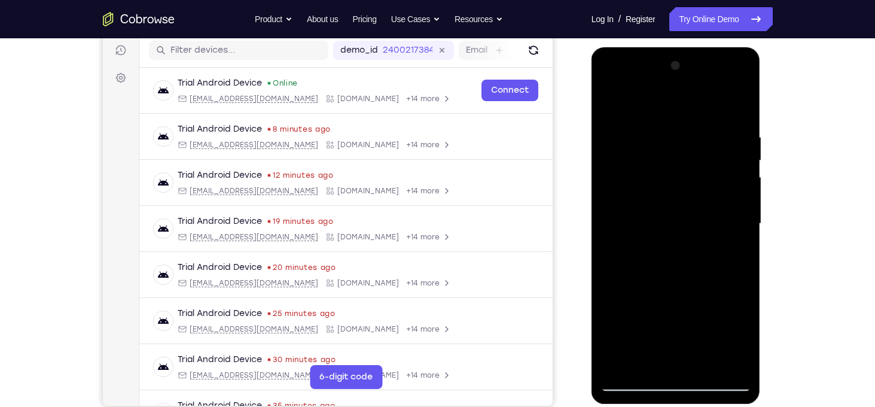
click at [639, 293] on div at bounding box center [676, 223] width 151 height 335
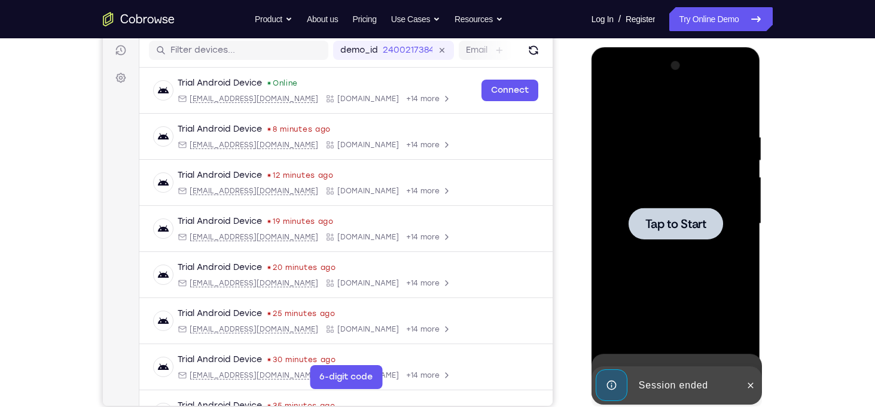
click at [616, 47] on div "Tap to Start" at bounding box center [676, 47] width 169 height 0
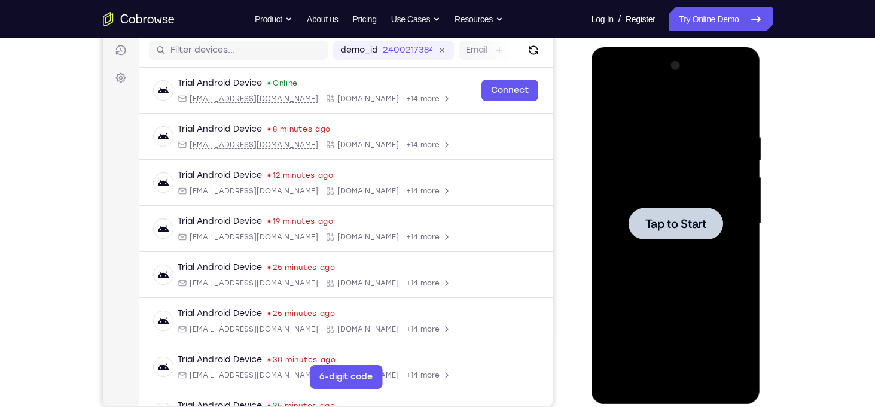
click at [656, 220] on span "Tap to Start" at bounding box center [676, 224] width 61 height 12
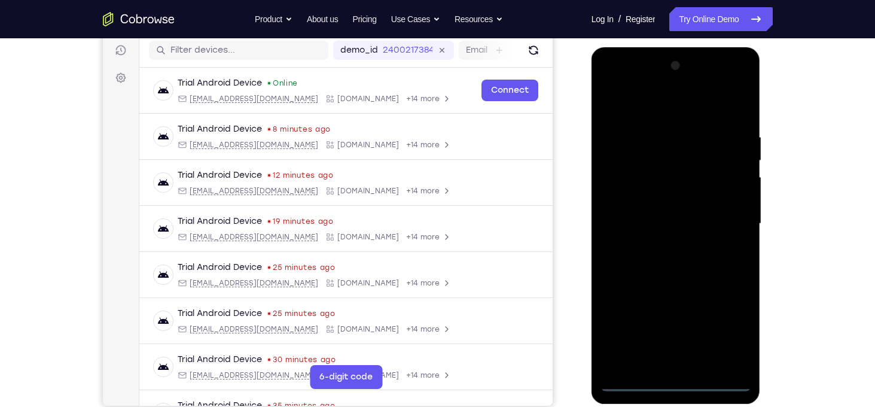
click at [681, 385] on div at bounding box center [676, 223] width 151 height 335
click at [719, 340] on div at bounding box center [676, 223] width 151 height 335
click at [654, 109] on div at bounding box center [676, 223] width 151 height 335
click at [725, 218] on div at bounding box center [676, 223] width 151 height 335
click at [661, 248] on div at bounding box center [676, 223] width 151 height 335
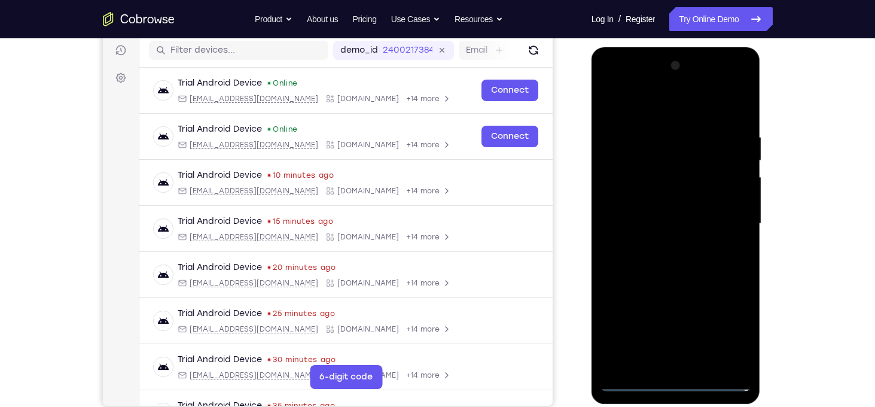
click at [664, 208] on div at bounding box center [676, 223] width 151 height 335
click at [662, 202] on div at bounding box center [676, 223] width 151 height 335
click at [678, 226] on div at bounding box center [676, 223] width 151 height 335
click at [675, 277] on div at bounding box center [676, 223] width 151 height 335
drag, startPoint x: 678, startPoint y: 112, endPoint x: 672, endPoint y: 56, distance: 57.2
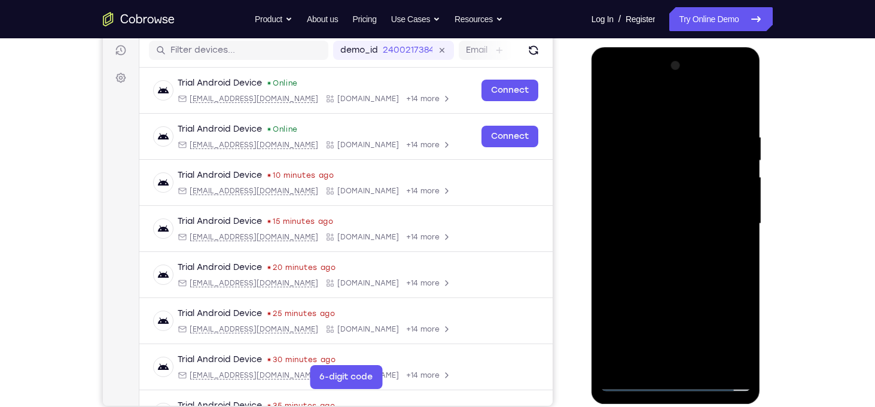
click at [672, 56] on div at bounding box center [676, 223] width 151 height 335
click at [704, 361] on div at bounding box center [676, 223] width 151 height 335
click at [686, 297] on div at bounding box center [676, 223] width 151 height 335
click at [681, 222] on div at bounding box center [676, 223] width 151 height 335
click at [657, 359] on div at bounding box center [676, 223] width 151 height 335
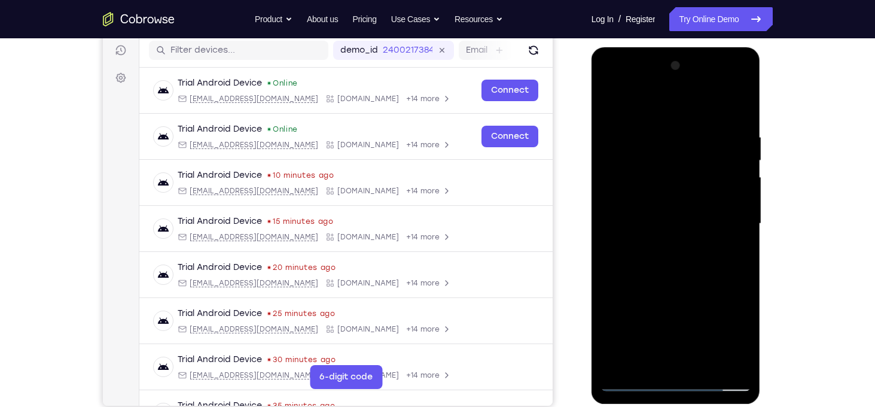
click at [649, 360] on div at bounding box center [676, 223] width 151 height 335
click at [708, 290] on div at bounding box center [676, 223] width 151 height 335
click at [728, 246] on div at bounding box center [676, 223] width 151 height 335
click at [609, 101] on div at bounding box center [676, 223] width 151 height 335
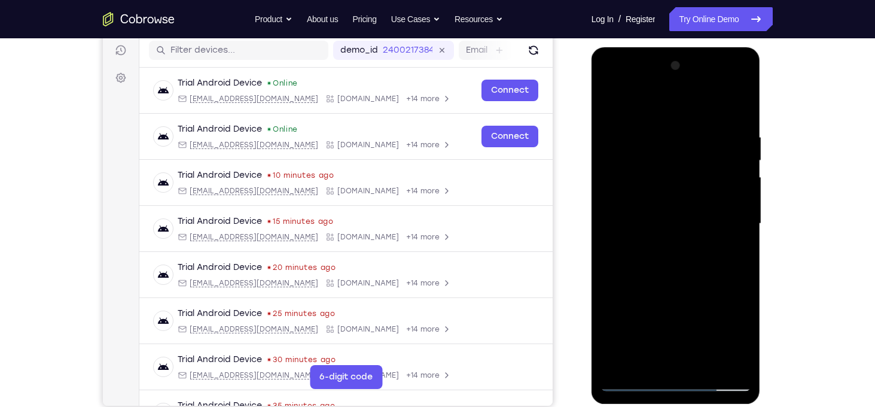
click at [711, 364] on div at bounding box center [676, 223] width 151 height 335
click at [620, 105] on div at bounding box center [676, 223] width 151 height 335
click at [666, 135] on div at bounding box center [676, 223] width 151 height 335
click at [739, 109] on div at bounding box center [676, 223] width 151 height 335
drag, startPoint x: 731, startPoint y: 121, endPoint x: 620, endPoint y: 109, distance: 110.7
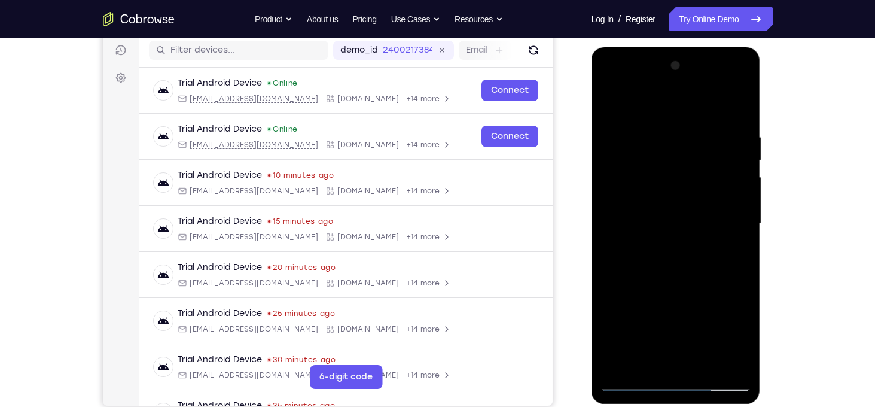
click at [620, 109] on div at bounding box center [676, 223] width 151 height 335
drag, startPoint x: 737, startPoint y: 131, endPoint x: 626, endPoint y: 120, distance: 111.2
click at [626, 120] on div at bounding box center [676, 223] width 151 height 335
drag, startPoint x: 681, startPoint y: 165, endPoint x: 654, endPoint y: 389, distance: 226.0
click at [654, 389] on div at bounding box center [676, 223] width 151 height 335
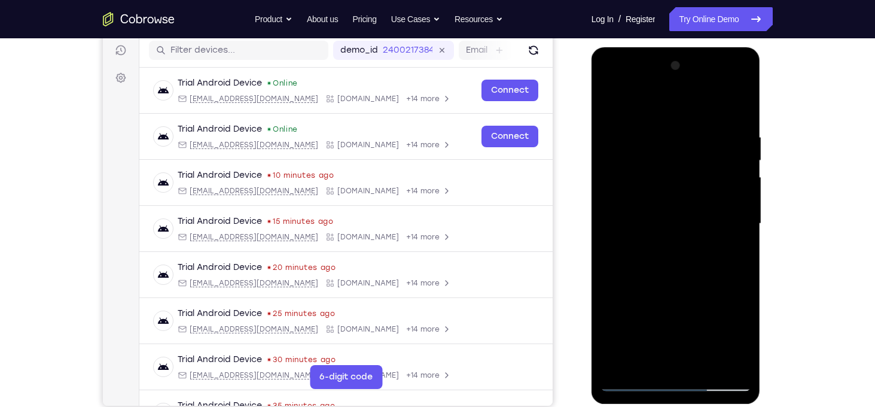
drag, startPoint x: 719, startPoint y: 131, endPoint x: 652, endPoint y: 135, distance: 66.5
click at [652, 135] on div at bounding box center [676, 223] width 151 height 335
drag, startPoint x: 652, startPoint y: 135, endPoint x: 750, endPoint y: 166, distance: 102.2
click at [750, 166] on div at bounding box center [676, 223] width 151 height 335
click at [667, 138] on div at bounding box center [676, 223] width 151 height 335
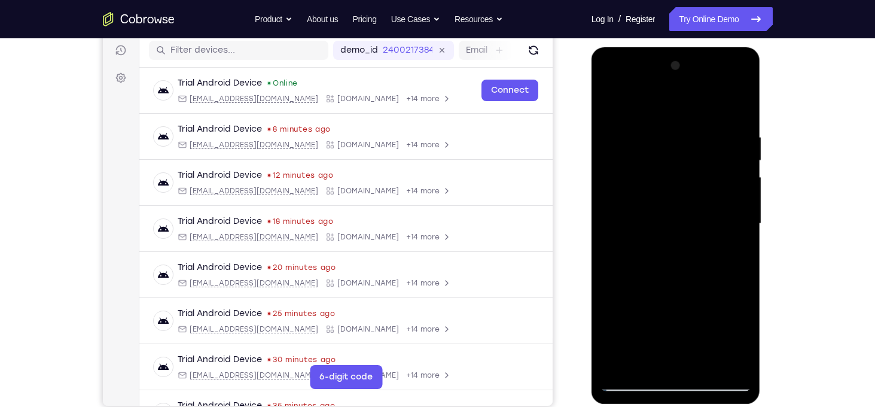
click at [702, 368] on div at bounding box center [676, 223] width 151 height 335
click at [675, 218] on div at bounding box center [676, 223] width 151 height 335
click at [669, 319] on div at bounding box center [676, 223] width 151 height 335
click at [698, 322] on div at bounding box center [676, 223] width 151 height 335
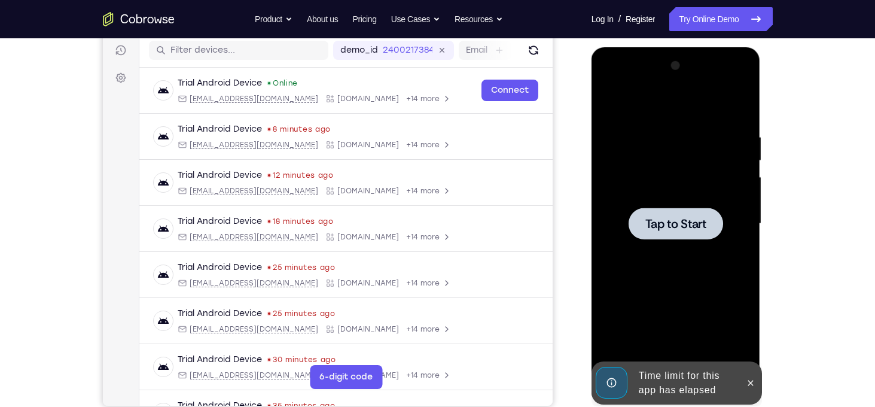
click at [683, 222] on span "Tap to Start" at bounding box center [676, 224] width 61 height 12
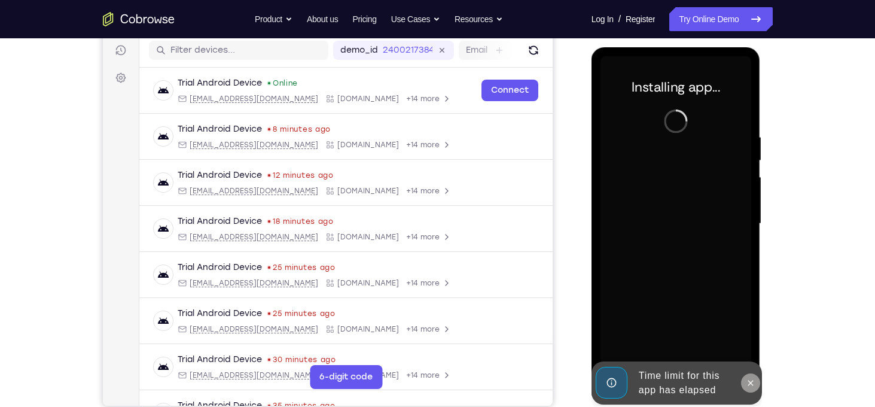
click at [750, 382] on icon at bounding box center [751, 383] width 10 height 10
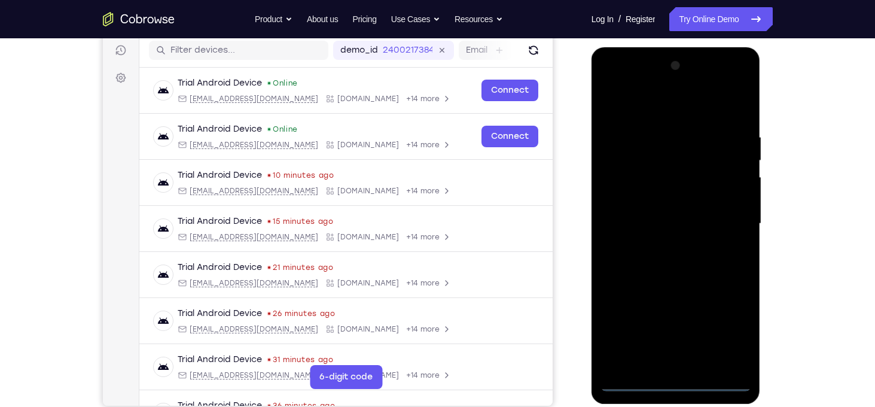
click at [681, 385] on div at bounding box center [676, 223] width 151 height 335
click at [728, 337] on div at bounding box center [676, 223] width 151 height 335
click at [624, 109] on div at bounding box center [676, 223] width 151 height 335
click at [723, 215] on div at bounding box center [676, 223] width 151 height 335
click at [668, 248] on div at bounding box center [676, 223] width 151 height 335
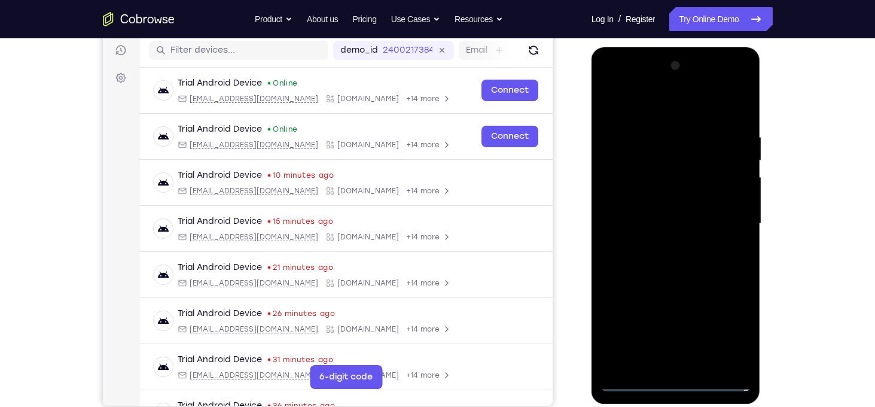
click at [667, 200] on div at bounding box center [676, 223] width 151 height 335
click at [667, 210] on div at bounding box center [676, 223] width 151 height 335
click at [685, 196] on div at bounding box center [676, 223] width 151 height 335
click at [704, 363] on div at bounding box center [676, 223] width 151 height 335
click at [673, 294] on div at bounding box center [676, 223] width 151 height 335
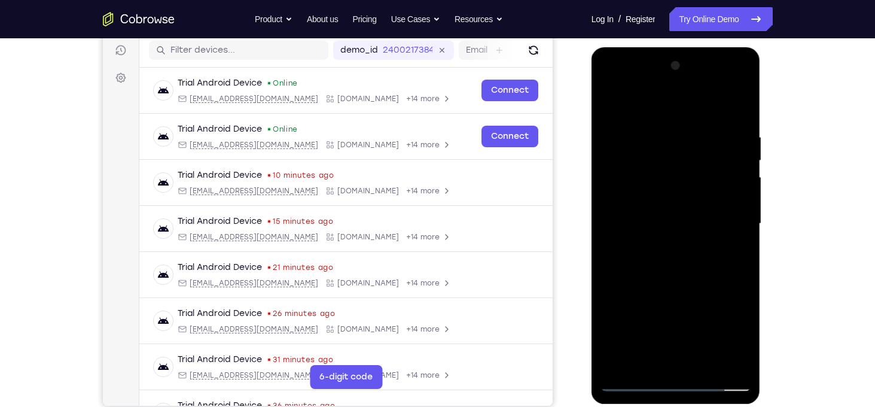
click at [660, 221] on div at bounding box center [676, 223] width 151 height 335
click at [677, 321] on div at bounding box center [676, 223] width 151 height 335
click at [701, 325] on div at bounding box center [676, 223] width 151 height 335
click at [737, 337] on div at bounding box center [676, 223] width 151 height 335
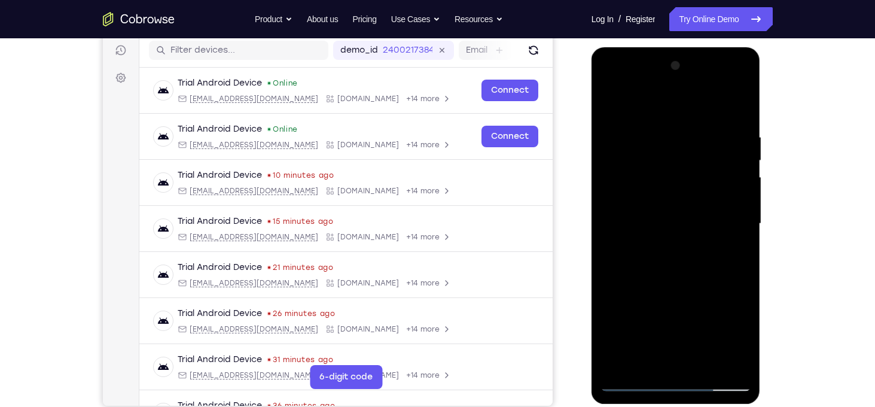
click at [737, 337] on div at bounding box center [676, 223] width 151 height 335
click at [647, 358] on div at bounding box center [676, 223] width 151 height 335
click at [713, 296] on div at bounding box center [676, 223] width 151 height 335
drag, startPoint x: 702, startPoint y: 328, endPoint x: 709, endPoint y: 179, distance: 149.1
click at [709, 179] on div at bounding box center [676, 223] width 151 height 335
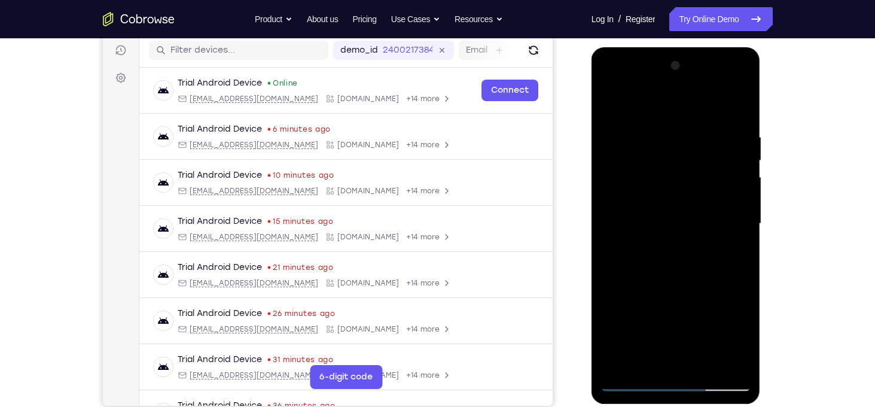
drag, startPoint x: 709, startPoint y: 339, endPoint x: 692, endPoint y: 203, distance: 137.4
click at [692, 203] on div at bounding box center [676, 223] width 151 height 335
drag, startPoint x: 626, startPoint y: 291, endPoint x: 629, endPoint y: 330, distance: 39.0
click at [629, 330] on div at bounding box center [676, 223] width 151 height 335
click at [608, 300] on div at bounding box center [676, 223] width 151 height 335
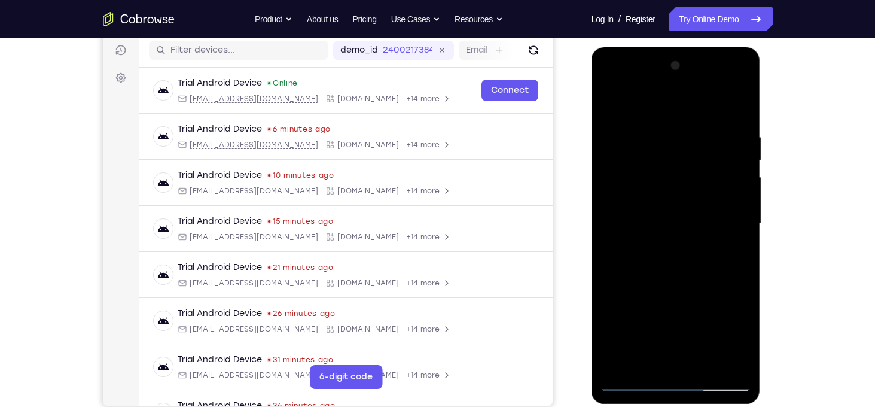
click at [733, 243] on div at bounding box center [676, 223] width 151 height 335
click at [641, 184] on div at bounding box center [676, 223] width 151 height 335
click at [681, 287] on div at bounding box center [676, 223] width 151 height 335
click at [644, 214] on div at bounding box center [676, 223] width 151 height 335
click at [667, 318] on div at bounding box center [676, 223] width 151 height 335
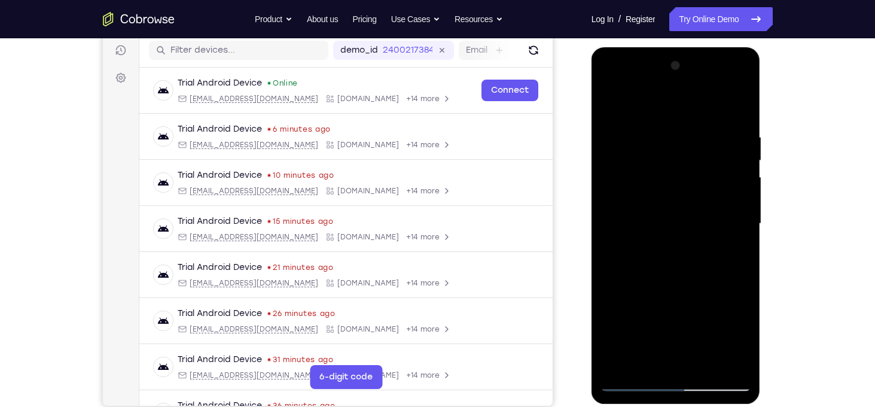
click at [743, 342] on div at bounding box center [676, 223] width 151 height 335
click at [645, 364] on div at bounding box center [676, 223] width 151 height 335
click at [632, 295] on div at bounding box center [676, 223] width 151 height 335
click at [733, 243] on div at bounding box center [676, 223] width 151 height 335
click at [642, 195] on div at bounding box center [676, 223] width 151 height 335
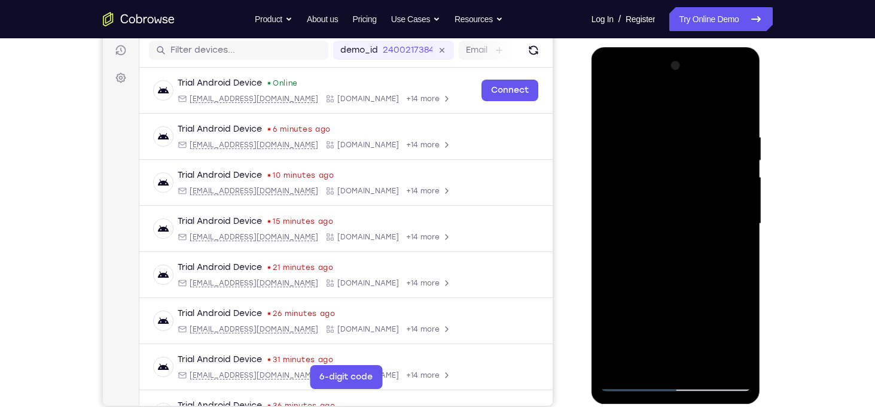
click at [608, 104] on div at bounding box center [676, 223] width 151 height 335
click at [614, 104] on div at bounding box center [676, 223] width 151 height 335
click at [664, 131] on div at bounding box center [676, 223] width 151 height 335
click at [738, 184] on div at bounding box center [676, 223] width 151 height 335
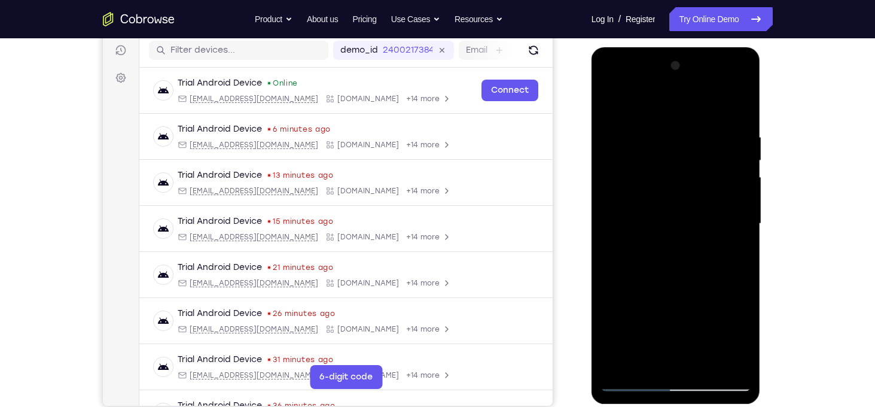
click at [738, 184] on div at bounding box center [676, 223] width 151 height 335
drag, startPoint x: 636, startPoint y: 205, endPoint x: 868, endPoint y: 214, distance: 232.3
click at [762, 214] on html "Online web based iOS Simulators and Android Emulators. Run iPhone, iPad, Mobile…" at bounding box center [677, 226] width 171 height 359
click at [661, 226] on div at bounding box center [676, 223] width 151 height 335
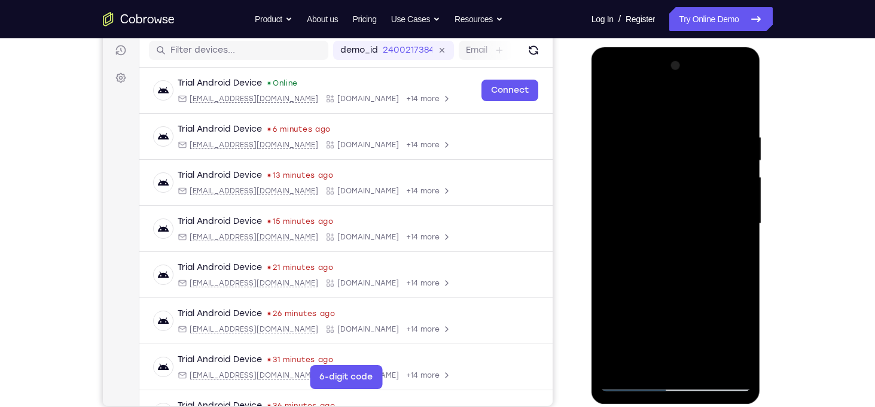
click at [675, 205] on div at bounding box center [676, 223] width 151 height 335
click at [621, 143] on div at bounding box center [676, 223] width 151 height 335
click at [737, 184] on div at bounding box center [676, 223] width 151 height 335
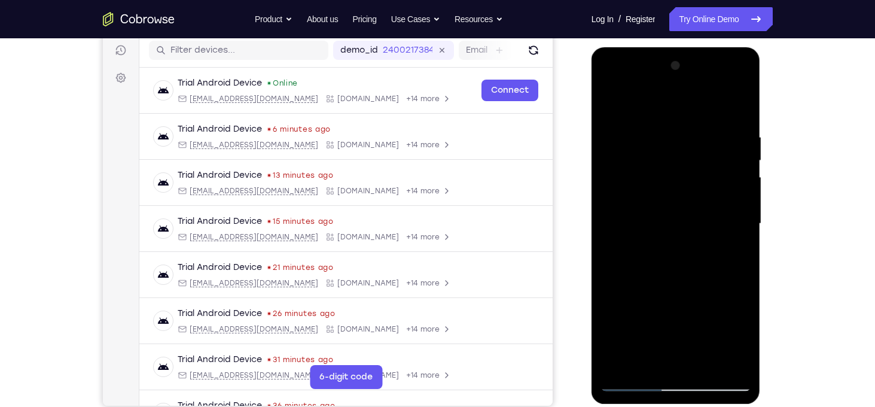
click at [737, 184] on div at bounding box center [676, 223] width 151 height 335
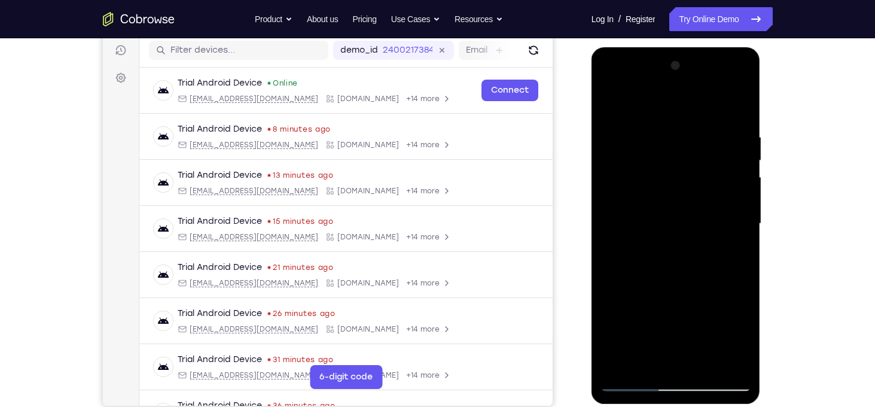
click at [737, 184] on div at bounding box center [676, 223] width 151 height 335
click at [735, 106] on div at bounding box center [676, 223] width 151 height 335
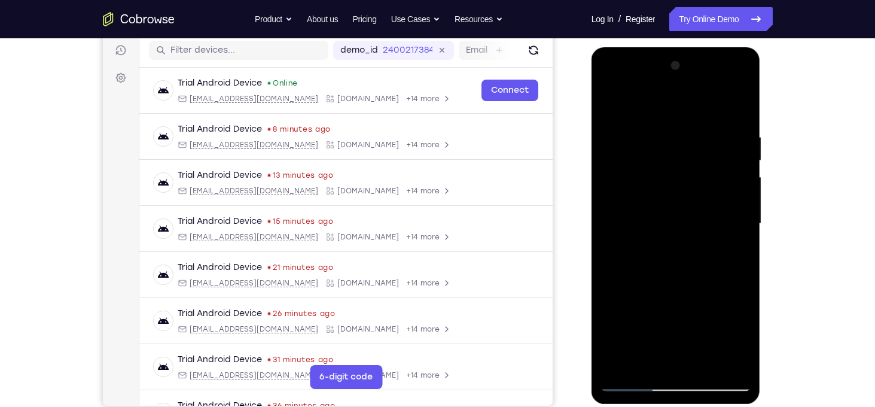
click at [621, 364] on div at bounding box center [676, 223] width 151 height 335
click at [698, 140] on div at bounding box center [676, 223] width 151 height 335
click at [708, 366] on div at bounding box center [676, 223] width 151 height 335
click at [662, 222] on div at bounding box center [676, 223] width 151 height 335
click at [640, 297] on div at bounding box center [676, 223] width 151 height 335
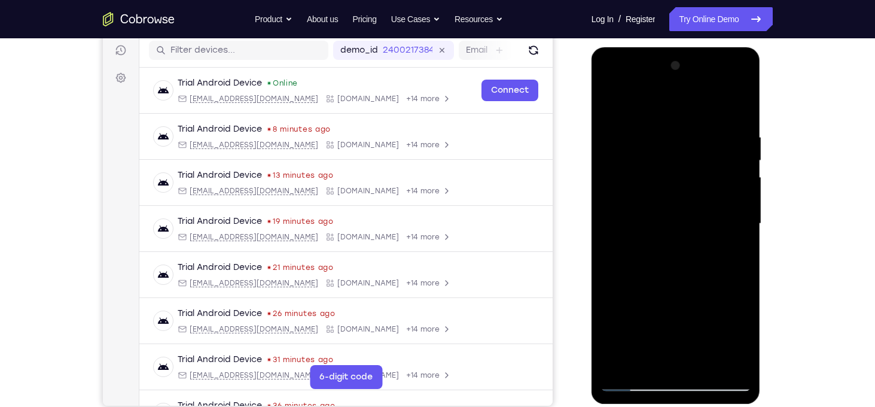
click at [671, 296] on div at bounding box center [676, 223] width 151 height 335
click at [650, 359] on div at bounding box center [676, 223] width 151 height 335
click at [610, 296] on div at bounding box center [676, 223] width 151 height 335
click at [726, 244] on div at bounding box center [676, 223] width 151 height 335
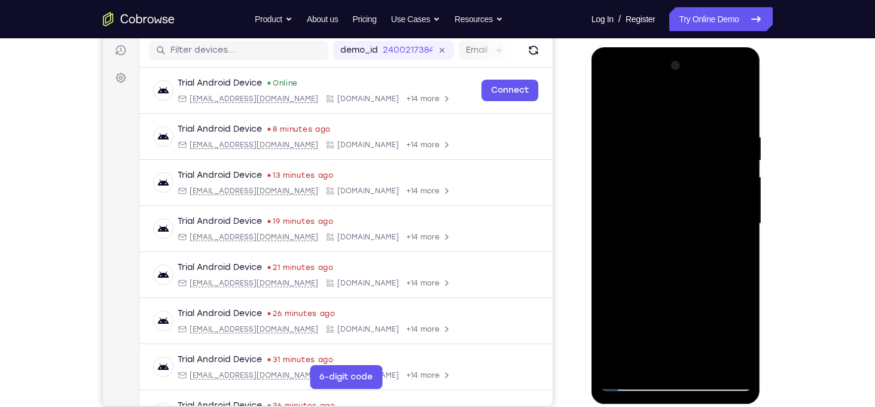
click at [726, 244] on div at bounding box center [676, 223] width 151 height 335
click at [735, 245] on div at bounding box center [676, 223] width 151 height 335
click at [648, 179] on div at bounding box center [676, 223] width 151 height 335
click at [681, 287] on div at bounding box center [676, 223] width 151 height 335
click at [646, 363] on div at bounding box center [676, 223] width 151 height 335
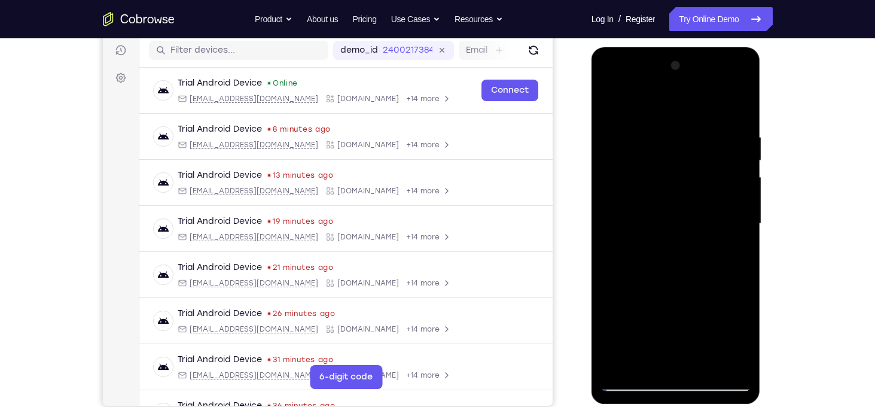
click at [616, 298] on div at bounding box center [676, 223] width 151 height 335
click at [737, 246] on div at bounding box center [676, 223] width 151 height 335
click at [656, 215] on div at bounding box center [676, 223] width 151 height 335
click at [649, 303] on div at bounding box center [676, 223] width 151 height 335
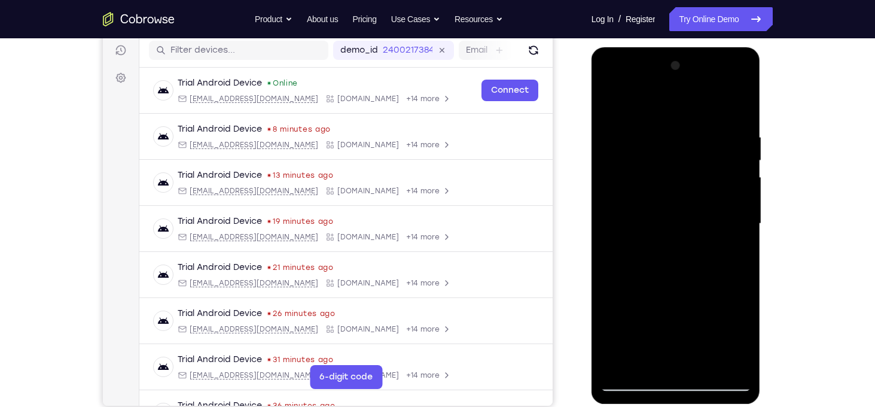
click at [678, 296] on div at bounding box center [676, 223] width 151 height 335
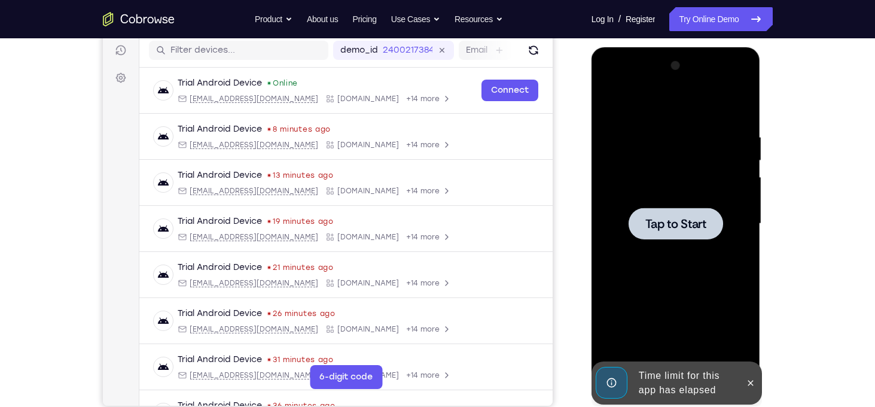
click at [670, 223] on span "Tap to Start" at bounding box center [676, 224] width 61 height 12
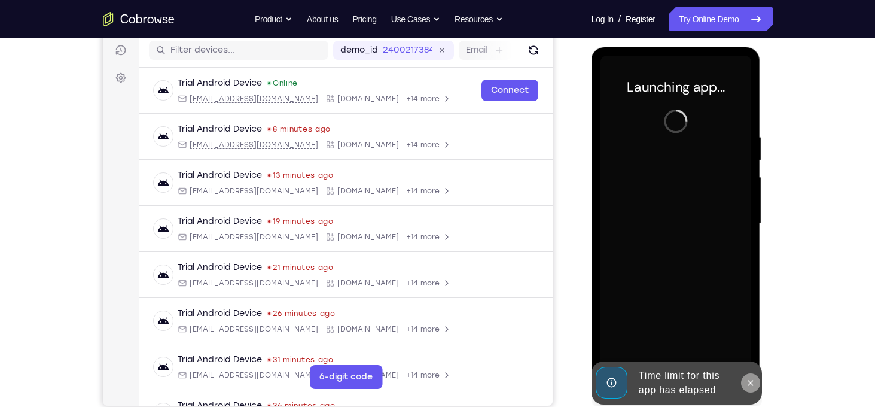
click at [759, 385] on button at bounding box center [750, 382] width 19 height 19
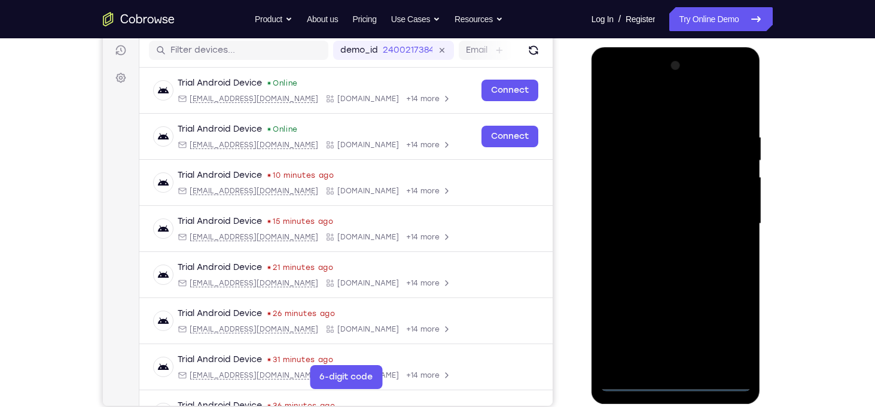
click at [681, 385] on div at bounding box center [676, 223] width 151 height 335
click at [723, 337] on div at bounding box center [676, 223] width 151 height 335
click at [650, 111] on div at bounding box center [676, 223] width 151 height 335
click at [725, 212] on div at bounding box center [676, 223] width 151 height 335
click at [664, 248] on div at bounding box center [676, 223] width 151 height 335
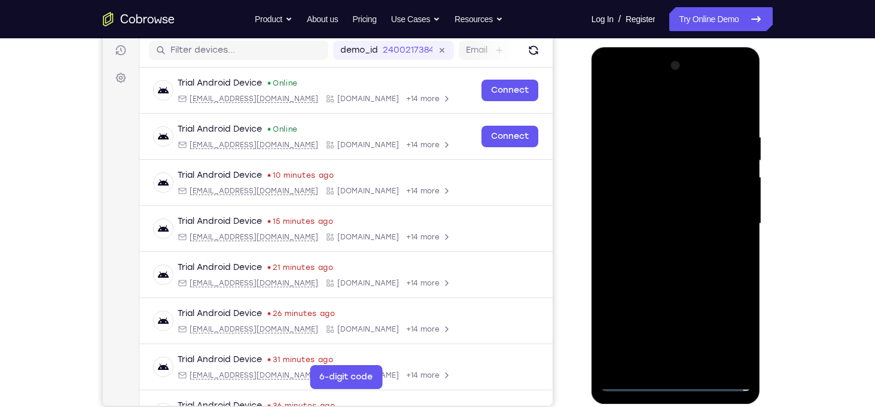
click at [672, 209] on div at bounding box center [676, 223] width 151 height 335
click at [671, 198] on div at bounding box center [676, 223] width 151 height 335
click at [680, 223] on div at bounding box center [676, 223] width 151 height 335
click at [696, 275] on div at bounding box center [676, 223] width 151 height 335
click at [707, 361] on div at bounding box center [676, 223] width 151 height 335
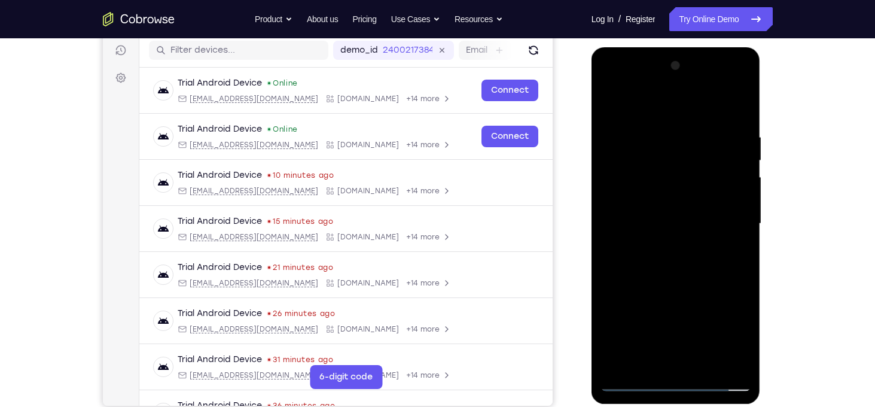
click at [672, 281] on div at bounding box center [676, 223] width 151 height 335
click at [681, 215] on div at bounding box center [676, 223] width 151 height 335
click at [647, 272] on div at bounding box center [676, 223] width 151 height 335
click at [678, 276] on div at bounding box center [676, 223] width 151 height 335
click at [652, 190] on div at bounding box center [676, 223] width 151 height 335
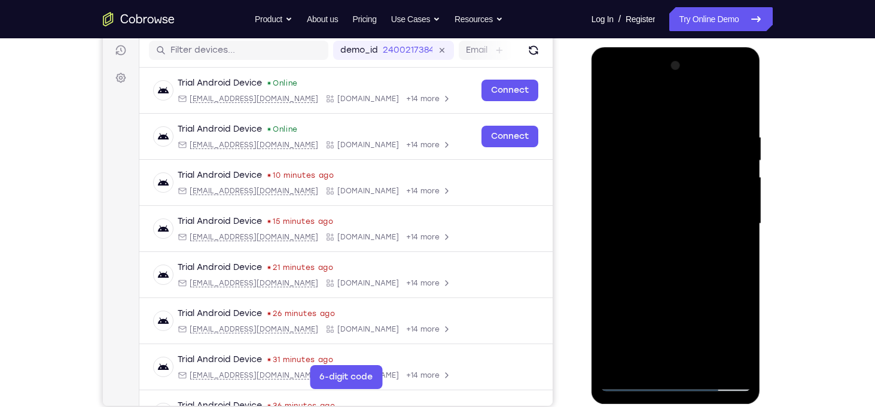
click at [648, 354] on div at bounding box center [676, 223] width 151 height 335
click at [647, 360] on div at bounding box center [676, 223] width 151 height 335
click at [707, 291] on div at bounding box center [676, 223] width 151 height 335
click at [642, 168] on div at bounding box center [676, 223] width 151 height 335
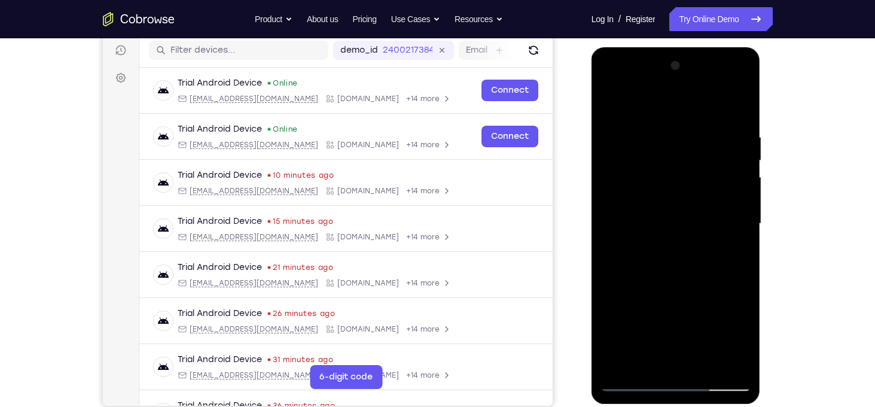
click at [674, 284] on div at bounding box center [676, 223] width 151 height 335
click at [647, 361] on div at bounding box center [676, 223] width 151 height 335
click at [611, 289] on div at bounding box center [676, 223] width 151 height 335
click at [612, 107] on div at bounding box center [676, 223] width 151 height 335
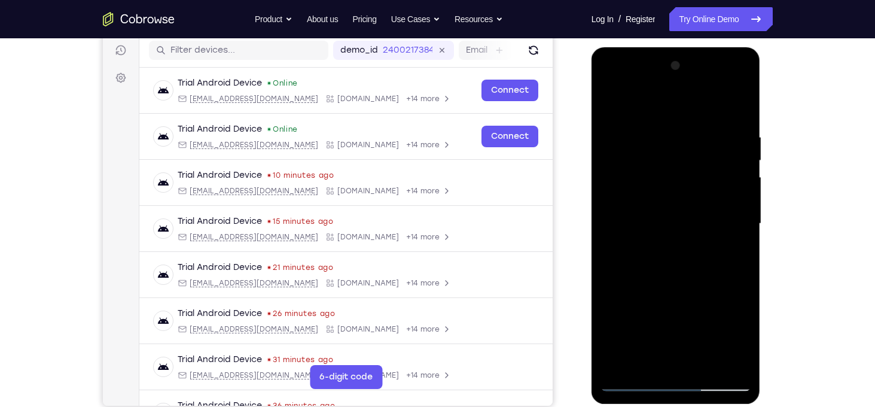
click at [612, 107] on div at bounding box center [676, 223] width 151 height 335
click at [661, 146] on div at bounding box center [676, 223] width 151 height 335
drag, startPoint x: 687, startPoint y: 237, endPoint x: 690, endPoint y: 179, distance: 57.5
click at [690, 179] on div at bounding box center [676, 223] width 151 height 335
drag, startPoint x: 711, startPoint y: 284, endPoint x: 716, endPoint y: 143, distance: 140.7
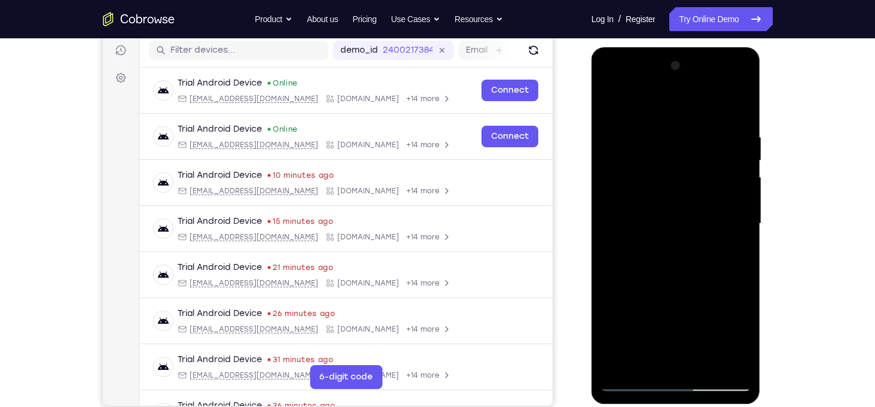
click at [716, 143] on div at bounding box center [676, 223] width 151 height 335
drag, startPoint x: 702, startPoint y: 159, endPoint x: 681, endPoint y: 330, distance: 172.4
click at [681, 330] on div at bounding box center [676, 223] width 151 height 335
click at [632, 143] on div at bounding box center [676, 223] width 151 height 335
click at [682, 120] on div at bounding box center [676, 223] width 151 height 335
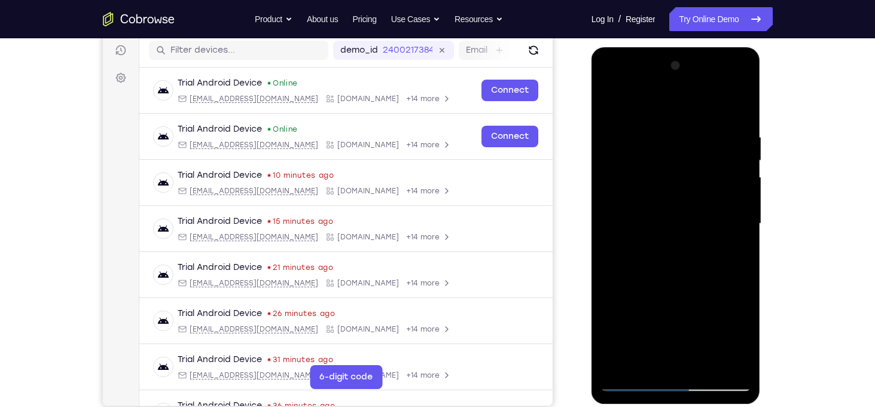
click at [702, 363] on div at bounding box center [676, 223] width 151 height 335
drag, startPoint x: 637, startPoint y: 161, endPoint x: 641, endPoint y: 258, distance: 97.6
click at [641, 258] on div at bounding box center [676, 223] width 151 height 335
click at [611, 105] on div at bounding box center [676, 223] width 151 height 335
drag, startPoint x: 706, startPoint y: 306, endPoint x: 681, endPoint y: 90, distance: 217.4
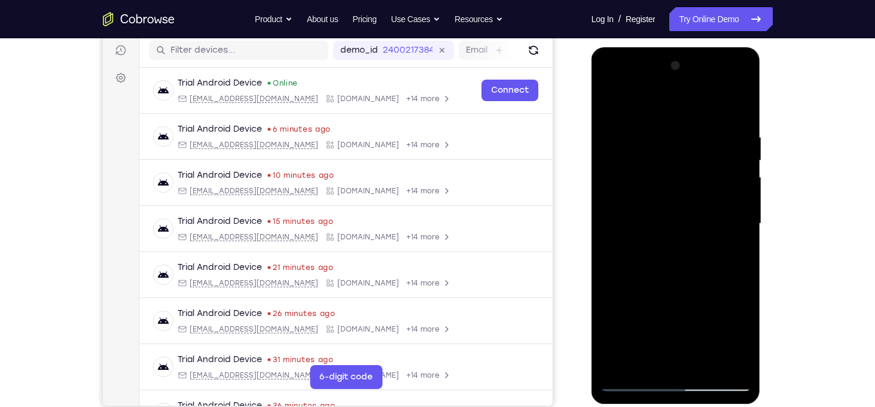
click at [681, 90] on div at bounding box center [676, 223] width 151 height 335
drag, startPoint x: 687, startPoint y: 261, endPoint x: 708, endPoint y: 93, distance: 169.9
click at [708, 93] on div at bounding box center [676, 223] width 151 height 335
drag, startPoint x: 705, startPoint y: 290, endPoint x: 716, endPoint y: 140, distance: 150.0
click at [716, 140] on div at bounding box center [676, 223] width 151 height 335
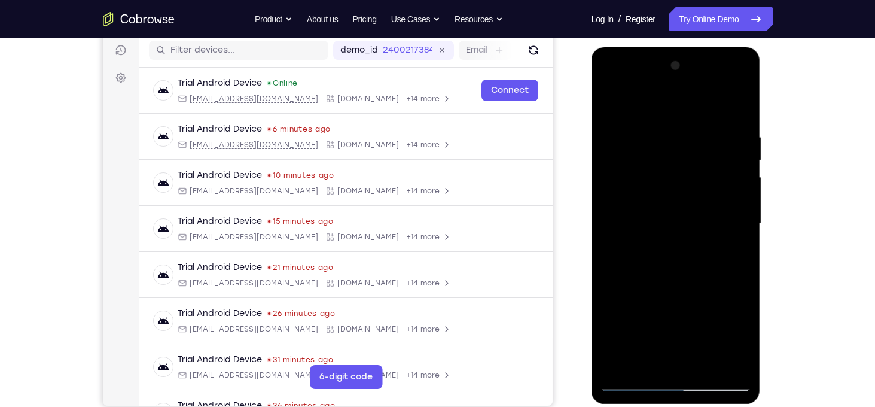
drag, startPoint x: 703, startPoint y: 259, endPoint x: 699, endPoint y: 178, distance: 80.9
click at [699, 178] on div at bounding box center [676, 223] width 151 height 335
click at [609, 181] on div at bounding box center [676, 223] width 151 height 335
click at [669, 227] on div at bounding box center [676, 223] width 151 height 335
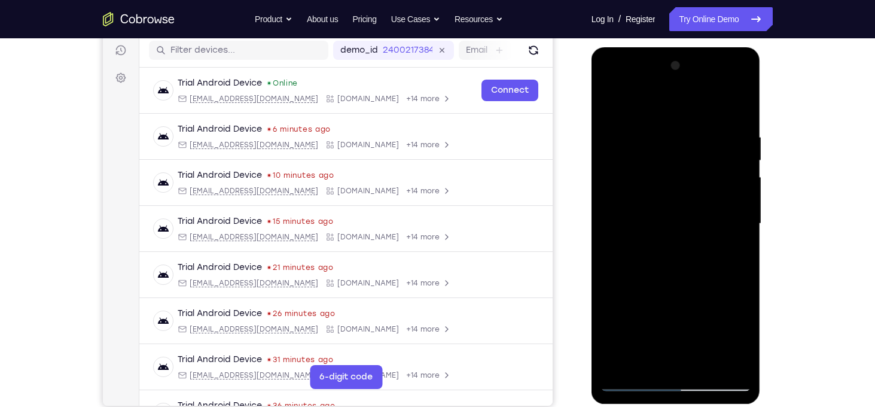
click at [744, 183] on div at bounding box center [676, 223] width 151 height 335
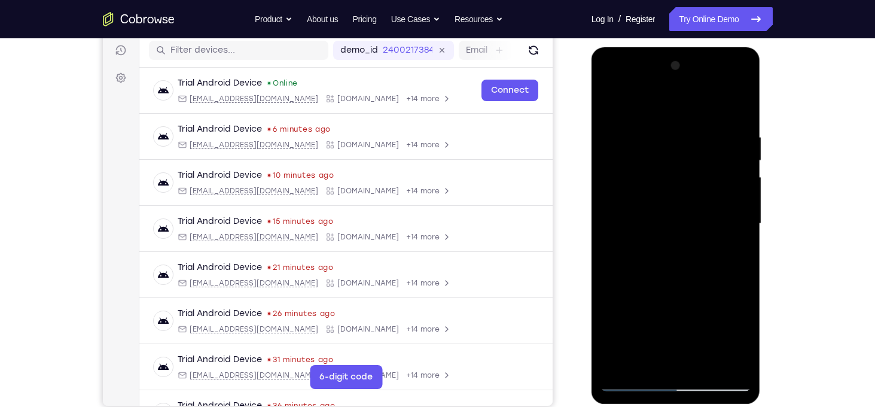
click at [706, 364] on div at bounding box center [676, 223] width 151 height 335
click at [649, 224] on div at bounding box center [676, 223] width 151 height 335
click at [685, 291] on div at bounding box center [676, 223] width 151 height 335
click at [710, 294] on div at bounding box center [676, 223] width 151 height 335
click at [647, 363] on div at bounding box center [676, 223] width 151 height 335
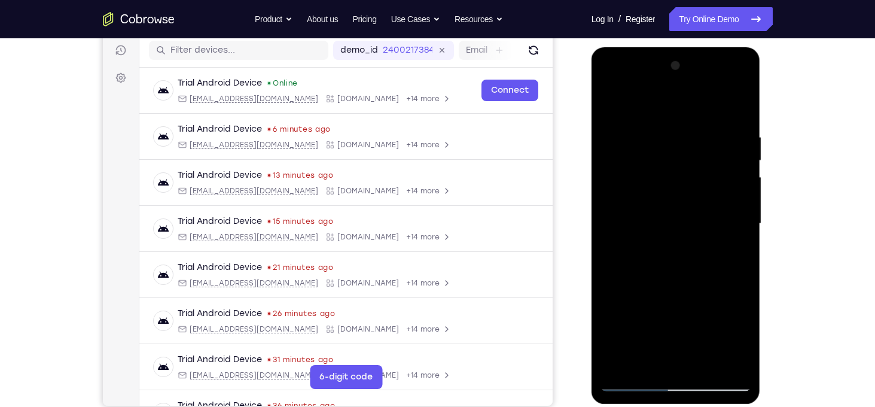
click at [610, 294] on div at bounding box center [676, 223] width 151 height 335
click at [643, 174] on div at bounding box center [676, 223] width 151 height 335
click at [665, 299] on div at bounding box center [676, 223] width 151 height 335
click at [647, 363] on div at bounding box center [676, 223] width 151 height 335
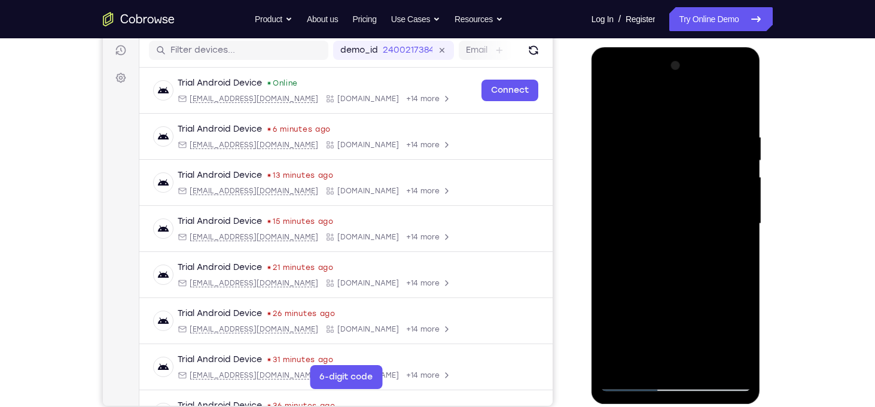
click at [616, 291] on div at bounding box center [676, 223] width 151 height 335
drag, startPoint x: 651, startPoint y: 327, endPoint x: 668, endPoint y: 273, distance: 56.6
click at [668, 273] on div at bounding box center [676, 223] width 151 height 335
click at [662, 320] on div at bounding box center [676, 223] width 151 height 335
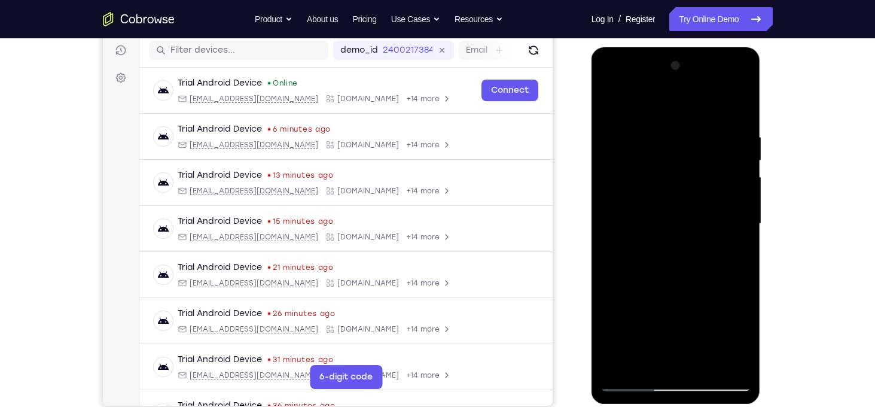
click at [736, 248] on div at bounding box center [676, 223] width 151 height 335
click at [616, 106] on div at bounding box center [676, 223] width 151 height 335
drag, startPoint x: 704, startPoint y: 309, endPoint x: 698, endPoint y: 91, distance: 217.9
click at [698, 91] on div at bounding box center [676, 223] width 151 height 335
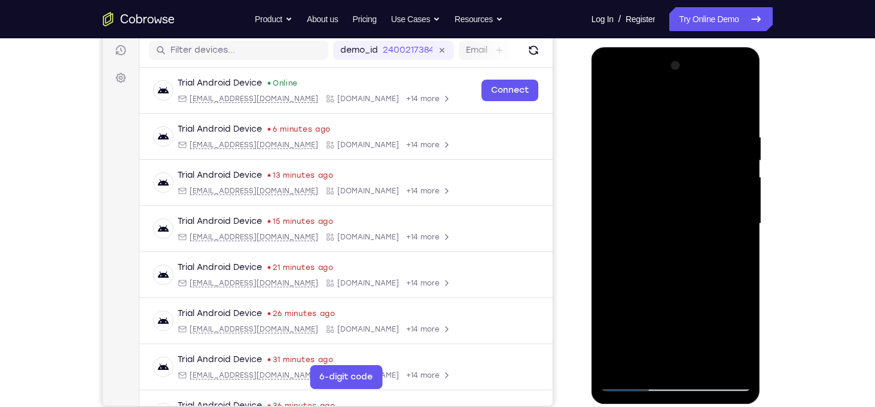
drag, startPoint x: 709, startPoint y: 242, endPoint x: 668, endPoint y: 76, distance: 170.6
click at [668, 76] on div at bounding box center [676, 223] width 151 height 335
drag, startPoint x: 673, startPoint y: 227, endPoint x: 649, endPoint y: 81, distance: 147.4
click at [649, 81] on div at bounding box center [676, 223] width 151 height 335
drag, startPoint x: 683, startPoint y: 228, endPoint x: 681, endPoint y: 162, distance: 66.4
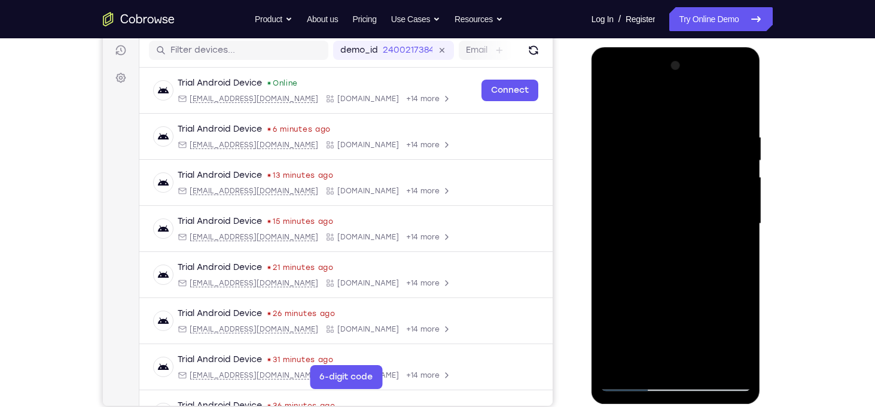
click at [681, 162] on div at bounding box center [676, 223] width 151 height 335
click at [743, 236] on div at bounding box center [676, 223] width 151 height 335
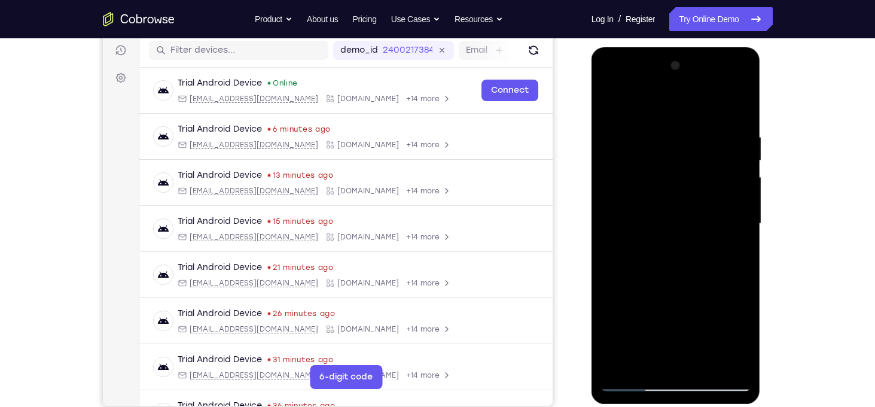
click at [743, 236] on div at bounding box center [676, 223] width 151 height 335
click at [606, 243] on div at bounding box center [676, 223] width 151 height 335
click at [740, 239] on div at bounding box center [676, 223] width 151 height 335
click at [744, 241] on div at bounding box center [676, 223] width 151 height 335
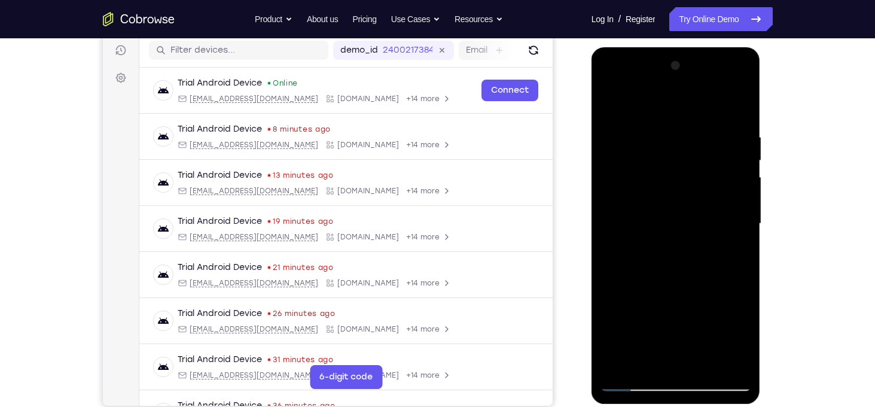
click at [742, 241] on div at bounding box center [676, 223] width 151 height 335
drag, startPoint x: 747, startPoint y: 236, endPoint x: 742, endPoint y: 242, distance: 7.7
click at [742, 242] on div at bounding box center [676, 223] width 151 height 335
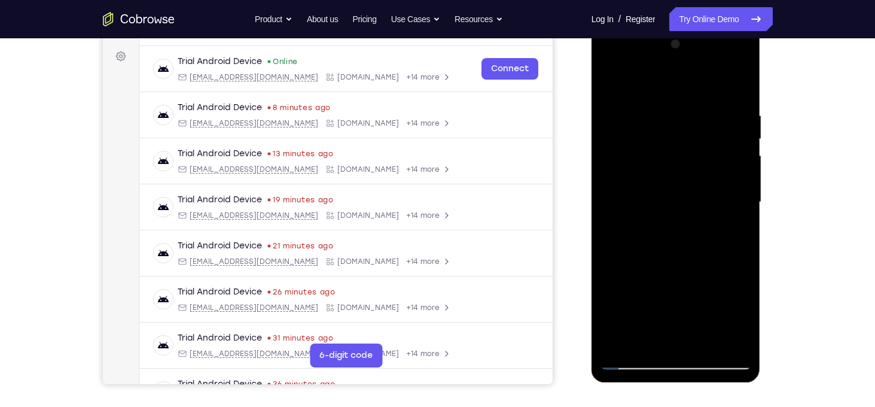
scroll to position [175, 0]
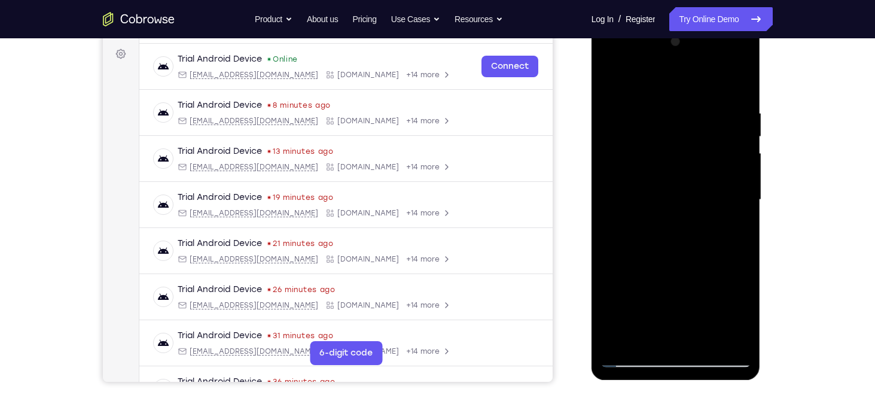
click at [739, 217] on div at bounding box center [676, 199] width 151 height 335
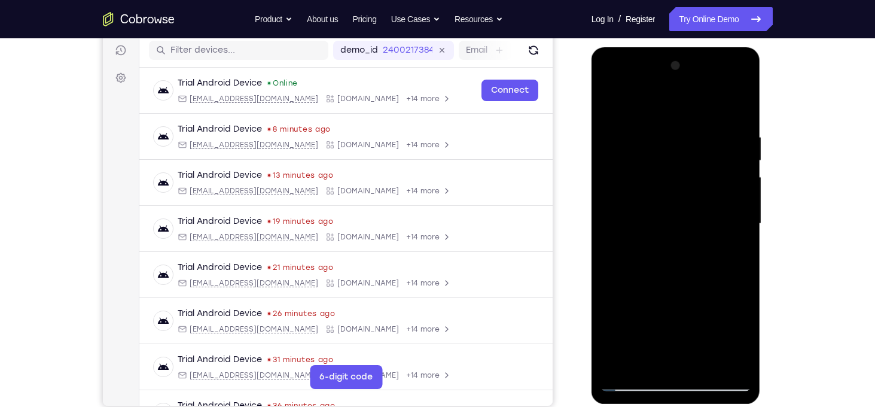
scroll to position [151, 0]
click at [745, 242] on div at bounding box center [676, 223] width 151 height 335
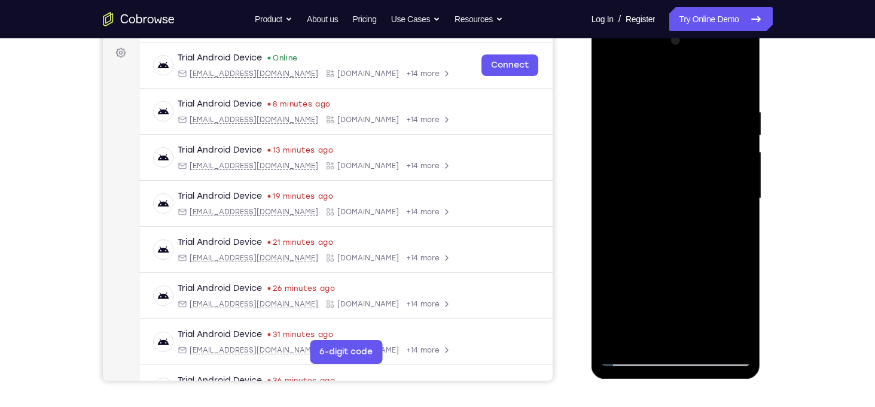
scroll to position [179, 0]
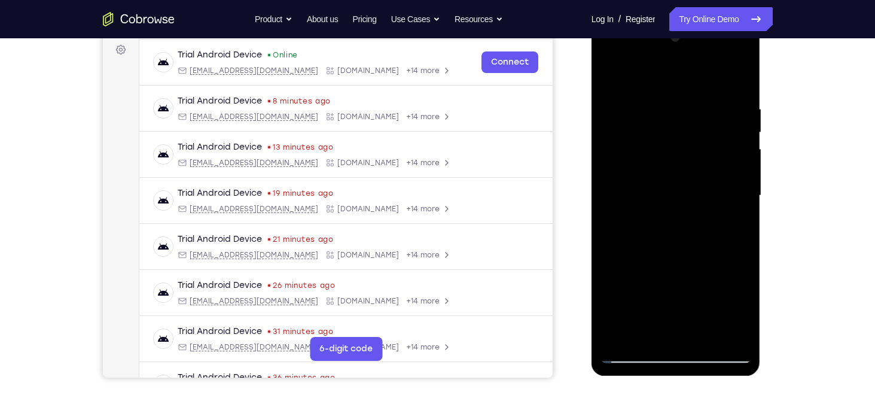
click at [610, 211] on div at bounding box center [676, 195] width 151 height 335
click at [608, 211] on div at bounding box center [676, 195] width 151 height 335
click at [708, 339] on div at bounding box center [676, 195] width 151 height 335
click at [649, 196] on div at bounding box center [676, 195] width 151 height 335
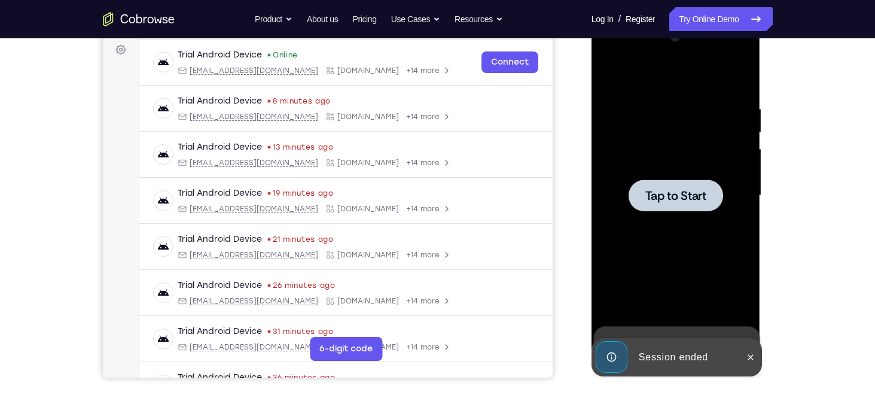
click at [658, 200] on span "Tap to Start" at bounding box center [676, 196] width 61 height 12
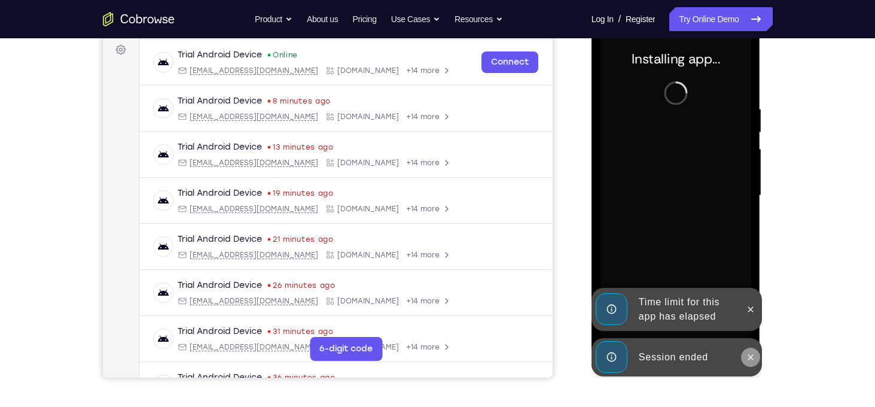
click at [752, 361] on button at bounding box center [750, 357] width 19 height 19
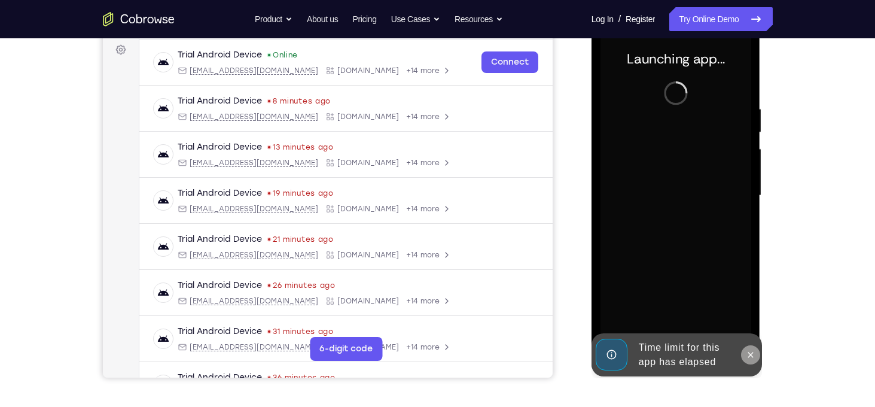
click at [750, 350] on icon at bounding box center [751, 355] width 10 height 10
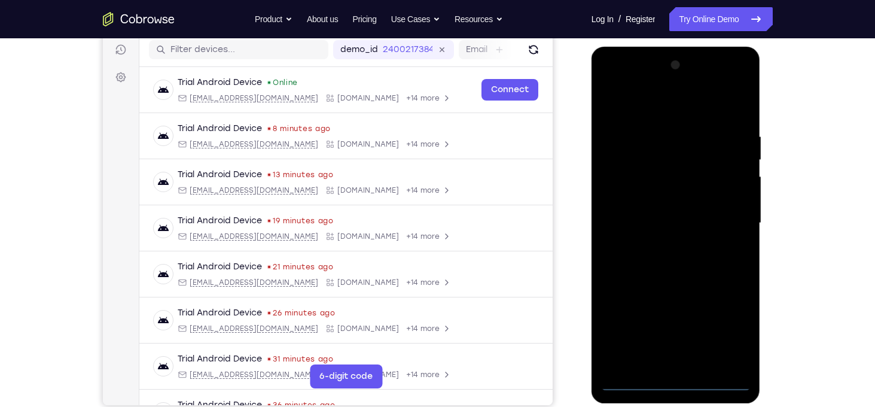
scroll to position [156, 0]
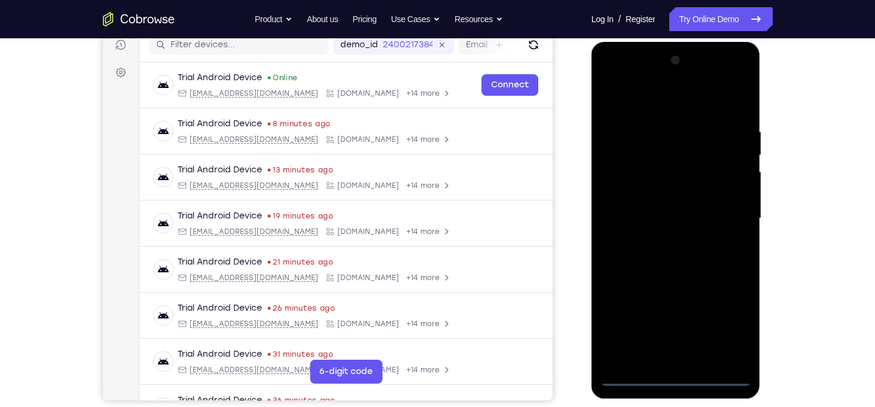
click at [682, 370] on div at bounding box center [676, 218] width 151 height 335
click at [676, 378] on div at bounding box center [676, 218] width 151 height 335
click at [723, 329] on div at bounding box center [676, 218] width 151 height 335
click at [646, 100] on div at bounding box center [676, 218] width 151 height 335
click at [729, 208] on div at bounding box center [676, 218] width 151 height 335
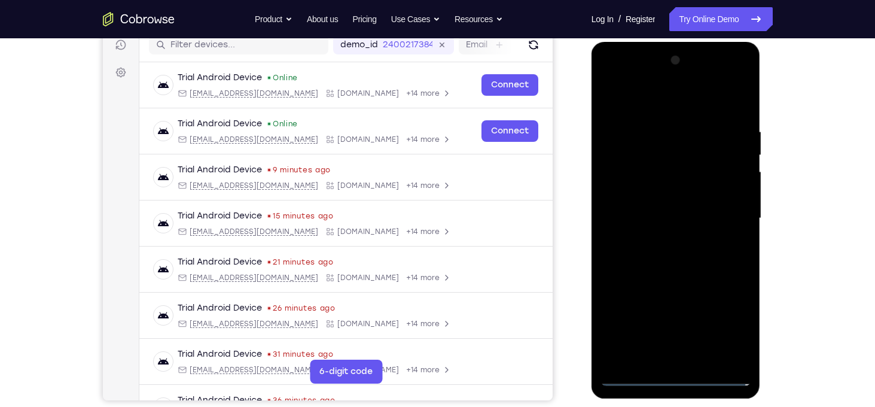
click at [661, 242] on div at bounding box center [676, 218] width 151 height 335
click at [667, 205] on div at bounding box center [676, 218] width 151 height 335
click at [666, 194] on div at bounding box center [676, 218] width 151 height 335
click at [683, 217] on div at bounding box center [676, 218] width 151 height 335
click at [655, 130] on div at bounding box center [676, 218] width 151 height 335
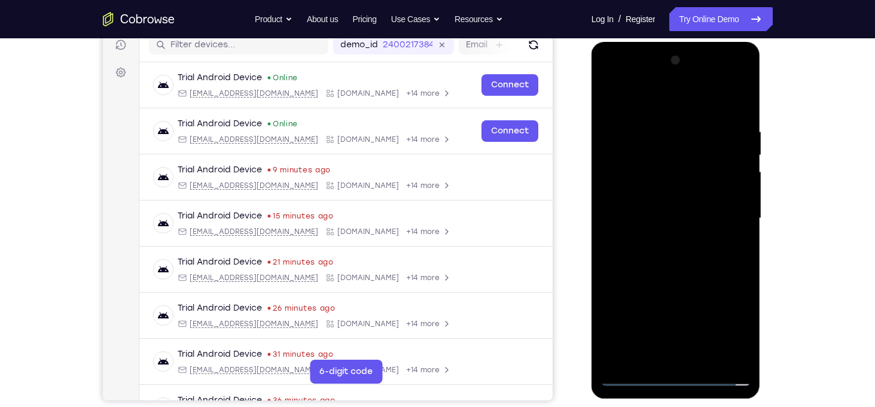
click at [685, 269] on div at bounding box center [676, 218] width 151 height 335
click at [659, 133] on div at bounding box center [676, 218] width 151 height 335
click at [735, 242] on div at bounding box center [676, 218] width 151 height 335
click at [699, 305] on div at bounding box center [676, 218] width 151 height 335
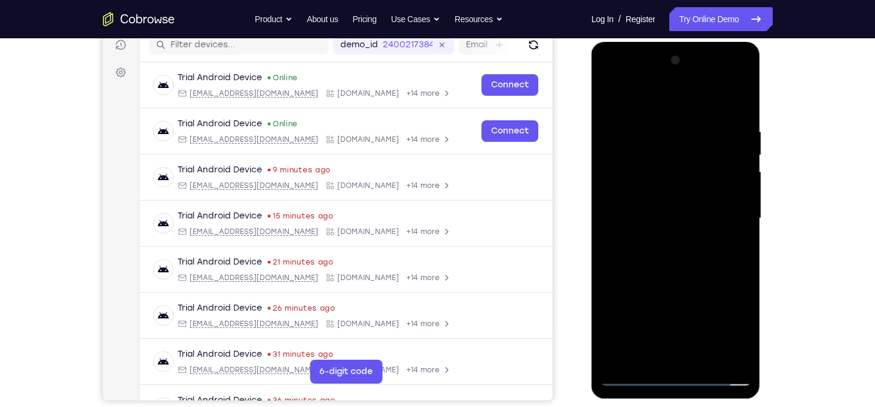
click at [711, 360] on div at bounding box center [676, 218] width 151 height 335
click at [675, 281] on div at bounding box center [676, 218] width 151 height 335
click at [661, 219] on div at bounding box center [676, 218] width 151 height 335
click at [652, 290] on div at bounding box center [676, 218] width 151 height 335
click at [677, 290] on div at bounding box center [676, 218] width 151 height 335
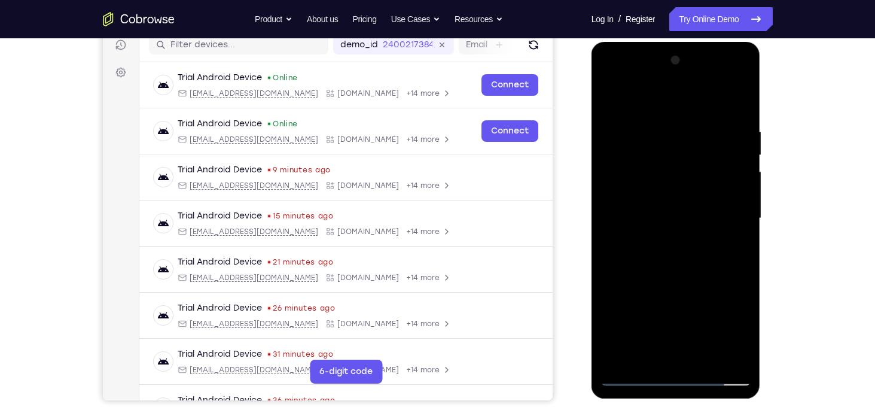
click at [647, 349] on div at bounding box center [676, 218] width 151 height 335
click at [709, 285] on div at bounding box center [676, 218] width 151 height 335
click at [682, 169] on div at bounding box center [676, 218] width 151 height 335
click at [722, 291] on div at bounding box center [676, 218] width 151 height 335
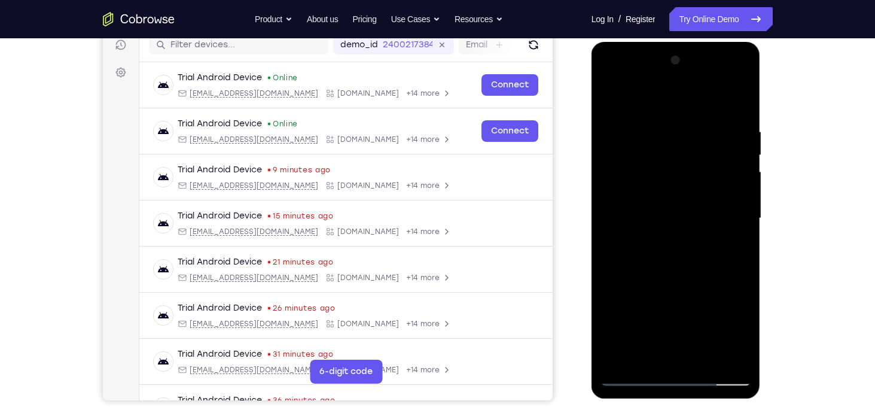
click at [648, 347] on div at bounding box center [676, 218] width 151 height 335
click at [613, 283] on div at bounding box center [676, 218] width 151 height 335
drag, startPoint x: 641, startPoint y: 308, endPoint x: 647, endPoint y: 260, distance: 48.8
click at [647, 260] on div at bounding box center [676, 218] width 151 height 335
click at [643, 300] on div at bounding box center [676, 218] width 151 height 335
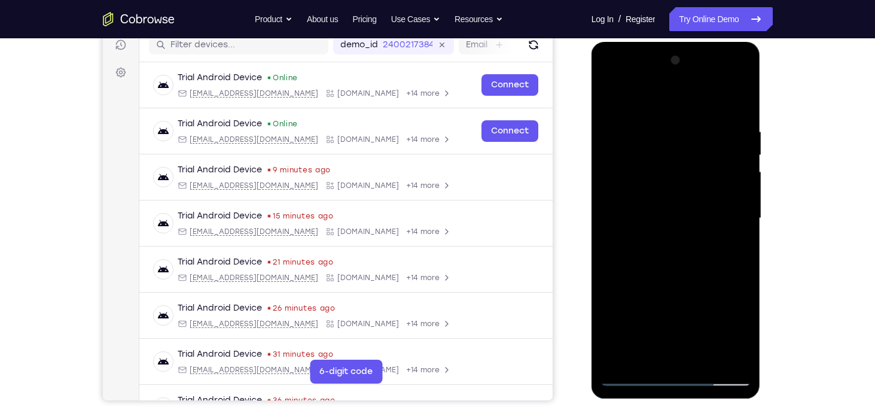
click at [733, 240] on div at bounding box center [676, 218] width 151 height 335
click at [612, 100] on div at bounding box center [676, 218] width 151 height 335
click at [614, 100] on div at bounding box center [676, 218] width 151 height 335
click at [705, 359] on div at bounding box center [676, 218] width 151 height 335
drag, startPoint x: 728, startPoint y: 171, endPoint x: 836, endPoint y: 184, distance: 108.5
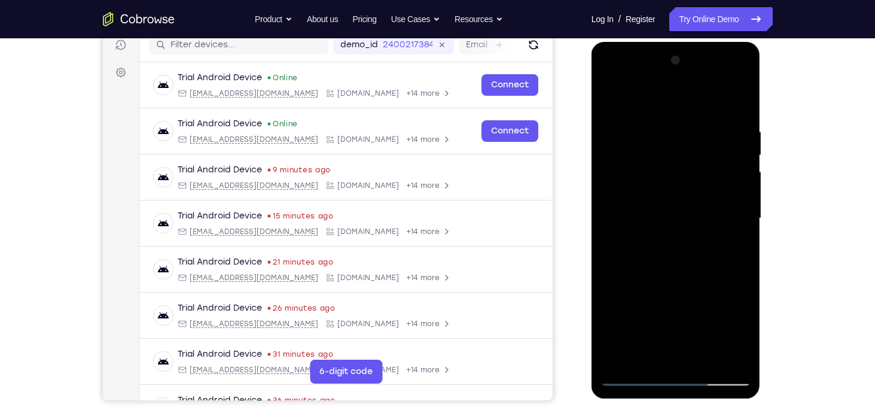
click at [762, 184] on html "Online web based iOS Simulators and Android Emulators. Run iPhone, iPad, Mobile…" at bounding box center [677, 221] width 171 height 359
click at [616, 94] on div at bounding box center [676, 218] width 151 height 335
drag, startPoint x: 687, startPoint y: 267, endPoint x: 704, endPoint y: 94, distance: 174.4
click at [704, 94] on div at bounding box center [676, 218] width 151 height 335
drag, startPoint x: 700, startPoint y: 268, endPoint x: 699, endPoint y: 251, distance: 16.8
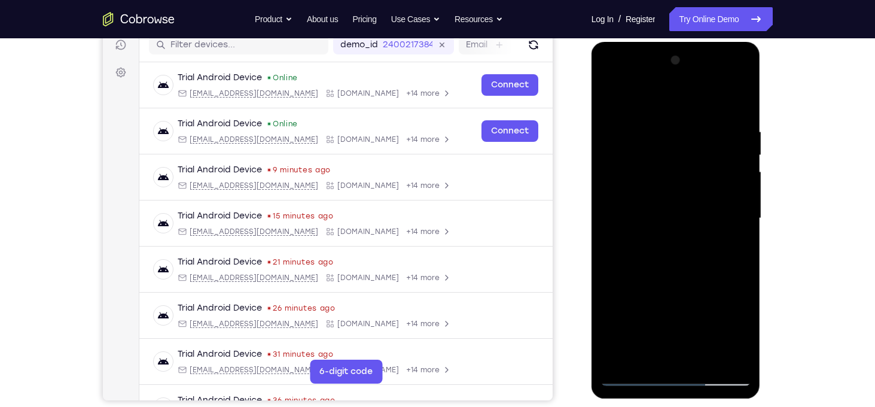
click at [699, 251] on div at bounding box center [676, 218] width 151 height 335
click at [612, 184] on div at bounding box center [676, 218] width 151 height 335
drag, startPoint x: 698, startPoint y: 275, endPoint x: 706, endPoint y: 125, distance: 149.8
click at [706, 125] on div at bounding box center [676, 218] width 151 height 335
drag, startPoint x: 716, startPoint y: 268, endPoint x: 731, endPoint y: 111, distance: 157.4
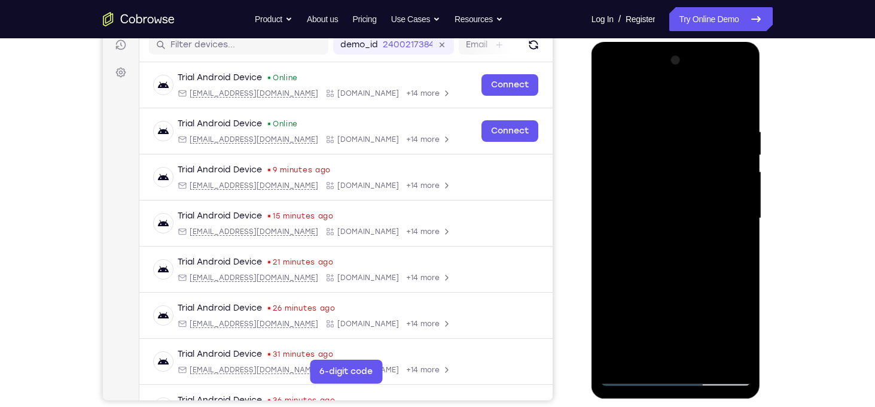
click at [731, 111] on div at bounding box center [676, 218] width 151 height 335
drag, startPoint x: 714, startPoint y: 262, endPoint x: 733, endPoint y: 90, distance: 173.4
click at [733, 90] on div at bounding box center [676, 218] width 151 height 335
click at [710, 212] on div at bounding box center [676, 218] width 151 height 335
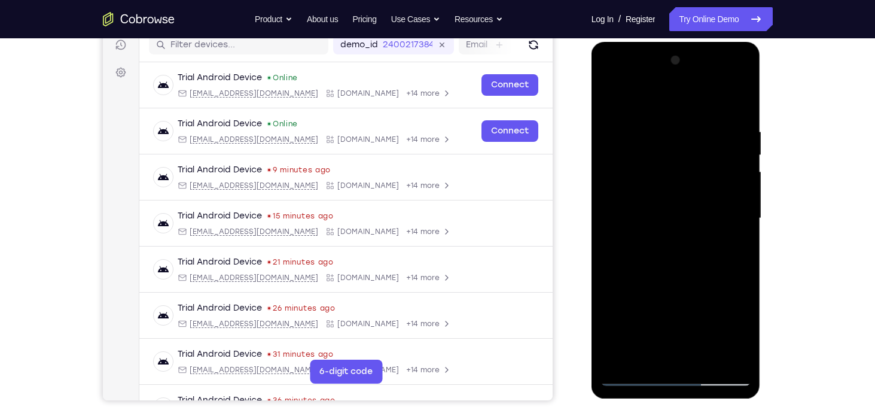
drag, startPoint x: 707, startPoint y: 280, endPoint x: 762, endPoint y: 102, distance: 186.0
click at [762, 102] on div at bounding box center [677, 221] width 171 height 359
click at [694, 214] on div at bounding box center [676, 218] width 151 height 335
drag, startPoint x: 721, startPoint y: 306, endPoint x: 746, endPoint y: 95, distance: 212.7
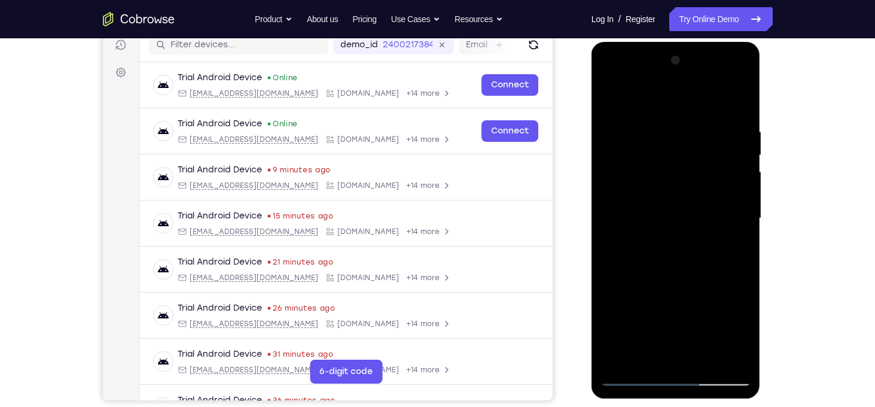
click at [746, 95] on div at bounding box center [676, 218] width 151 height 335
click at [742, 202] on div at bounding box center [676, 218] width 151 height 335
drag, startPoint x: 715, startPoint y: 309, endPoint x: 840, endPoint y: 74, distance: 265.8
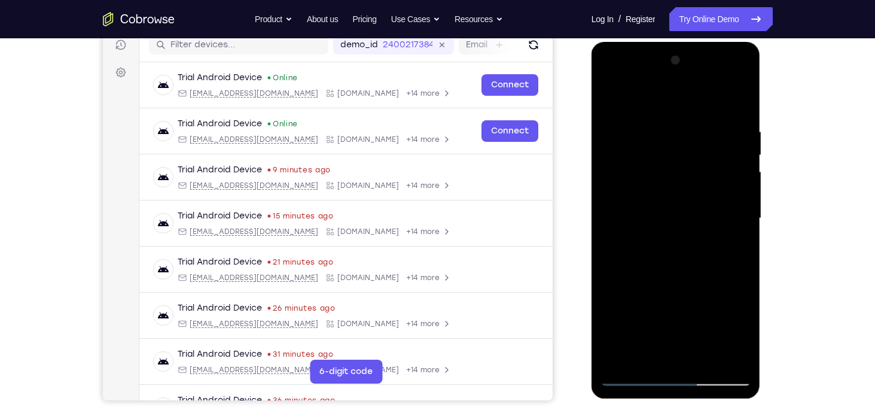
click at [762, 74] on html "Online web based iOS Simulators and Android Emulators. Run iPhone, iPad, Mobile…" at bounding box center [677, 221] width 171 height 359
drag, startPoint x: 704, startPoint y: 204, endPoint x: 825, endPoint y: 121, distance: 147.2
click at [762, 121] on html "Online web based iOS Simulators and Android Emulators. Run iPhone, iPad, Mobile…" at bounding box center [677, 221] width 171 height 359
drag, startPoint x: 687, startPoint y: 284, endPoint x: 725, endPoint y: 176, distance: 114.1
click at [725, 176] on div at bounding box center [676, 218] width 151 height 335
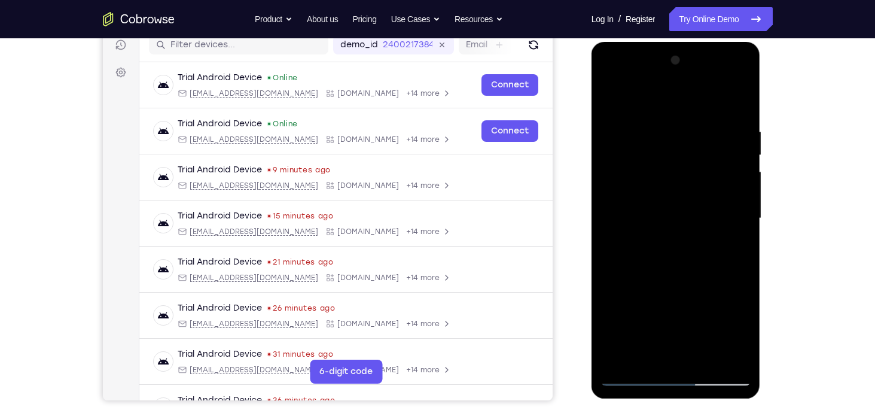
click at [712, 219] on div at bounding box center [676, 218] width 151 height 335
drag, startPoint x: 726, startPoint y: 314, endPoint x: 726, endPoint y: 283, distance: 31.1
click at [726, 283] on div at bounding box center [676, 218] width 151 height 335
click at [644, 284] on div at bounding box center [676, 218] width 151 height 335
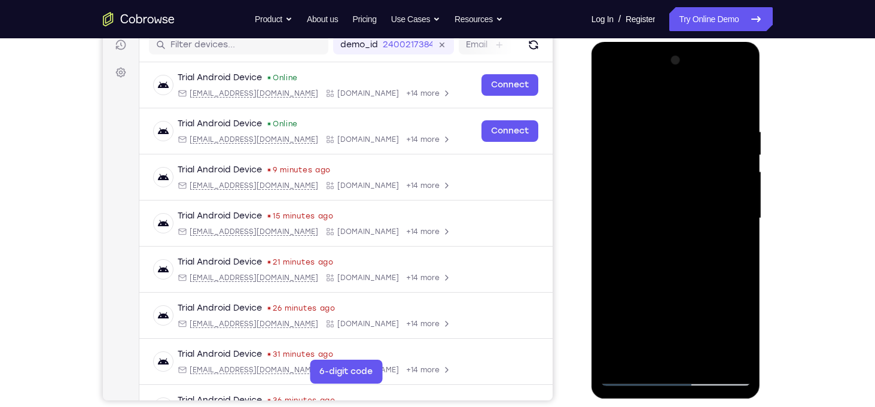
drag, startPoint x: 693, startPoint y: 299, endPoint x: 726, endPoint y: 165, distance: 137.9
click at [726, 165] on div at bounding box center [676, 218] width 151 height 335
drag, startPoint x: 714, startPoint y: 268, endPoint x: 714, endPoint y: 167, distance: 101.1
click at [714, 167] on div at bounding box center [676, 218] width 151 height 335
click at [711, 250] on div at bounding box center [676, 218] width 151 height 335
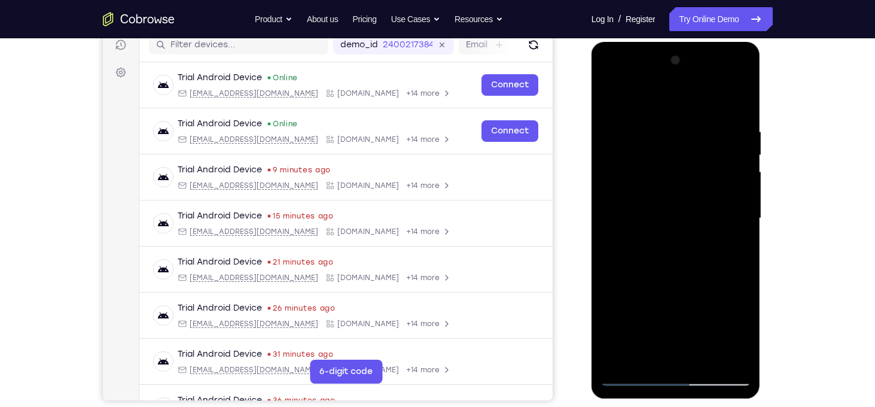
click at [711, 250] on div at bounding box center [676, 218] width 151 height 335
click at [744, 198] on div at bounding box center [676, 218] width 151 height 335
drag, startPoint x: 716, startPoint y: 290, endPoint x: 814, endPoint y: 81, distance: 230.4
click at [762, 81] on html "Online web based iOS Simulators and Android Emulators. Run iPhone, iPad, Mobile…" at bounding box center [677, 221] width 171 height 359
drag, startPoint x: 683, startPoint y: 291, endPoint x: 689, endPoint y: 243, distance: 48.9
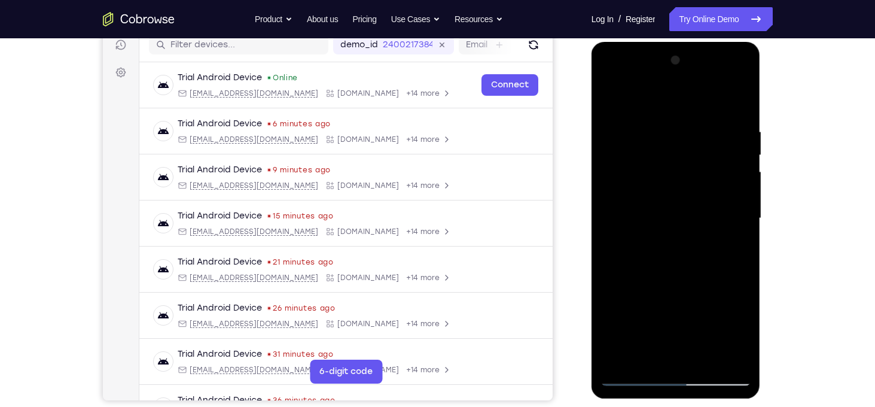
click at [689, 243] on div at bounding box center [676, 218] width 151 height 335
click at [745, 216] on div at bounding box center [676, 218] width 151 height 335
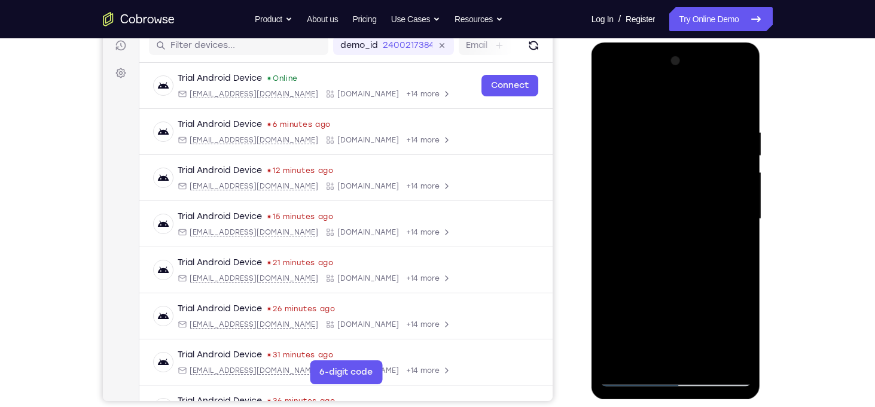
click at [741, 220] on div at bounding box center [676, 218] width 151 height 335
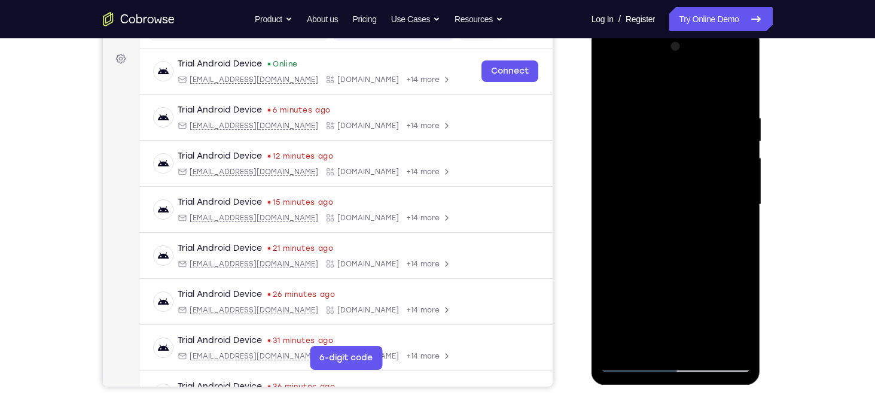
scroll to position [143, 0]
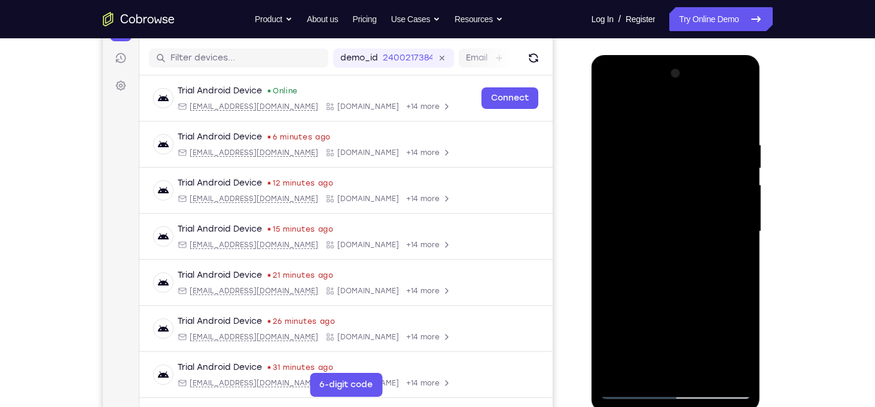
drag, startPoint x: 693, startPoint y: 278, endPoint x: 710, endPoint y: 60, distance: 218.5
click at [710, 60] on div at bounding box center [676, 233] width 169 height 357
drag, startPoint x: 709, startPoint y: 278, endPoint x: 697, endPoint y: 165, distance: 113.7
click at [697, 165] on div at bounding box center [676, 231] width 151 height 335
click at [698, 229] on div at bounding box center [676, 231] width 151 height 335
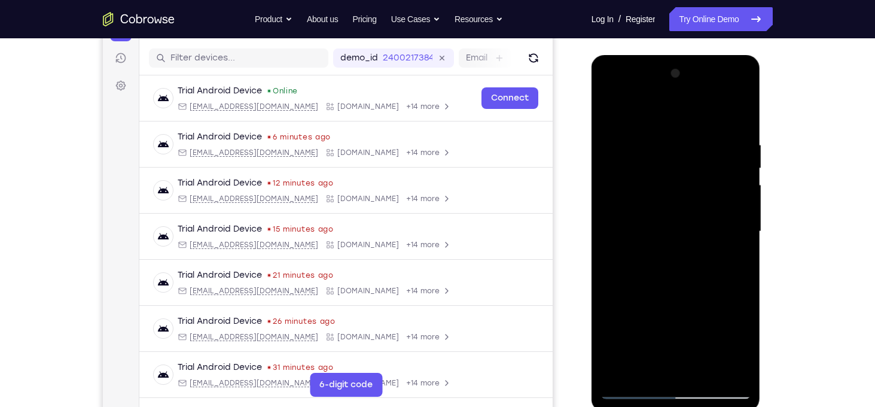
click at [698, 229] on div at bounding box center [676, 231] width 151 height 335
drag, startPoint x: 710, startPoint y: 299, endPoint x: 719, endPoint y: 138, distance: 161.2
click at [719, 138] on div at bounding box center [676, 231] width 151 height 335
drag, startPoint x: 716, startPoint y: 299, endPoint x: 732, endPoint y: 114, distance: 185.6
click at [732, 114] on div at bounding box center [676, 231] width 151 height 335
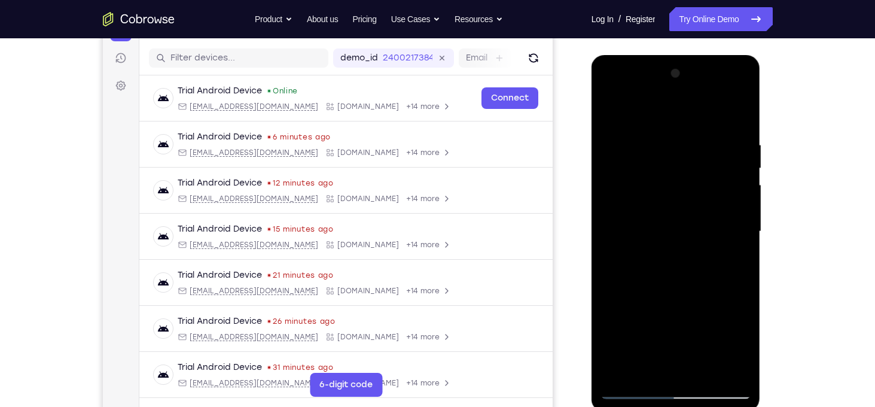
drag, startPoint x: 716, startPoint y: 285, endPoint x: 729, endPoint y: 113, distance: 172.3
click at [729, 113] on div at bounding box center [676, 231] width 151 height 335
click at [667, 245] on div at bounding box center [676, 231] width 151 height 335
click at [608, 293] on div at bounding box center [676, 231] width 151 height 335
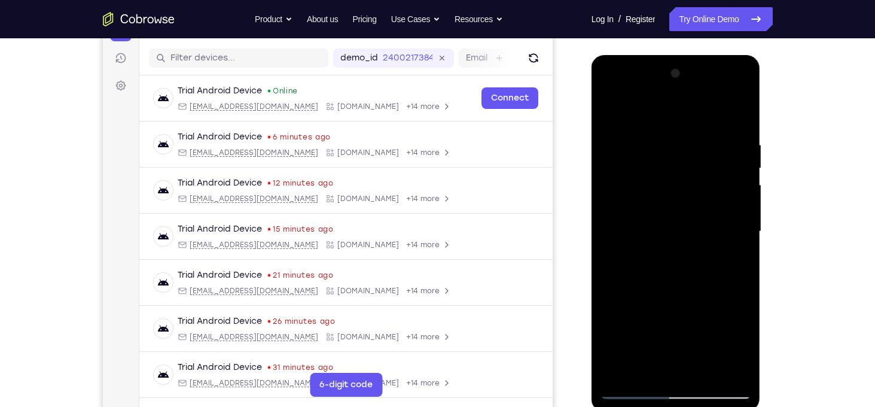
drag, startPoint x: 677, startPoint y: 302, endPoint x: 716, endPoint y: 108, distance: 197.8
click at [716, 108] on div at bounding box center [676, 231] width 151 height 335
drag, startPoint x: 705, startPoint y: 266, endPoint x: 704, endPoint y: 187, distance: 79.0
click at [704, 187] on div at bounding box center [676, 231] width 151 height 335
click at [740, 190] on div at bounding box center [676, 231] width 151 height 335
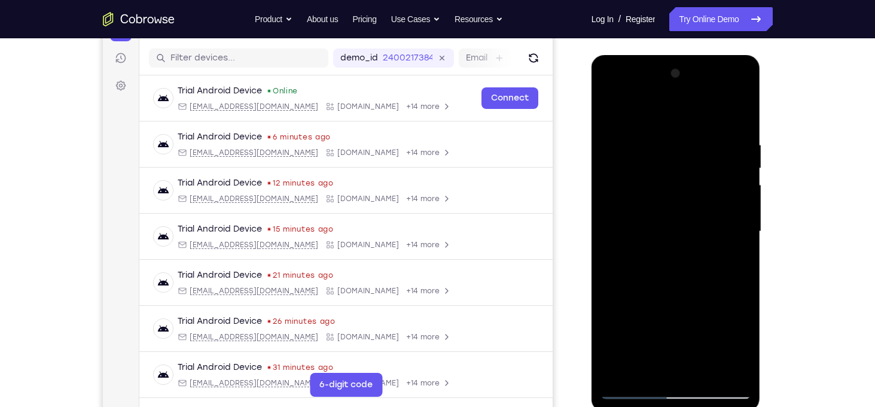
click at [740, 190] on div at bounding box center [676, 231] width 151 height 335
drag, startPoint x: 719, startPoint y: 329, endPoint x: 735, endPoint y: 139, distance: 191.0
click at [735, 139] on div at bounding box center [676, 231] width 151 height 335
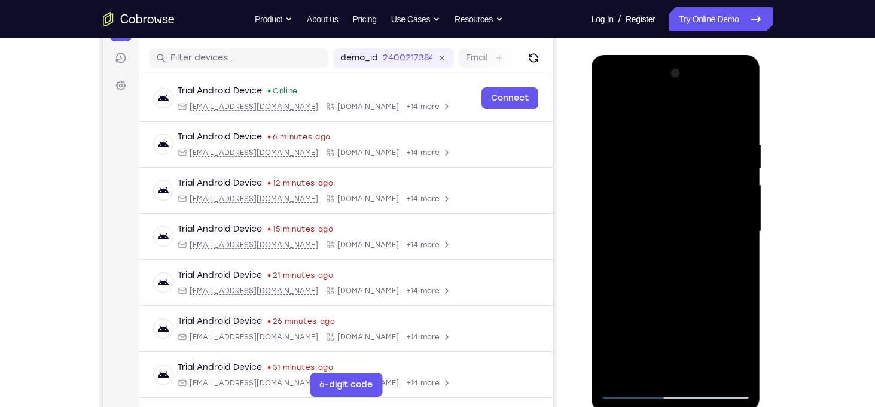
drag, startPoint x: 723, startPoint y: 306, endPoint x: 738, endPoint y: 141, distance: 166.4
click at [738, 141] on div at bounding box center [676, 231] width 151 height 335
click at [701, 182] on div at bounding box center [676, 231] width 151 height 335
drag, startPoint x: 706, startPoint y: 272, endPoint x: 717, endPoint y: 130, distance: 142.3
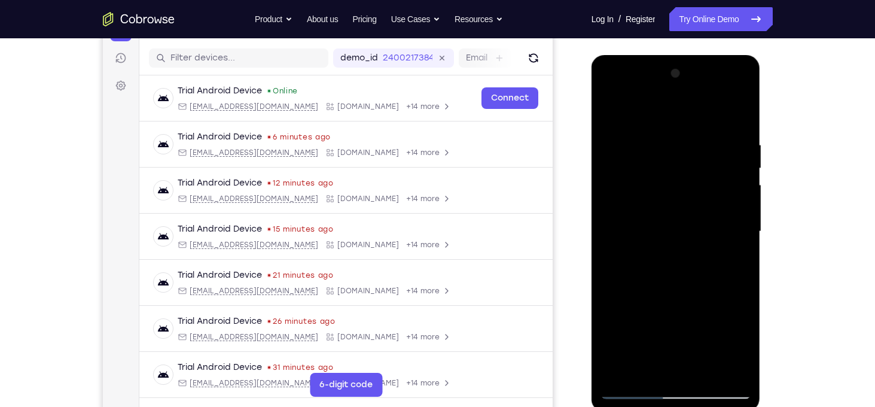
click at [717, 130] on div at bounding box center [676, 231] width 151 height 335
drag, startPoint x: 707, startPoint y: 279, endPoint x: 734, endPoint y: 169, distance: 113.5
click at [734, 169] on div at bounding box center [676, 231] width 151 height 335
click at [711, 175] on div at bounding box center [676, 231] width 151 height 335
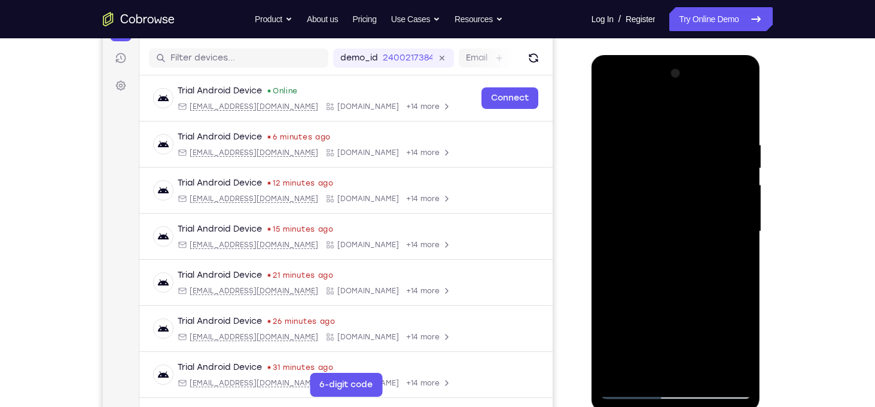
click at [744, 148] on div at bounding box center [676, 231] width 151 height 335
drag, startPoint x: 704, startPoint y: 274, endPoint x: 742, endPoint y: 105, distance: 173.6
click at [742, 105] on div at bounding box center [676, 231] width 151 height 335
click at [742, 224] on div at bounding box center [676, 231] width 151 height 335
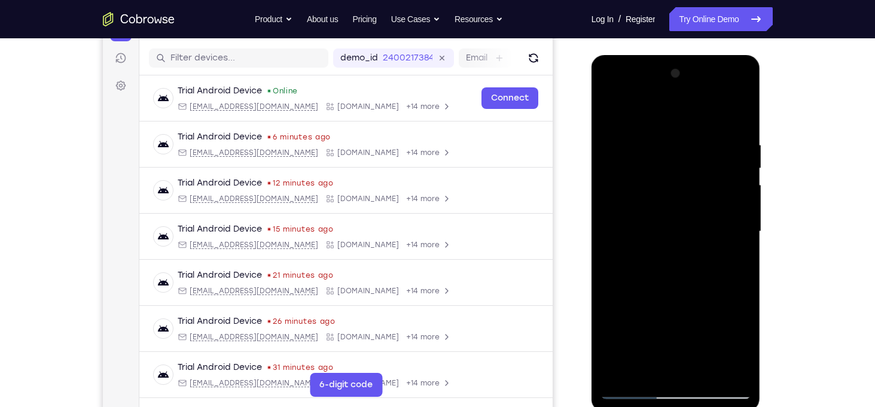
click at [742, 224] on div at bounding box center [676, 231] width 151 height 335
click at [611, 133] on div at bounding box center [676, 231] width 151 height 335
click at [743, 223] on div at bounding box center [676, 231] width 151 height 335
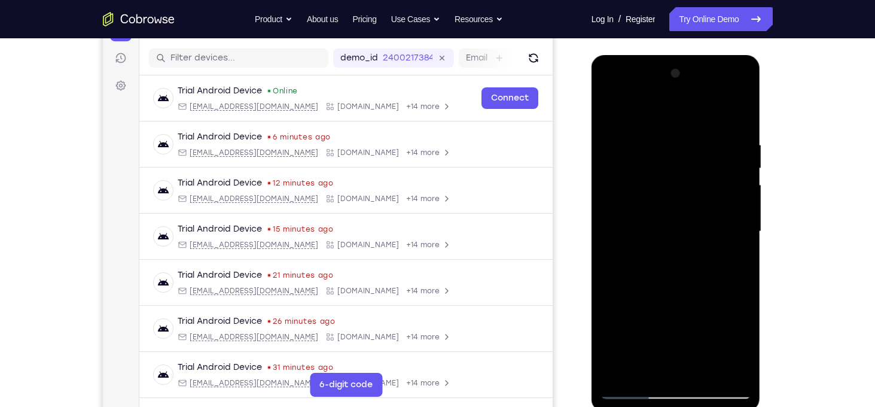
click at [743, 223] on div at bounding box center [676, 231] width 151 height 335
click at [610, 136] on div at bounding box center [676, 231] width 151 height 335
click at [640, 132] on div at bounding box center [676, 231] width 151 height 335
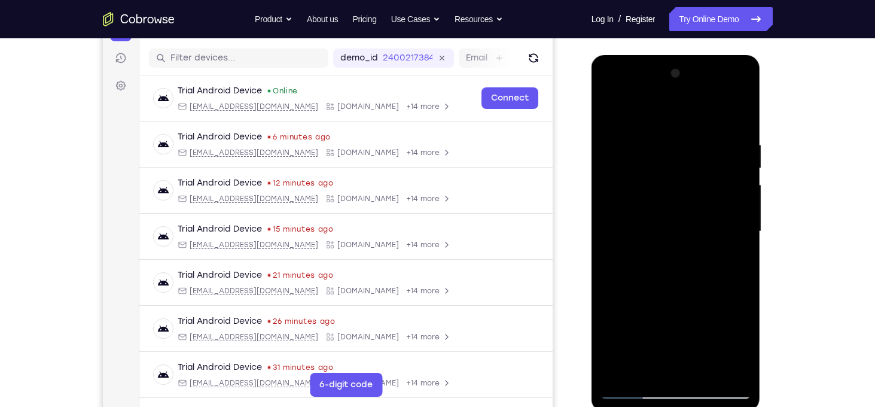
drag, startPoint x: 666, startPoint y: 179, endPoint x: 677, endPoint y: 437, distance: 258.1
click at [677, 406] on html "Online web based iOS Simulators and Android Emulators. Run iPhone, iPad, Mobile…" at bounding box center [677, 234] width 171 height 359
click at [665, 129] on div at bounding box center [676, 231] width 151 height 335
drag, startPoint x: 699, startPoint y: 298, endPoint x: 692, endPoint y: 135, distance: 162.9
click at [692, 135] on div at bounding box center [676, 231] width 151 height 335
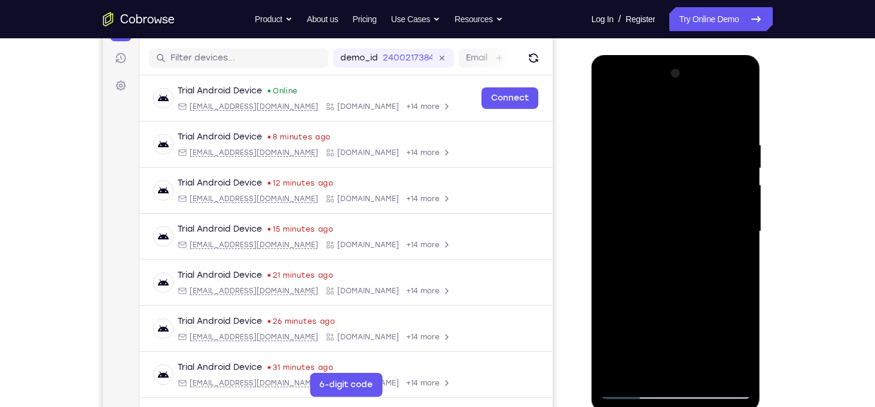
drag, startPoint x: 683, startPoint y: 287, endPoint x: 680, endPoint y: 219, distance: 68.3
click at [680, 219] on div at bounding box center [676, 231] width 151 height 335
click at [726, 211] on div at bounding box center [676, 231] width 151 height 335
drag, startPoint x: 664, startPoint y: 178, endPoint x: 673, endPoint y: 293, distance: 115.2
click at [673, 293] on div at bounding box center [676, 231] width 151 height 335
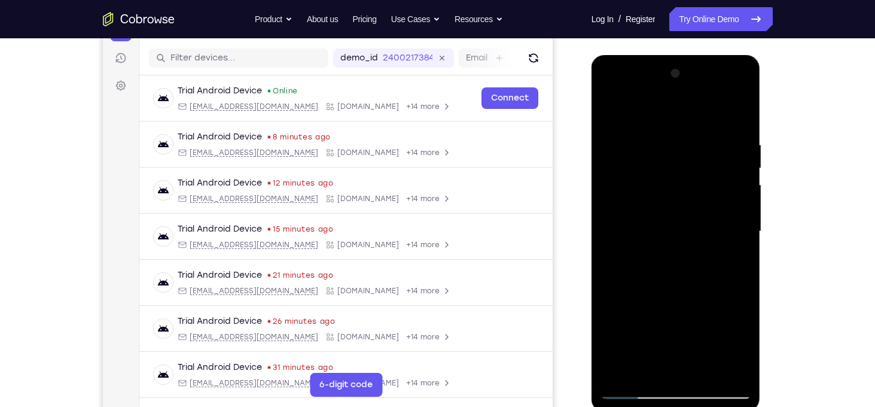
scroll to position [182, 0]
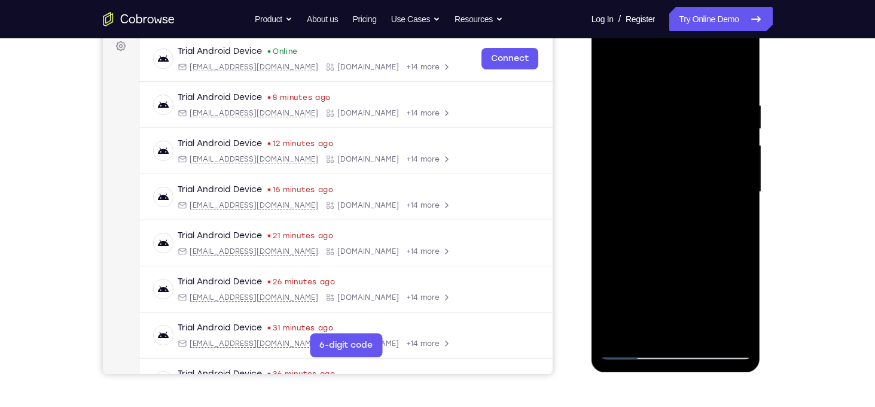
drag, startPoint x: 690, startPoint y: 175, endPoint x: 694, endPoint y: 255, distance: 79.7
click at [694, 255] on div at bounding box center [676, 192] width 151 height 335
click at [610, 68] on div at bounding box center [676, 192] width 151 height 335
click at [704, 264] on div at bounding box center [676, 192] width 151 height 335
click at [658, 96] on div at bounding box center [676, 192] width 151 height 335
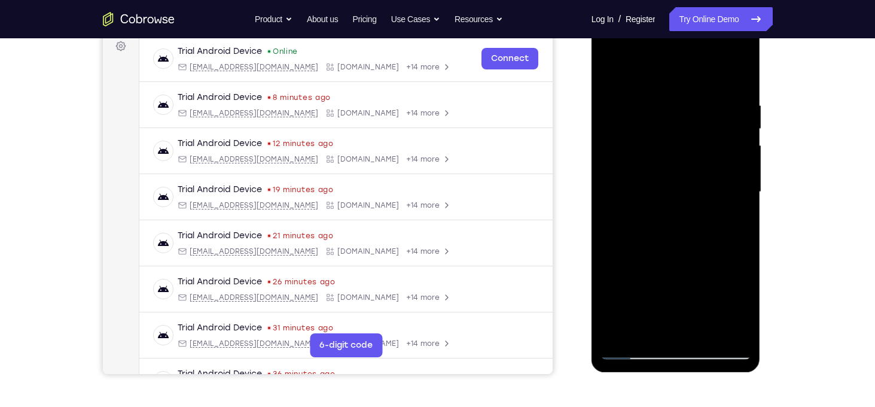
click at [728, 183] on div at bounding box center [676, 192] width 151 height 335
click at [736, 186] on div at bounding box center [676, 192] width 151 height 335
drag, startPoint x: 733, startPoint y: 148, endPoint x: 737, endPoint y: 197, distance: 48.6
click at [737, 197] on div at bounding box center [676, 192] width 151 height 335
drag, startPoint x: 794, startPoint y: 164, endPoint x: 798, endPoint y: 202, distance: 37.9
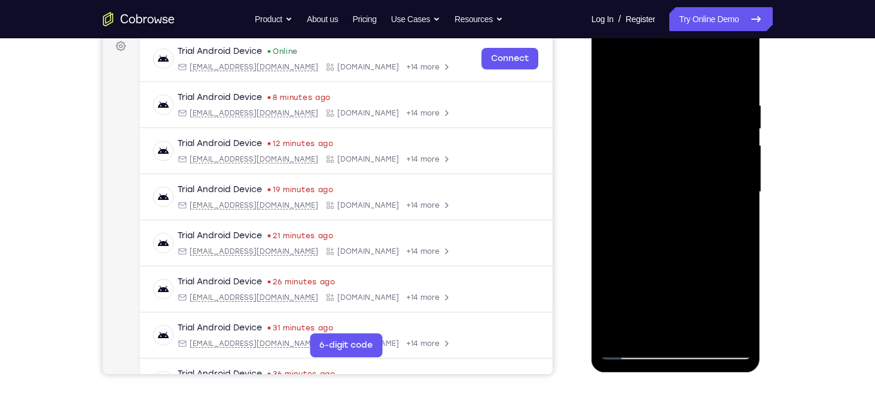
click at [798, 202] on div "Your Support Agent Your Customer Web iOS Android Next Steps We’d be happy to gi…" at bounding box center [438, 250] width 766 height 789
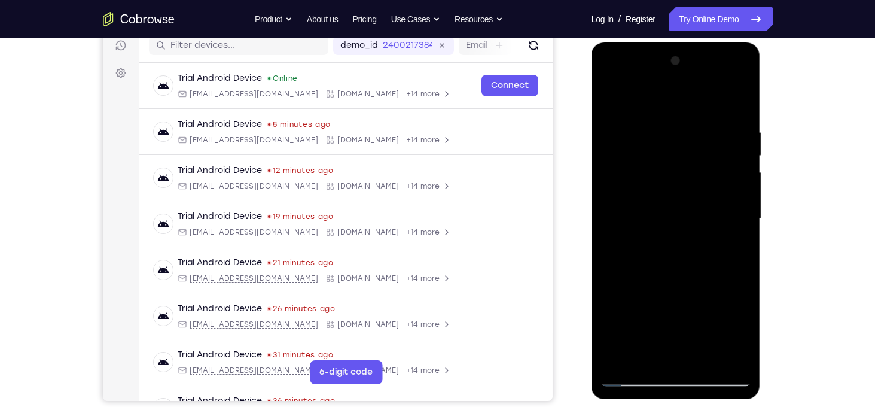
scroll to position [154, 0]
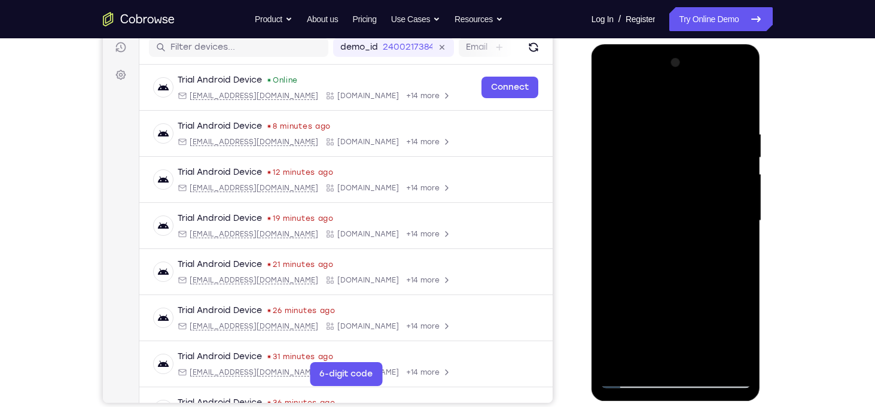
click at [628, 231] on div at bounding box center [676, 220] width 151 height 335
click at [732, 194] on div at bounding box center [676, 220] width 151 height 335
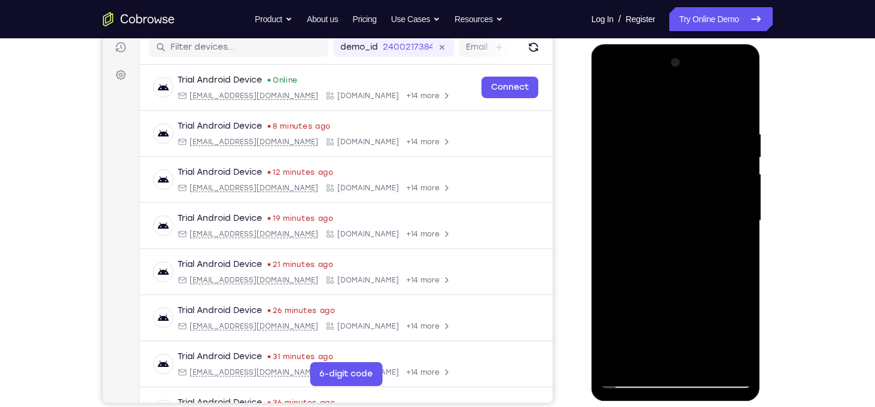
click at [739, 186] on div at bounding box center [676, 220] width 151 height 335
click at [709, 364] on div at bounding box center [676, 220] width 151 height 335
click at [687, 221] on div at bounding box center [676, 220] width 151 height 335
click at [644, 357] on div at bounding box center [676, 220] width 151 height 335
click at [631, 288] on div at bounding box center [676, 220] width 151 height 335
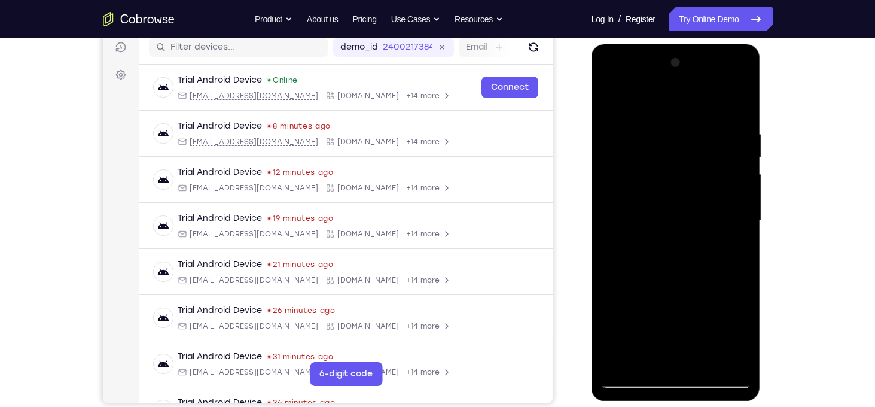
click at [631, 288] on div at bounding box center [676, 220] width 151 height 335
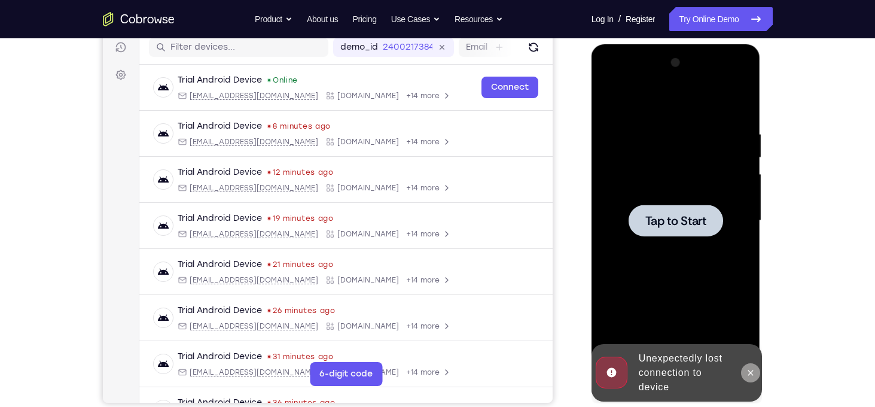
click at [750, 376] on icon at bounding box center [751, 373] width 10 height 10
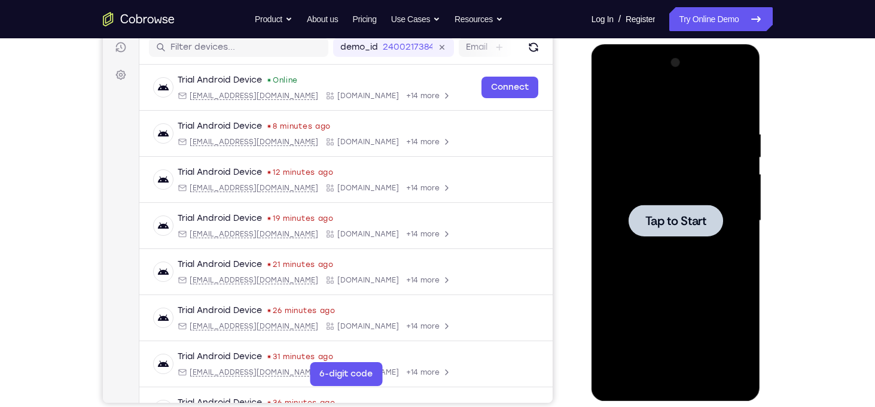
click at [699, 227] on span "Tap to Start" at bounding box center [676, 221] width 61 height 12
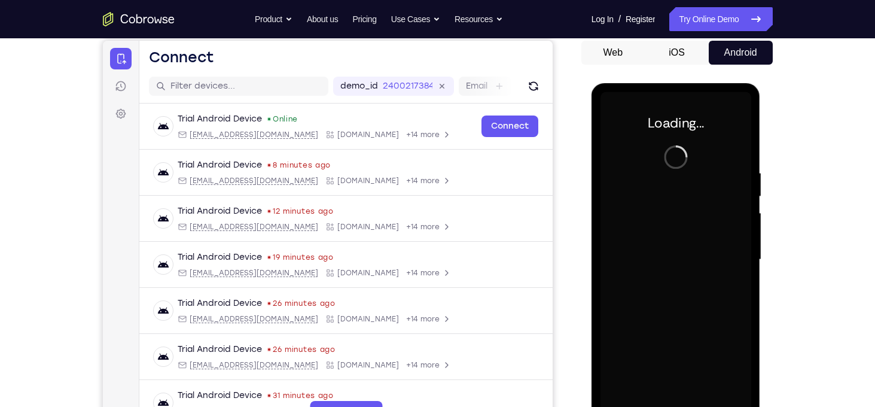
scroll to position [114, 0]
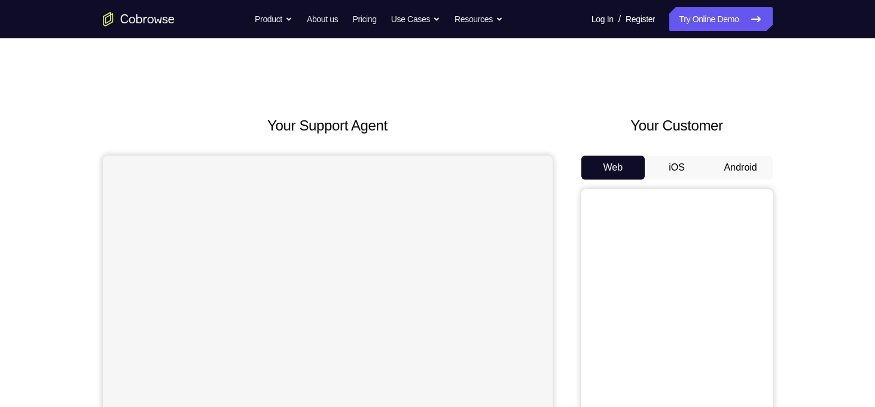
click at [751, 163] on button "Android" at bounding box center [741, 168] width 64 height 24
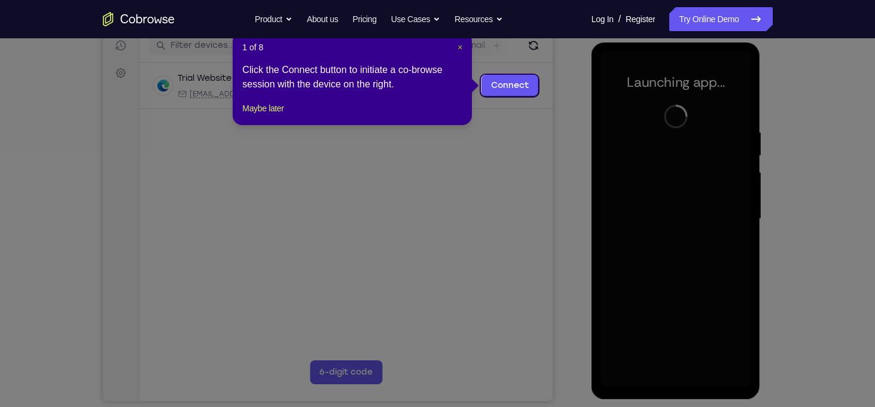
click at [459, 47] on span "×" at bounding box center [460, 47] width 5 height 10
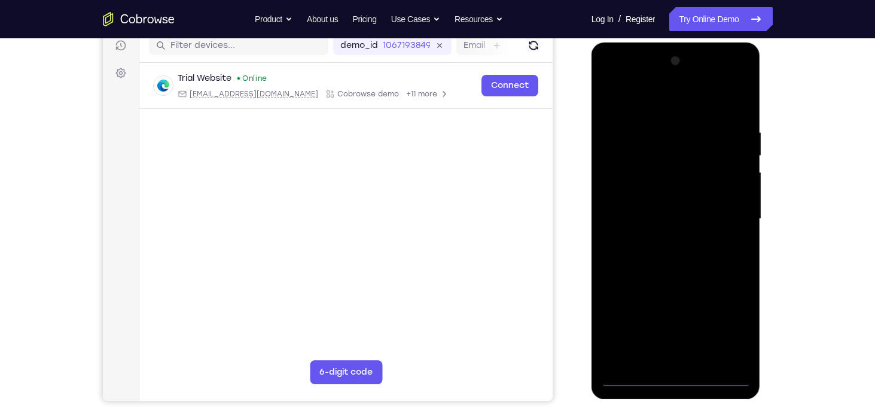
click at [680, 382] on div at bounding box center [676, 218] width 151 height 335
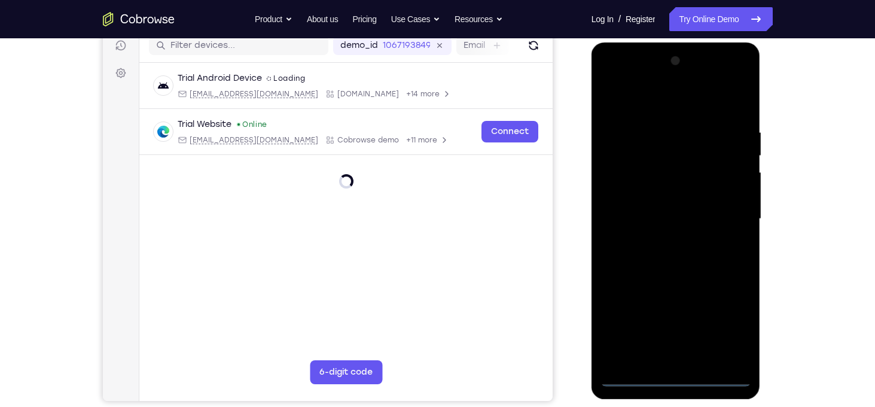
click at [726, 318] on div at bounding box center [676, 218] width 151 height 335
click at [639, 107] on div at bounding box center [676, 218] width 151 height 335
click at [719, 213] on div at bounding box center [676, 218] width 151 height 335
click at [668, 239] on div at bounding box center [676, 218] width 151 height 335
click at [668, 208] on div at bounding box center [676, 218] width 151 height 335
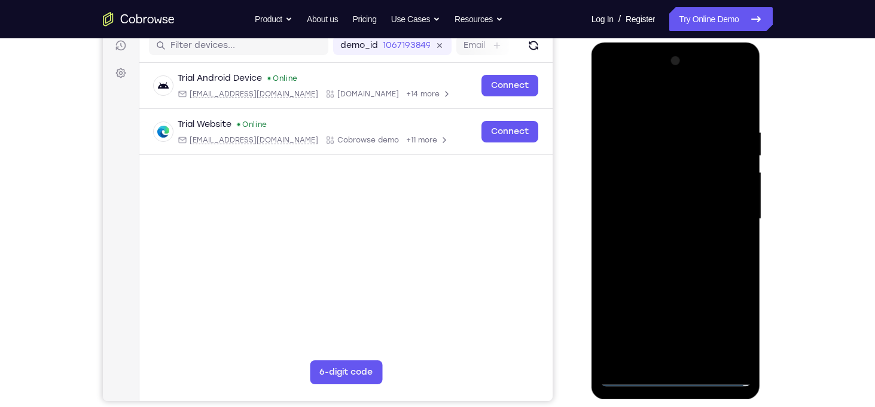
click at [661, 193] on div at bounding box center [676, 218] width 151 height 335
click at [683, 216] on div at bounding box center [676, 218] width 151 height 335
click at [683, 269] on div at bounding box center [676, 218] width 151 height 335
click at [706, 357] on div at bounding box center [676, 218] width 151 height 335
click at [689, 286] on div at bounding box center [676, 218] width 151 height 335
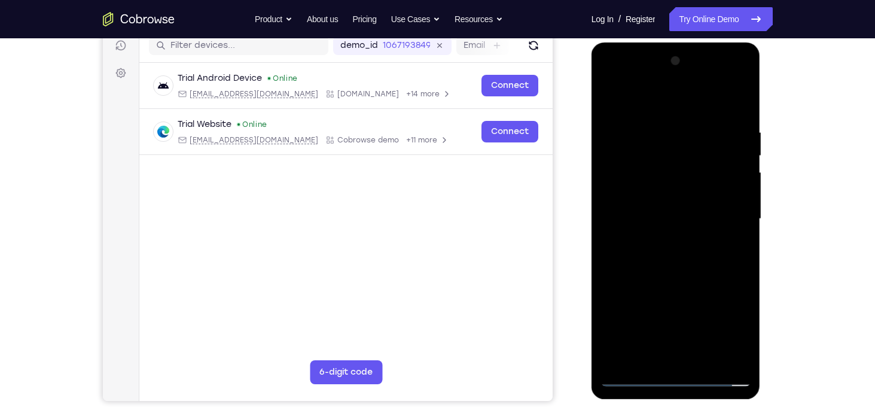
click at [655, 216] on div at bounding box center [676, 218] width 151 height 335
click at [647, 358] on div at bounding box center [676, 218] width 151 height 335
click at [711, 287] on div at bounding box center [676, 218] width 151 height 335
click at [734, 239] on div at bounding box center [676, 218] width 151 height 335
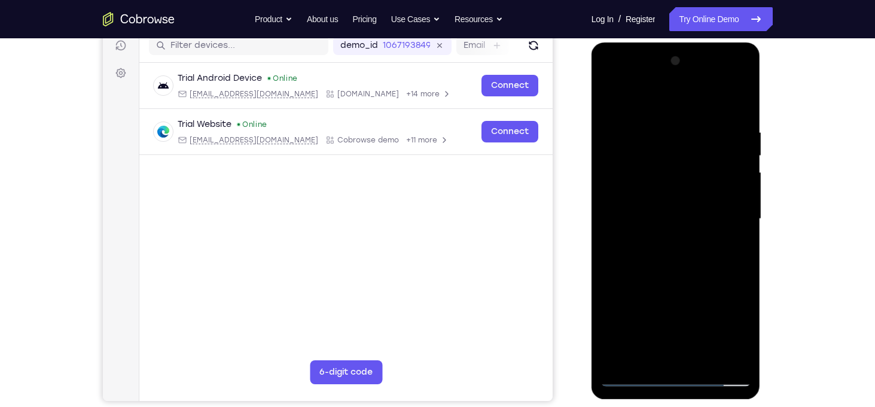
drag, startPoint x: 622, startPoint y: 108, endPoint x: 646, endPoint y: 18, distance: 93.3
click at [646, 42] on html "Online web based iOS Simulators and Android Emulators. Run iPhone, iPad, Mobile…" at bounding box center [677, 221] width 171 height 359
click at [616, 102] on div at bounding box center [676, 218] width 151 height 335
click at [616, 95] on div at bounding box center [676, 218] width 151 height 335
click at [653, 124] on div at bounding box center [676, 218] width 151 height 335
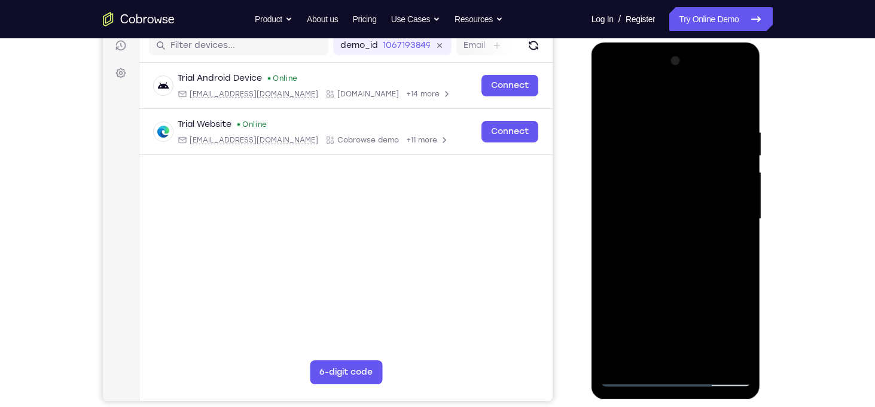
click at [739, 175] on div at bounding box center [676, 218] width 151 height 335
drag, startPoint x: 735, startPoint y: 250, endPoint x: 722, endPoint y: 155, distance: 96.0
click at [722, 155] on div at bounding box center [676, 218] width 151 height 335
click at [714, 172] on div at bounding box center [676, 218] width 151 height 335
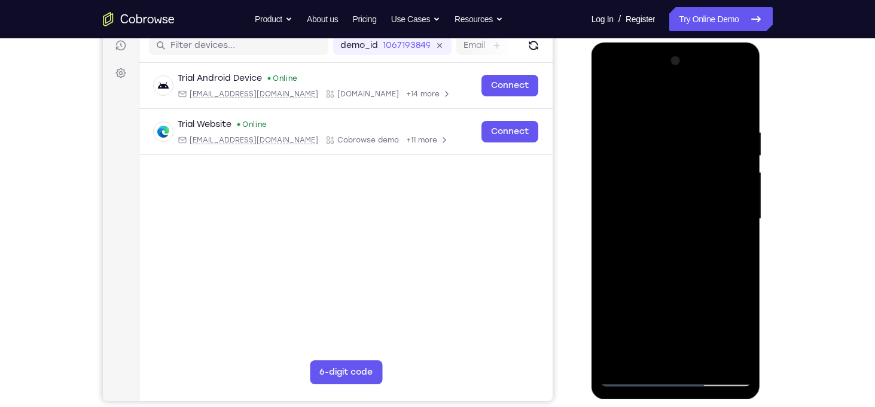
click at [610, 171] on div at bounding box center [676, 218] width 151 height 335
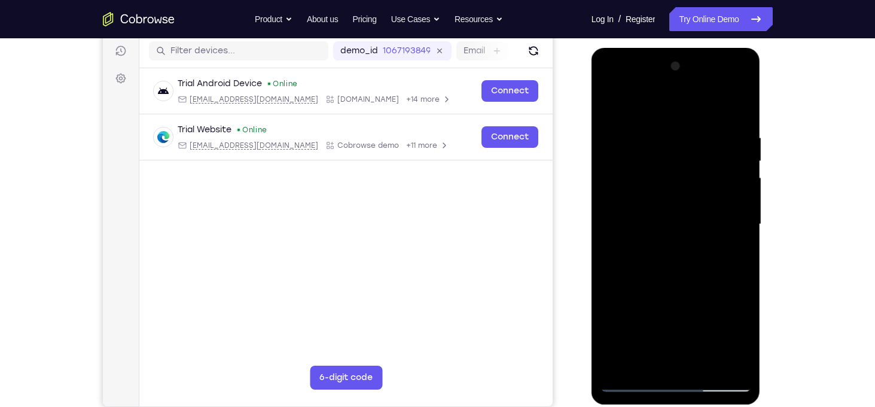
scroll to position [155, 0]
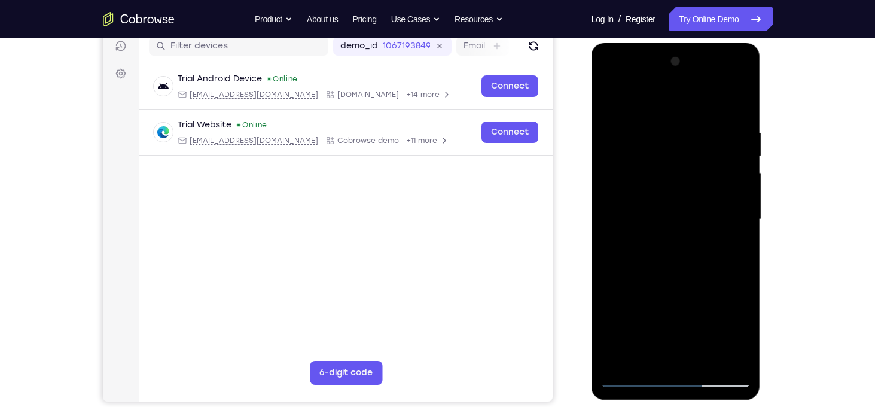
drag, startPoint x: 696, startPoint y: 251, endPoint x: 683, endPoint y: 100, distance: 151.9
click at [683, 100] on div at bounding box center [676, 219] width 151 height 335
drag, startPoint x: 727, startPoint y: 263, endPoint x: 702, endPoint y: 129, distance: 135.7
click at [702, 129] on div at bounding box center [676, 219] width 151 height 335
drag, startPoint x: 702, startPoint y: 235, endPoint x: 717, endPoint y: 83, distance: 152.1
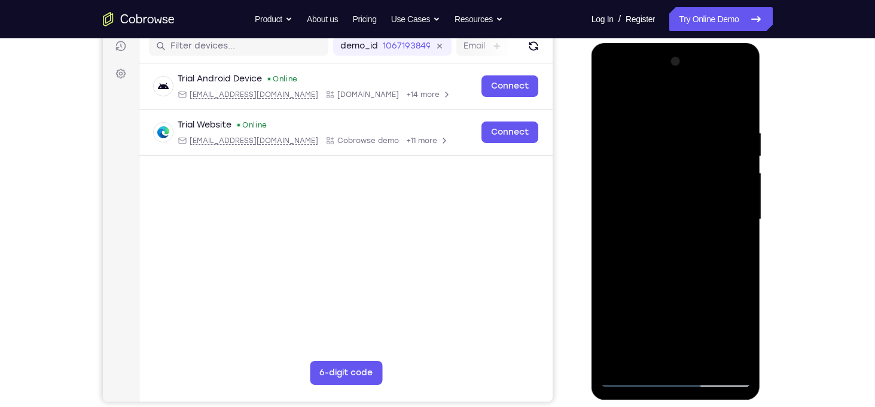
click at [717, 83] on div at bounding box center [676, 219] width 151 height 335
drag, startPoint x: 731, startPoint y: 277, endPoint x: 714, endPoint y: 151, distance: 127.3
click at [714, 151] on div at bounding box center [676, 219] width 151 height 335
drag, startPoint x: 720, startPoint y: 241, endPoint x: 695, endPoint y: 158, distance: 86.3
click at [695, 158] on div at bounding box center [676, 219] width 151 height 335
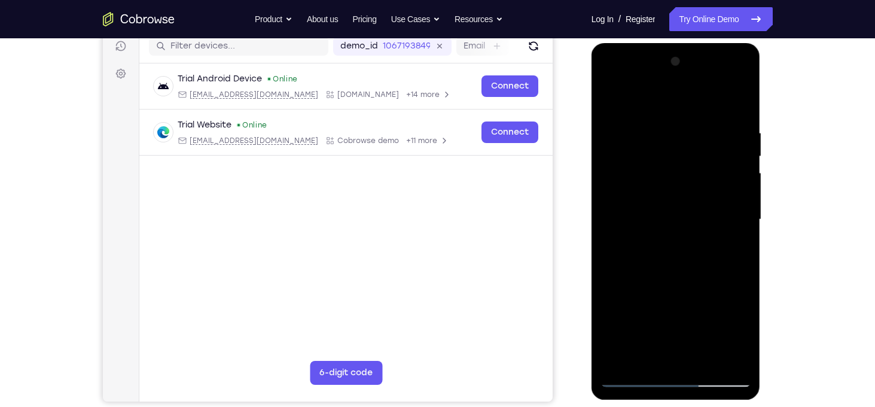
click at [707, 184] on div at bounding box center [676, 219] width 151 height 335
drag, startPoint x: 707, startPoint y: 184, endPoint x: 690, endPoint y: 48, distance: 136.8
click at [690, 48] on div at bounding box center [676, 221] width 169 height 357
drag, startPoint x: 702, startPoint y: 194, endPoint x: 699, endPoint y: 365, distance: 170.5
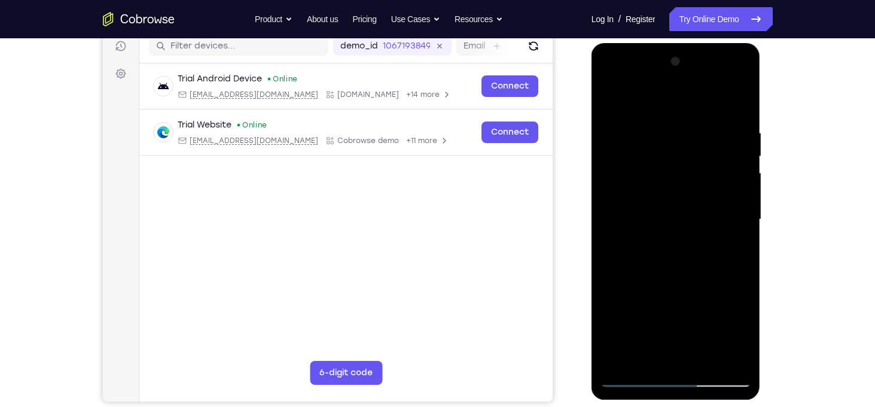
click at [699, 365] on div at bounding box center [676, 219] width 151 height 335
drag, startPoint x: 698, startPoint y: 238, endPoint x: 675, endPoint y: 153, distance: 87.9
click at [675, 153] on div at bounding box center [676, 219] width 151 height 335
drag, startPoint x: 719, startPoint y: 269, endPoint x: 689, endPoint y: 132, distance: 140.1
click at [689, 132] on div at bounding box center [676, 219] width 151 height 335
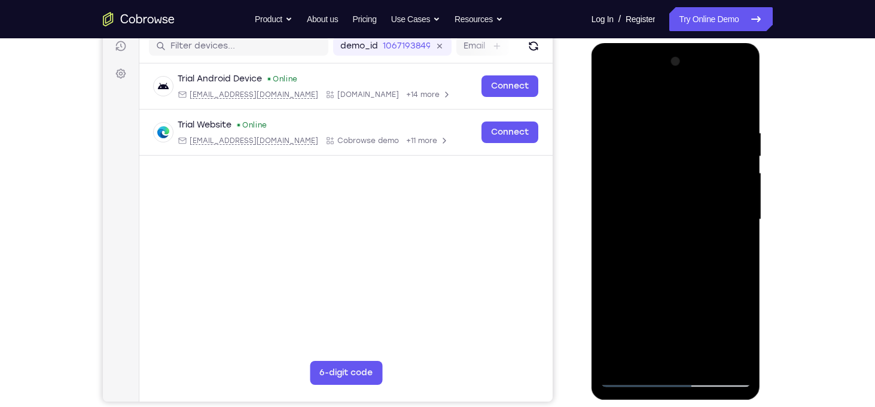
drag, startPoint x: 704, startPoint y: 244, endPoint x: 679, endPoint y: 53, distance: 193.1
click at [679, 53] on div at bounding box center [676, 219] width 151 height 335
drag, startPoint x: 708, startPoint y: 266, endPoint x: 697, endPoint y: 114, distance: 152.3
click at [697, 114] on div at bounding box center [676, 219] width 151 height 335
drag, startPoint x: 703, startPoint y: 166, endPoint x: 709, endPoint y: 72, distance: 93.5
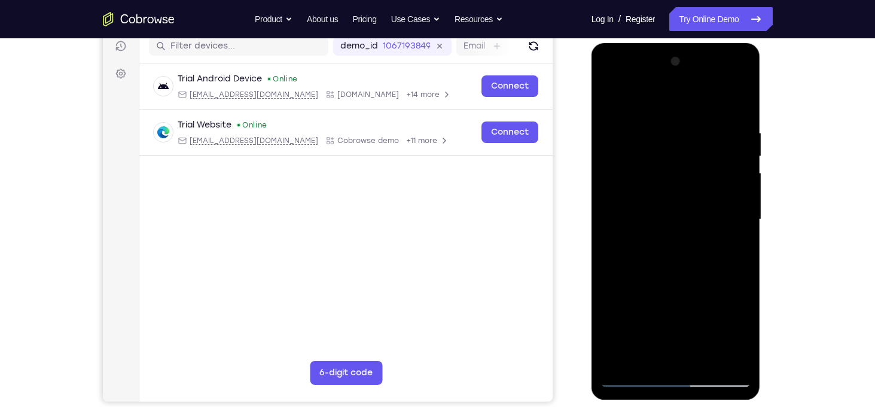
click at [709, 72] on div at bounding box center [676, 219] width 151 height 335
drag, startPoint x: 683, startPoint y: 286, endPoint x: 682, endPoint y: 165, distance: 120.9
click at [682, 165] on div at bounding box center [676, 219] width 151 height 335
click at [742, 218] on div at bounding box center [676, 219] width 151 height 335
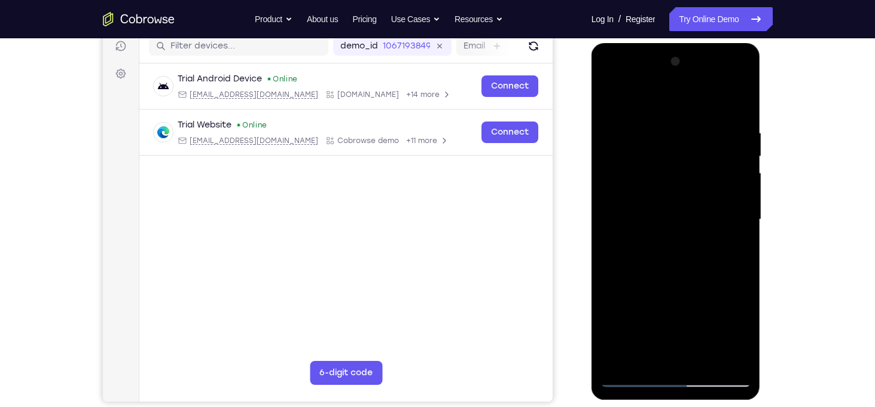
drag, startPoint x: 703, startPoint y: 289, endPoint x: 702, endPoint y: 146, distance: 143.0
click at [702, 146] on div at bounding box center [676, 219] width 151 height 335
drag, startPoint x: 698, startPoint y: 250, endPoint x: 690, endPoint y: 123, distance: 127.7
click at [690, 123] on div at bounding box center [676, 219] width 151 height 335
click at [719, 258] on div at bounding box center [676, 219] width 151 height 335
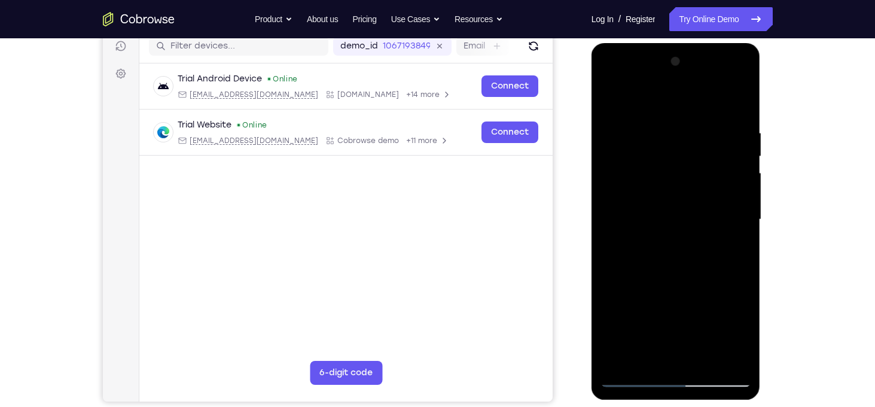
click at [719, 258] on div at bounding box center [676, 219] width 151 height 335
drag, startPoint x: 719, startPoint y: 258, endPoint x: 704, endPoint y: 132, distance: 127.7
click at [704, 132] on div at bounding box center [676, 219] width 151 height 335
drag, startPoint x: 703, startPoint y: 254, endPoint x: 688, endPoint y: 114, distance: 141.4
click at [688, 114] on div at bounding box center [676, 219] width 151 height 335
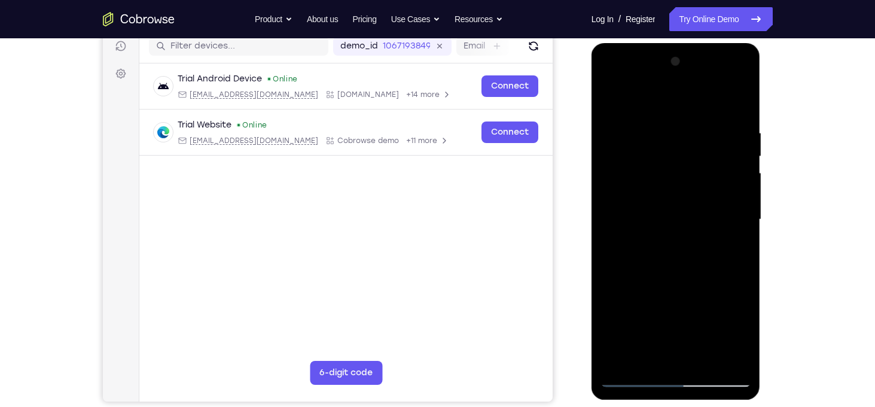
drag, startPoint x: 698, startPoint y: 265, endPoint x: 697, endPoint y: 117, distance: 147.8
click at [697, 117] on div at bounding box center [676, 219] width 151 height 335
drag, startPoint x: 723, startPoint y: 263, endPoint x: 715, endPoint y: 129, distance: 134.9
click at [715, 129] on div at bounding box center [676, 219] width 151 height 335
drag, startPoint x: 716, startPoint y: 232, endPoint x: 726, endPoint y: 102, distance: 130.8
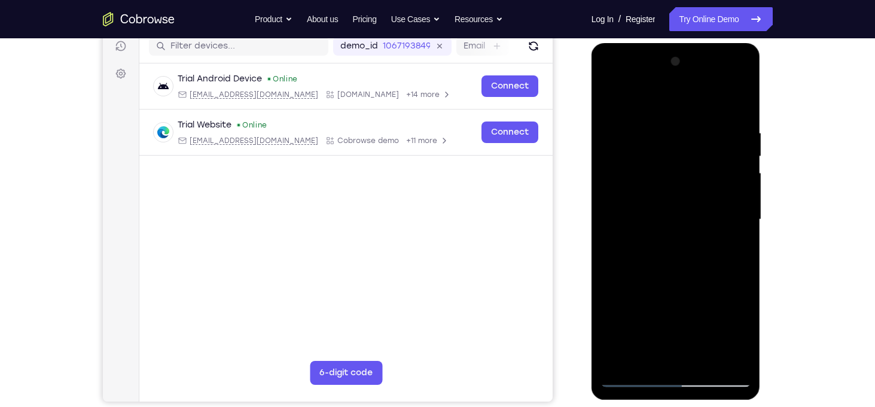
click at [726, 102] on div at bounding box center [676, 219] width 151 height 335
drag, startPoint x: 727, startPoint y: 260, endPoint x: 710, endPoint y: 129, distance: 132.1
click at [710, 129] on div at bounding box center [676, 219] width 151 height 335
click at [743, 225] on div at bounding box center [676, 219] width 151 height 335
drag, startPoint x: 743, startPoint y: 225, endPoint x: 737, endPoint y: 140, distance: 85.2
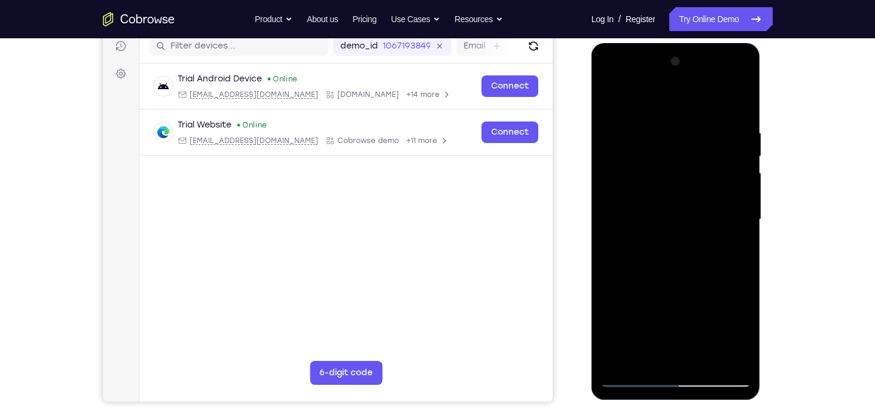
click at [737, 140] on div at bounding box center [676, 219] width 151 height 335
drag, startPoint x: 695, startPoint y: 287, endPoint x: 705, endPoint y: 413, distance: 126.1
click at [705, 402] on html "Online web based iOS Simulators and Android Emulators. Run iPhone, iPad, Mobile…" at bounding box center [677, 222] width 171 height 359
click at [628, 145] on div at bounding box center [676, 219] width 151 height 335
drag, startPoint x: 669, startPoint y: 181, endPoint x: 651, endPoint y: 373, distance: 192.9
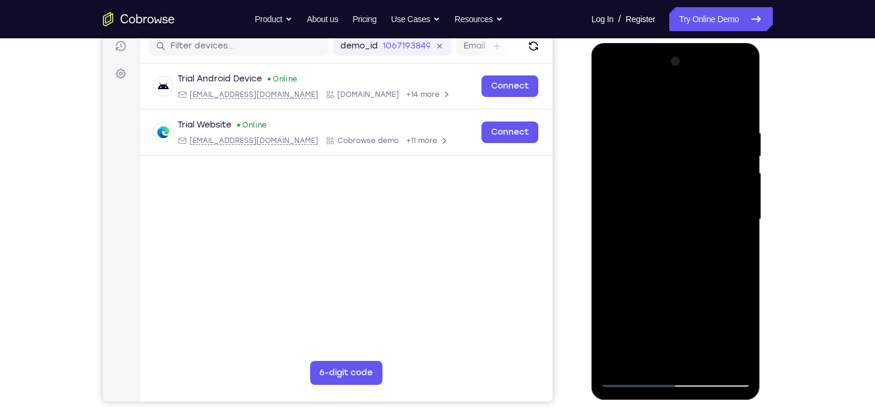
click at [651, 373] on div at bounding box center [676, 219] width 151 height 335
click at [722, 179] on div at bounding box center [676, 219] width 151 height 335
drag, startPoint x: 722, startPoint y: 179, endPoint x: 726, endPoint y: 306, distance: 126.9
click at [726, 306] on div at bounding box center [676, 219] width 151 height 335
click at [742, 179] on div at bounding box center [676, 219] width 151 height 335
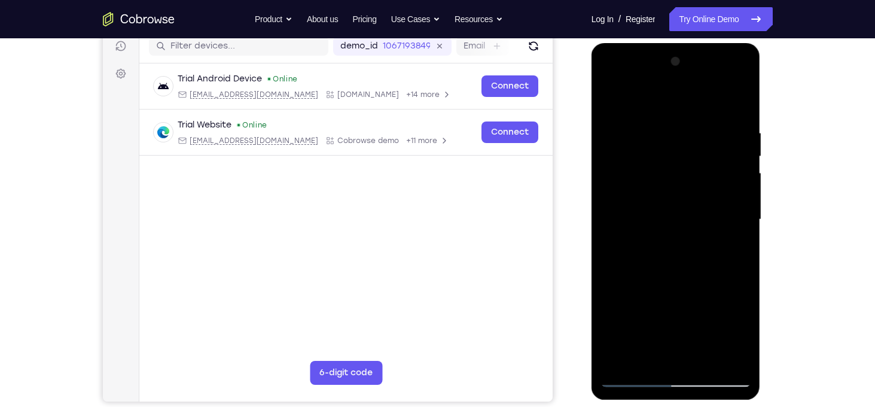
click at [742, 179] on div at bounding box center [676, 219] width 151 height 335
click at [613, 98] on div at bounding box center [676, 219] width 151 height 335
drag, startPoint x: 696, startPoint y: 175, endPoint x: 692, endPoint y: 431, distance: 256.1
click at [692, 402] on html "Online web based iOS Simulators and Android Emulators. Run iPhone, iPad, Mobile…" at bounding box center [677, 222] width 171 height 359
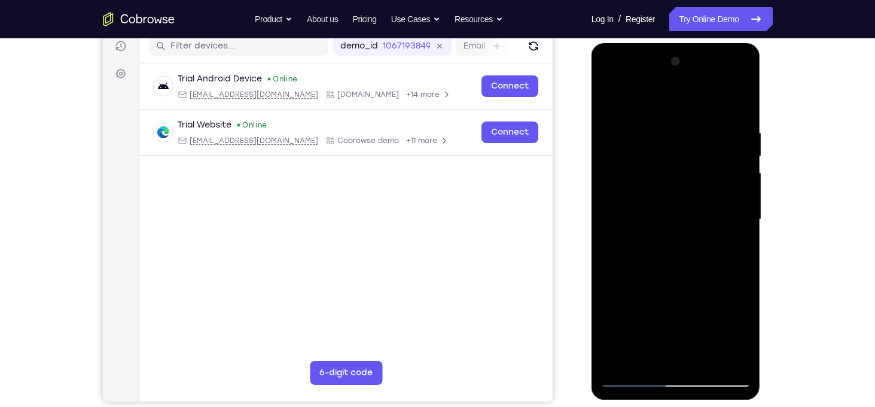
click at [747, 346] on div at bounding box center [676, 219] width 151 height 335
click at [668, 186] on div at bounding box center [676, 219] width 151 height 335
click at [661, 125] on div at bounding box center [676, 219] width 151 height 335
click at [745, 203] on div at bounding box center [676, 219] width 151 height 335
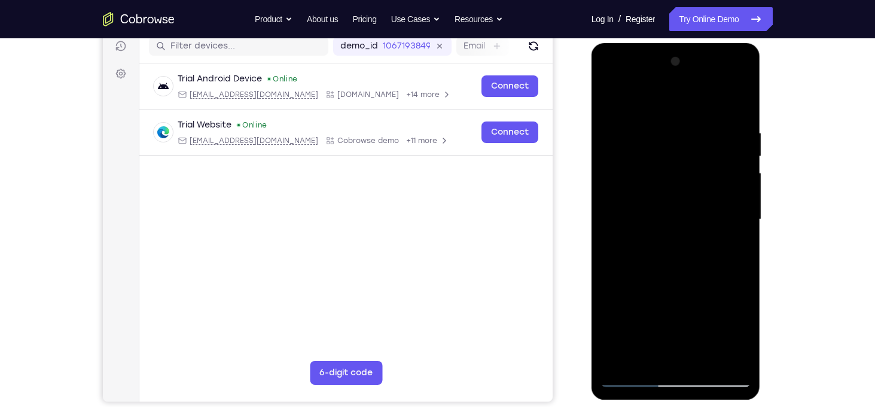
click at [736, 232] on div at bounding box center [676, 219] width 151 height 335
click at [692, 114] on div at bounding box center [676, 219] width 151 height 335
click at [735, 185] on div at bounding box center [676, 219] width 151 height 335
click at [708, 361] on div at bounding box center [676, 219] width 151 height 335
click at [672, 223] on div at bounding box center [676, 219] width 151 height 335
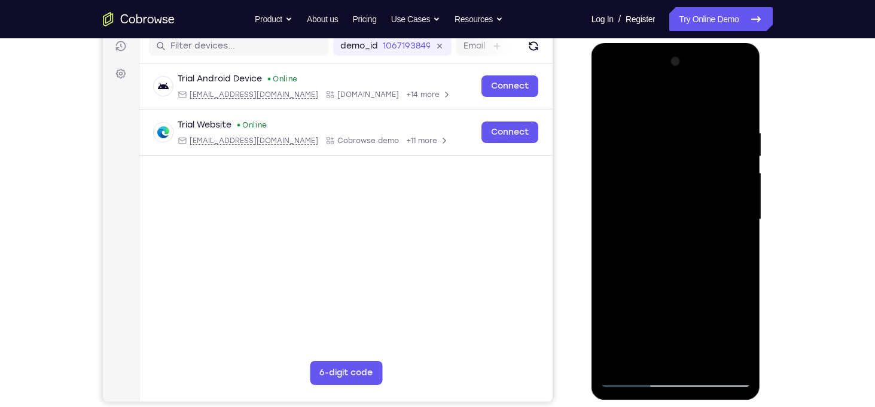
click at [608, 101] on div at bounding box center [676, 219] width 151 height 335
drag, startPoint x: 670, startPoint y: 141, endPoint x: 716, endPoint y: 311, distance: 175.9
click at [716, 311] on div at bounding box center [676, 219] width 151 height 335
click at [740, 100] on div at bounding box center [676, 219] width 151 height 335
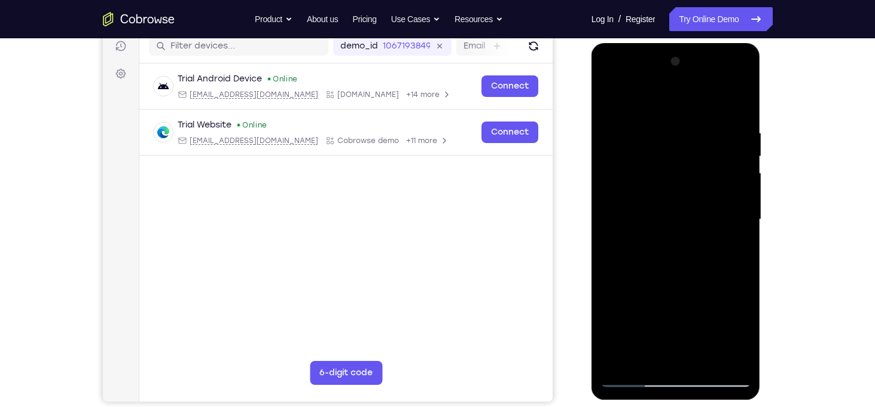
click at [610, 101] on div at bounding box center [676, 219] width 151 height 335
click at [731, 361] on div at bounding box center [676, 219] width 151 height 335
drag, startPoint x: 704, startPoint y: 325, endPoint x: 696, endPoint y: 287, distance: 39.5
click at [696, 287] on div at bounding box center [676, 219] width 151 height 335
click at [620, 290] on div at bounding box center [676, 219] width 151 height 335
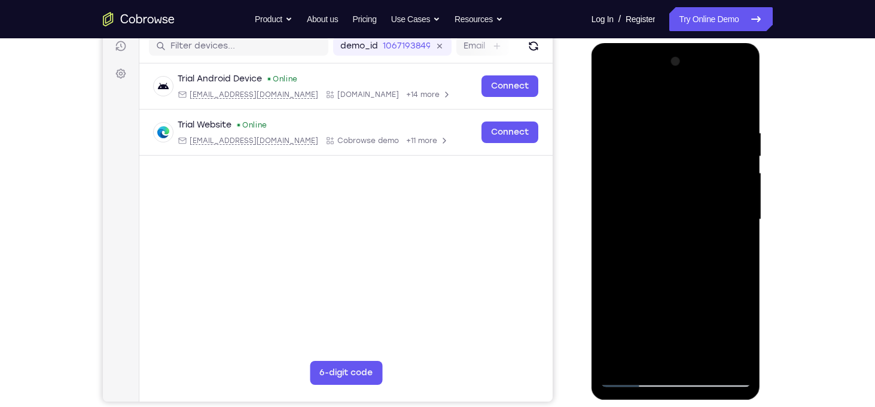
click at [609, 101] on div at bounding box center [676, 219] width 151 height 335
click at [671, 261] on div at bounding box center [676, 219] width 151 height 335
click at [614, 101] on div at bounding box center [676, 219] width 151 height 335
click at [735, 288] on div at bounding box center [676, 219] width 151 height 335
drag, startPoint x: 711, startPoint y: 215, endPoint x: 726, endPoint y: 285, distance: 70.9
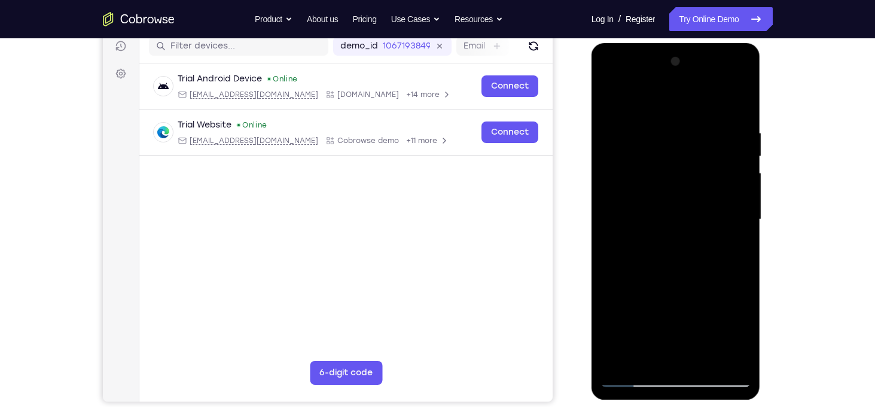
click at [726, 285] on div at bounding box center [676, 219] width 151 height 335
click at [740, 216] on div at bounding box center [676, 219] width 151 height 335
click at [740, 220] on div at bounding box center [676, 219] width 151 height 335
click at [607, 221] on div at bounding box center [676, 219] width 151 height 335
click at [709, 358] on div at bounding box center [676, 219] width 151 height 335
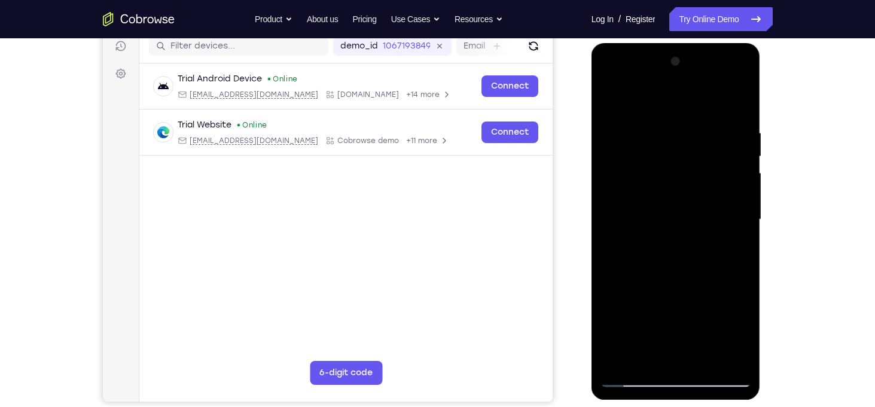
click at [612, 98] on div at bounding box center [676, 219] width 151 height 335
click at [731, 360] on div at bounding box center [676, 219] width 151 height 335
click at [632, 320] on div at bounding box center [676, 219] width 151 height 335
click at [742, 224] on div at bounding box center [676, 219] width 151 height 335
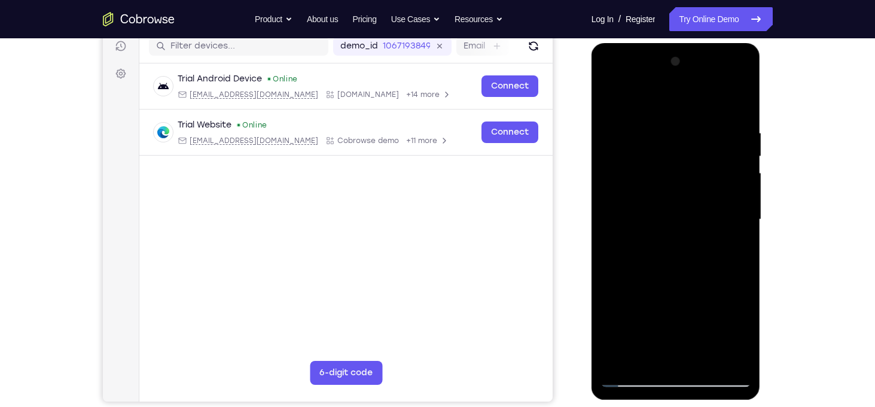
click at [742, 224] on div at bounding box center [676, 219] width 151 height 335
click at [607, 223] on div at bounding box center [676, 219] width 151 height 335
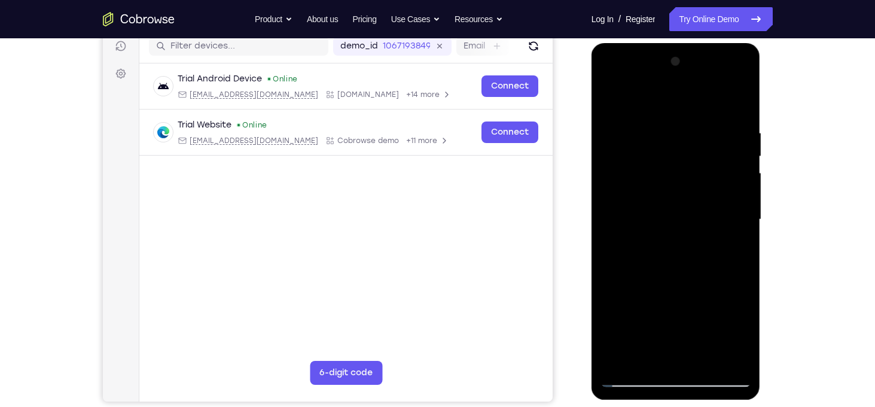
click at [740, 223] on div at bounding box center [676, 219] width 151 height 335
click at [741, 222] on div at bounding box center [676, 219] width 151 height 335
click at [619, 221] on div at bounding box center [676, 219] width 151 height 335
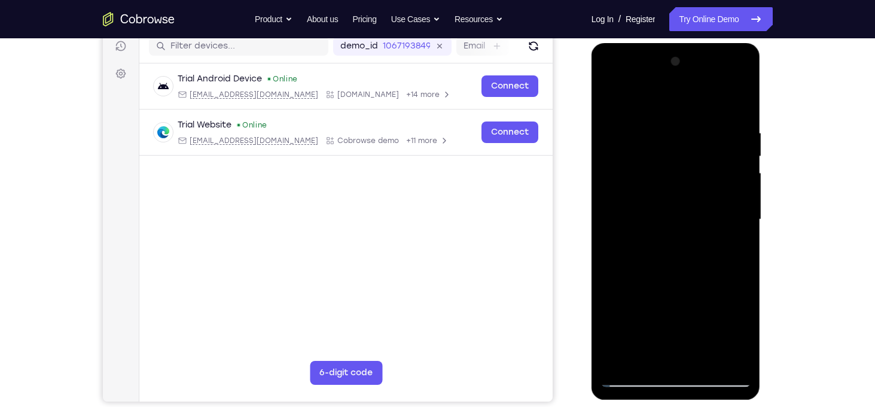
click at [619, 221] on div at bounding box center [676, 219] width 151 height 335
click at [611, 223] on div at bounding box center [676, 219] width 151 height 335
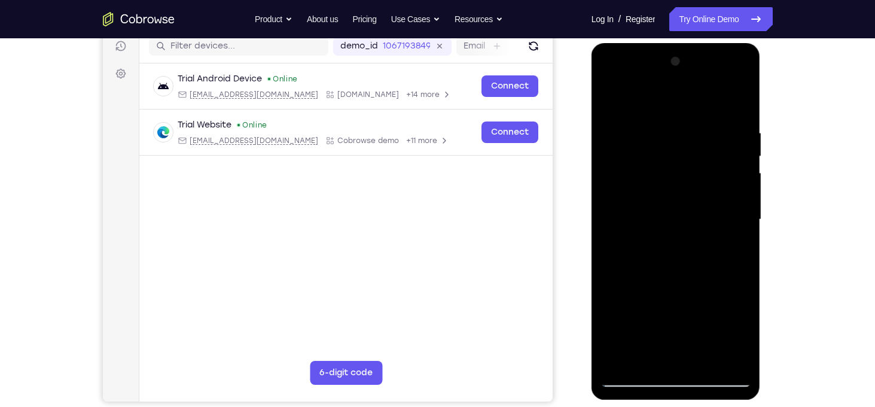
click at [611, 223] on div at bounding box center [676, 219] width 151 height 335
click at [613, 96] on div at bounding box center [676, 219] width 151 height 335
drag, startPoint x: 685, startPoint y: 271, endPoint x: 671, endPoint y: 141, distance: 130.6
click at [671, 141] on div at bounding box center [676, 219] width 151 height 335
